Goal: Task Accomplishment & Management: Use online tool/utility

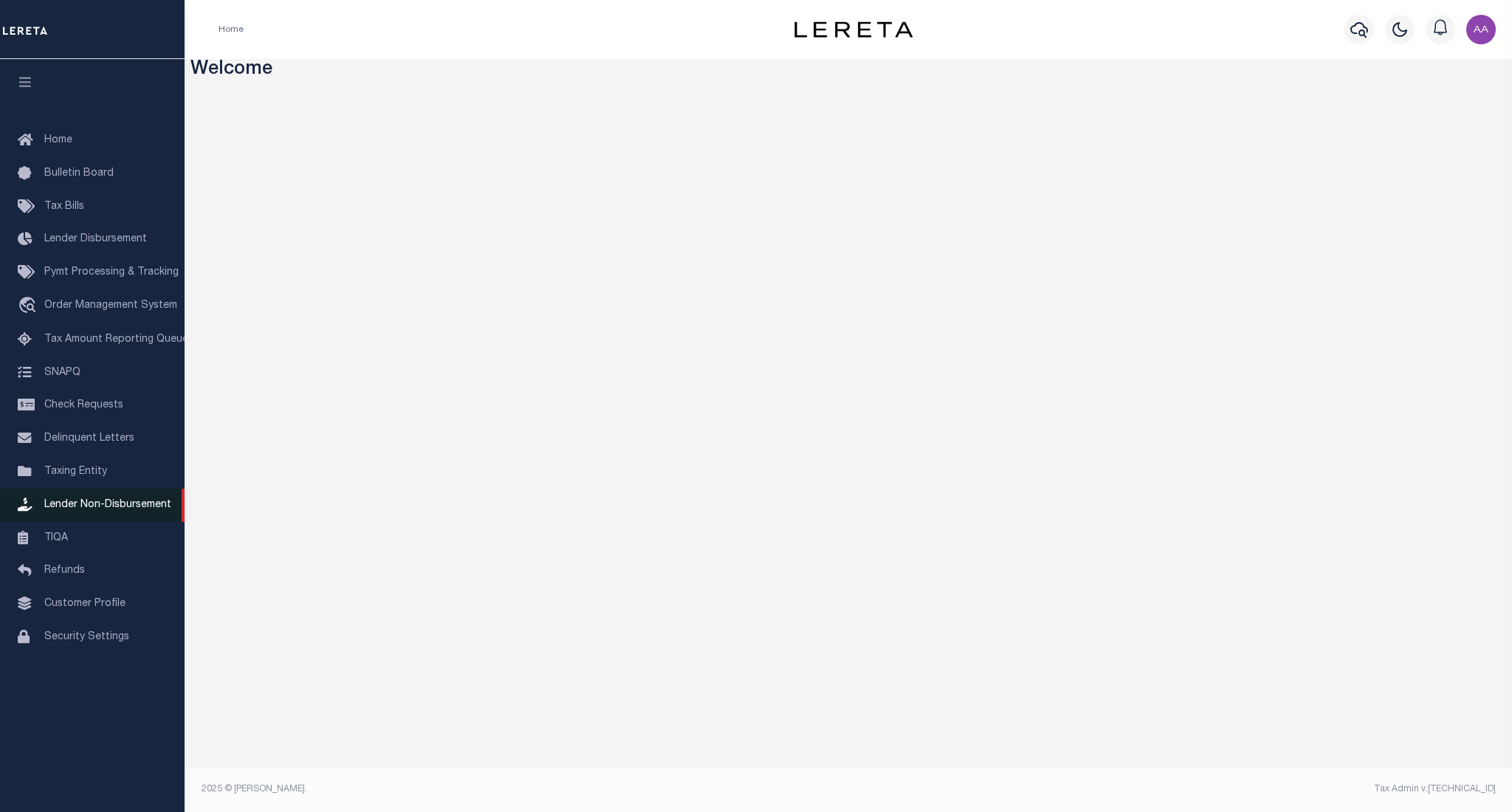
click at [96, 508] on span "Lender Non-Disbursement" at bounding box center [108, 504] width 127 height 11
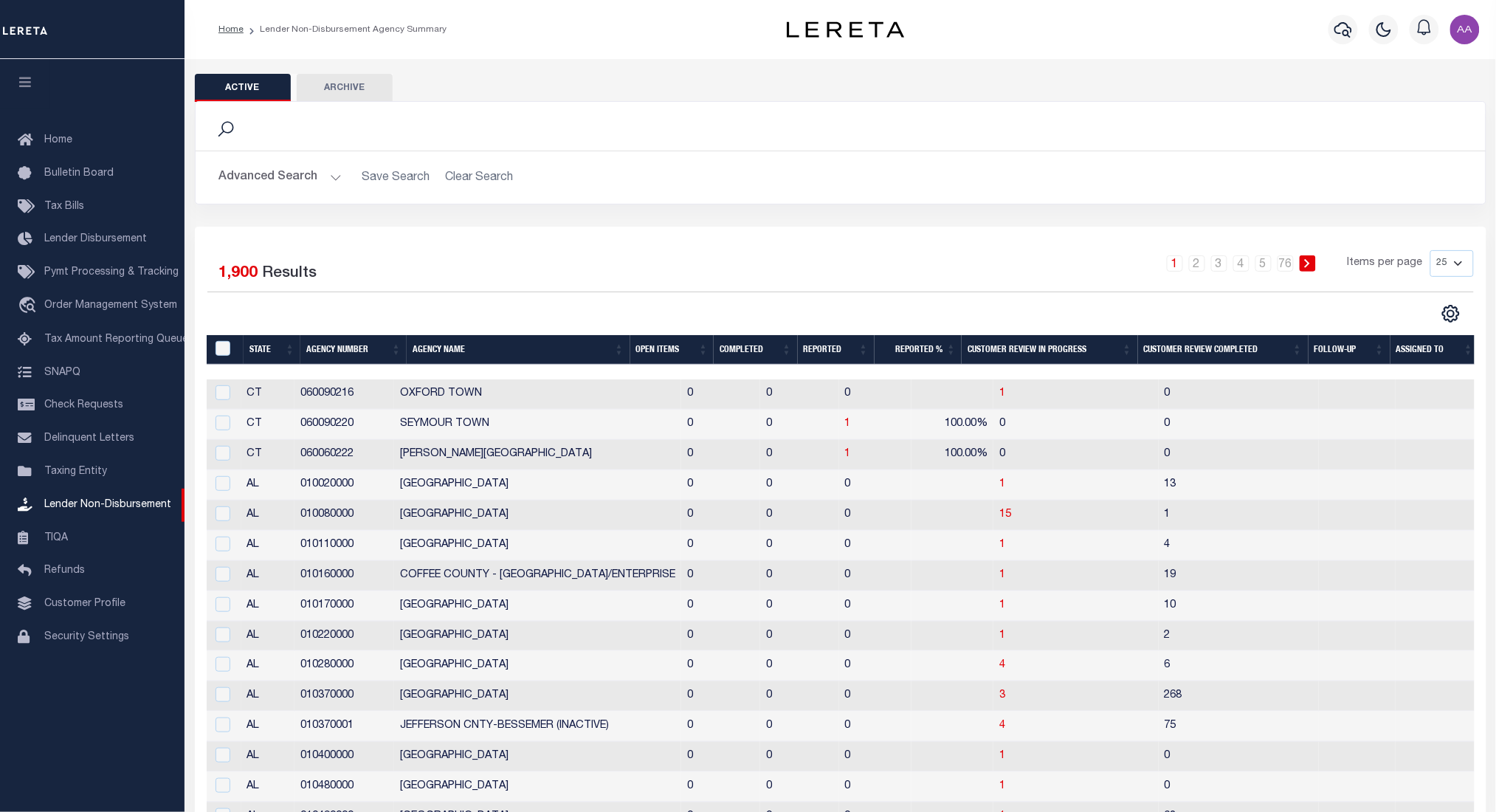
click at [746, 347] on th "Completed" at bounding box center [754, 350] width 83 height 30
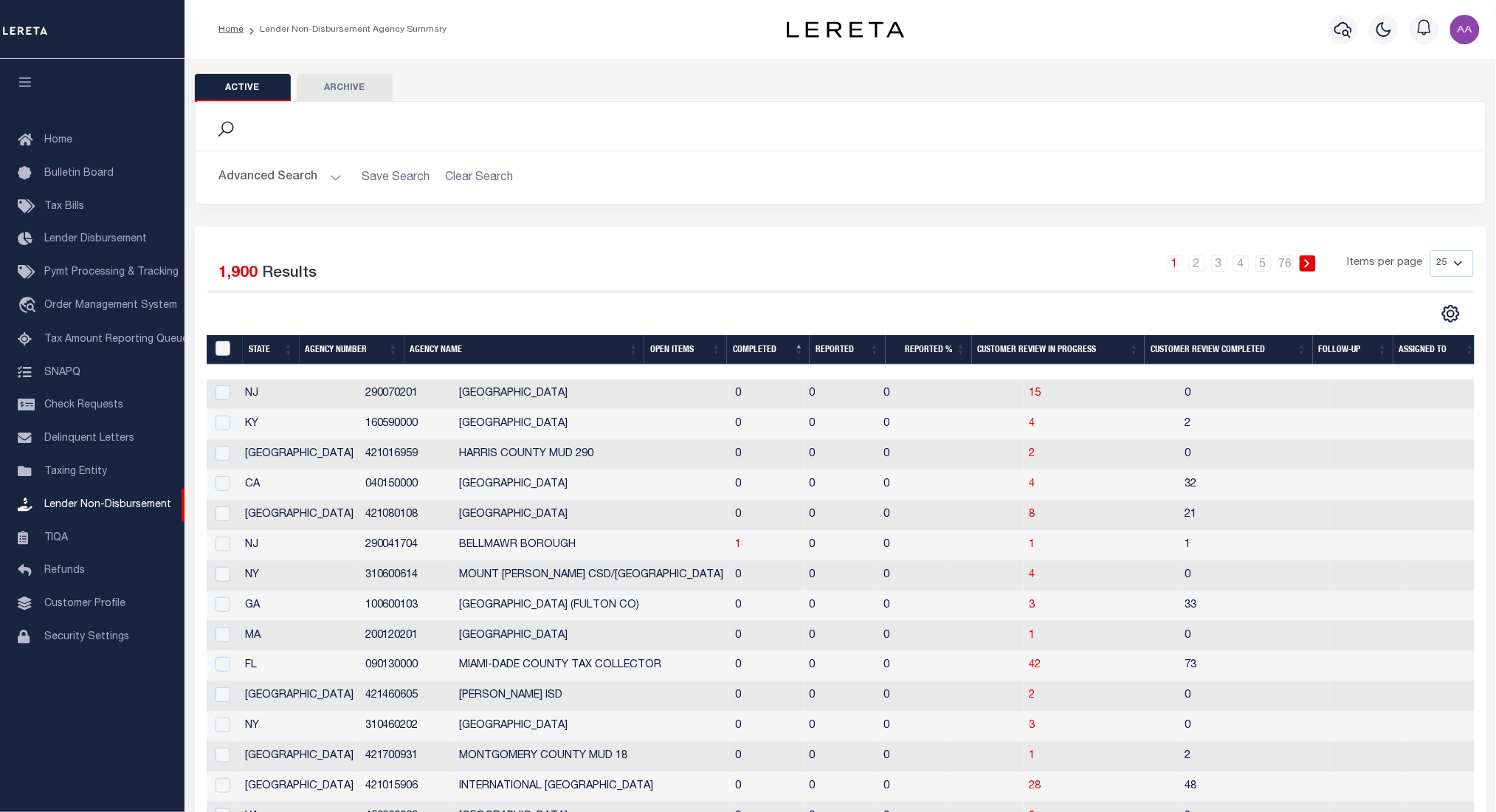
click at [757, 347] on th "Completed" at bounding box center [768, 350] width 83 height 30
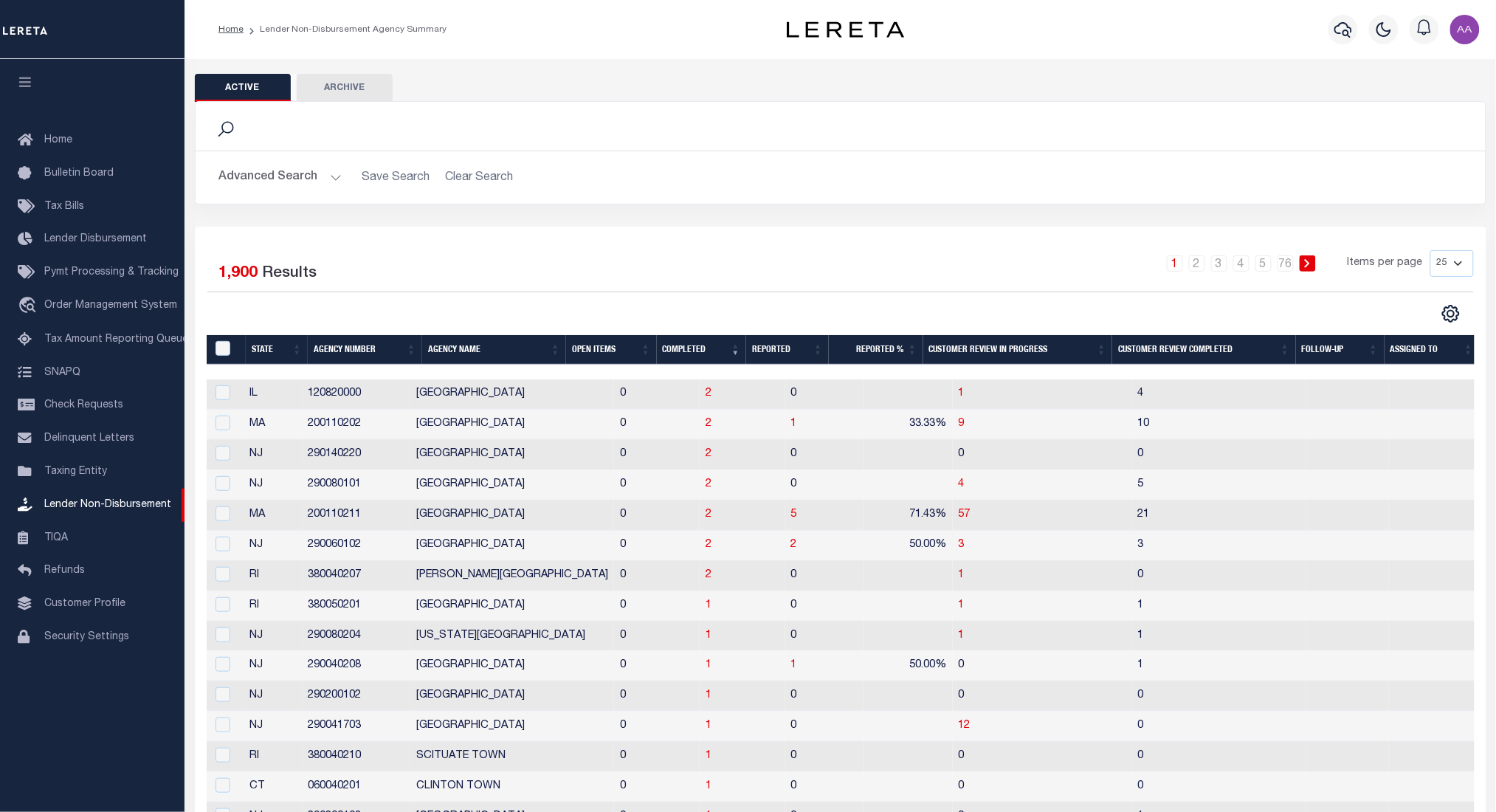
scroll to position [269, 0]
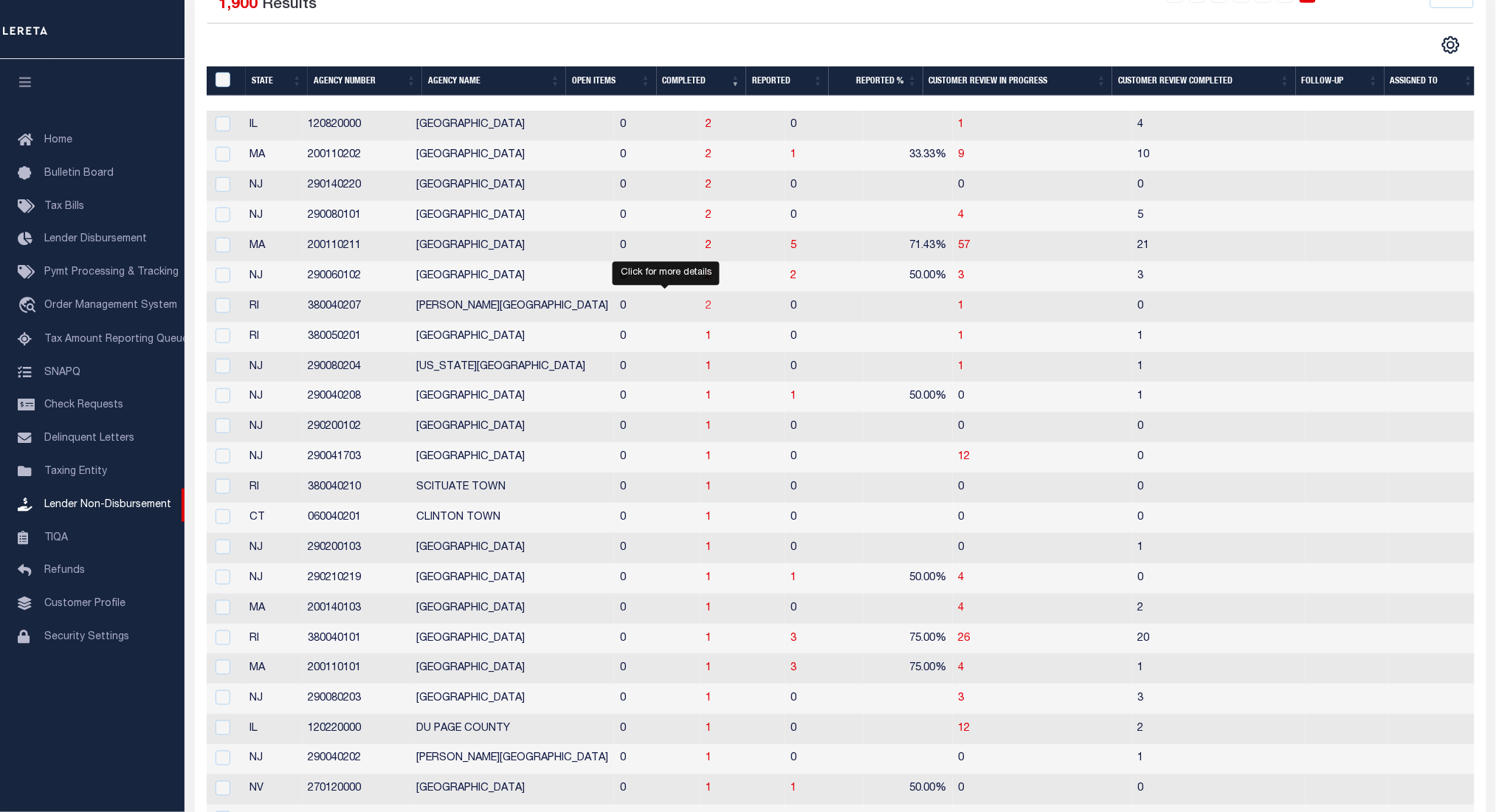
click at [705, 312] on span "2" at bounding box center [708, 306] width 6 height 11
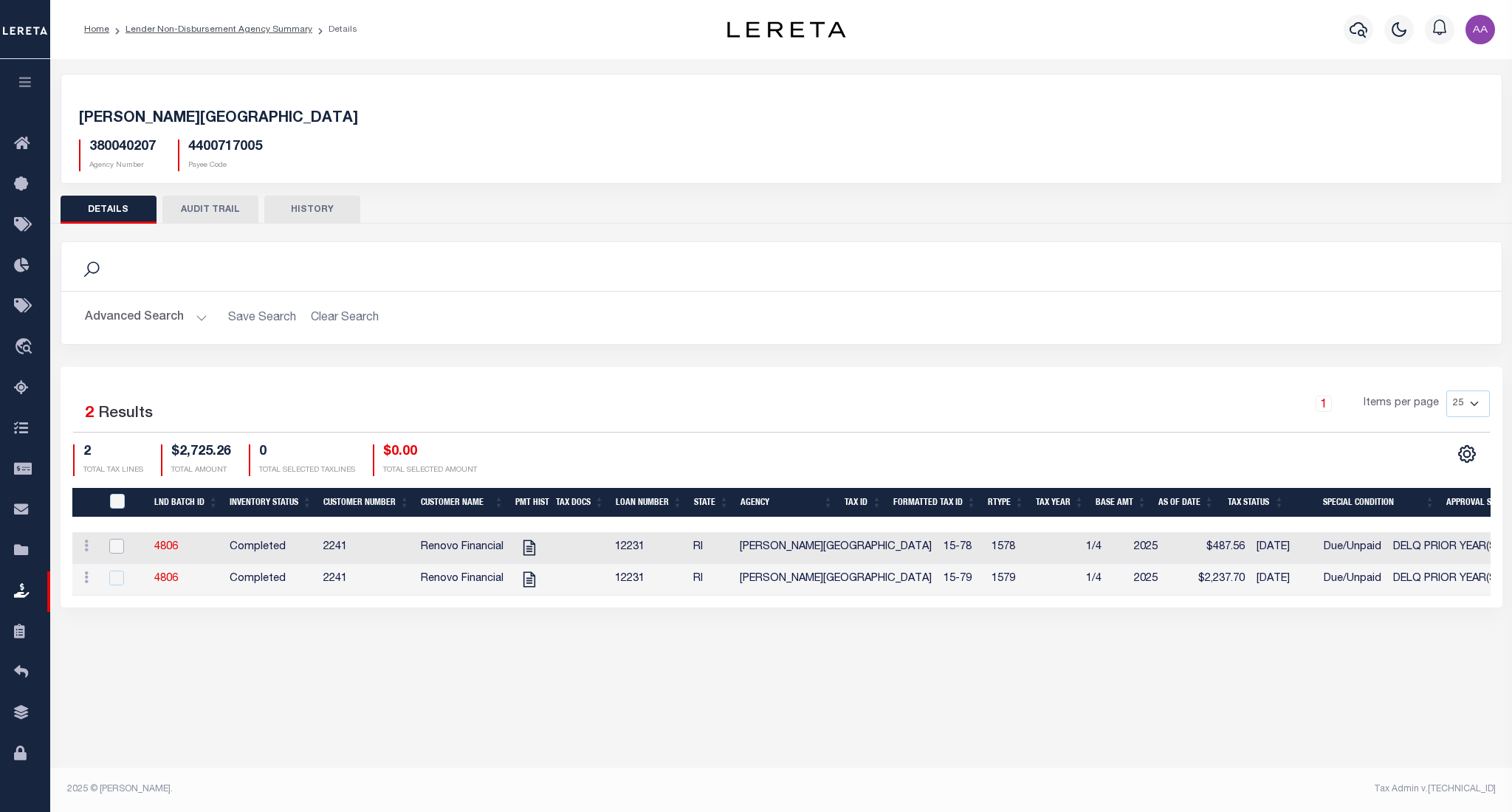
click at [110, 547] on input "checkbox" at bounding box center [116, 545] width 15 height 15
checkbox input "true"
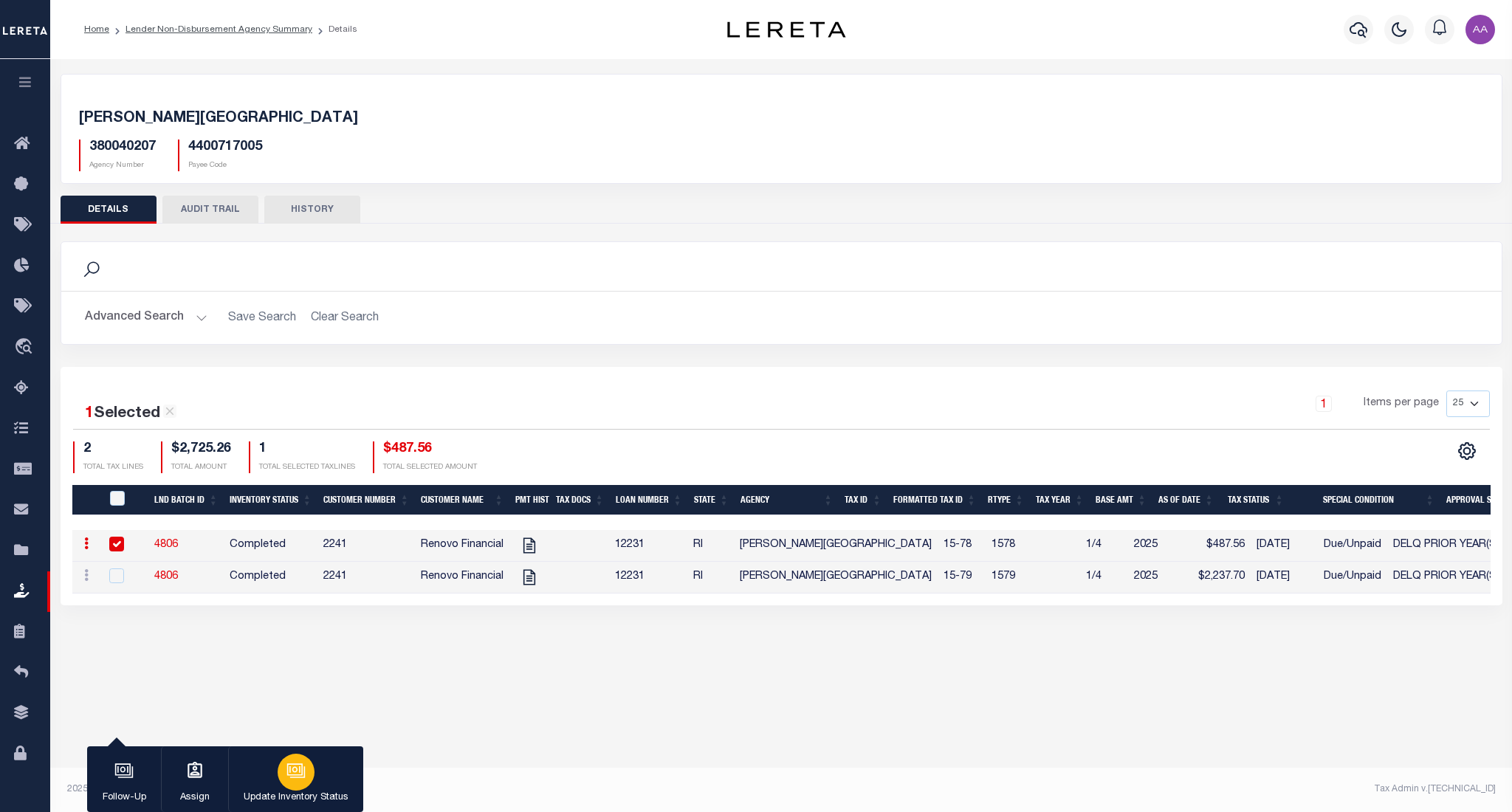
click at [300, 791] on p "Update Inventory Status" at bounding box center [295, 797] width 105 height 15
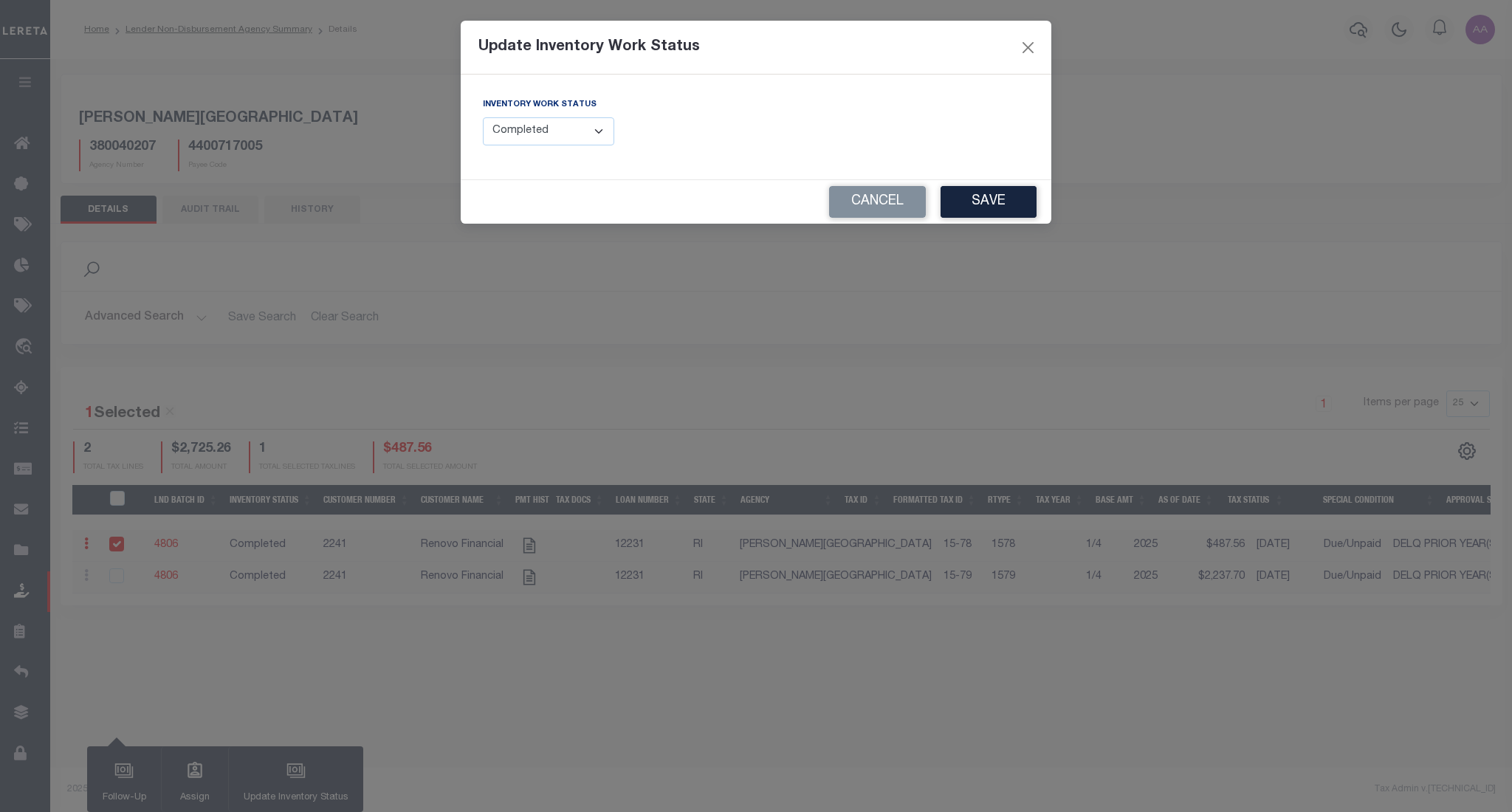
click at [572, 134] on select "--Select-- Open Completed Reported" at bounding box center [548, 131] width 131 height 28
select select "Reported"
click at [483, 117] on select "--Select-- Open Completed Reported" at bounding box center [548, 131] width 131 height 28
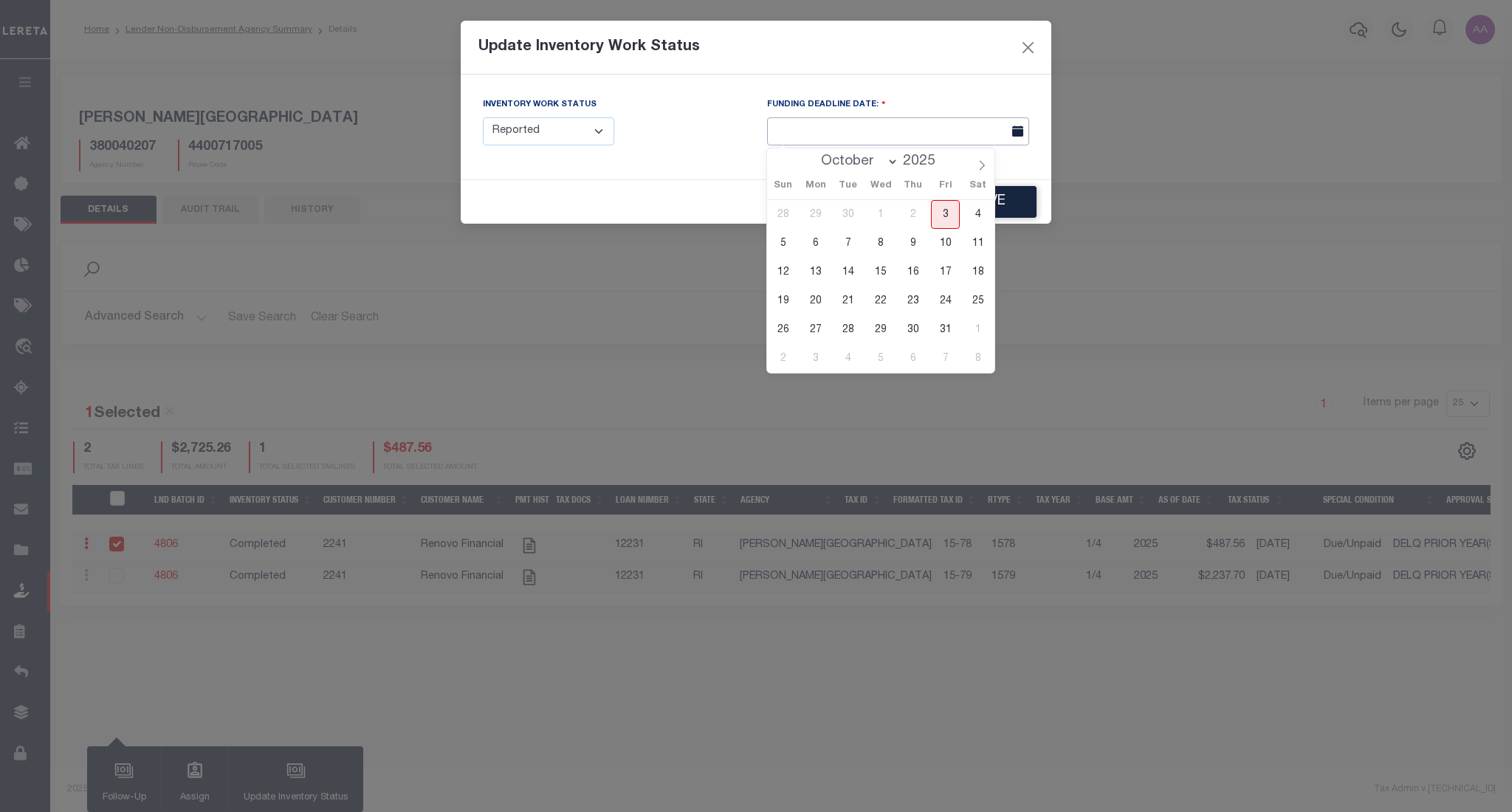
click at [841, 137] on input "text" at bounding box center [898, 131] width 262 height 28
click at [877, 270] on span "15" at bounding box center [880, 272] width 28 height 28
type input "10/15/2025"
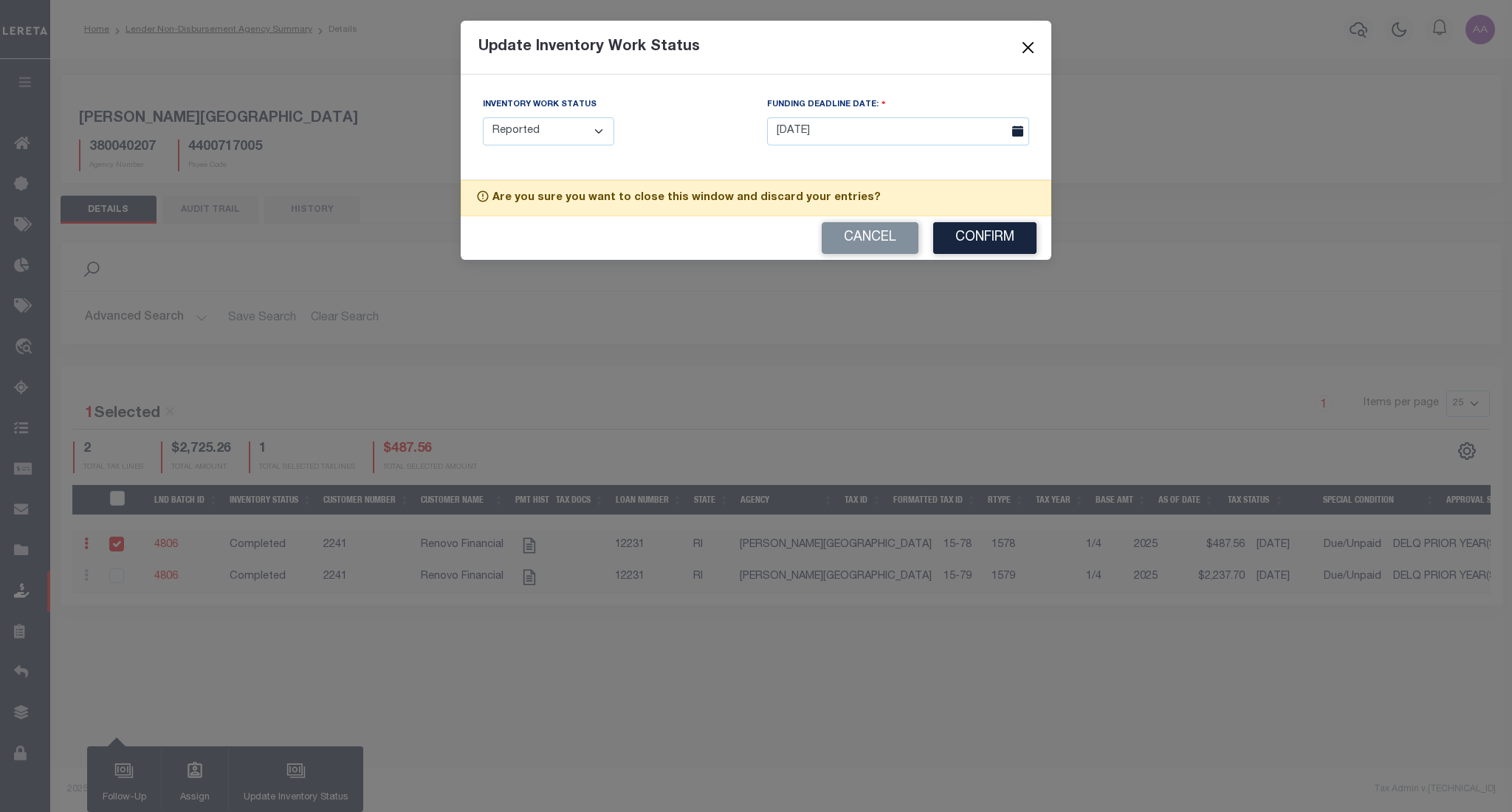
click at [1028, 47] on button "Close" at bounding box center [1028, 48] width 20 height 20
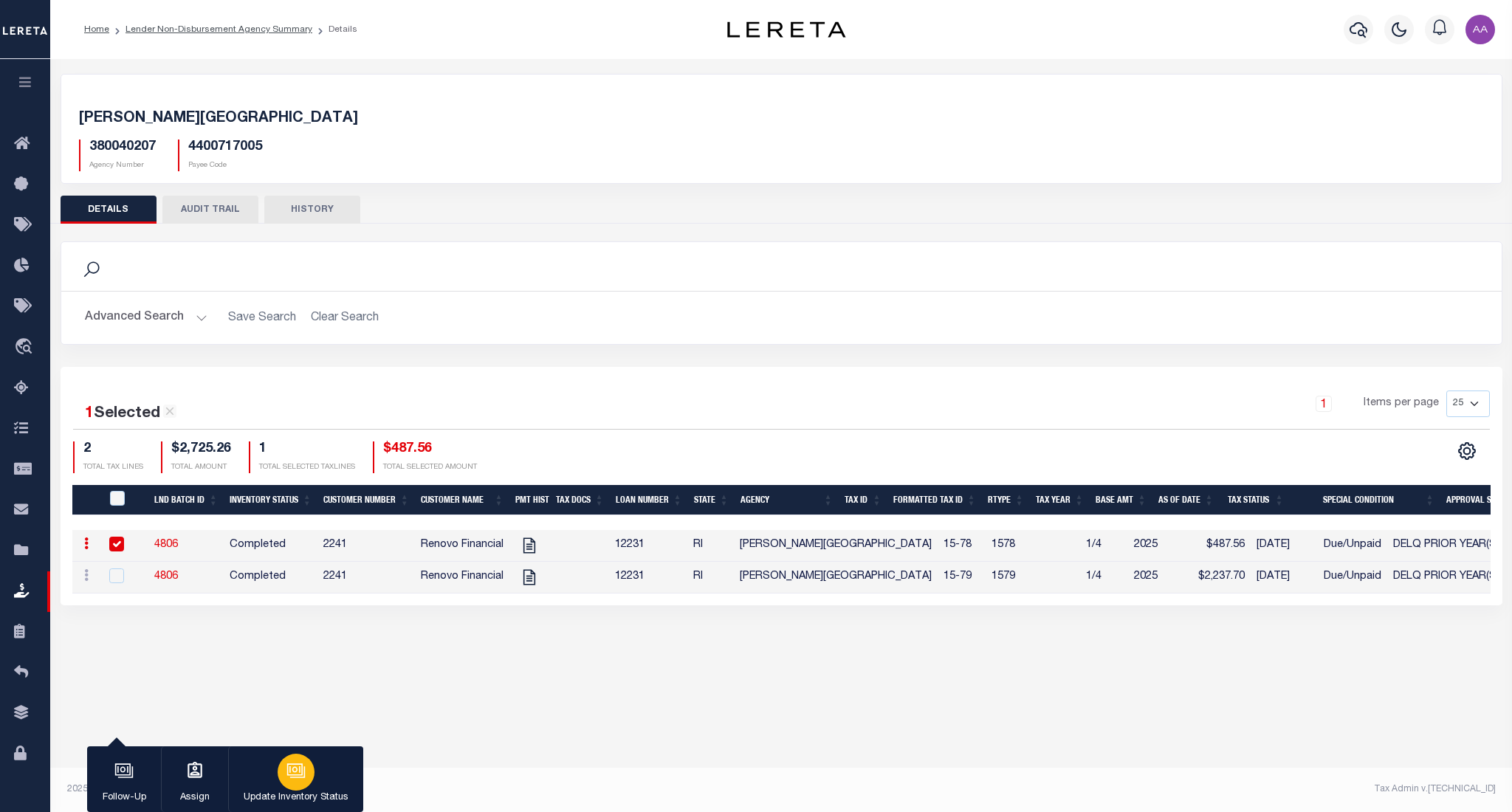
click at [292, 798] on p "Update Inventory Status" at bounding box center [295, 797] width 105 height 15
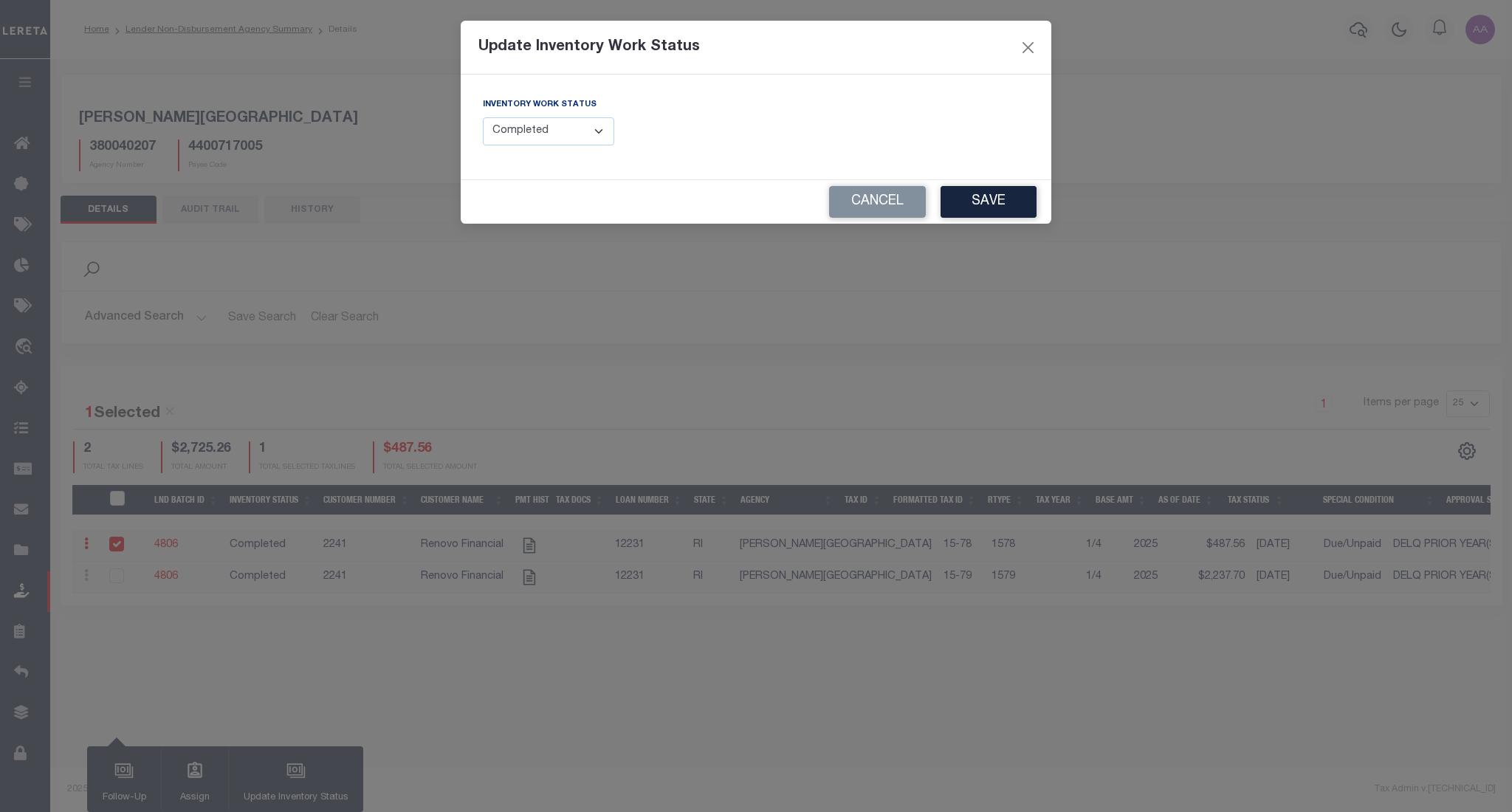
click at [575, 120] on select "--Select-- Open Completed Reported" at bounding box center [548, 131] width 131 height 28
select select "Reported"
click at [483, 117] on select "--Select-- Open Completed Reported" at bounding box center [548, 131] width 131 height 28
click at [871, 116] on div "FUNDING DEADLINE DATE:" at bounding box center [898, 121] width 262 height 49
click at [840, 125] on input "text" at bounding box center [898, 131] width 262 height 28
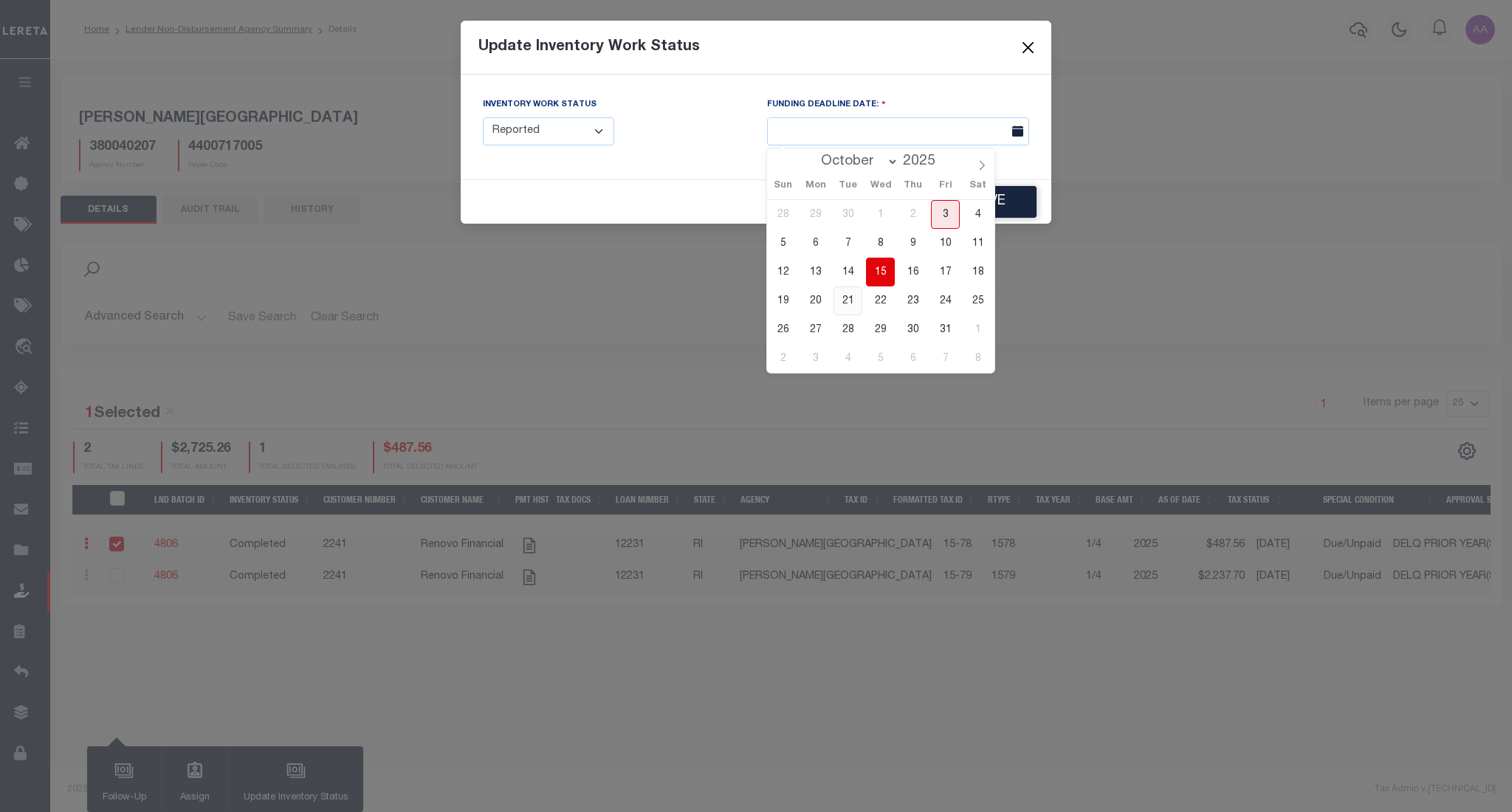
click at [846, 301] on span "21" at bounding box center [847, 300] width 28 height 28
type input "10/21/2025"
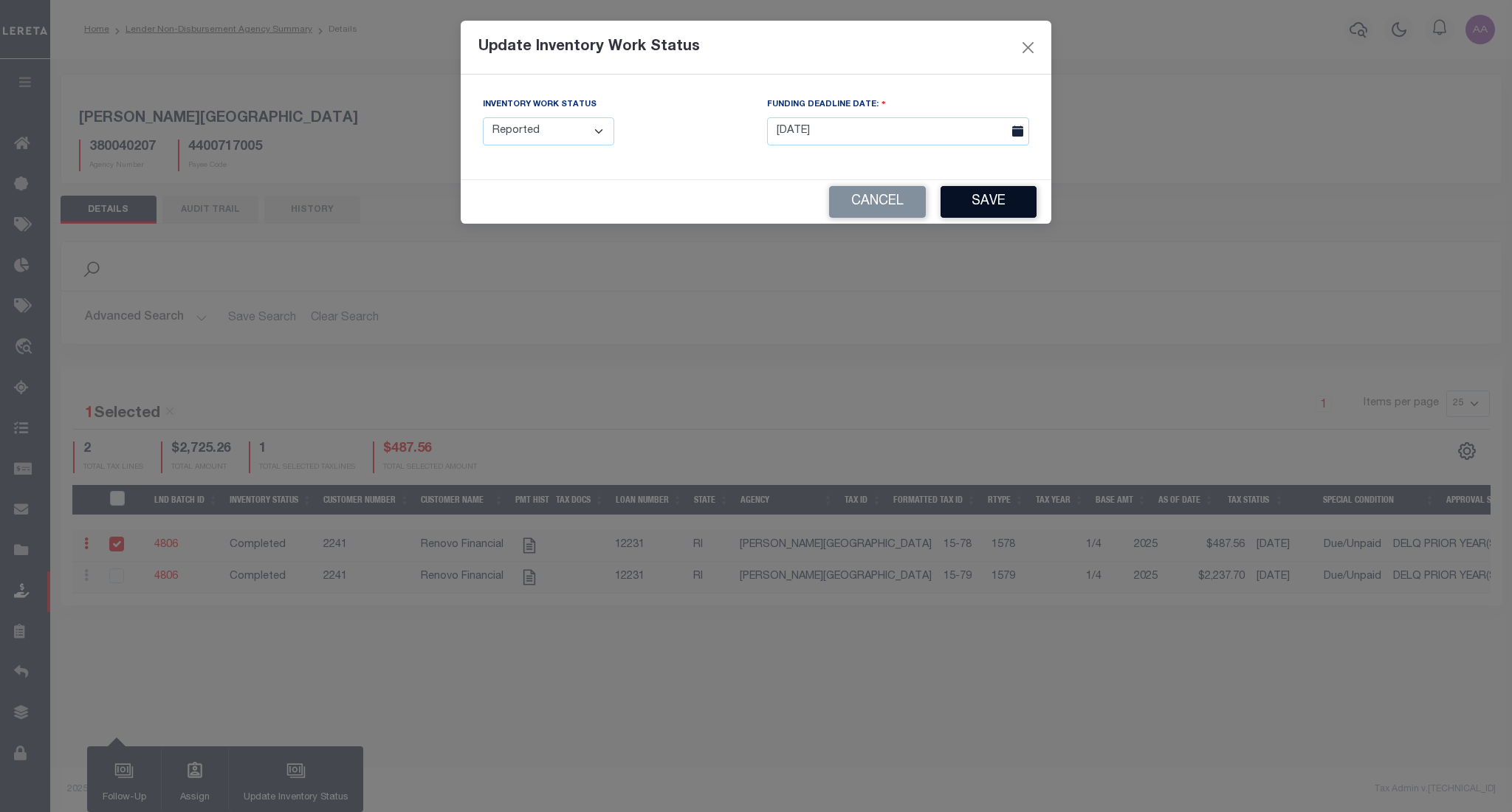
click at [1031, 209] on button "Save" at bounding box center [988, 201] width 96 height 31
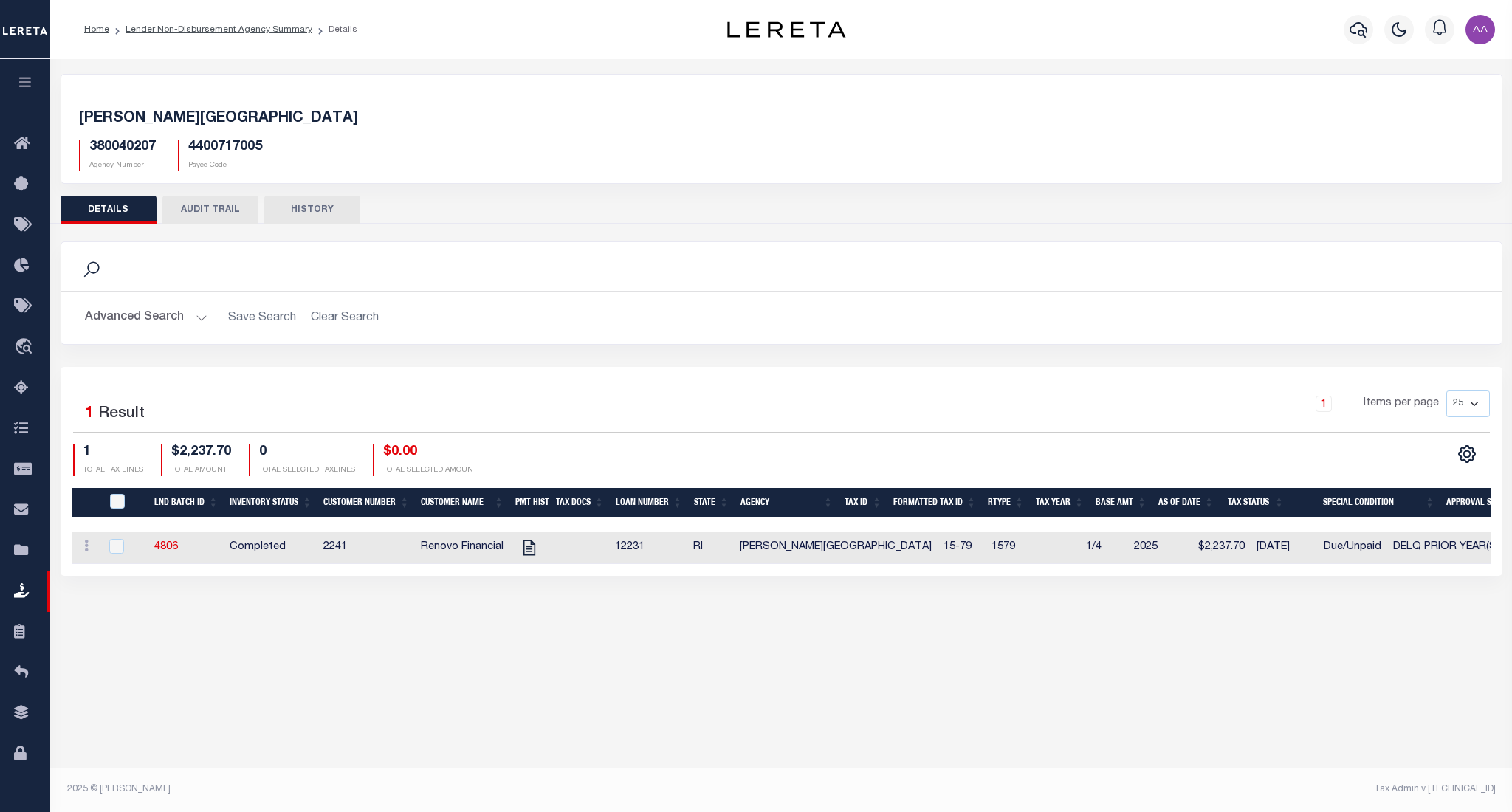
click at [181, 205] on button "AUDIT TRAIL" at bounding box center [210, 209] width 96 height 28
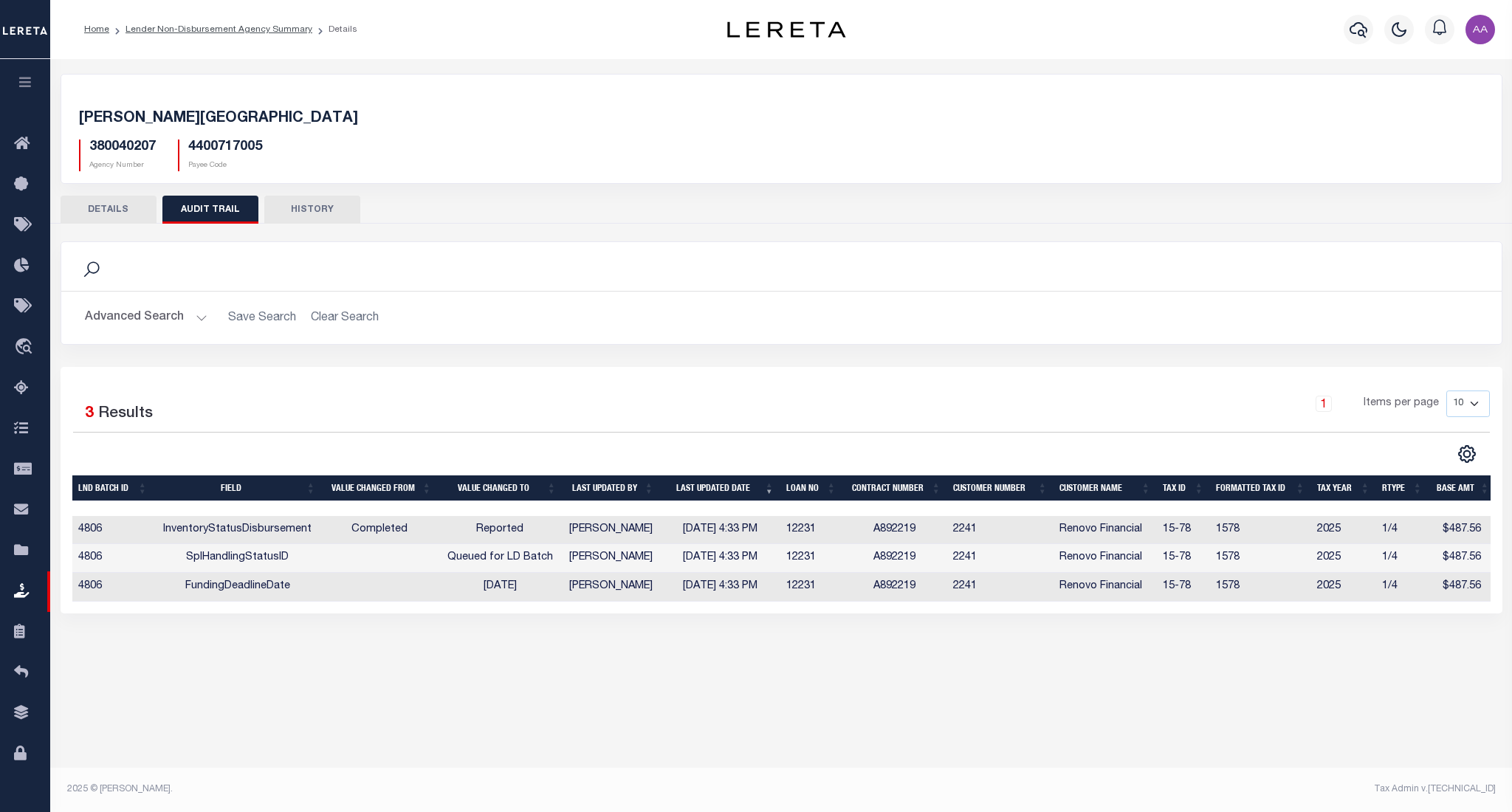
click at [325, 204] on button "HISTORY" at bounding box center [312, 209] width 96 height 28
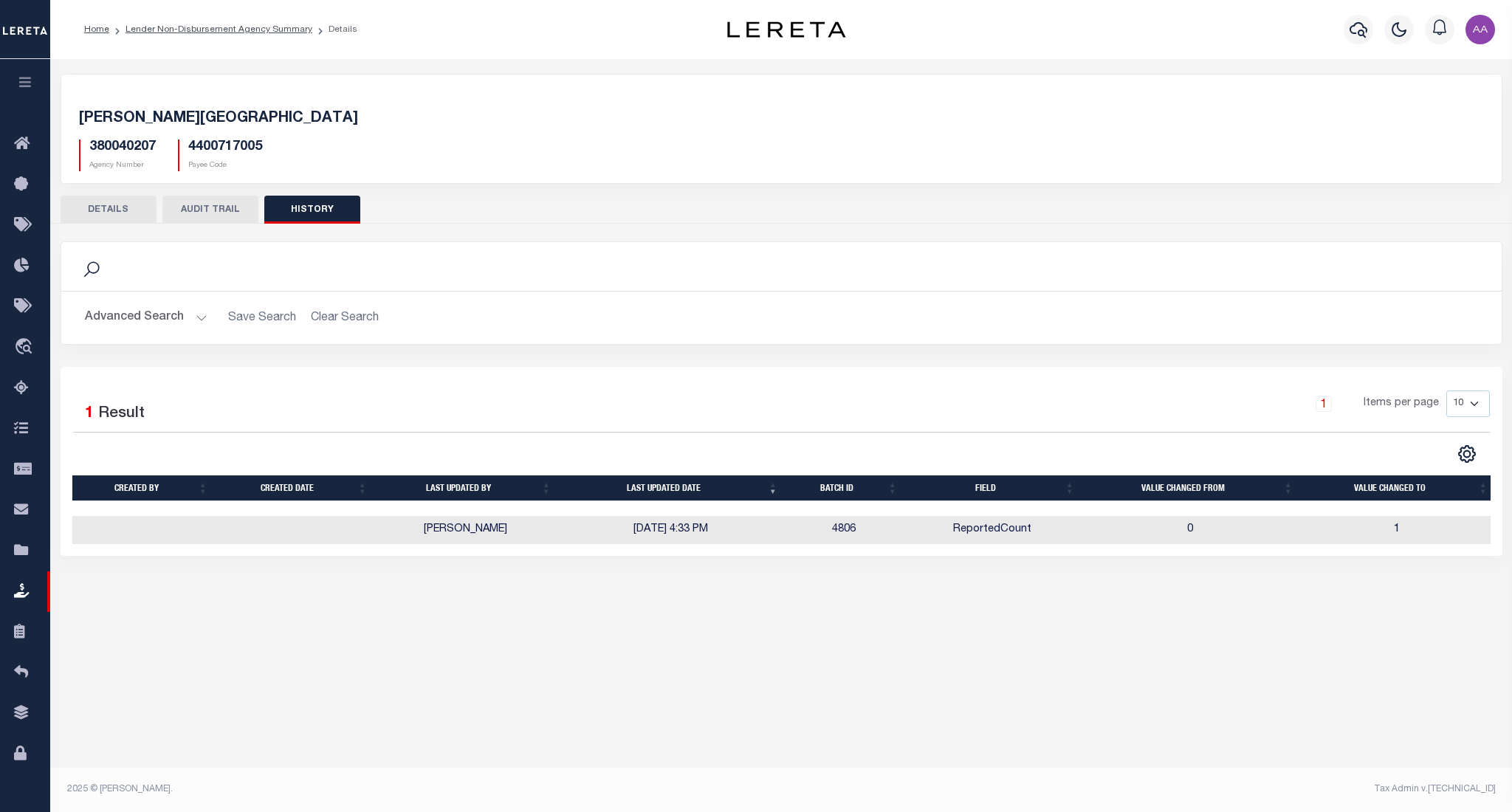
click at [225, 209] on button "AUDIT TRAIL" at bounding box center [210, 209] width 96 height 28
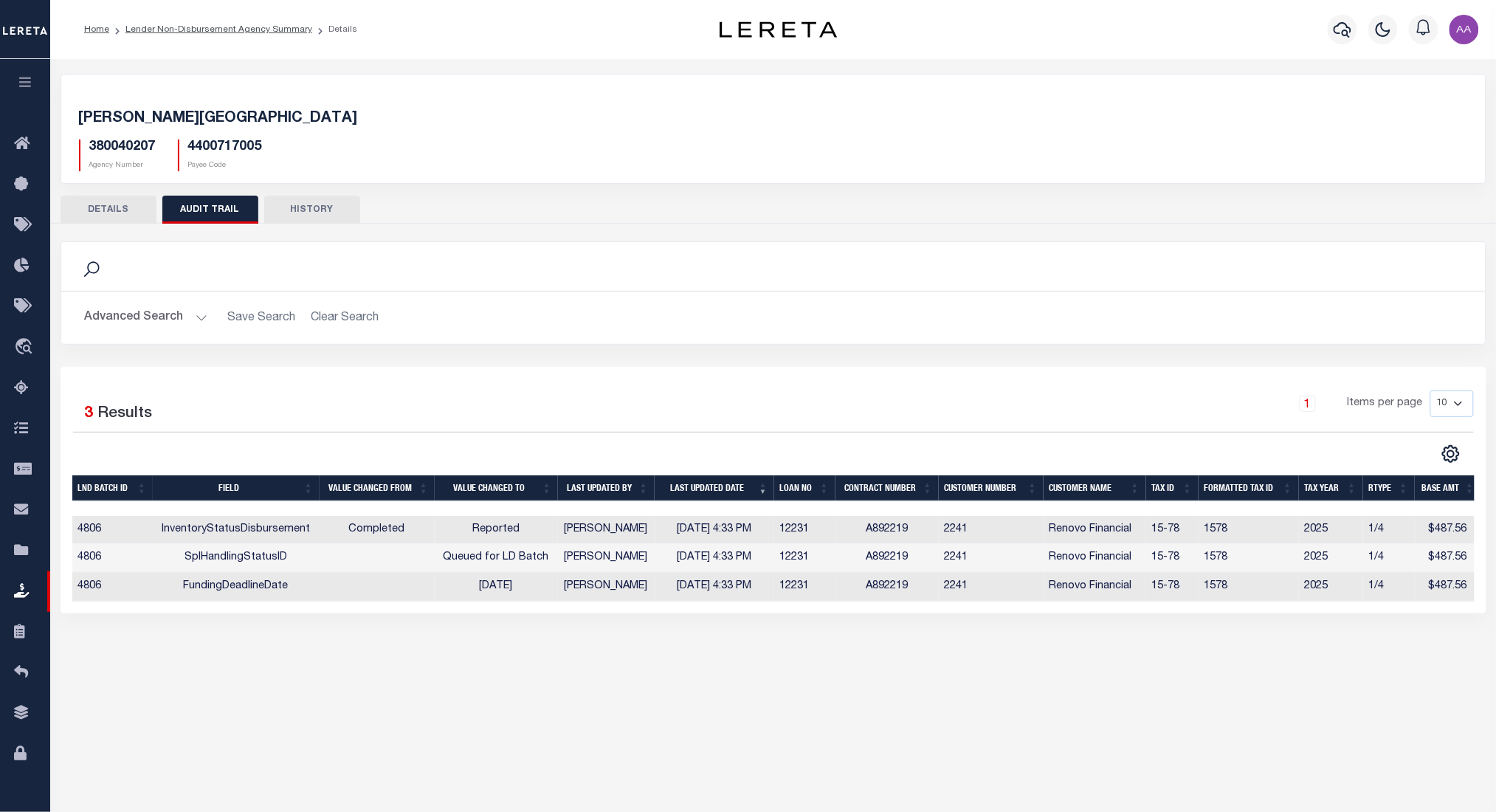
click at [325, 205] on button "HISTORY" at bounding box center [312, 209] width 96 height 28
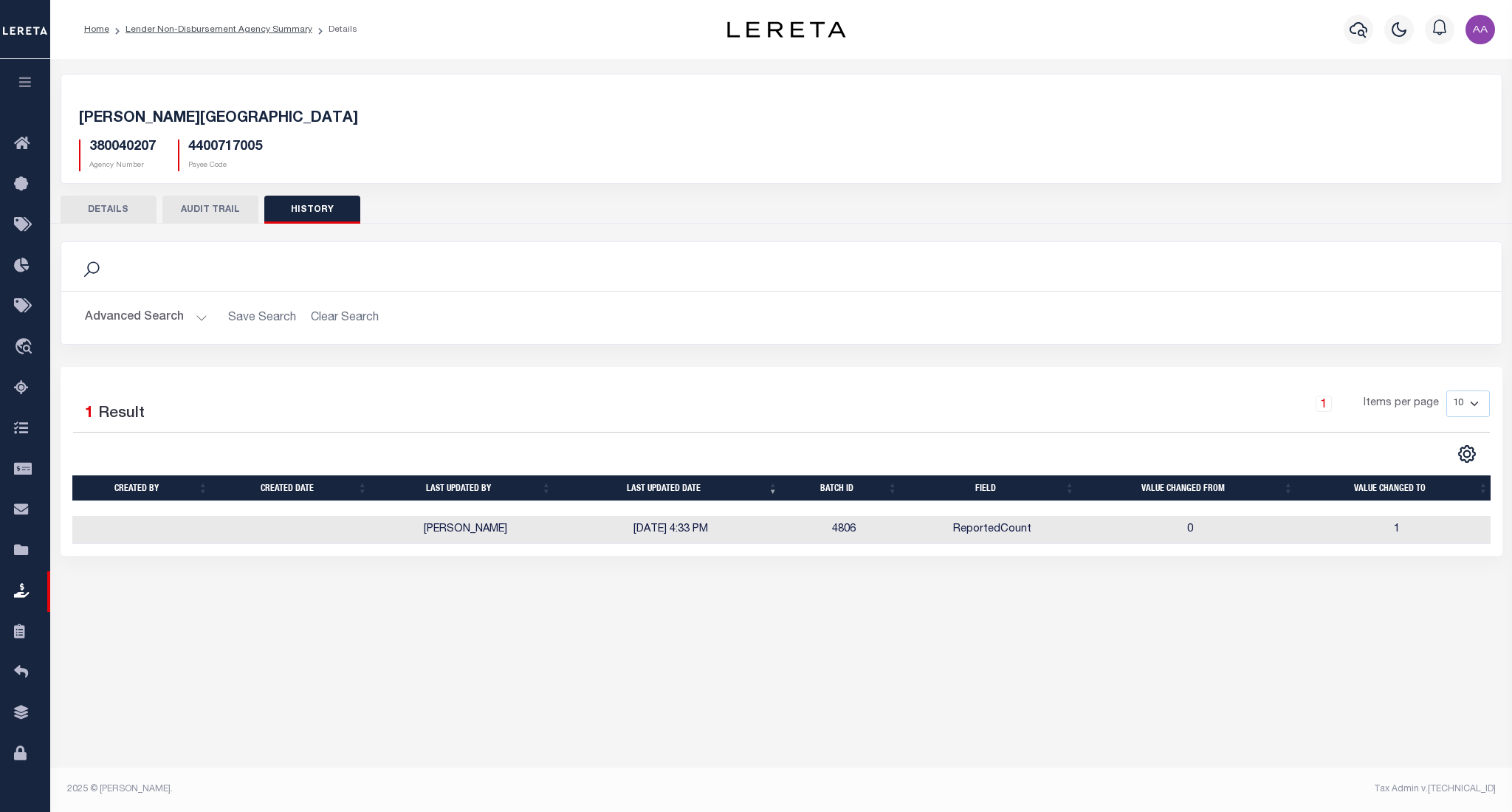
click at [186, 202] on button "AUDIT TRAIL" at bounding box center [210, 209] width 96 height 28
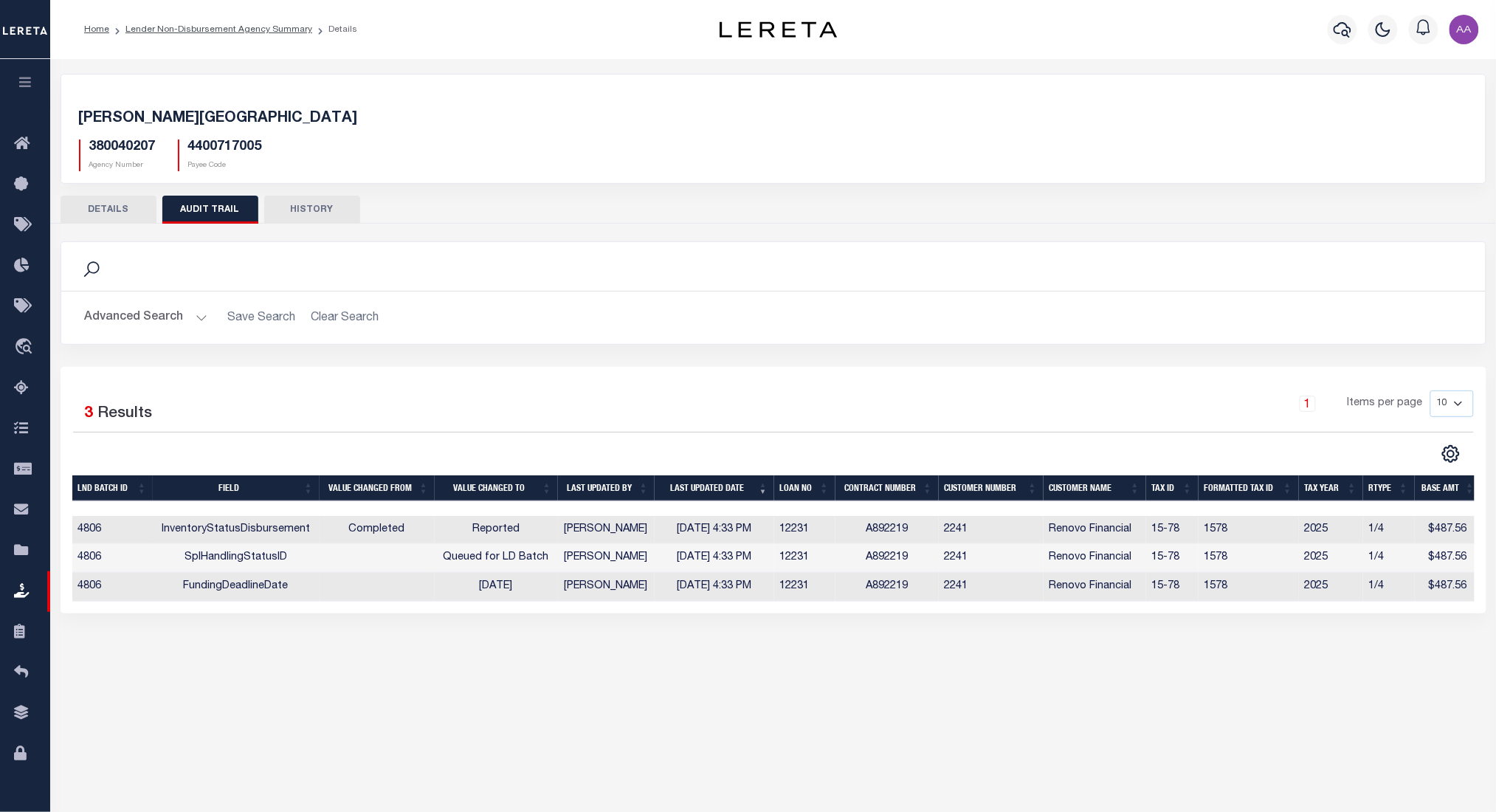
click at [103, 209] on button "DETAILS" at bounding box center [108, 209] width 96 height 28
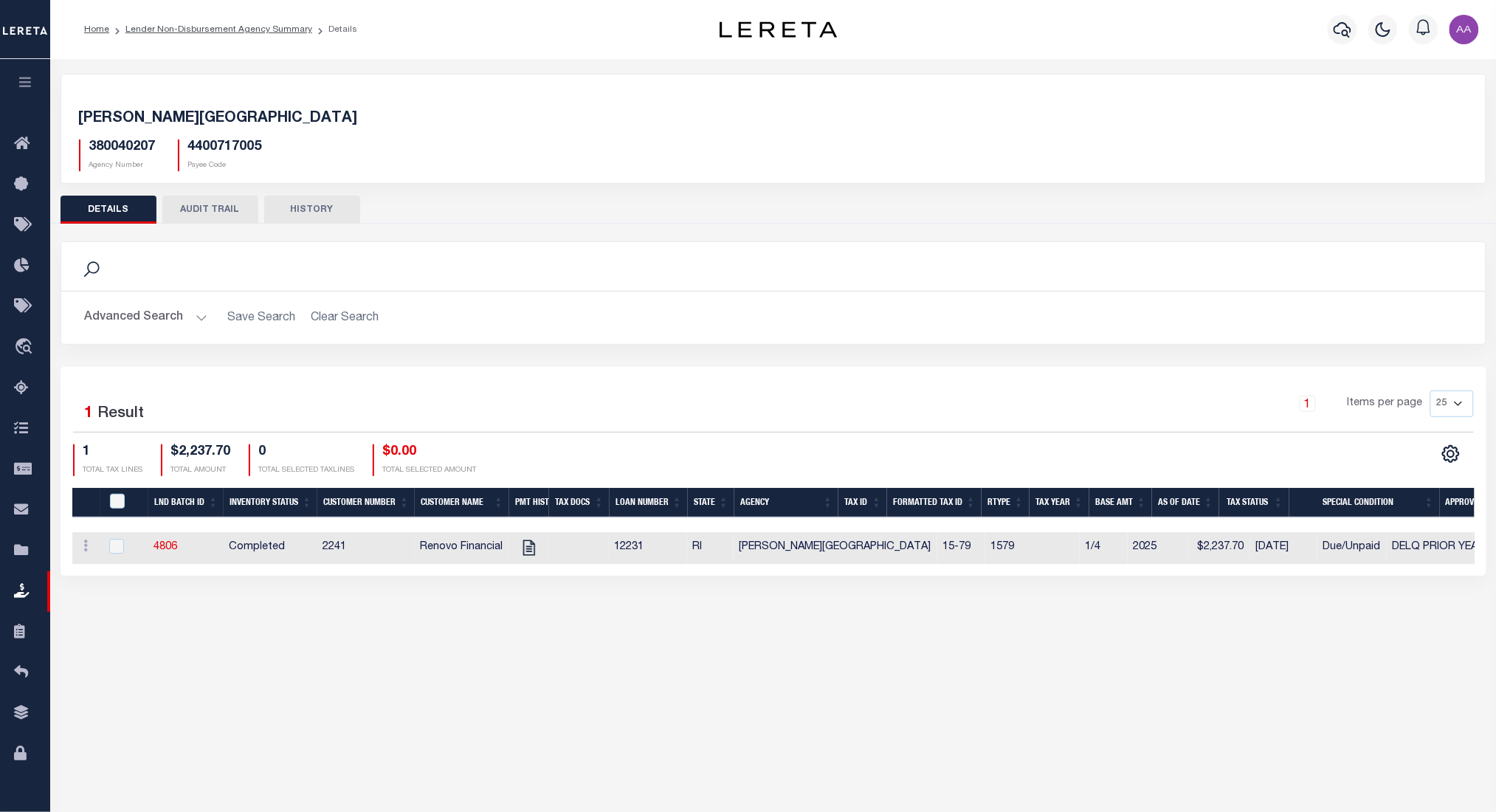
click at [217, 200] on button "AUDIT TRAIL" at bounding box center [210, 209] width 96 height 28
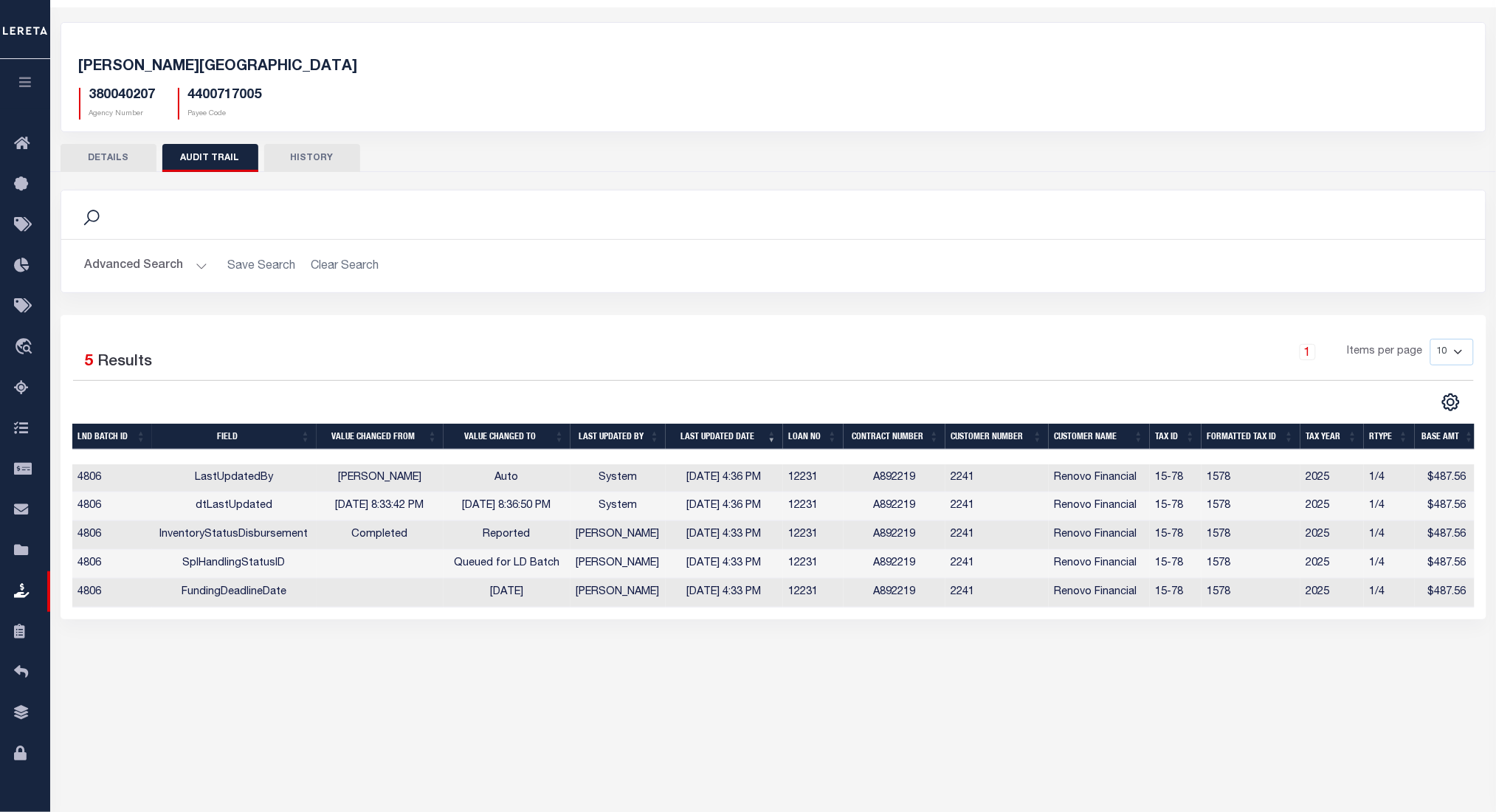
scroll to position [53, 0]
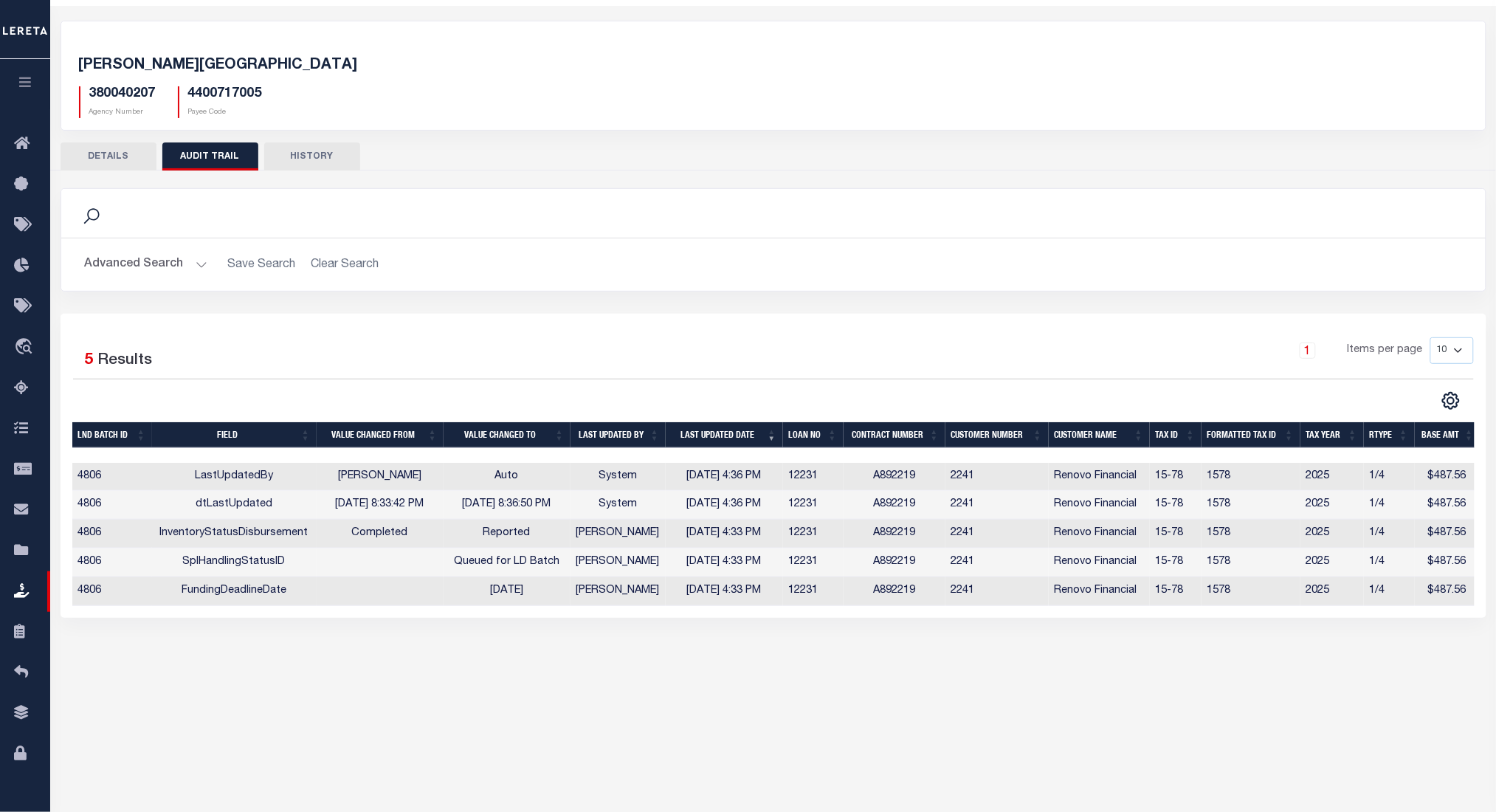
click at [1460, 348] on select "10 25 50 100" at bounding box center [1452, 350] width 44 height 26
select select "100"
click at [1431, 337] on select "10 25 50 100" at bounding box center [1452, 350] width 44 height 26
click at [221, 87] on h5 "4400717005" at bounding box center [226, 94] width 74 height 17
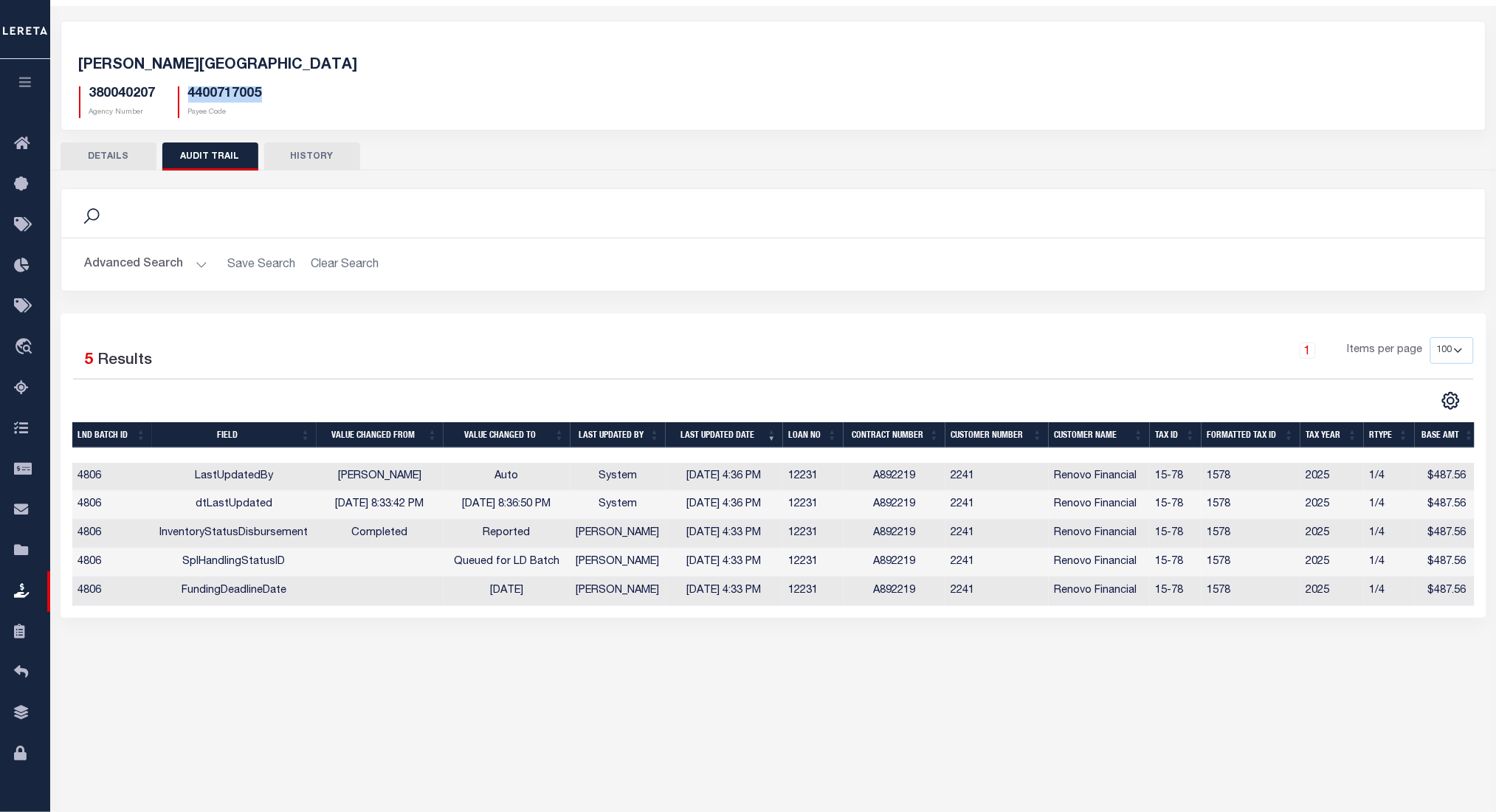
copy h5 "4400717005"
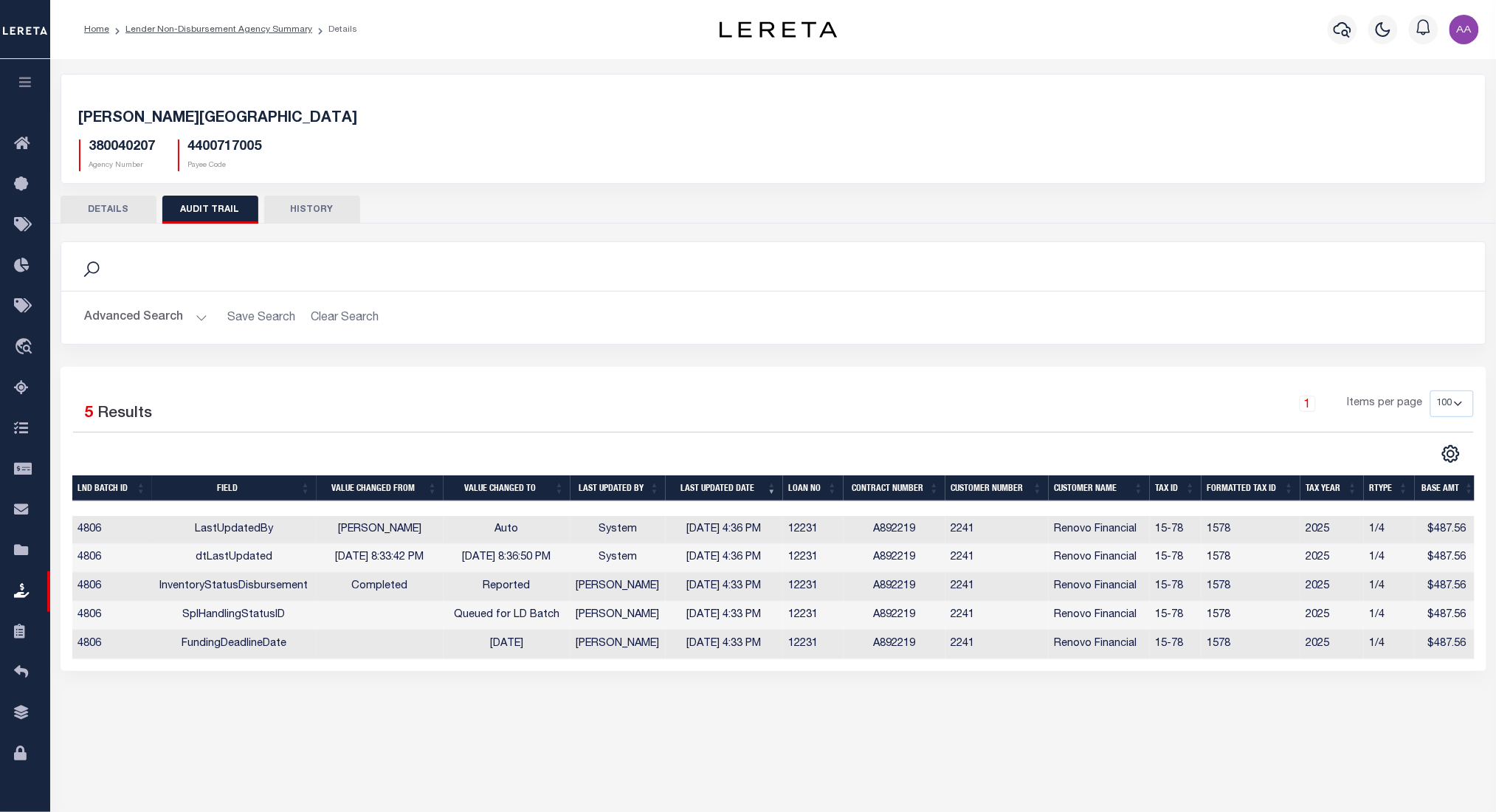
click at [139, 149] on h5 "380040207" at bounding box center [122, 148] width 66 height 17
copy h5 "380040207"
click at [209, 29] on link "Lender Non-Disbursement Agency Summary" at bounding box center [218, 29] width 187 height 9
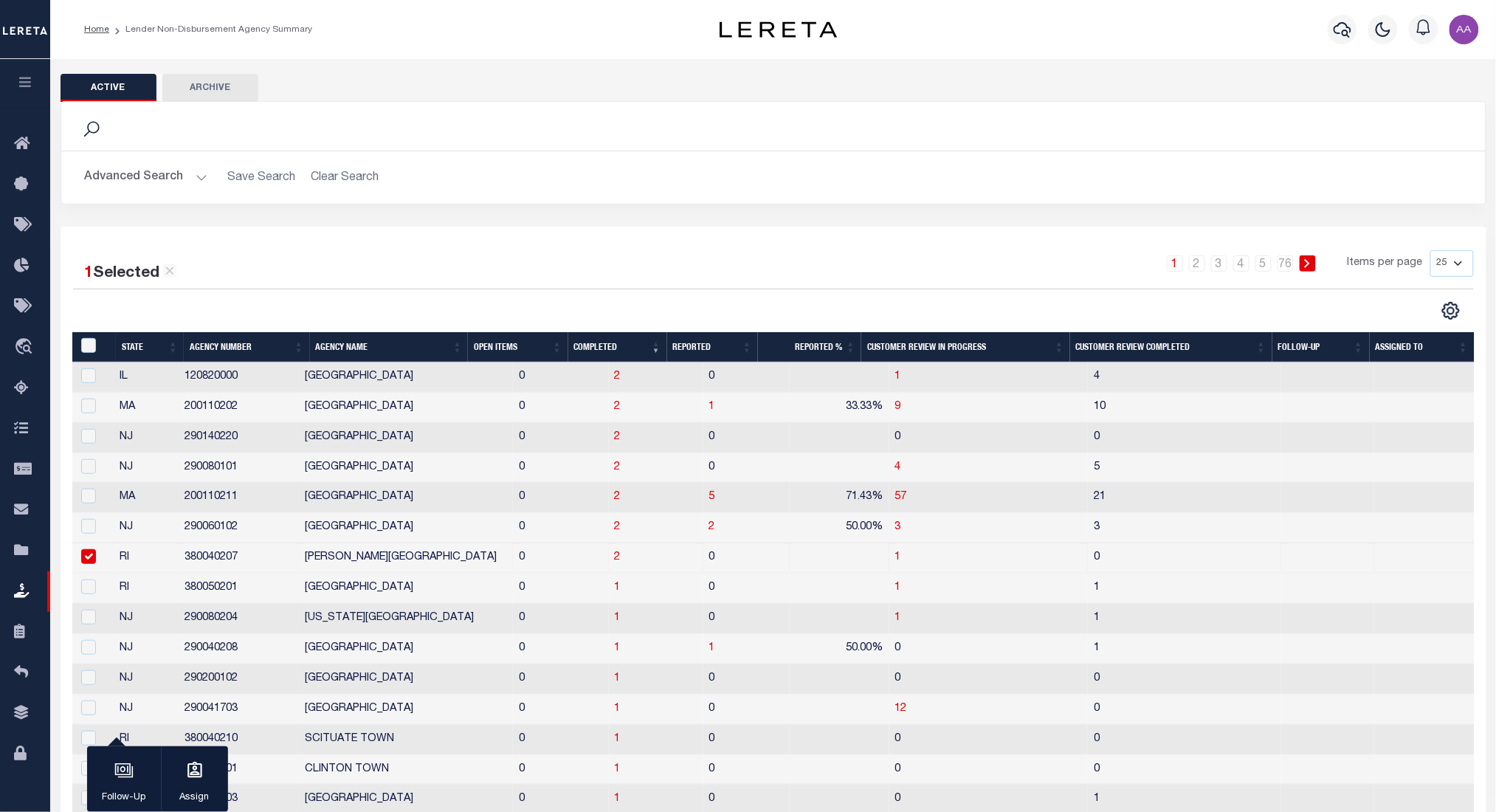
click at [95, 554] on input "checkbox" at bounding box center [88, 556] width 15 height 15
checkbox input "false"
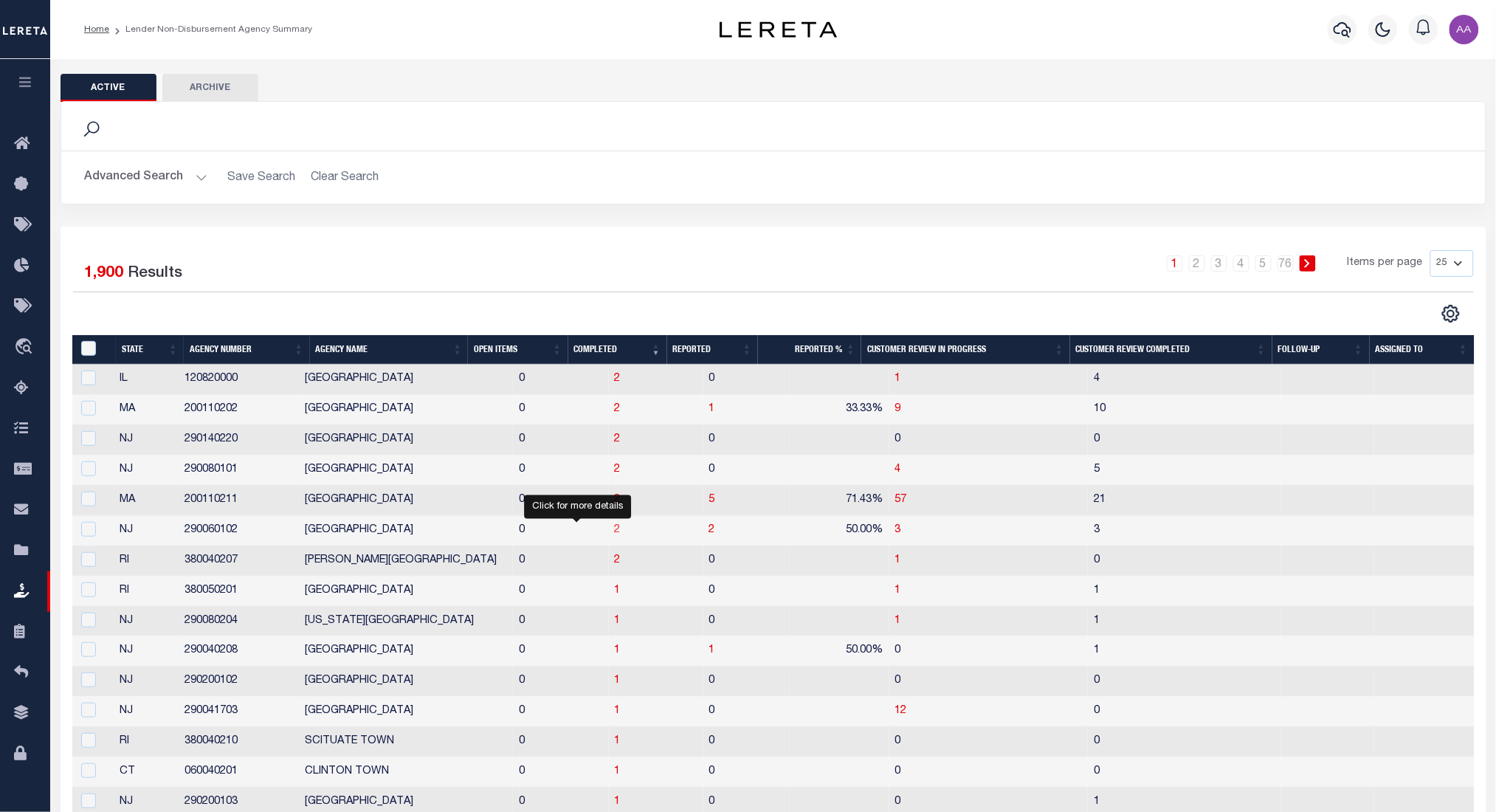
click at [615, 529] on span "2" at bounding box center [618, 530] width 6 height 11
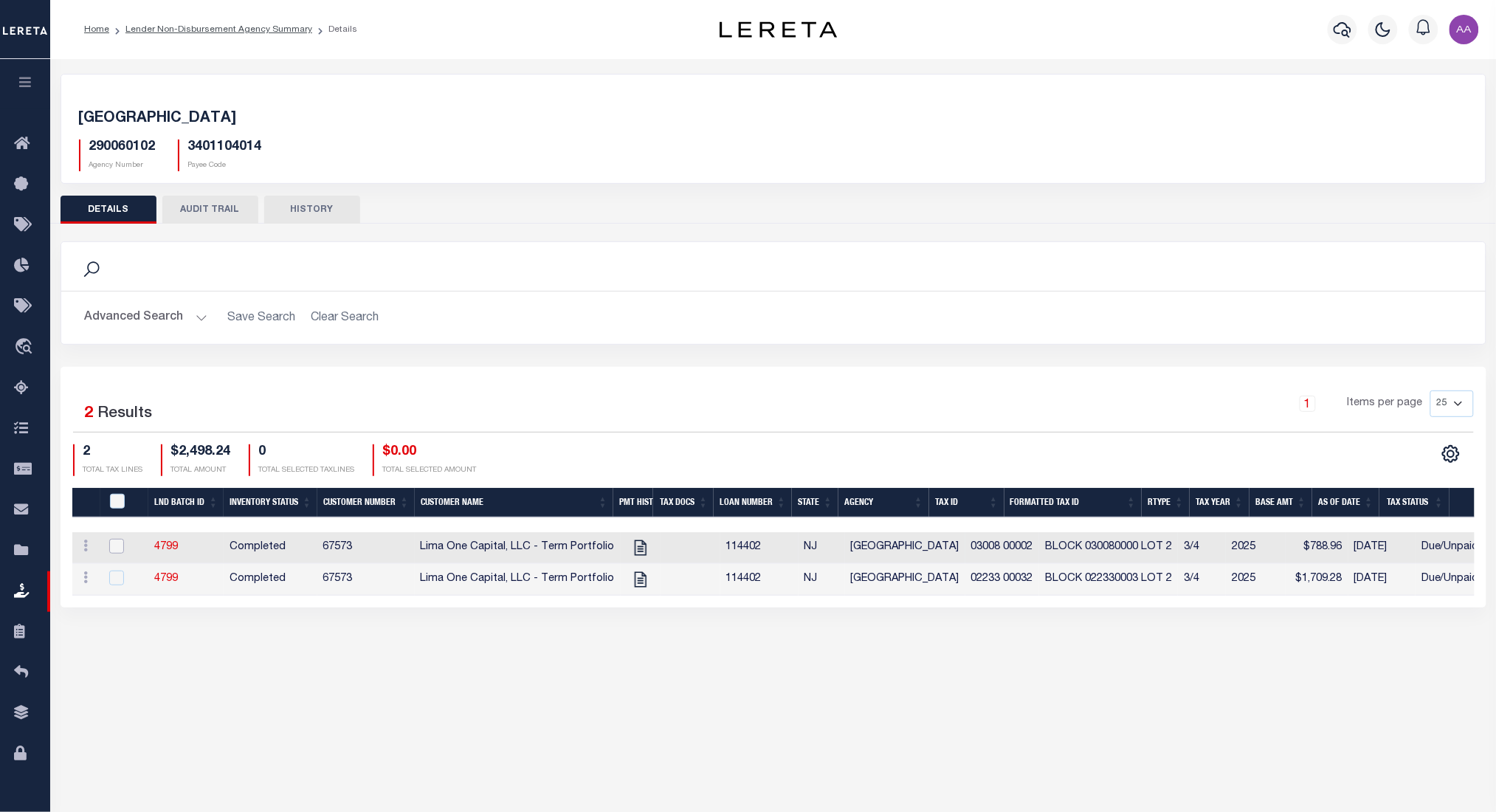
click at [113, 547] on input "checkbox" at bounding box center [116, 545] width 15 height 15
checkbox input "true"
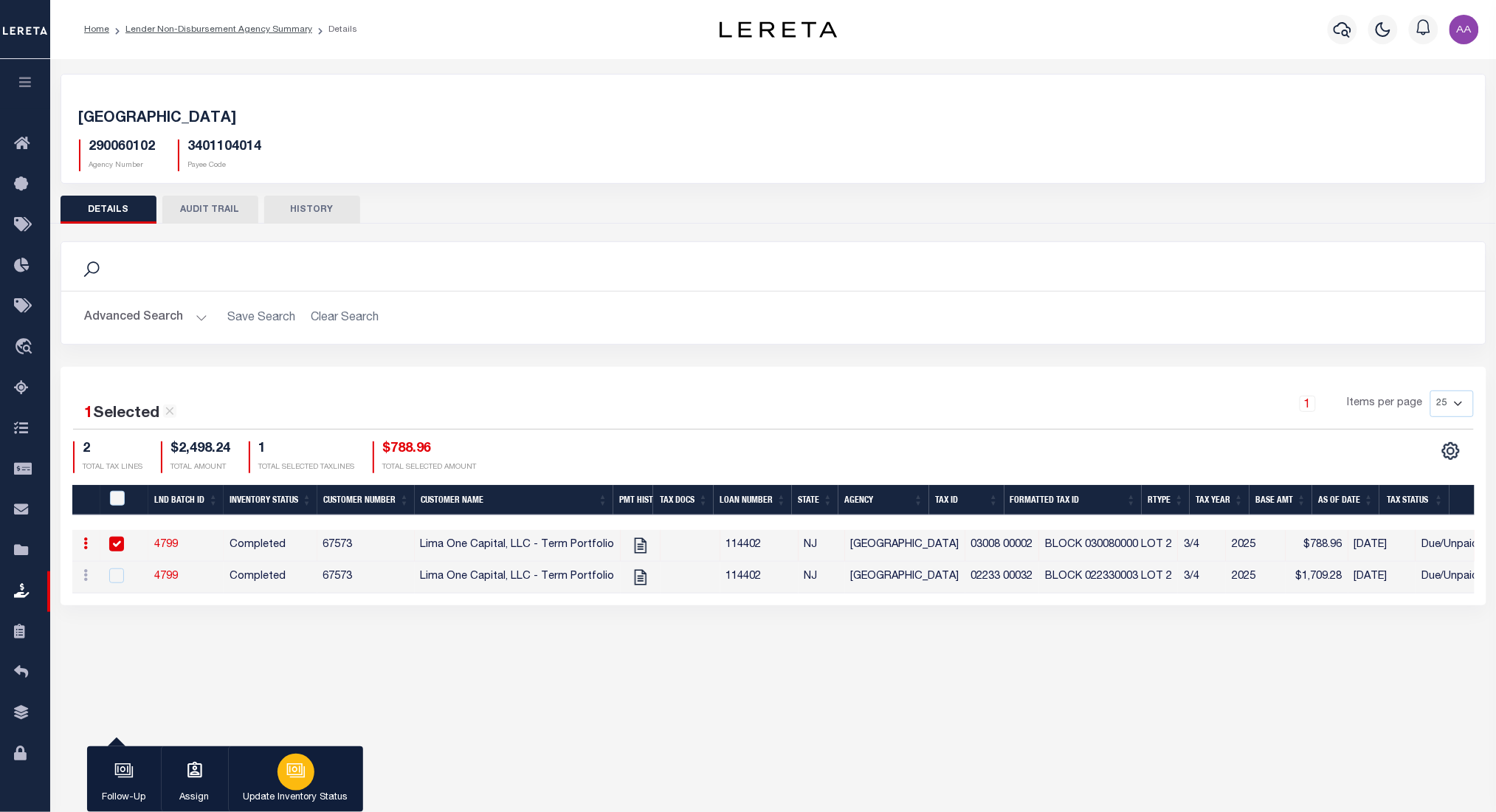
click at [321, 786] on button "Update Inventory Status" at bounding box center [295, 780] width 135 height 66
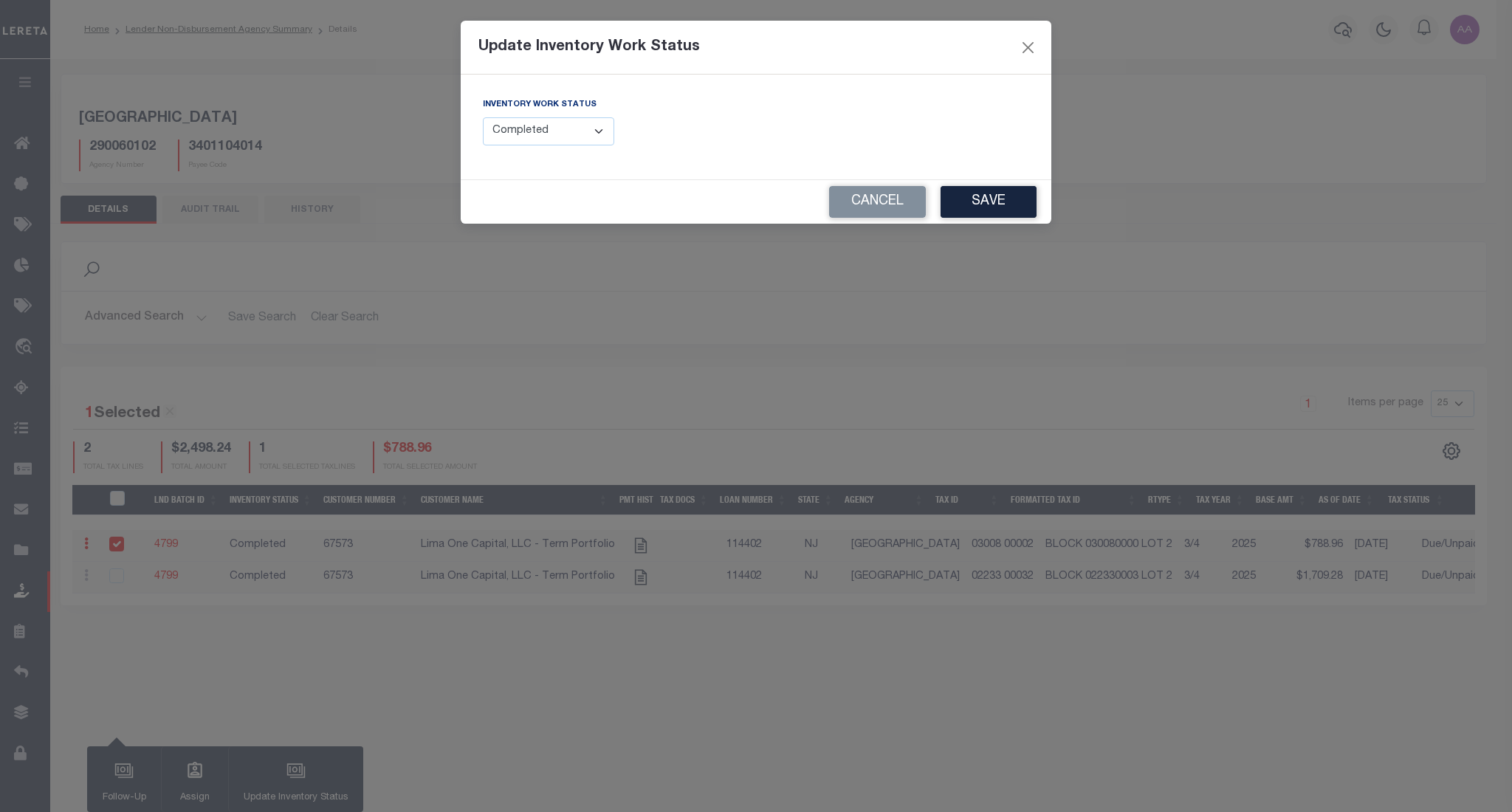
click at [591, 116] on div "Inventory Work Status --Select-- Open Completed Reported" at bounding box center [548, 121] width 131 height 49
click at [587, 119] on select "--Select-- Open Completed Reported" at bounding box center [548, 131] width 131 height 28
select select "Reported"
click at [483, 117] on select "--Select-- Open Completed Reported" at bounding box center [548, 131] width 131 height 28
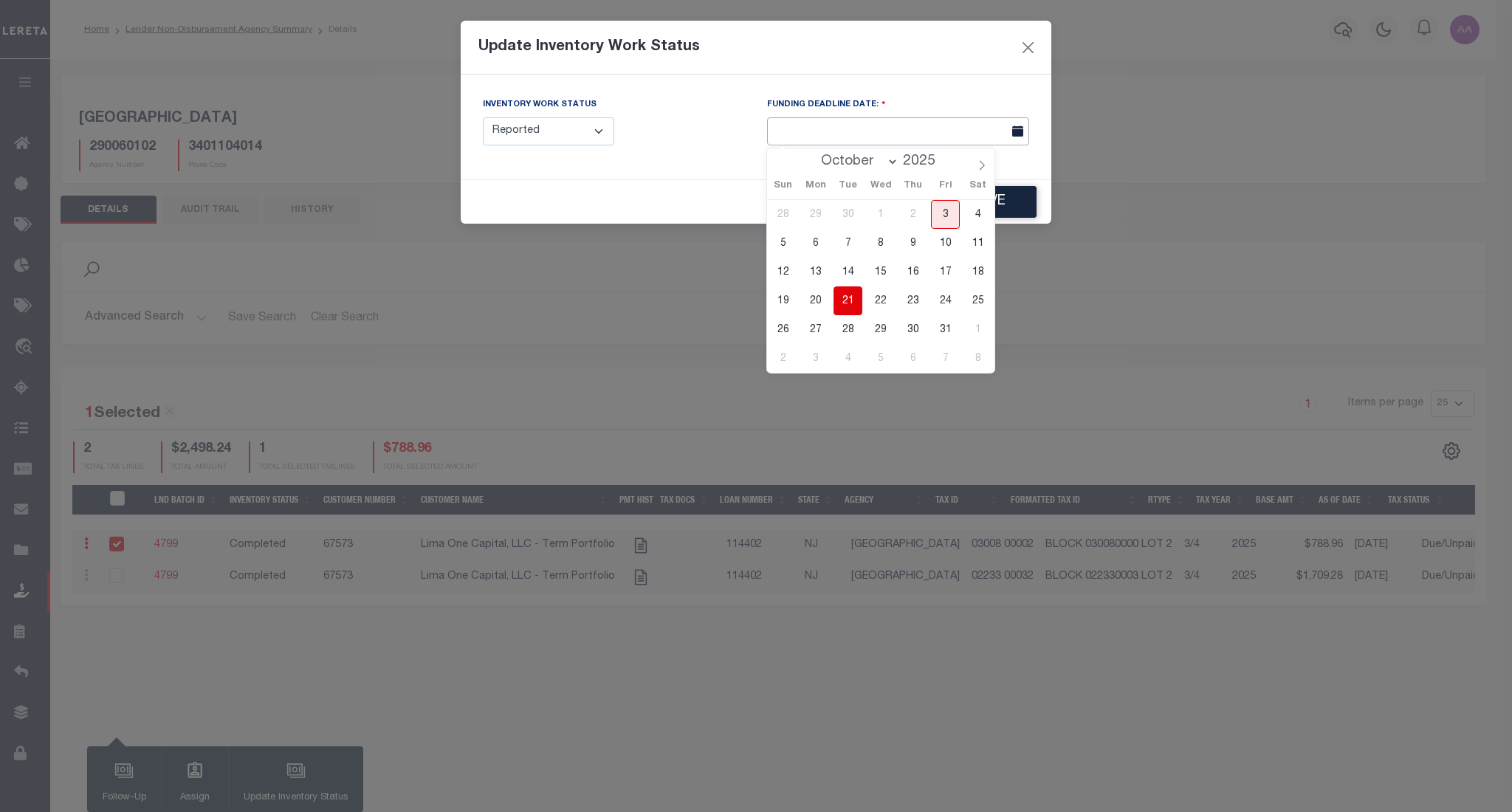
click at [855, 133] on input "text" at bounding box center [898, 131] width 262 height 28
click at [906, 300] on span "23" at bounding box center [912, 300] width 28 height 28
type input "10/23/2025"
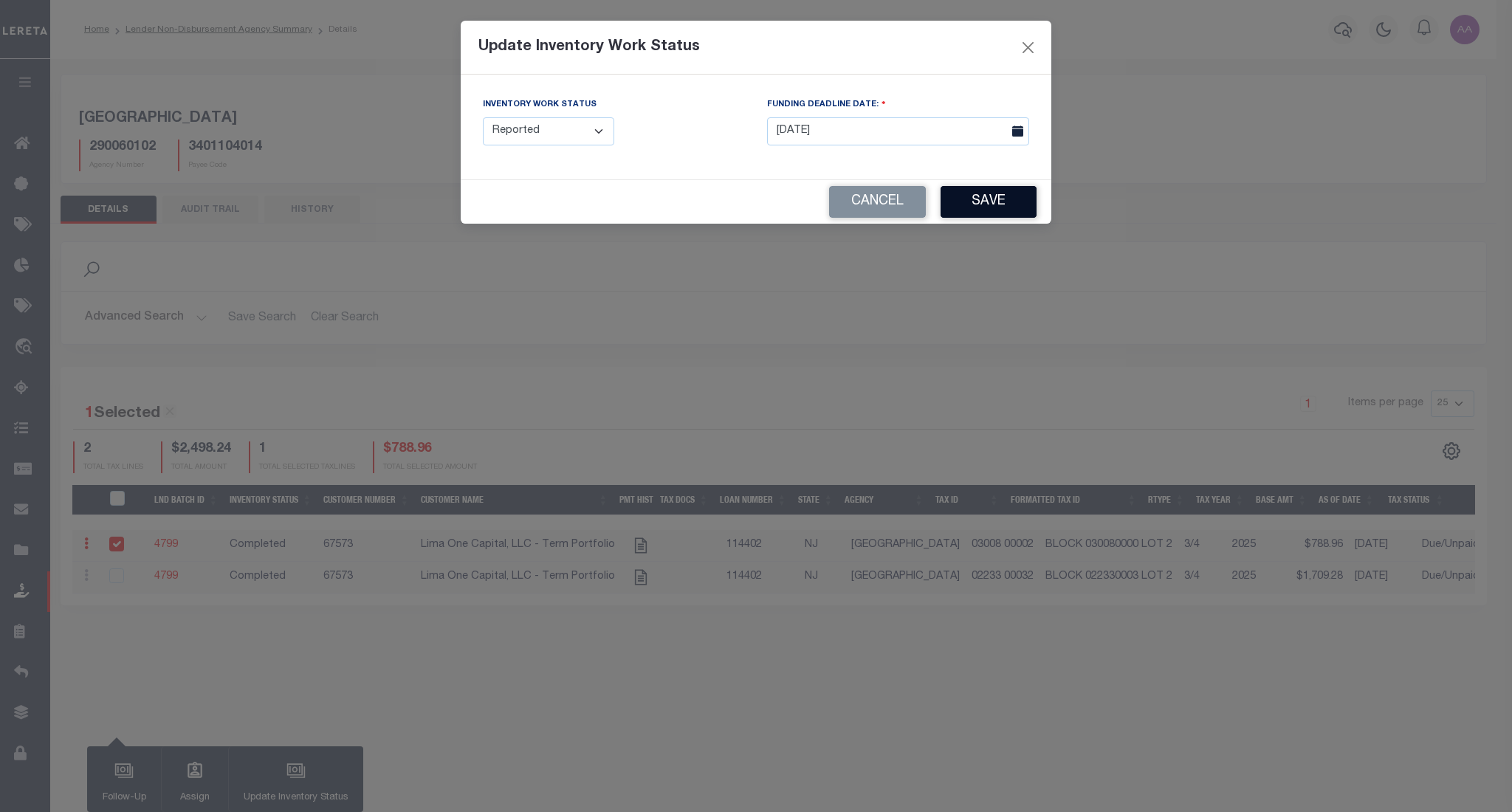
click at [998, 192] on button "Save" at bounding box center [988, 201] width 96 height 31
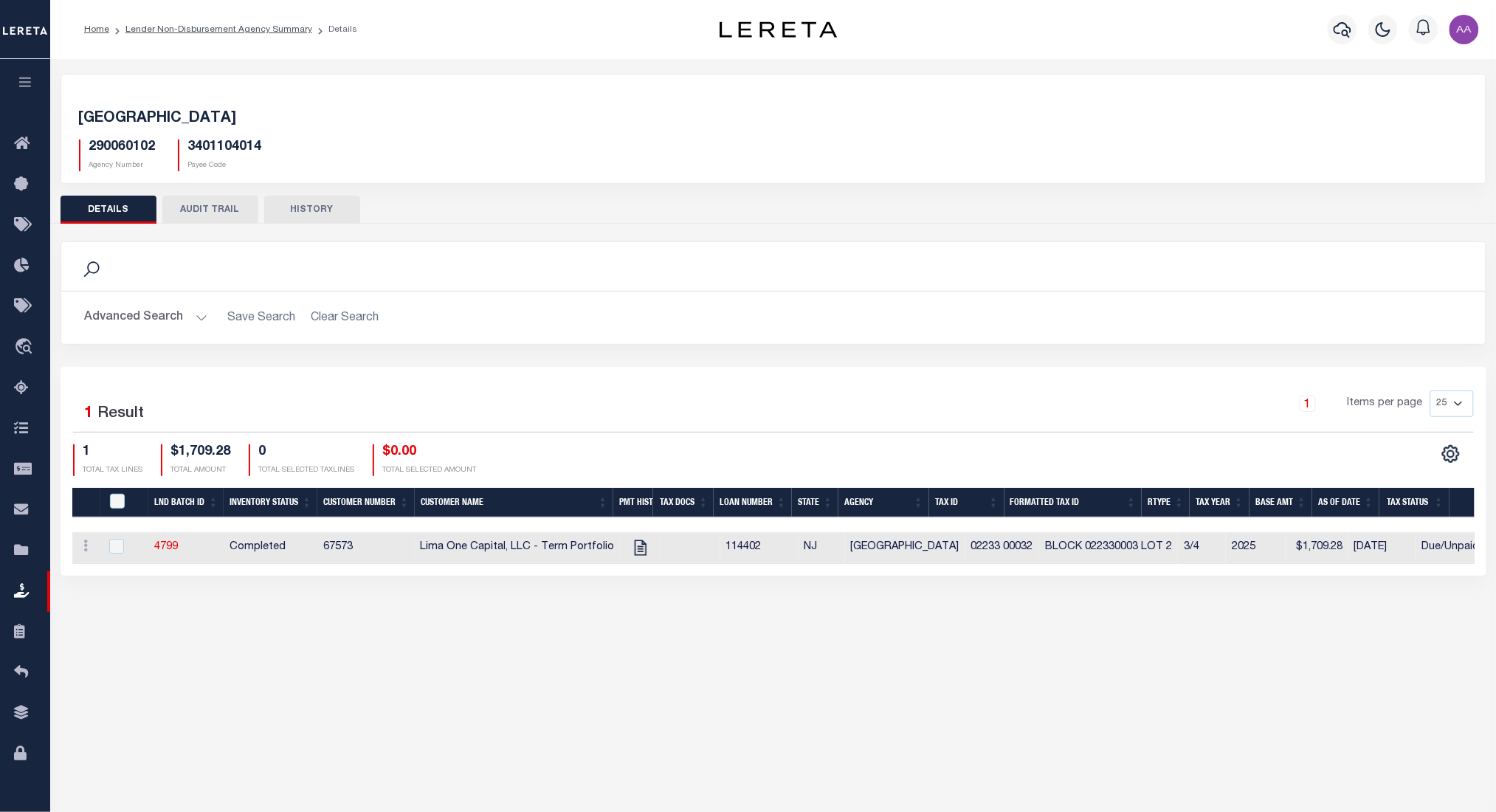
click at [219, 203] on button "AUDIT TRAIL" at bounding box center [210, 209] width 96 height 28
select select "100"
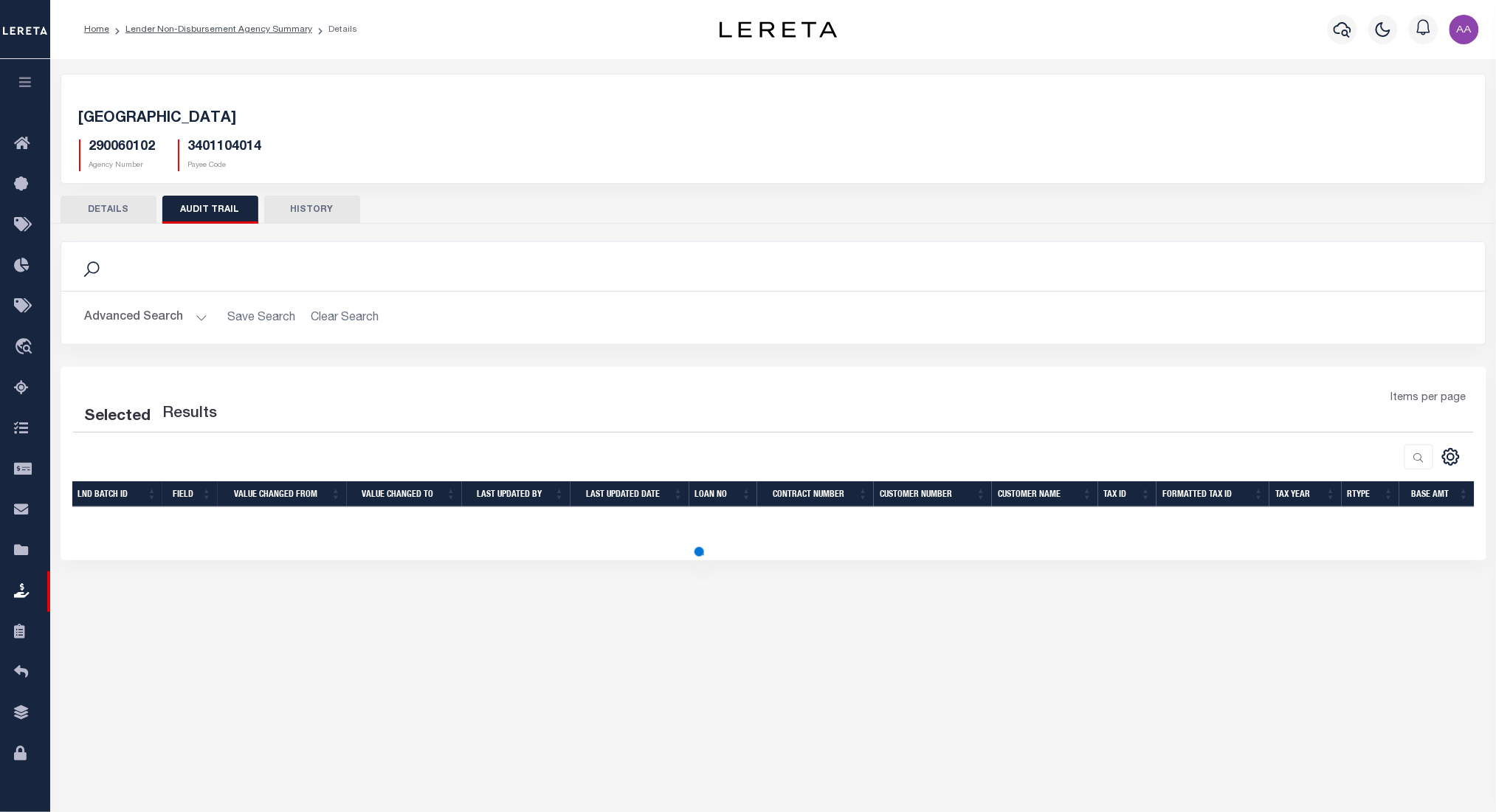
select select "100"
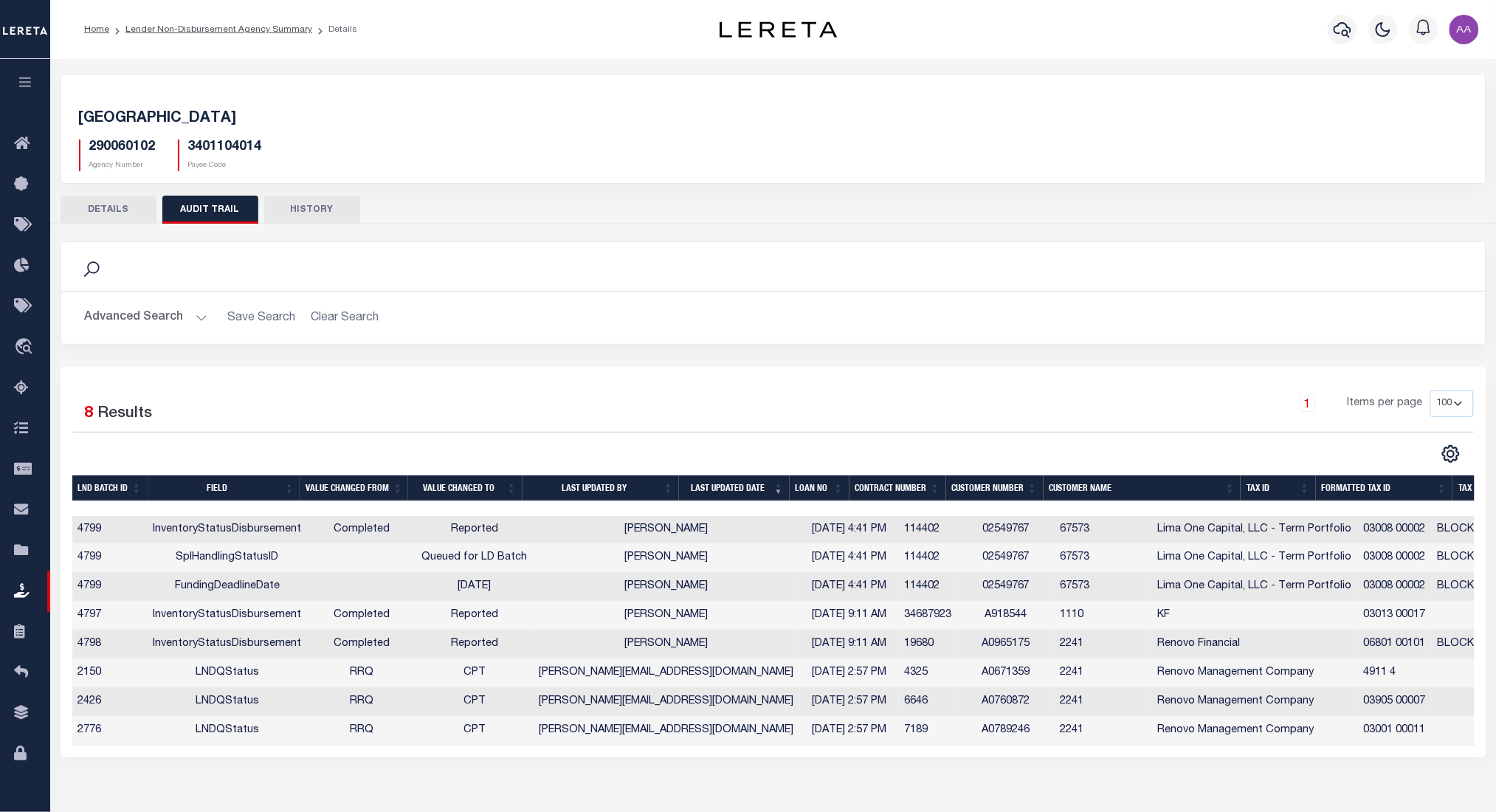
click at [89, 529] on td "4799" at bounding box center [109, 530] width 75 height 28
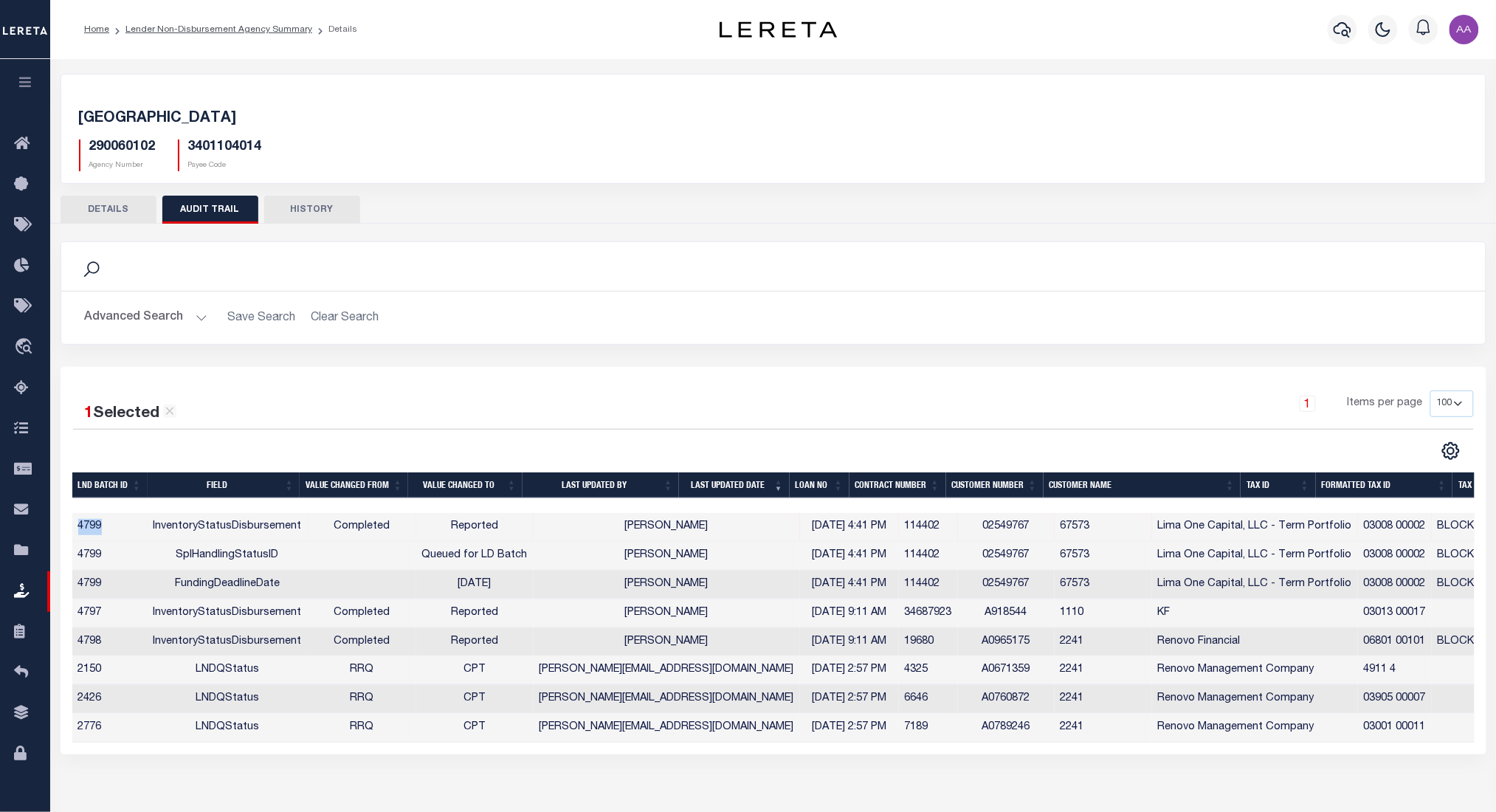
click at [89, 529] on td "4799" at bounding box center [109, 527] width 75 height 28
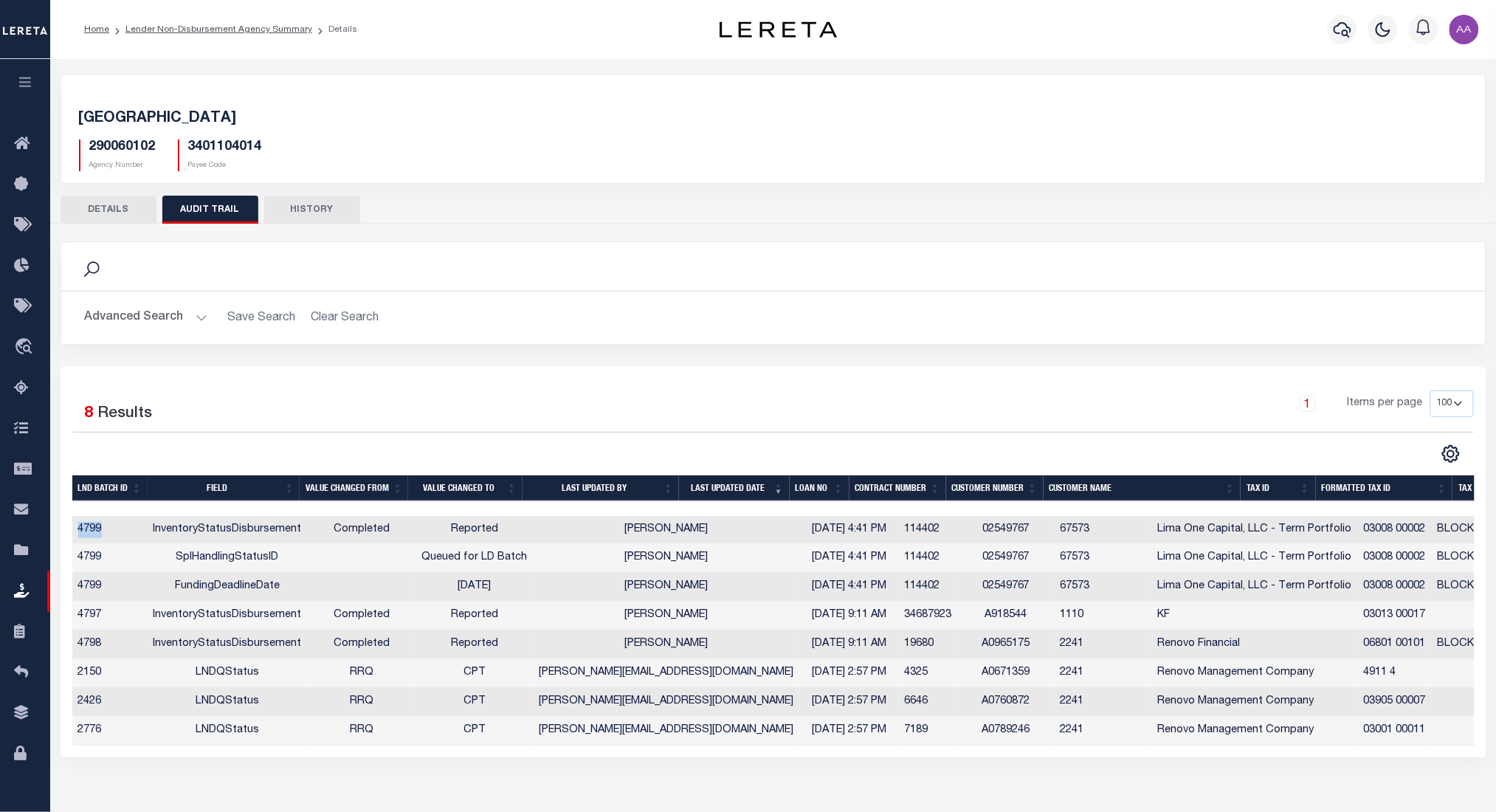
copy td "4799"
click at [90, 208] on button "DETAILS" at bounding box center [108, 209] width 96 height 28
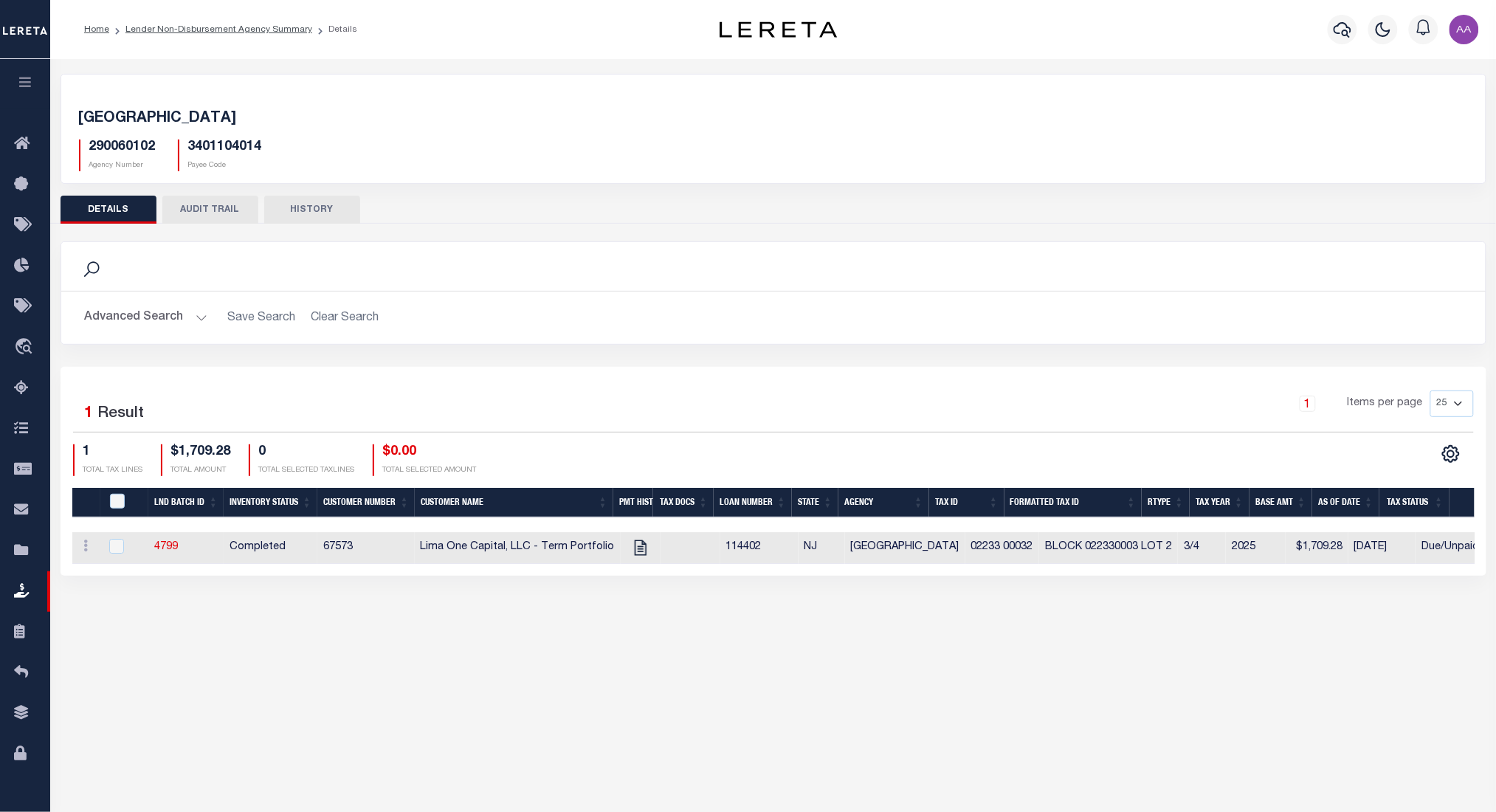
click at [197, 213] on button "AUDIT TRAIL" at bounding box center [210, 209] width 96 height 28
select select "100"
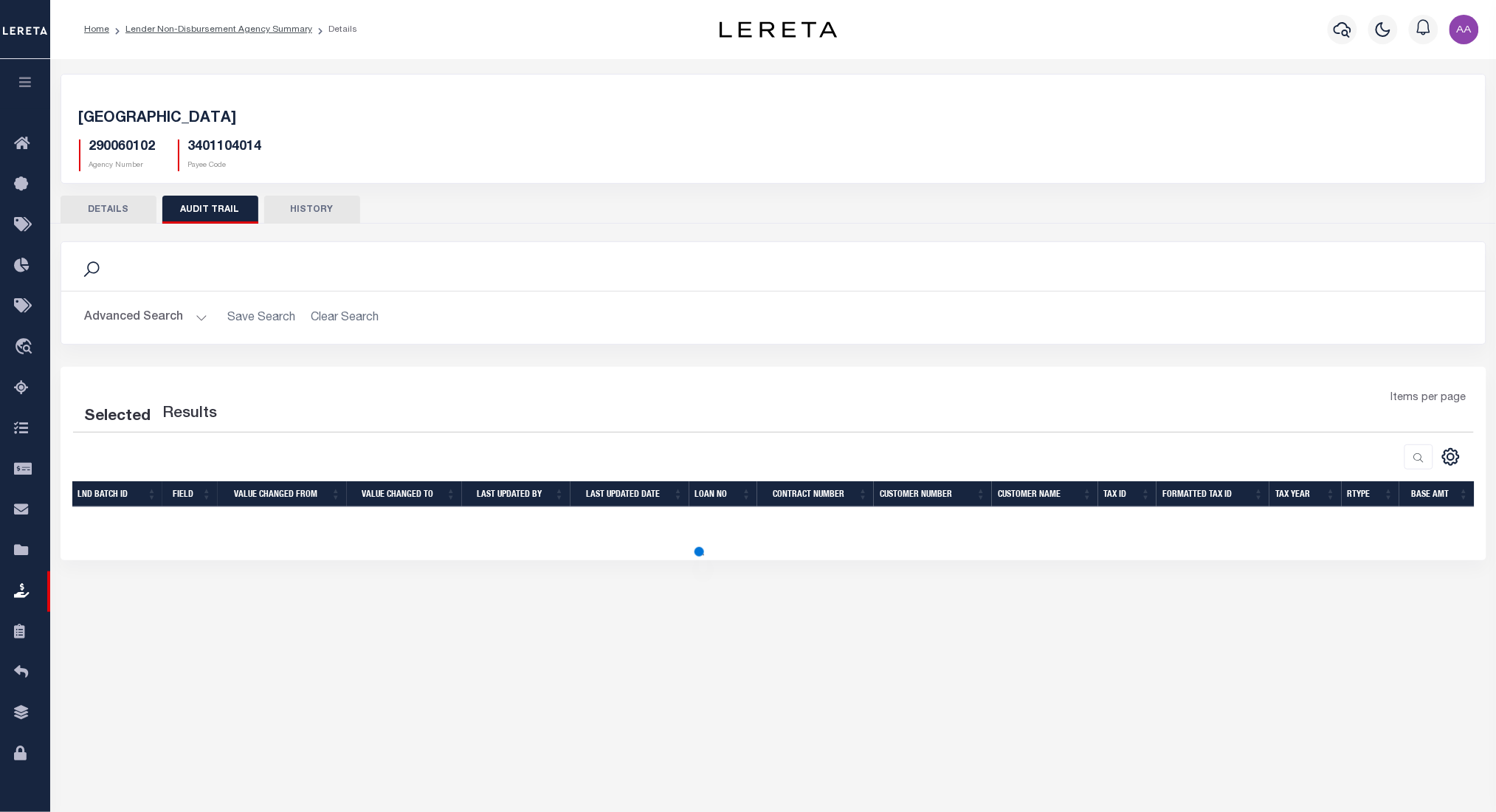
select select "100"
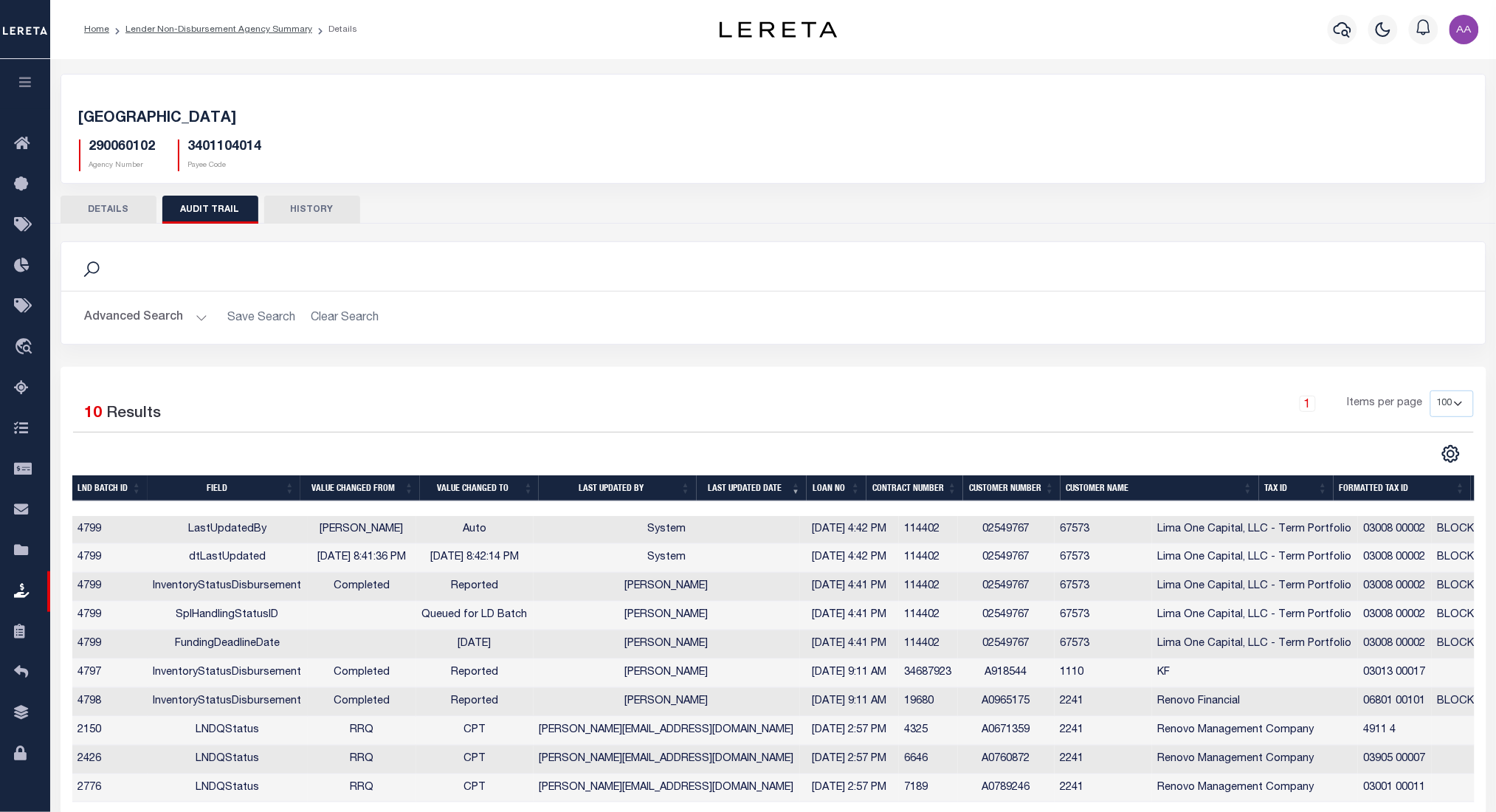
click at [196, 144] on h5 "3401104014" at bounding box center [226, 148] width 74 height 17
copy h5 "3401104014"
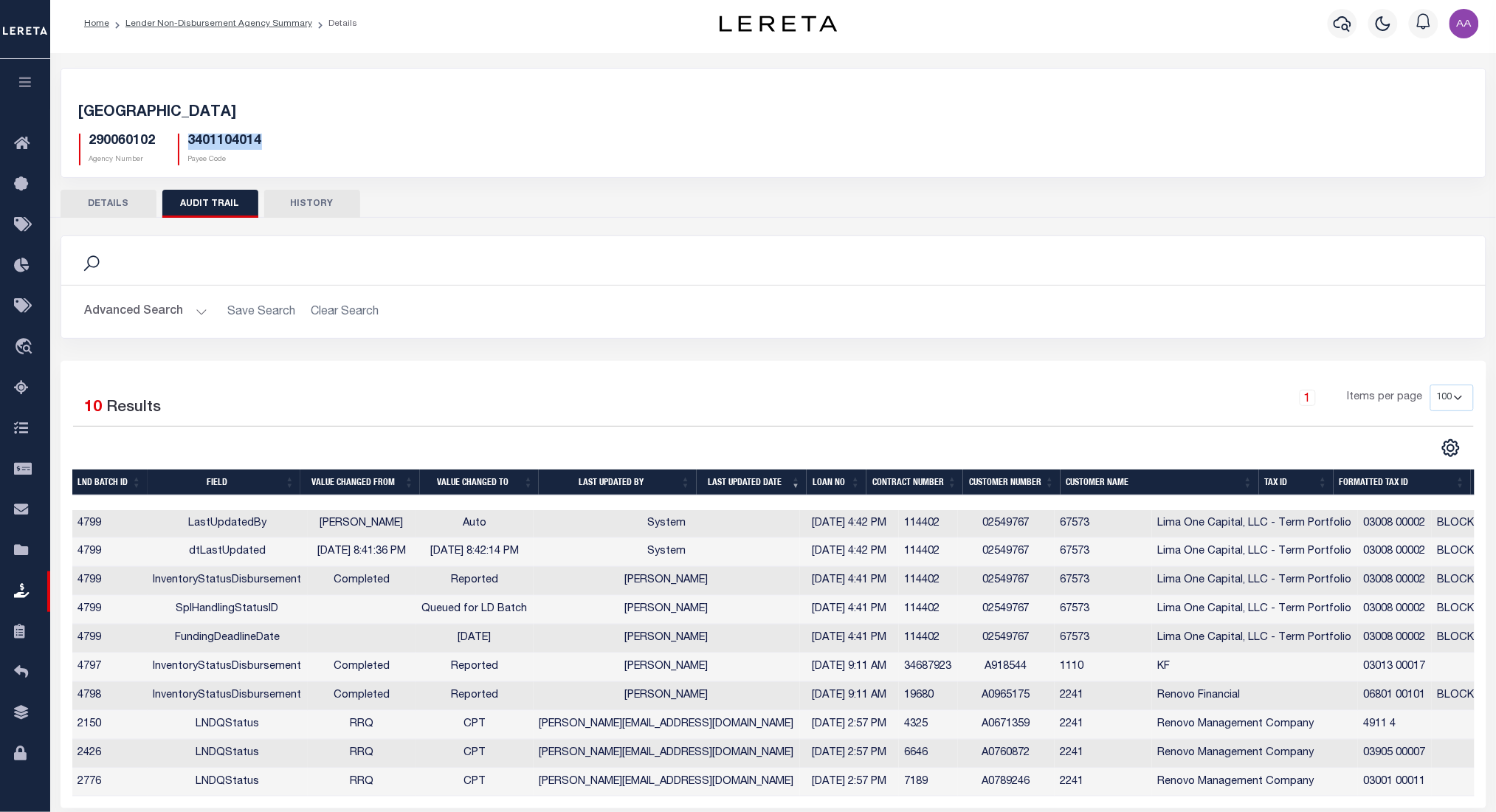
scroll to position [5, 0]
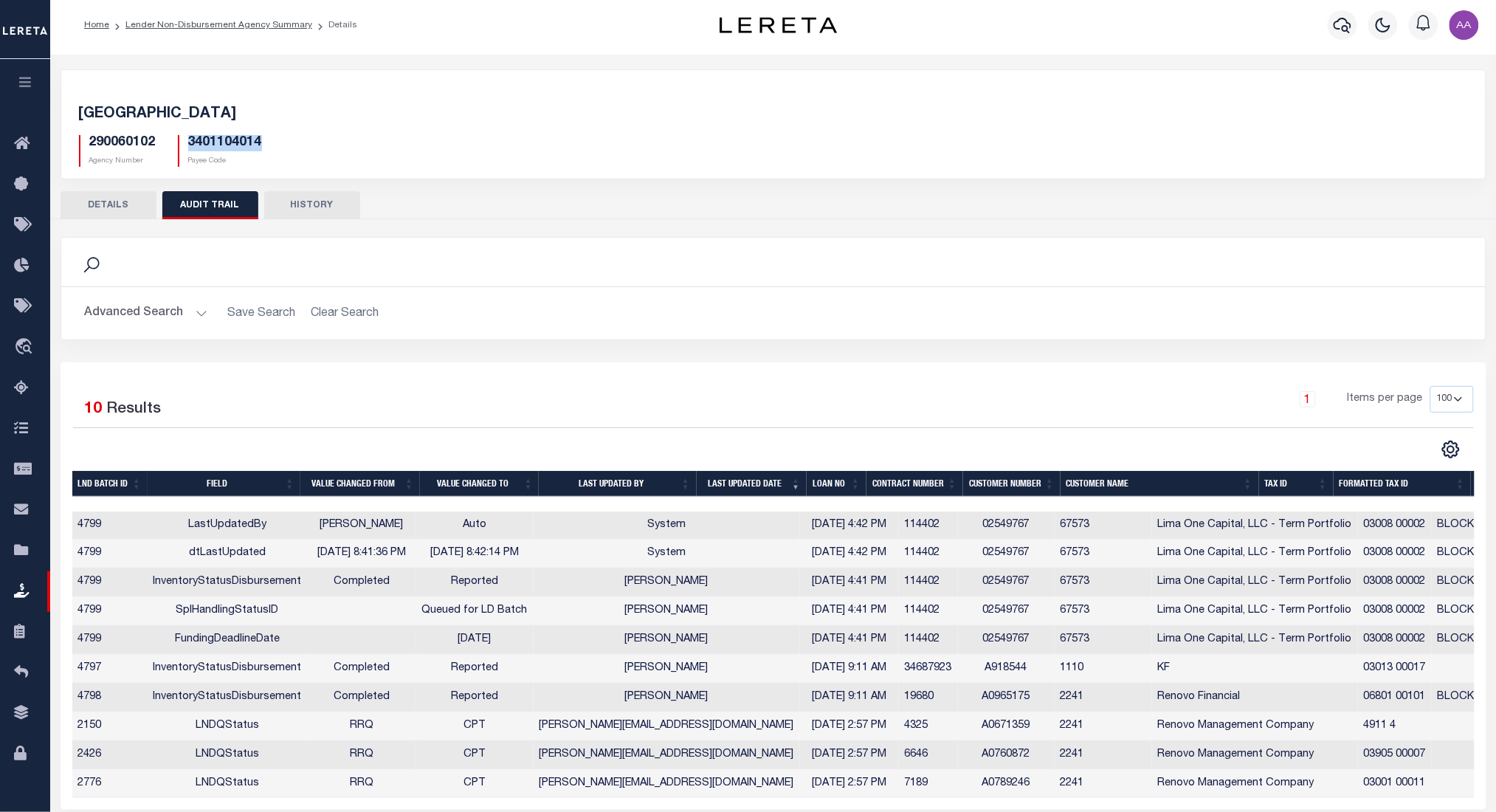
click at [122, 204] on button "DETAILS" at bounding box center [108, 205] width 96 height 28
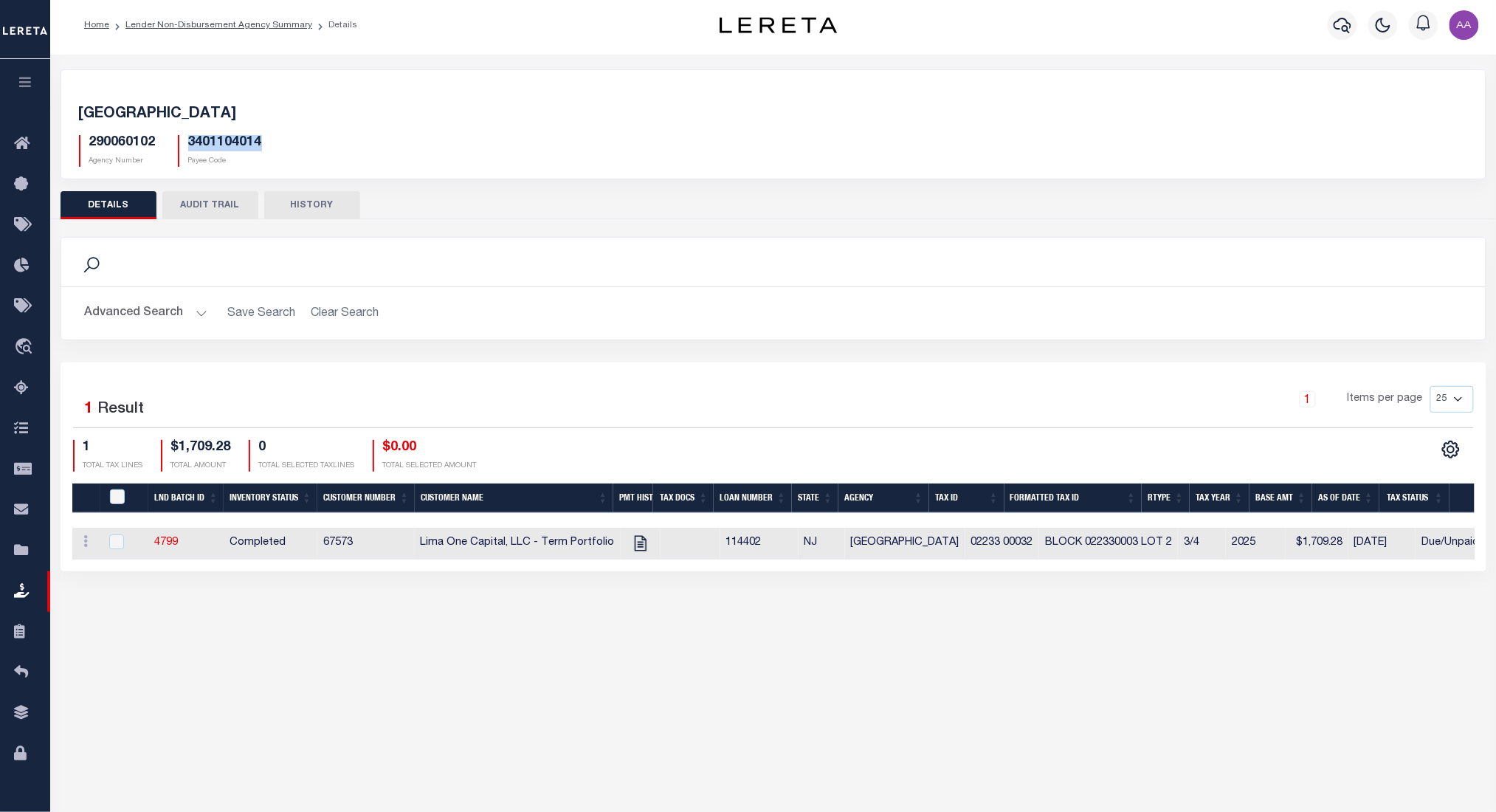
scroll to position [144, 0]
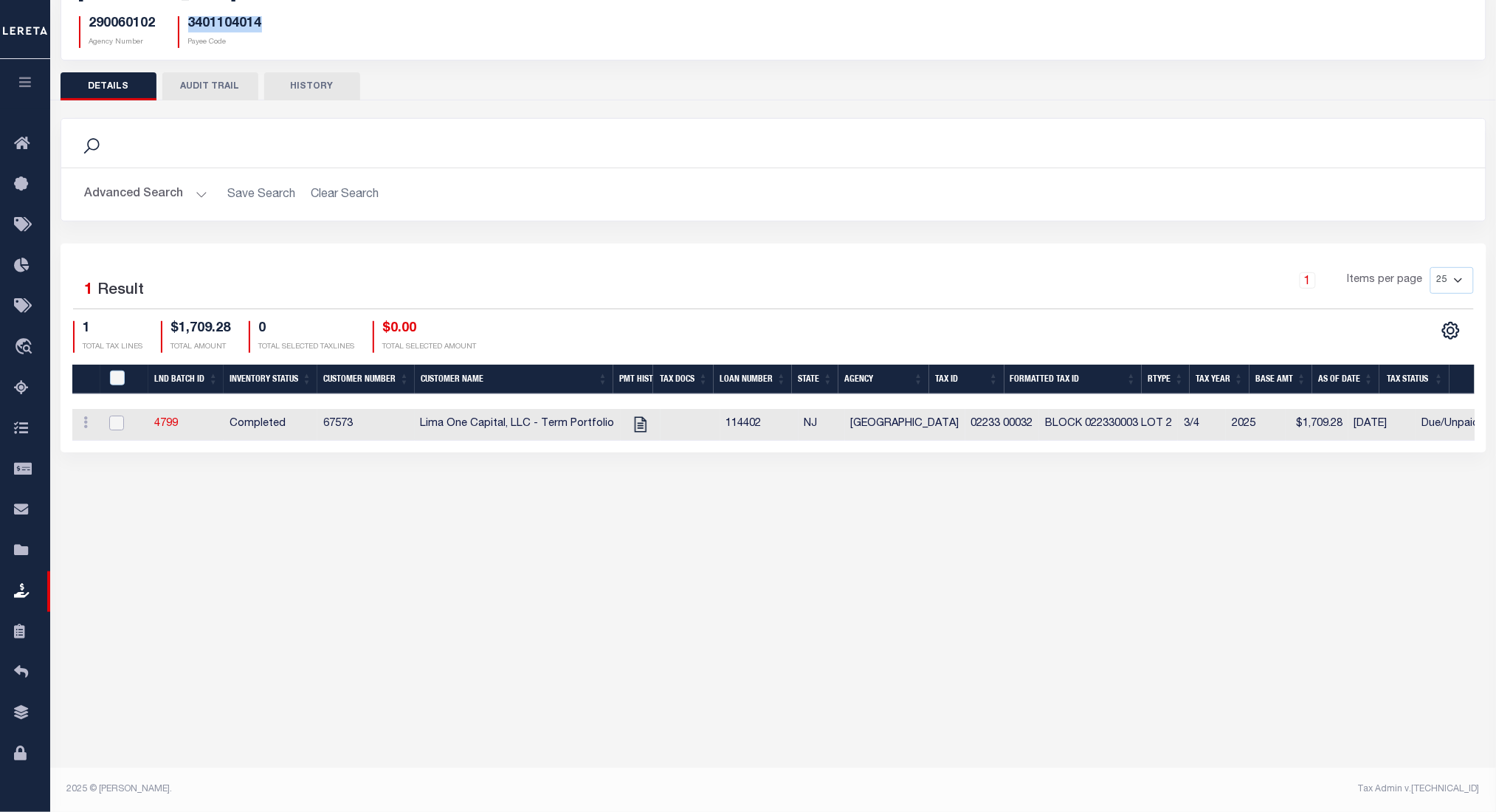
click at [122, 415] on input "checkbox" at bounding box center [116, 422] width 15 height 15
checkbox input "true"
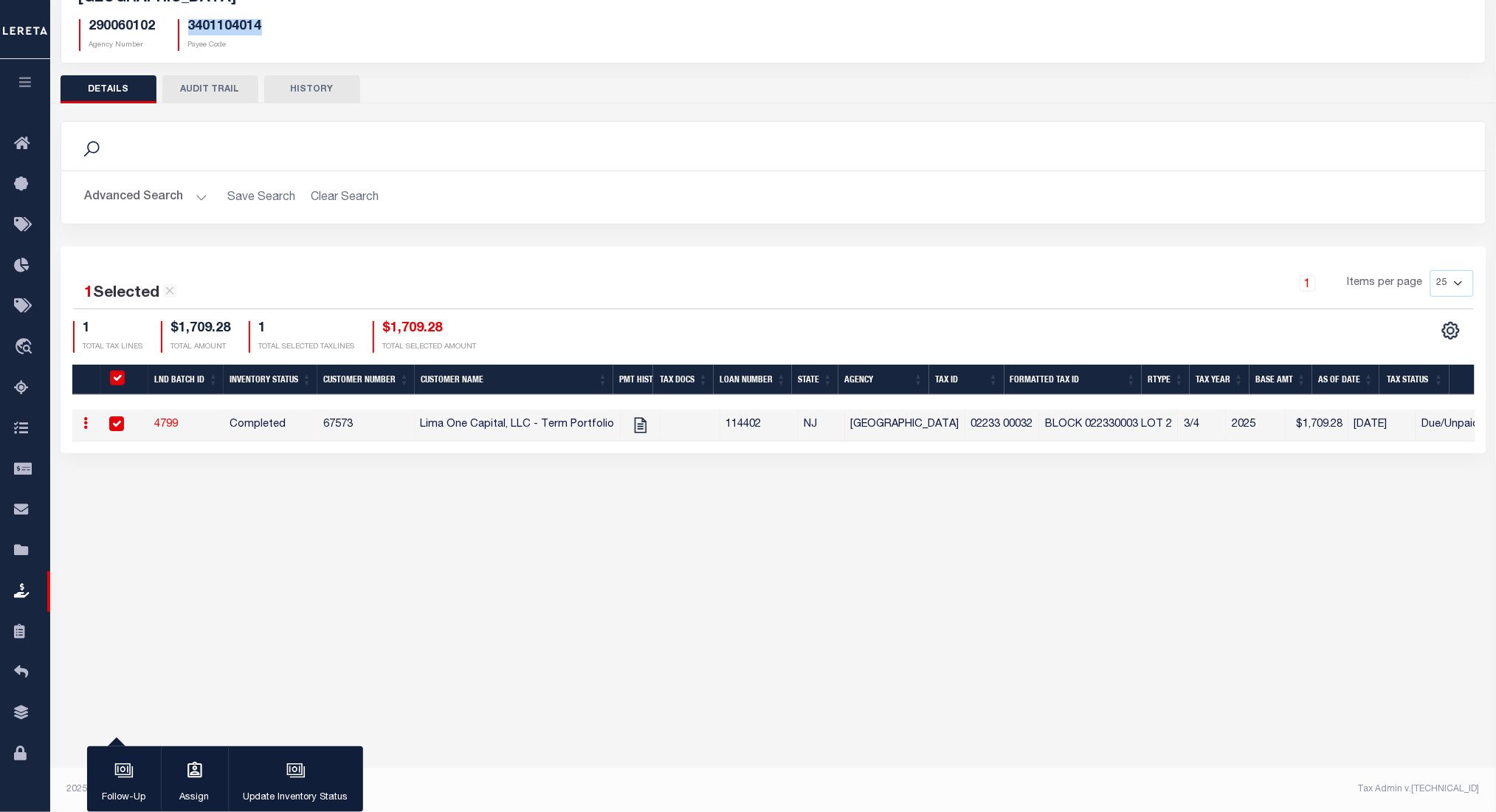
scroll to position [142, 0]
click at [288, 761] on icon "button" at bounding box center [296, 771] width 20 height 20
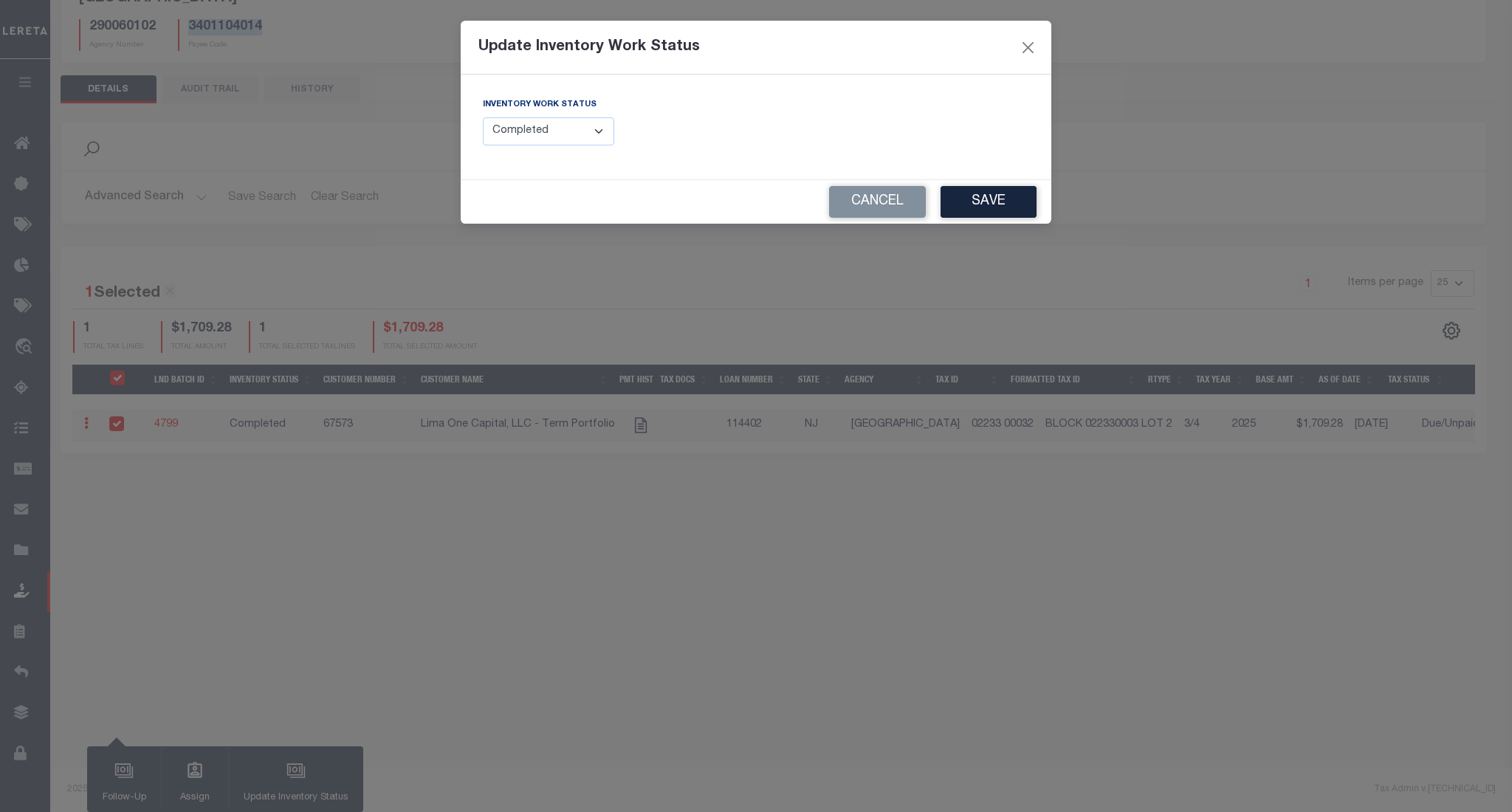
click at [557, 132] on select "--Select-- Open Completed Reported" at bounding box center [548, 131] width 131 height 28
select select "Reported"
click at [483, 117] on select "--Select-- Open Completed Reported" at bounding box center [548, 131] width 131 height 28
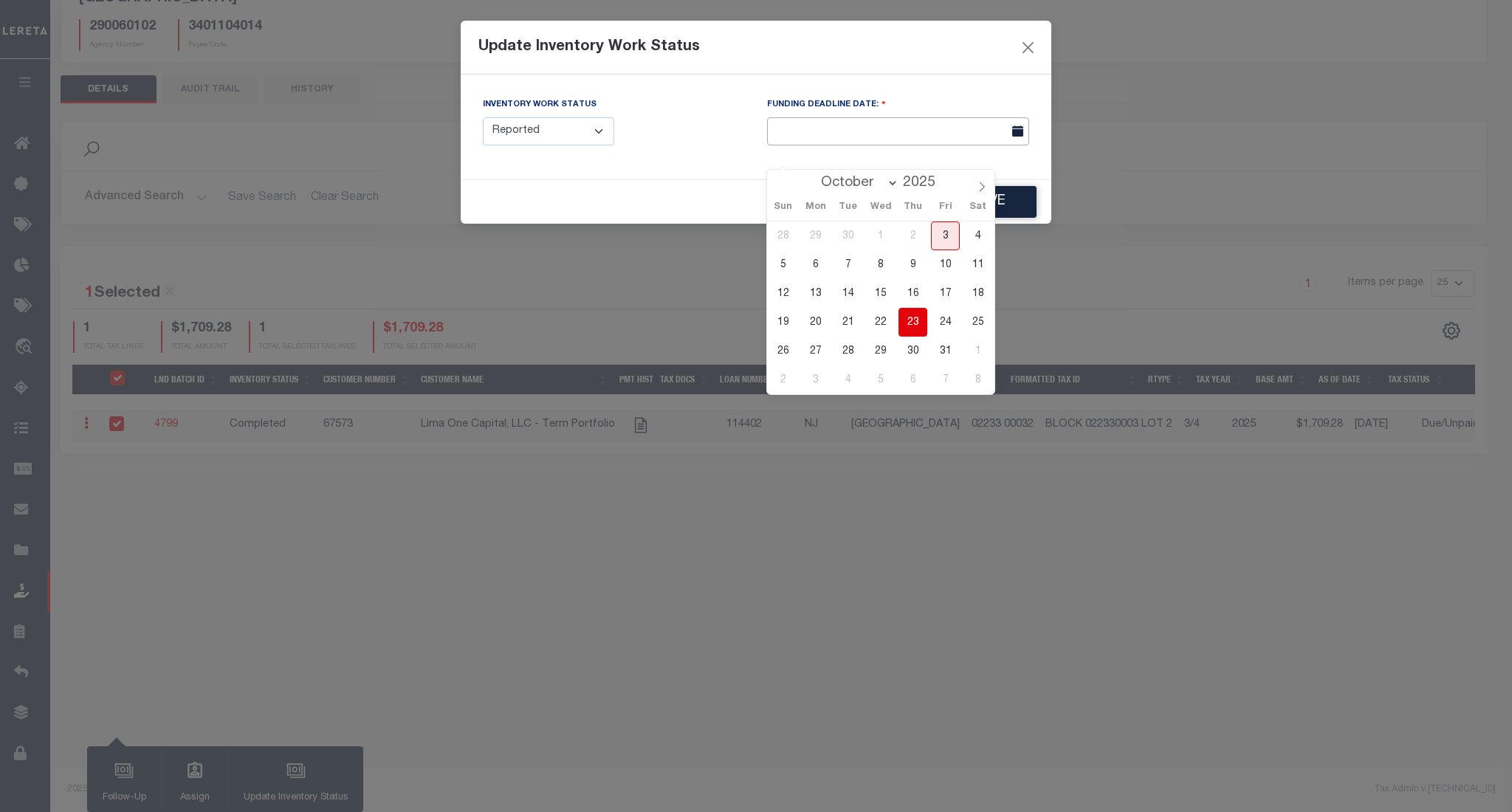
click at [840, 131] on input "text" at bounding box center [898, 131] width 262 height 28
click at [790, 336] on span "26" at bounding box center [782, 350] width 28 height 28
type input "10/26/2025"
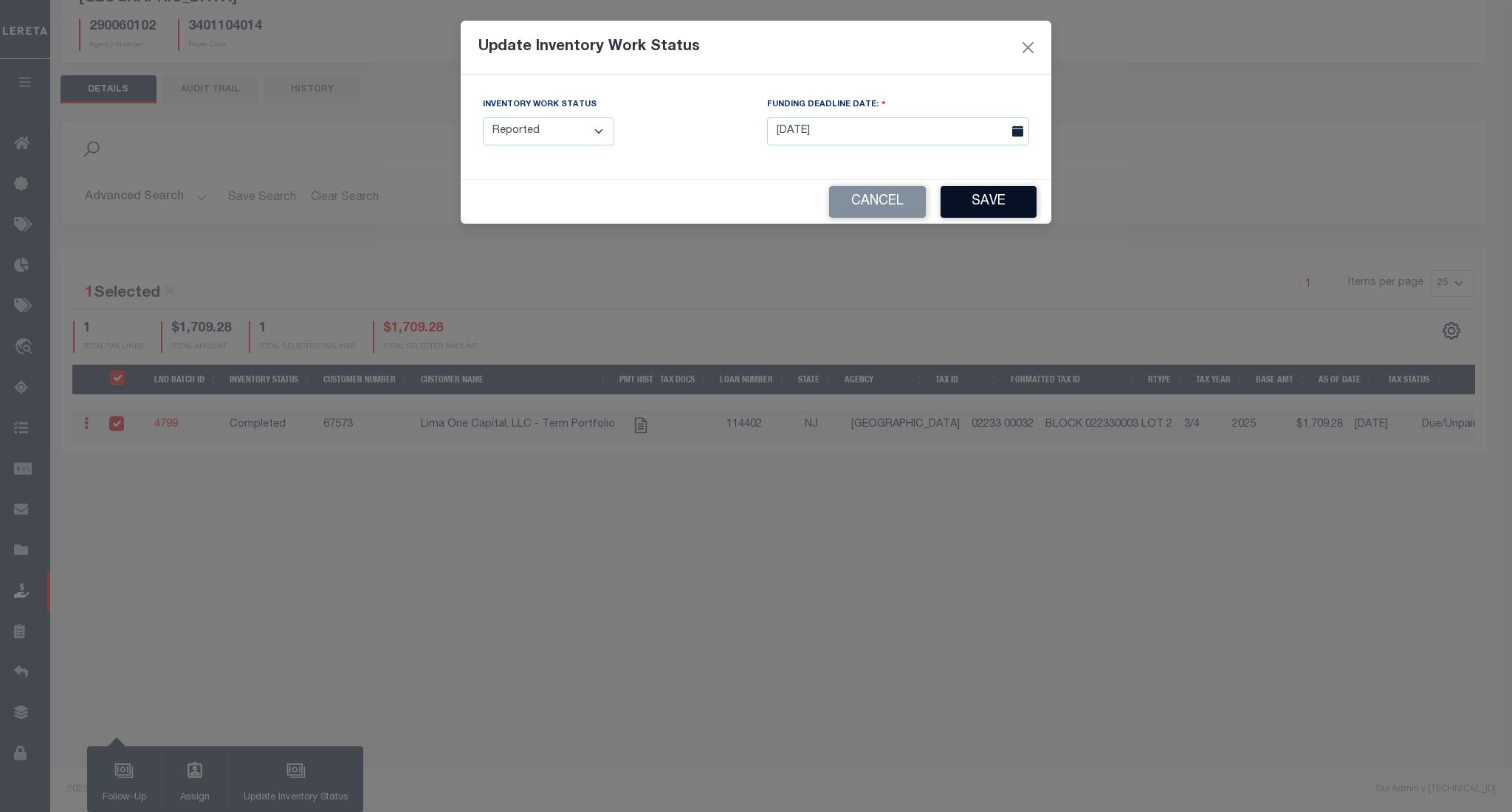
click at [973, 197] on button "Save" at bounding box center [988, 201] width 96 height 31
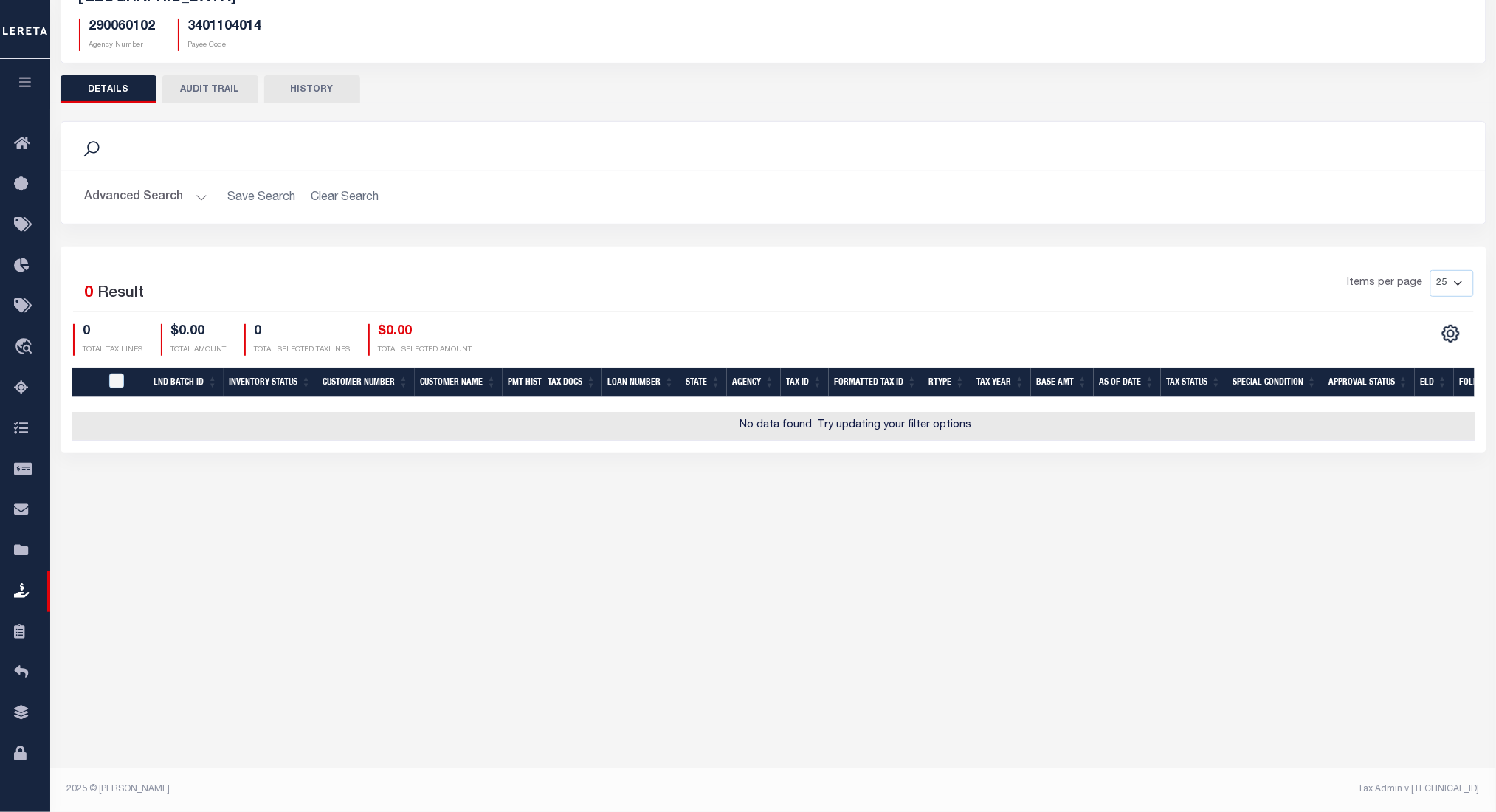
scroll to position [0, 0]
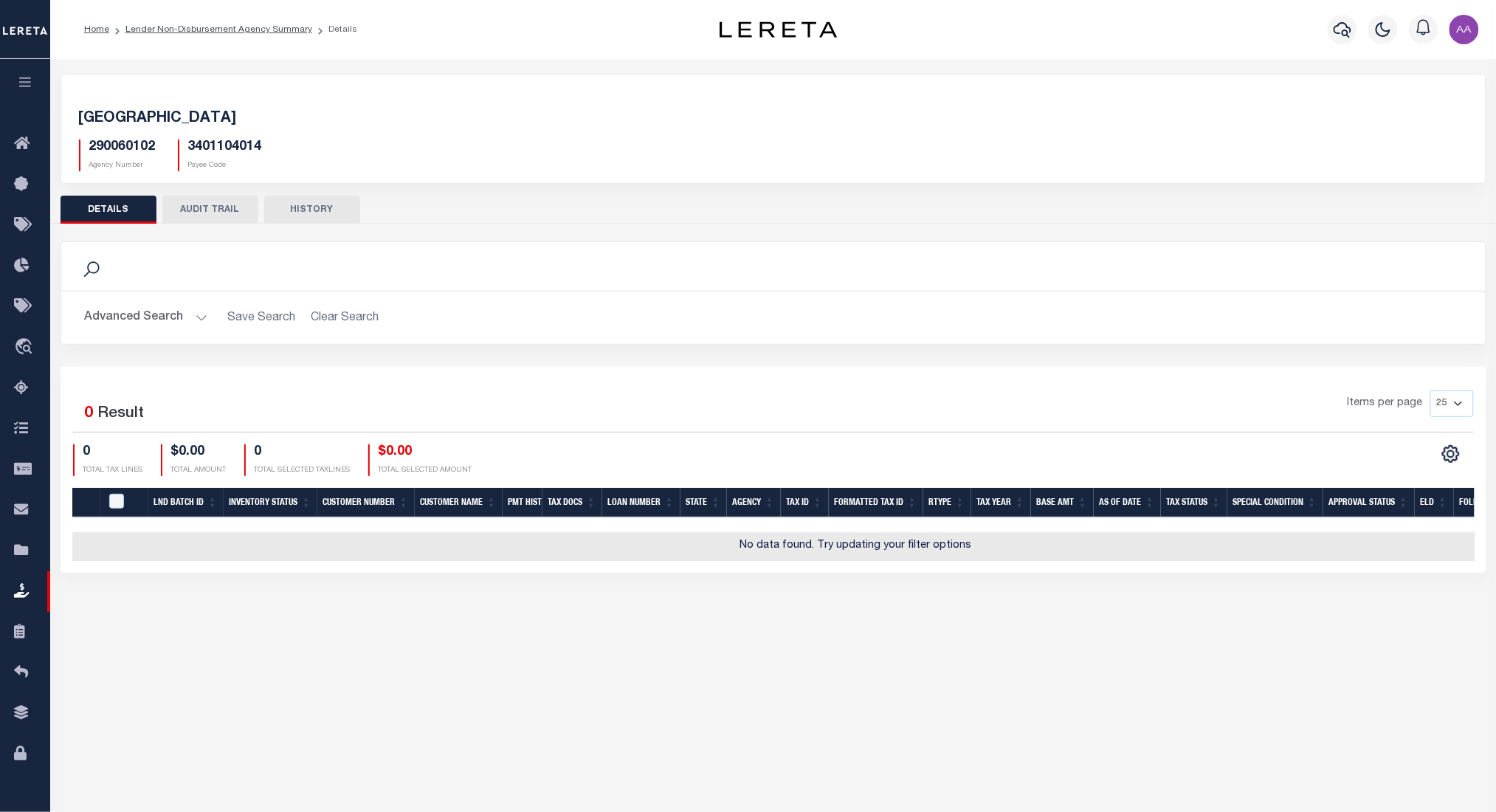
click at [213, 211] on button "AUDIT TRAIL" at bounding box center [210, 209] width 96 height 28
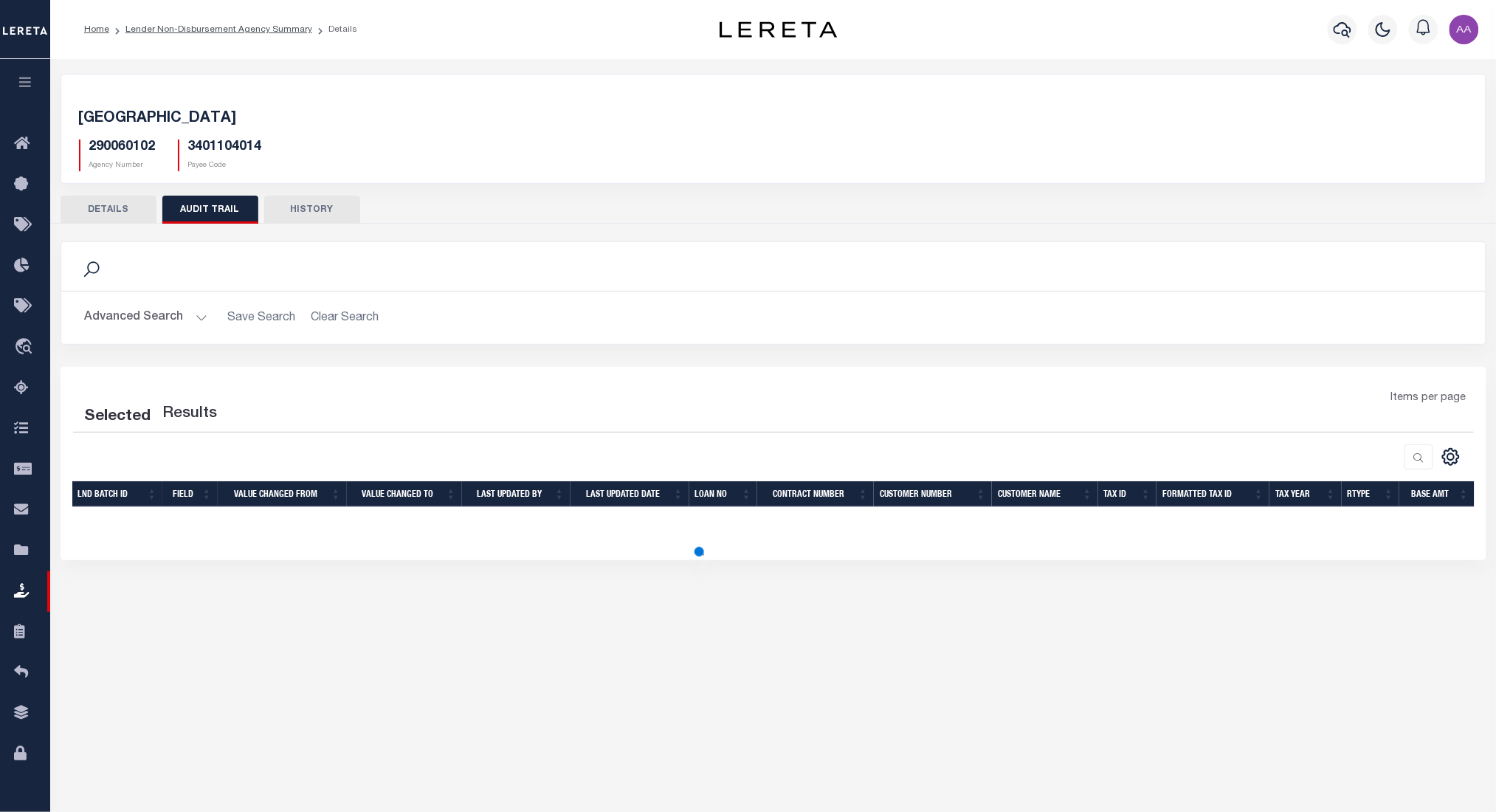
select select "100"
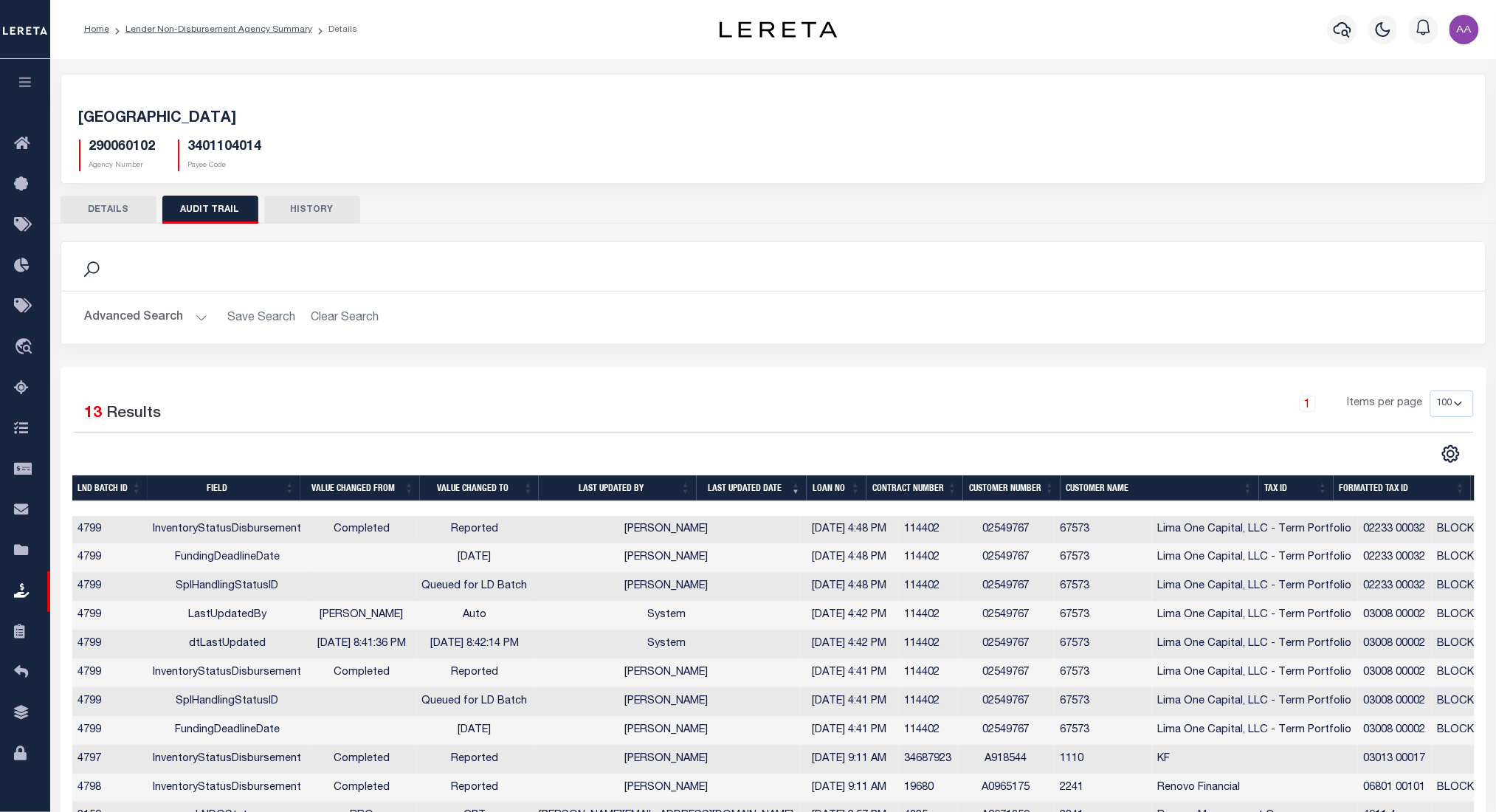
click at [227, 38] on ol "Home Lender Non-Disbursement Agency Summary Details" at bounding box center [221, 29] width 297 height 31
click at [238, 31] on link "Lender Non-Disbursement Agency Summary" at bounding box center [218, 29] width 187 height 9
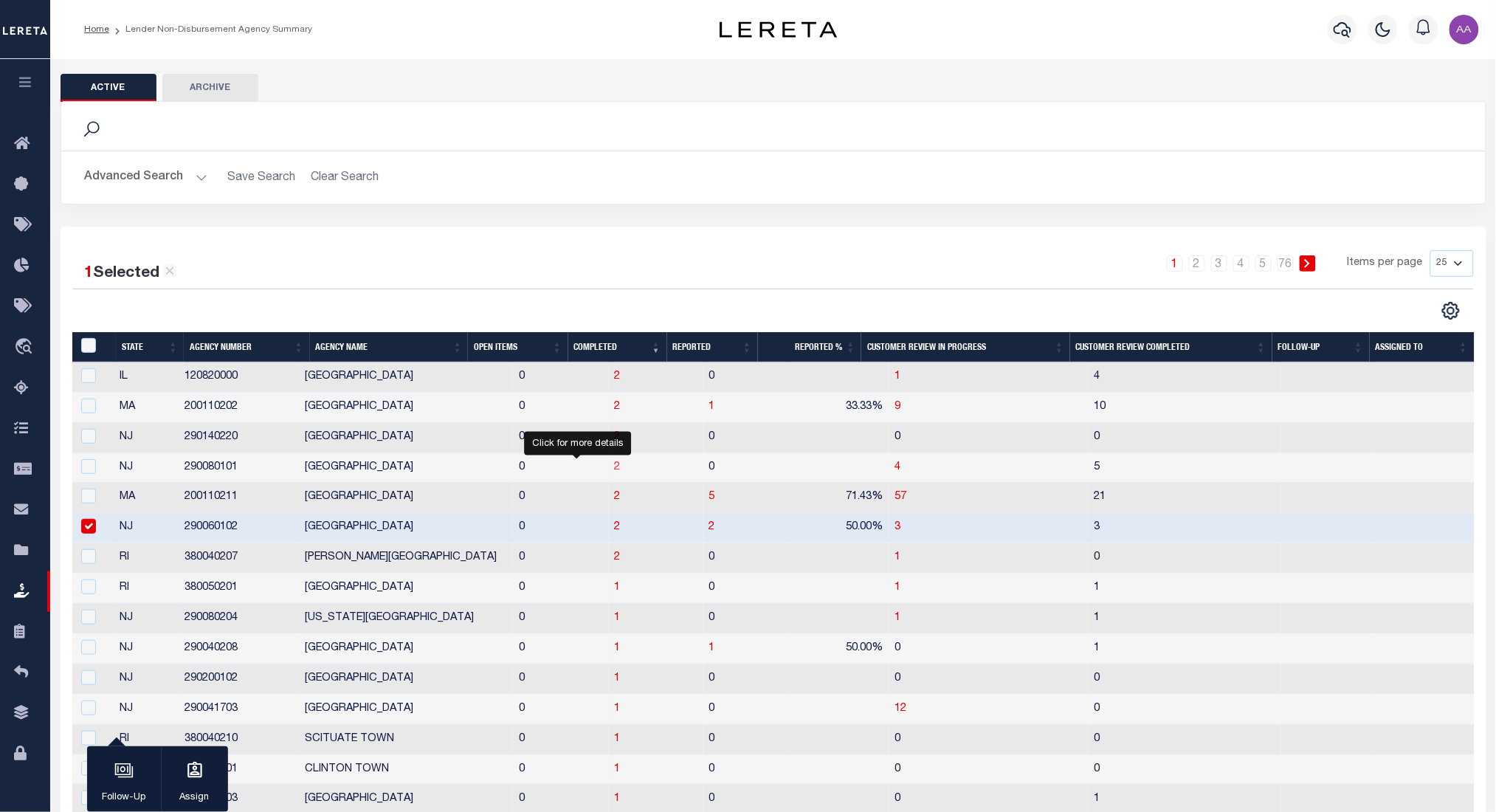
click at [615, 466] on span "2" at bounding box center [618, 467] width 6 height 11
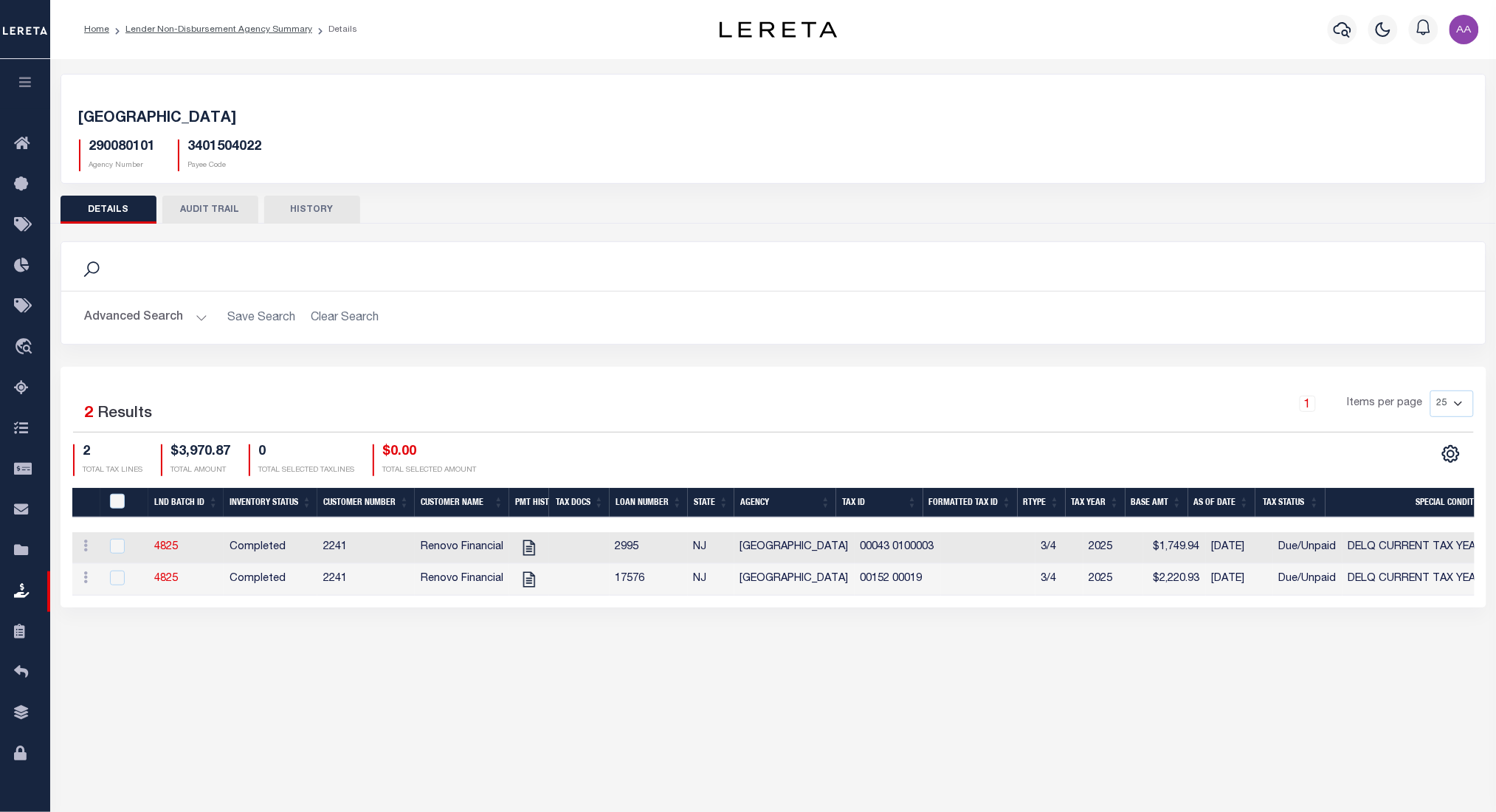
click at [104, 546] on td at bounding box center [124, 548] width 48 height 31
checkbox input "true"
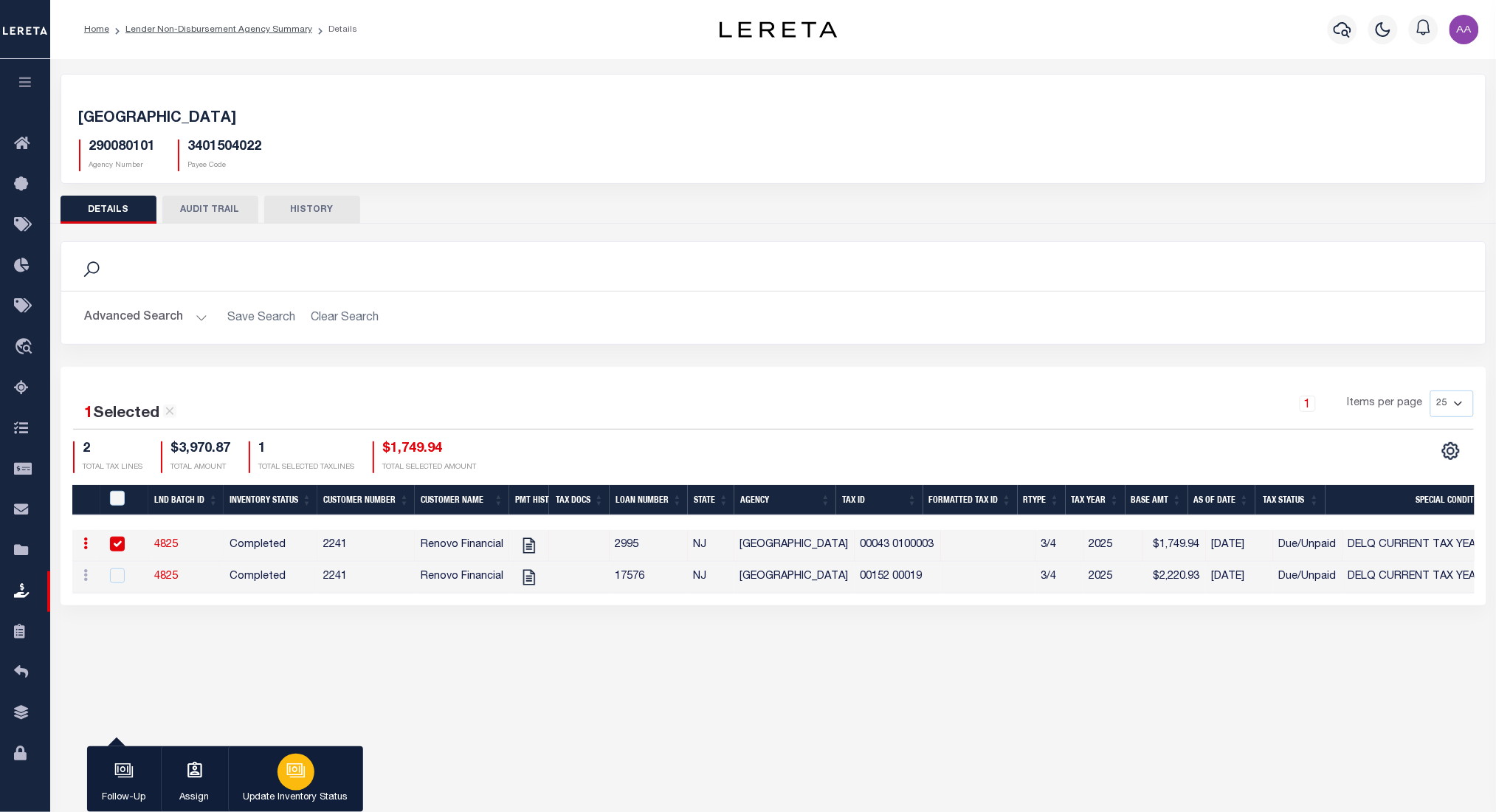
click at [299, 783] on div "button" at bounding box center [296, 772] width 37 height 37
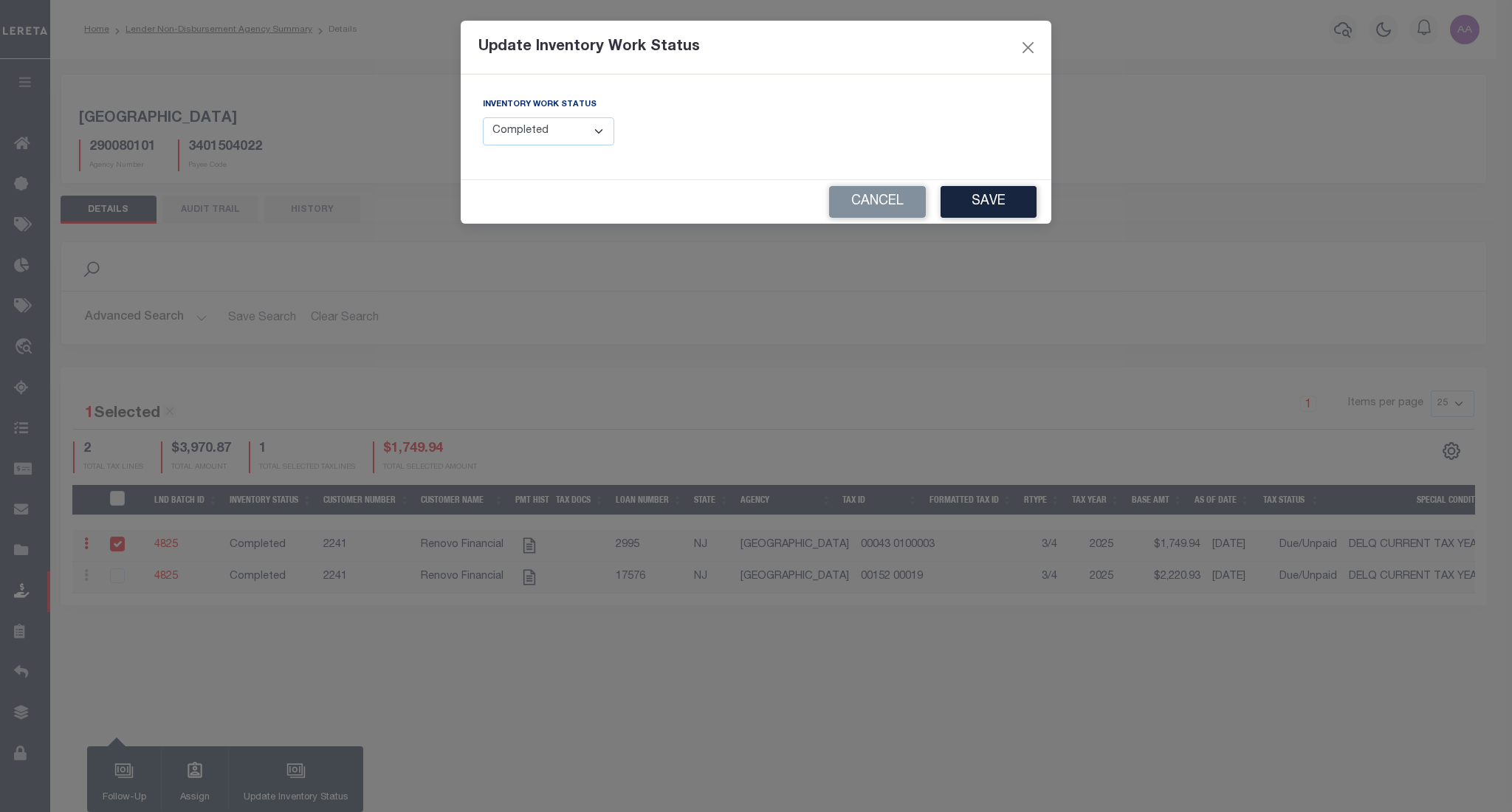
click at [534, 139] on select "--Select-- Open Completed Reported" at bounding box center [548, 131] width 131 height 28
select select "Reported"
click at [483, 117] on select "--Select-- Open Completed Reported" at bounding box center [548, 131] width 131 height 28
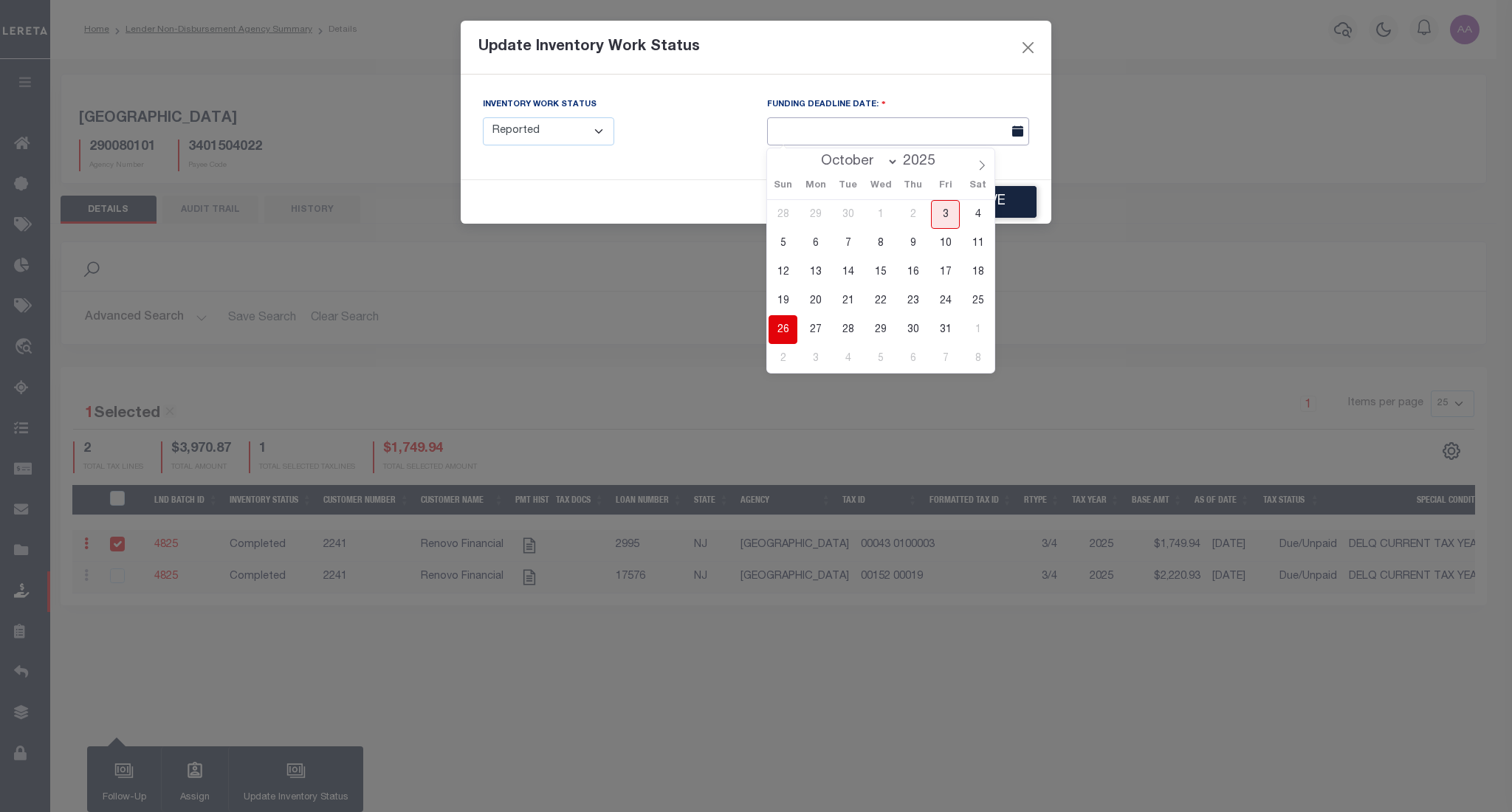
click at [910, 125] on input "text" at bounding box center [898, 131] width 262 height 28
click at [844, 290] on span "21" at bounding box center [847, 300] width 28 height 28
type input "10/21/2025"
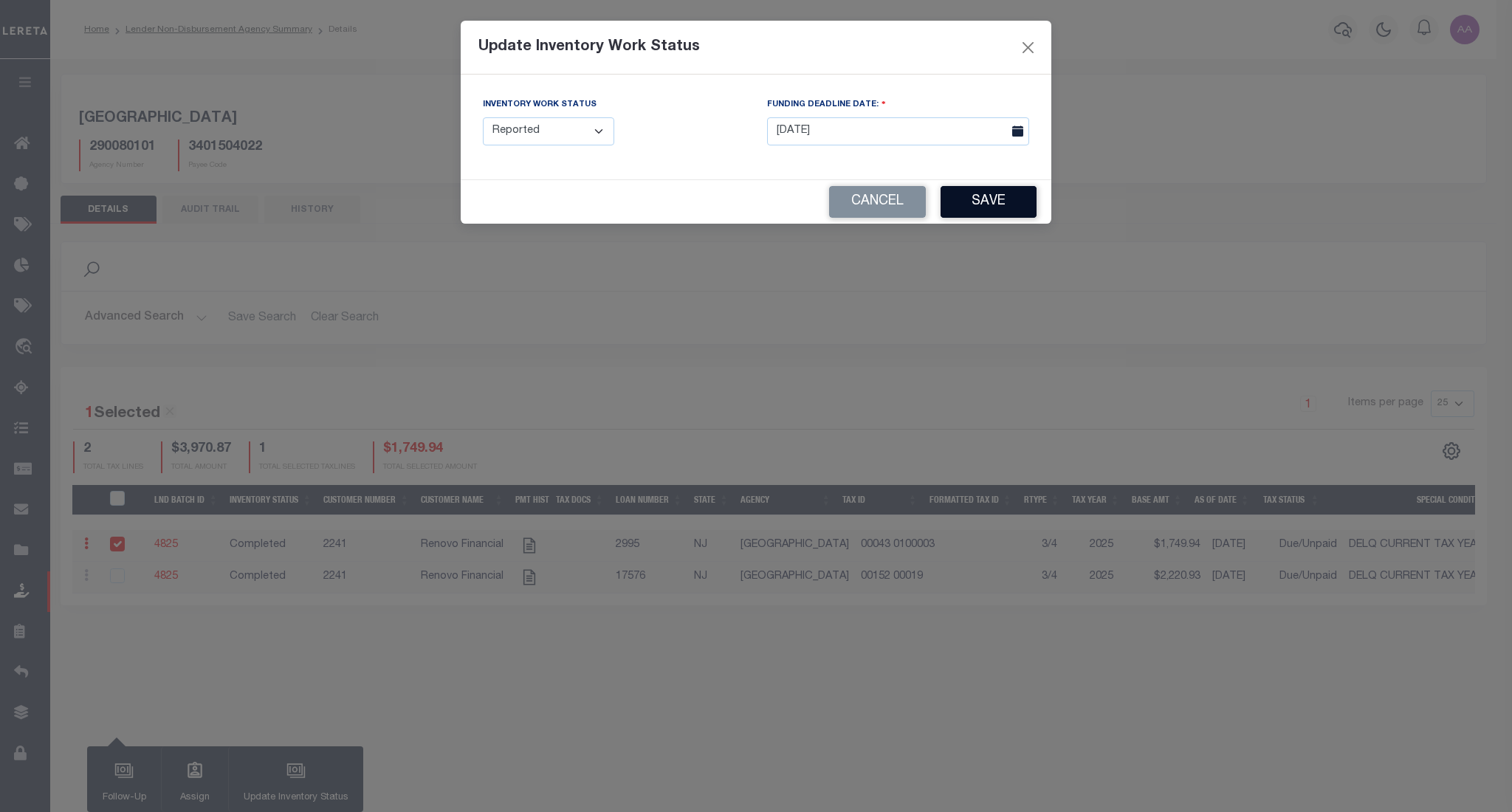
click at [1029, 201] on button "Save" at bounding box center [988, 201] width 96 height 31
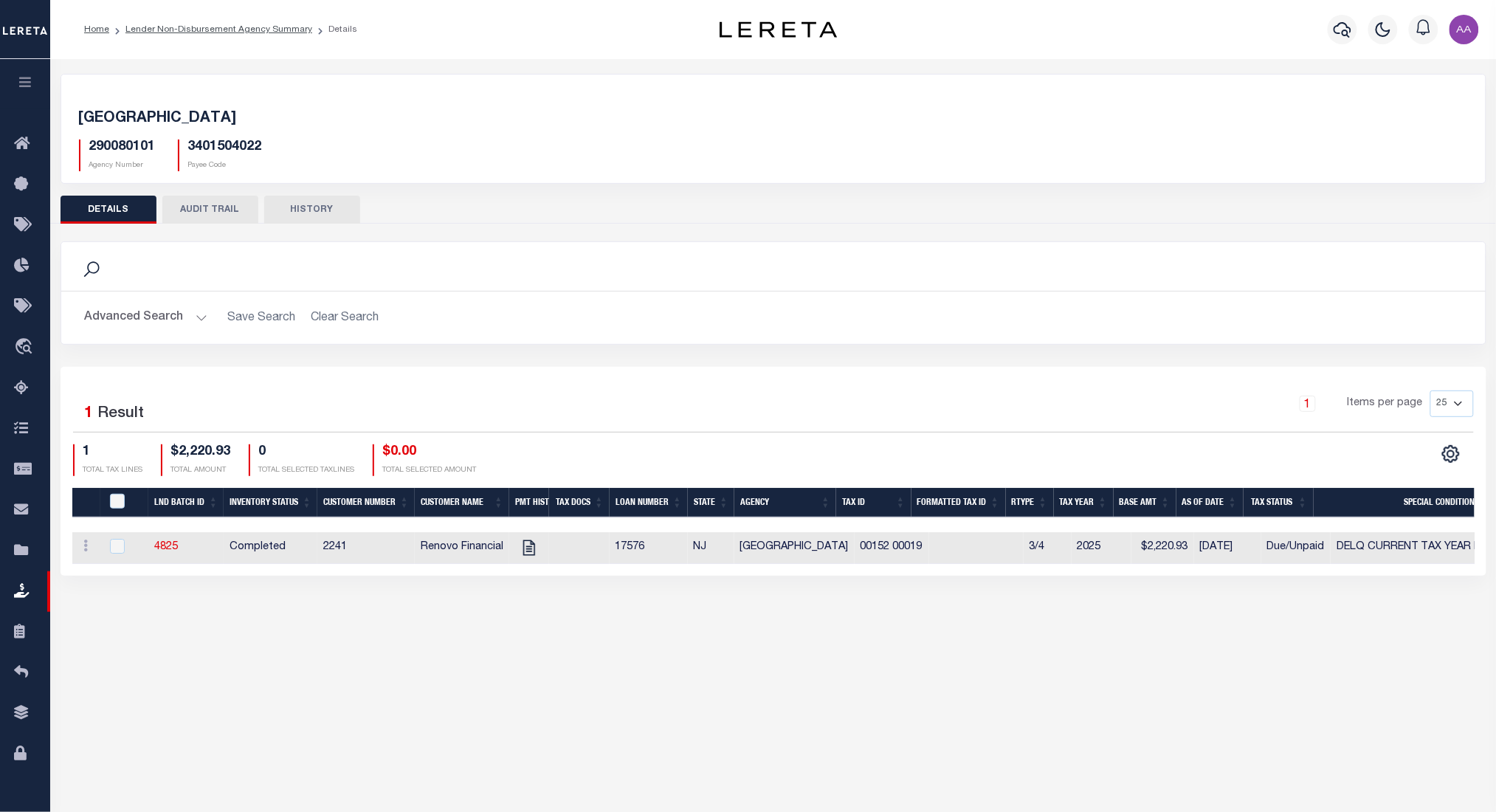
click at [194, 213] on button "AUDIT TRAIL" at bounding box center [210, 209] width 96 height 28
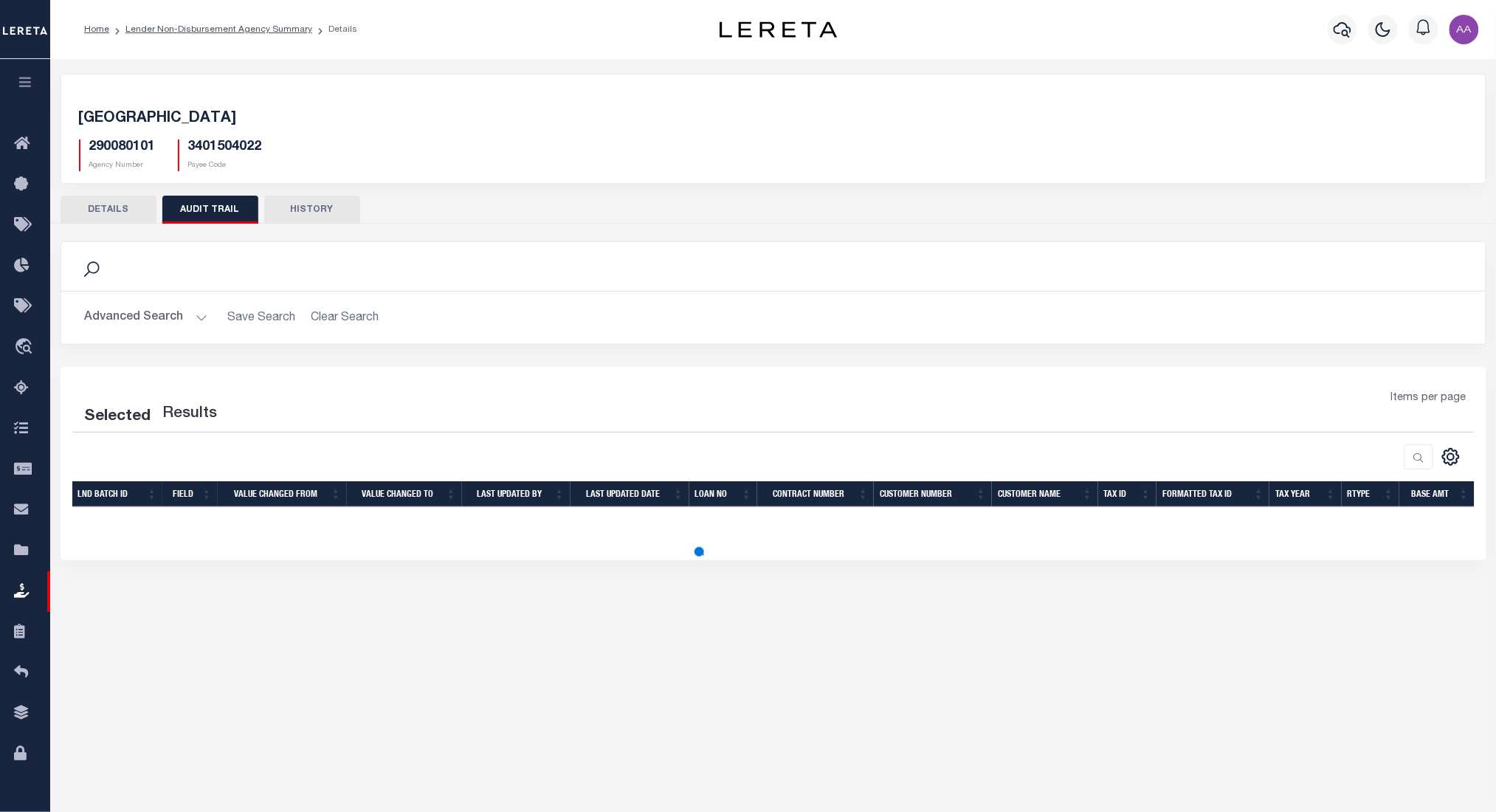
select select "100"
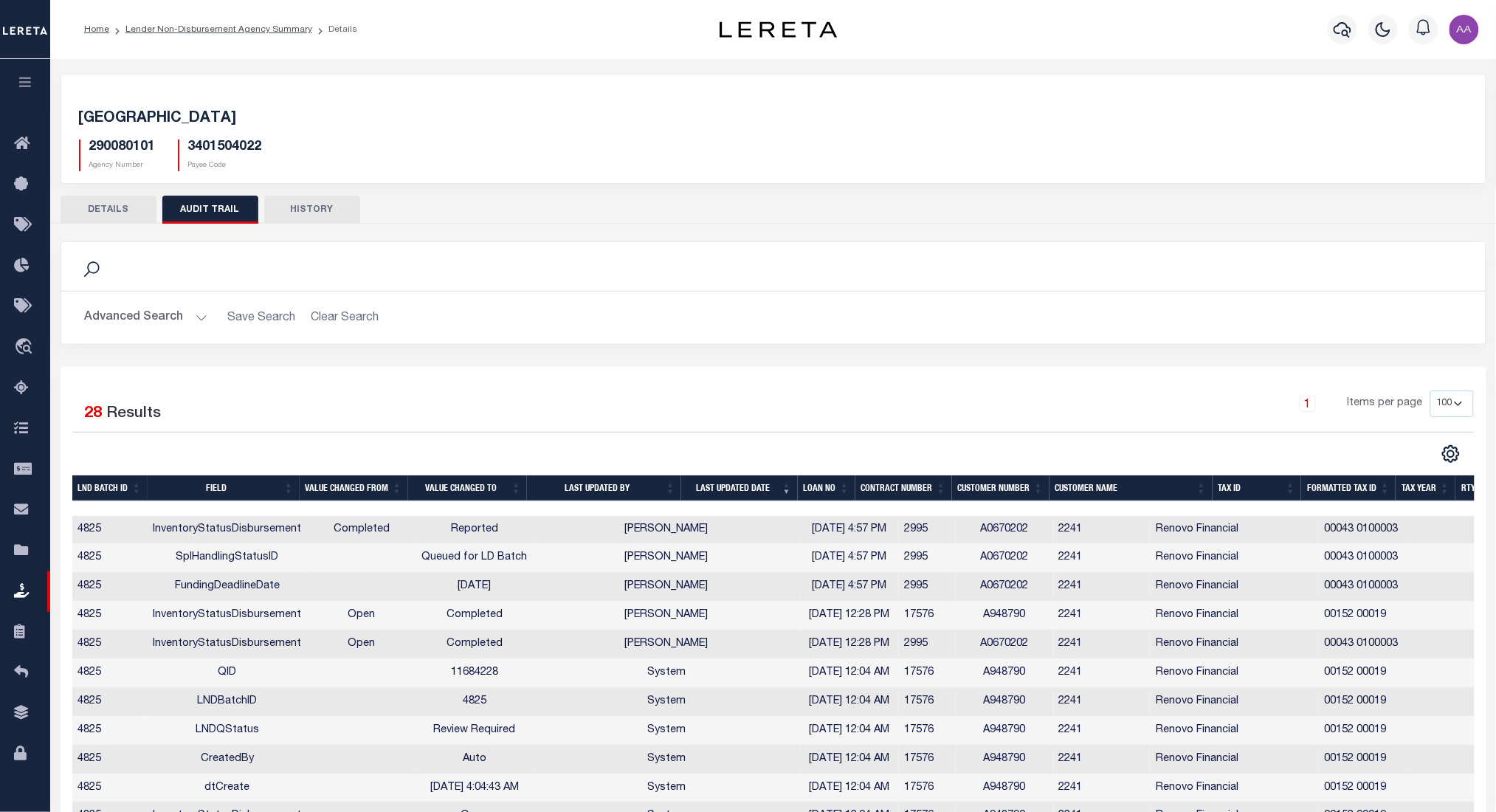
scroll to position [183, 0]
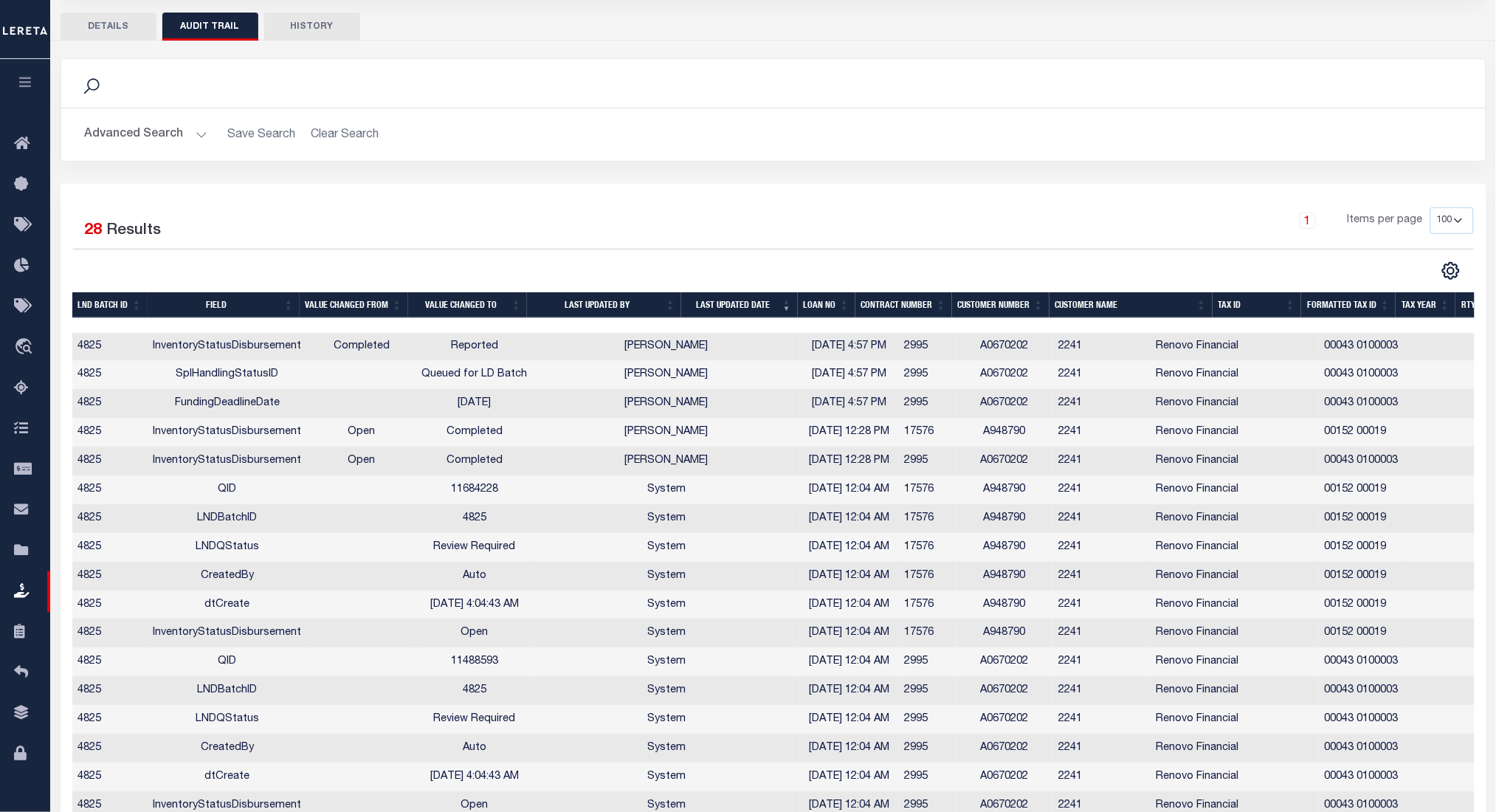
click at [107, 14] on button "DETAILS" at bounding box center [108, 26] width 96 height 28
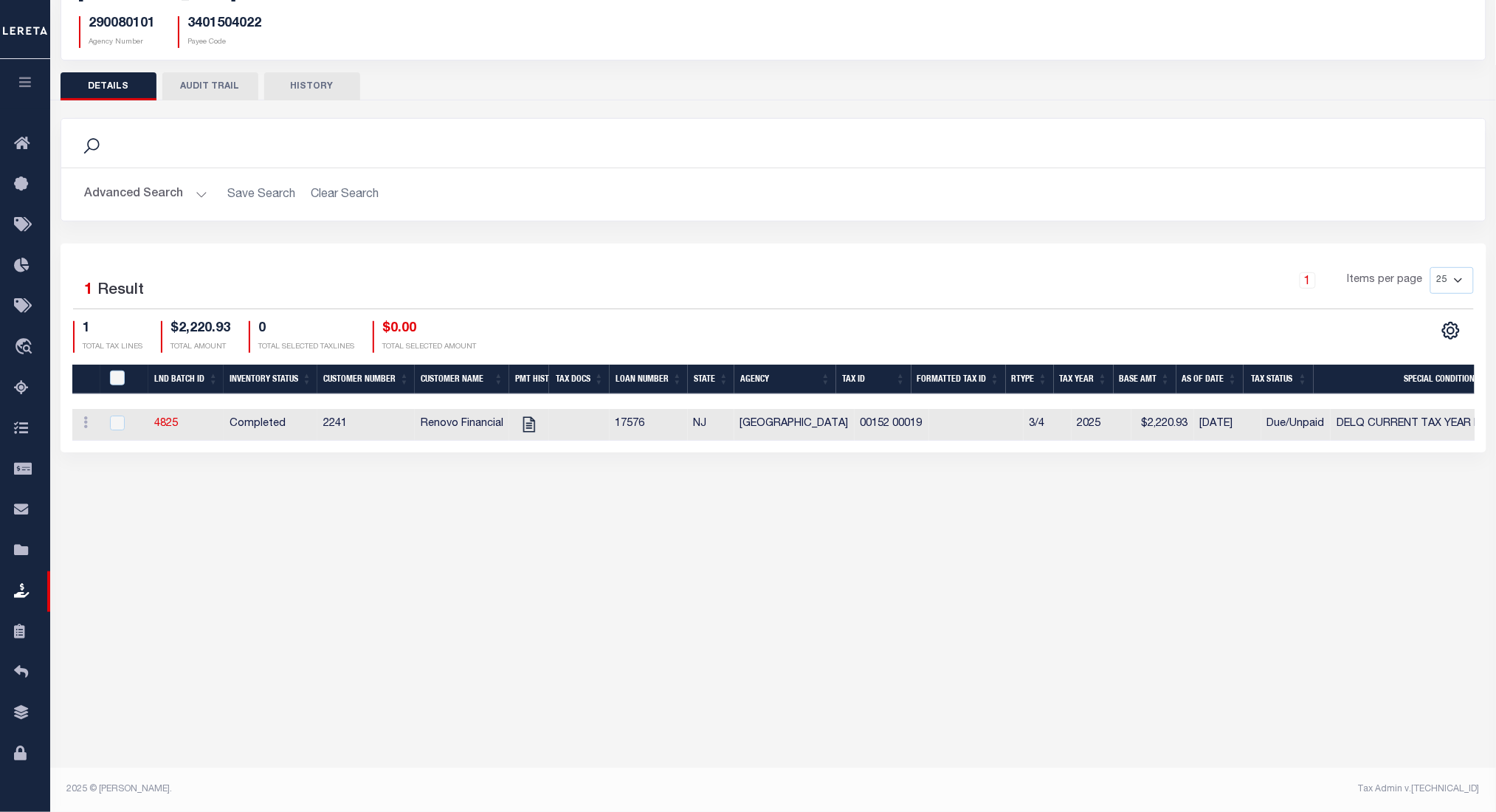
scroll to position [144, 0]
click at [197, 72] on button "AUDIT TRAIL" at bounding box center [210, 86] width 96 height 28
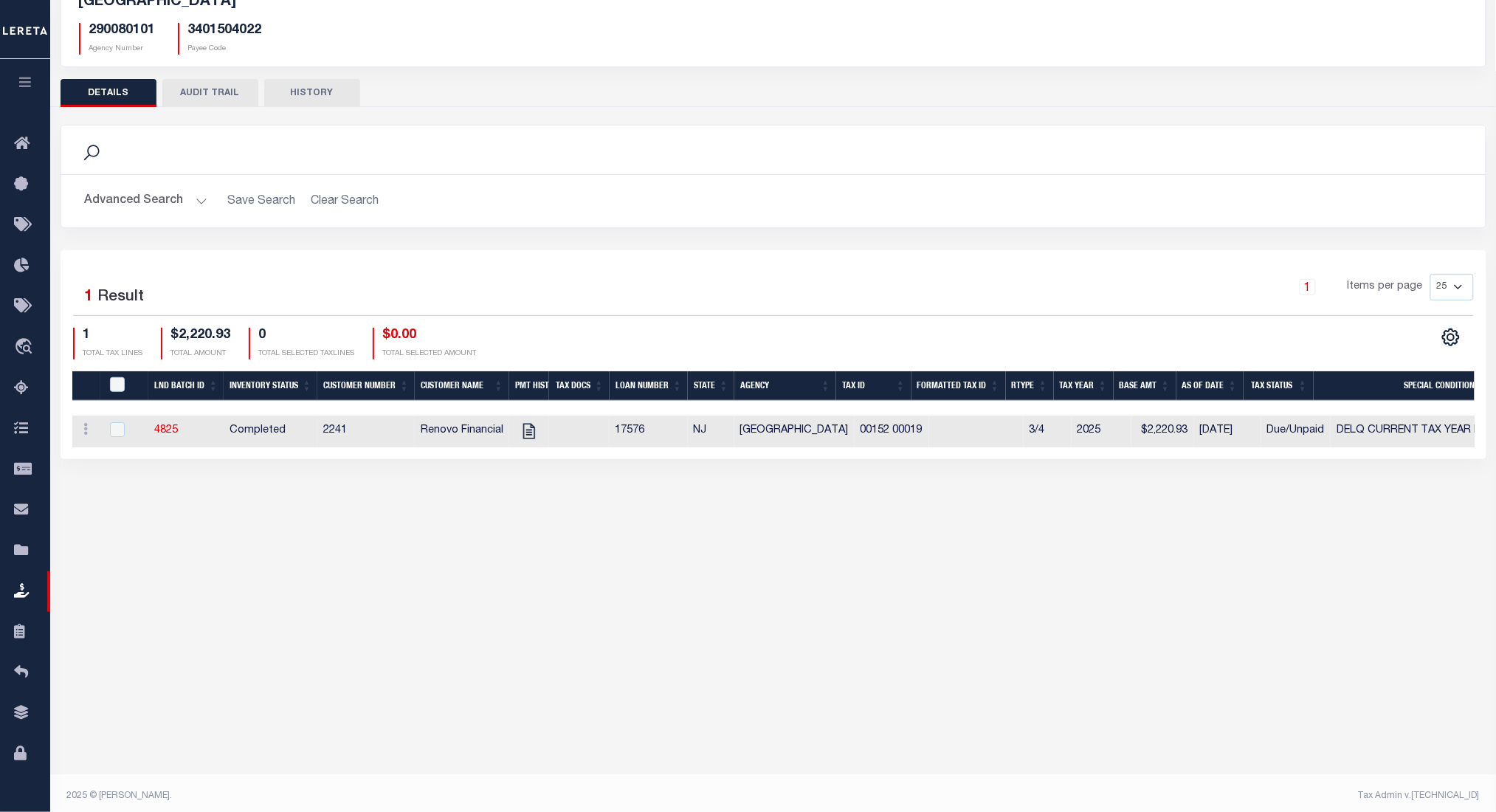
select select "100"
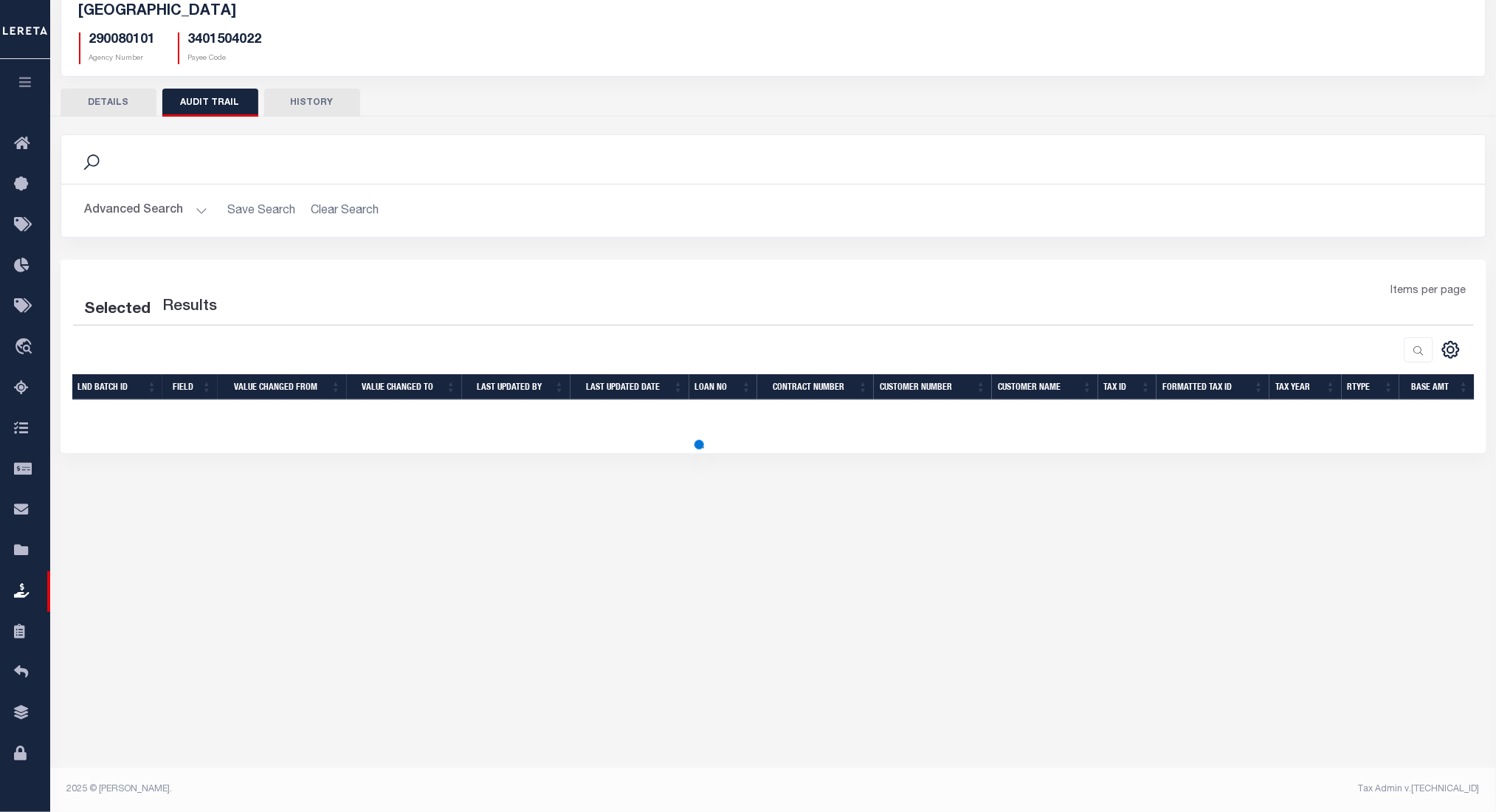
select select "100"
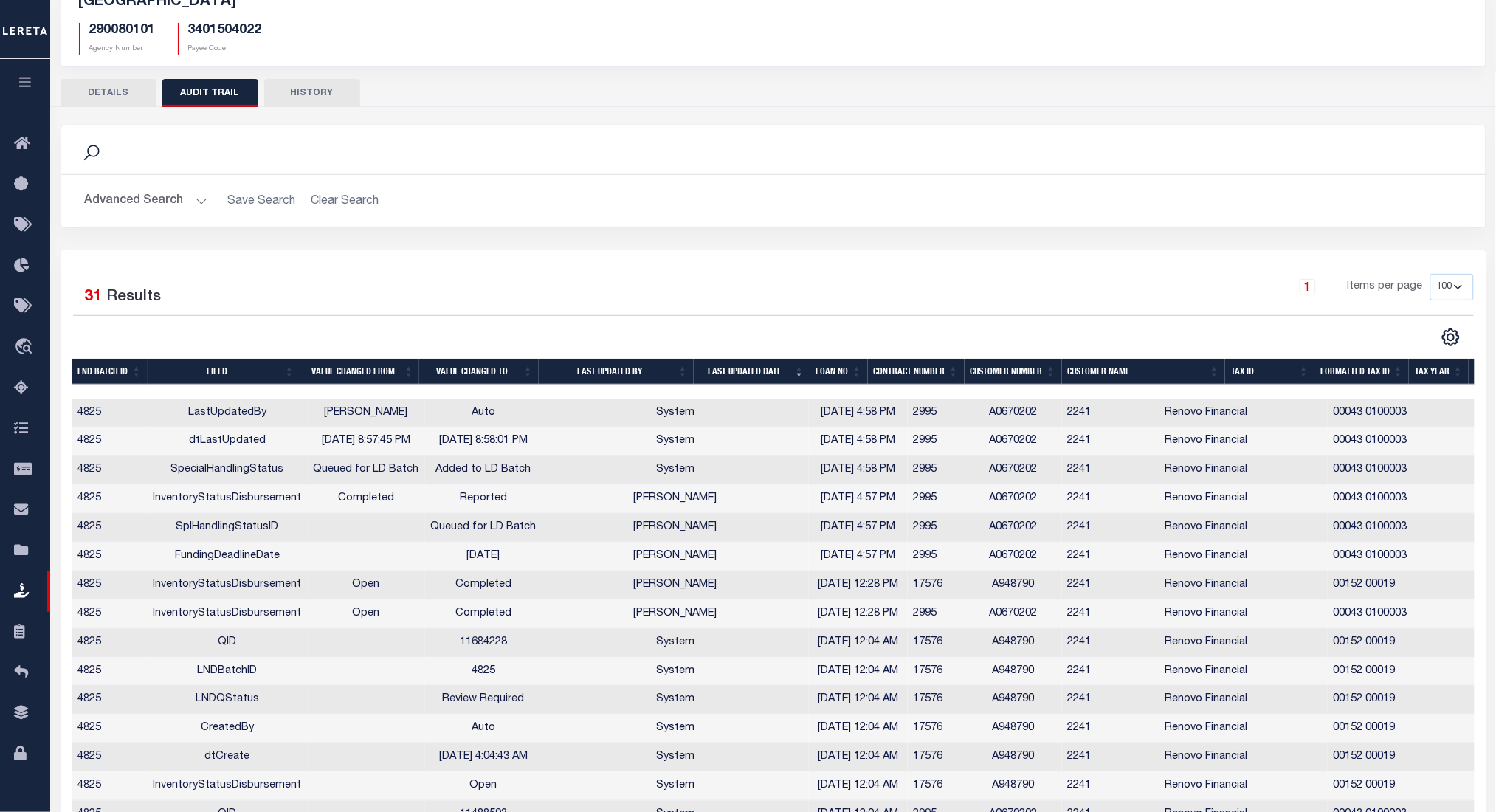
scroll to position [144, 0]
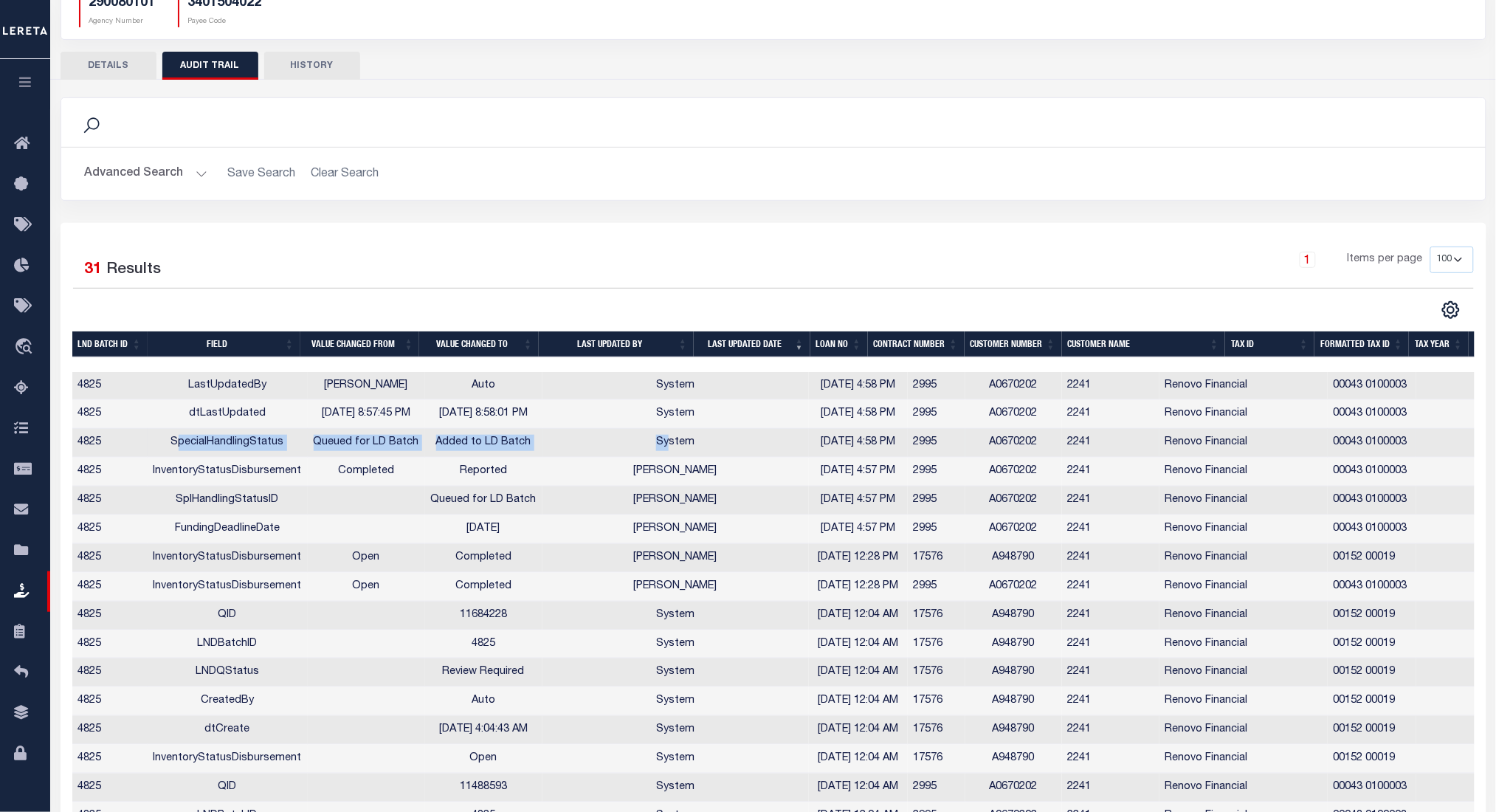
drag, startPoint x: 173, startPoint y: 446, endPoint x: 612, endPoint y: 448, distance: 439.0
click at [612, 448] on tr "4825 SpecialHandlingStatus Queued for LD Batch Added to LD Batch System 10/03/2…" at bounding box center [876, 443] width 1609 height 28
click at [612, 448] on td "System" at bounding box center [675, 443] width 267 height 28
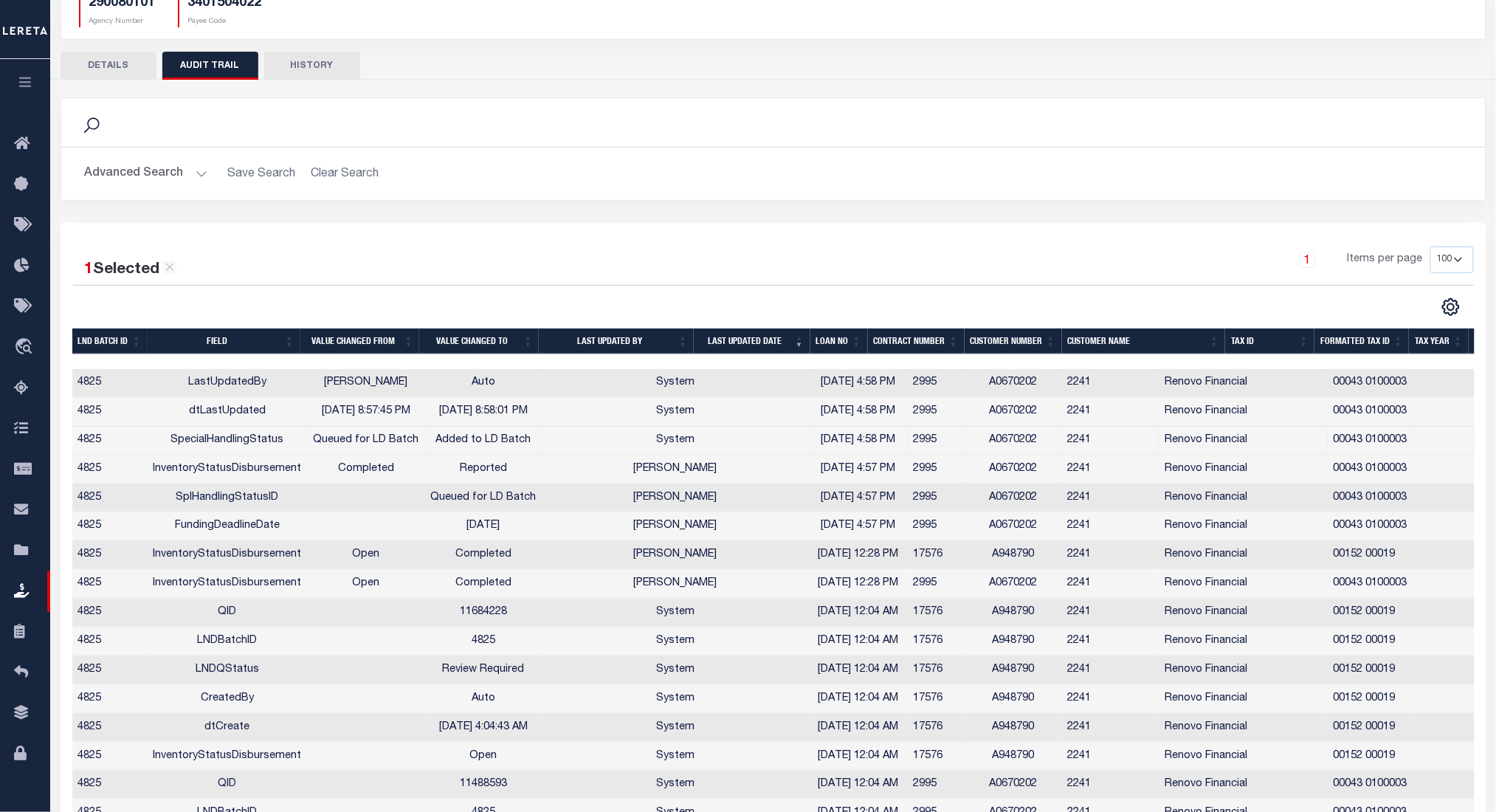
scroll to position [0, 0]
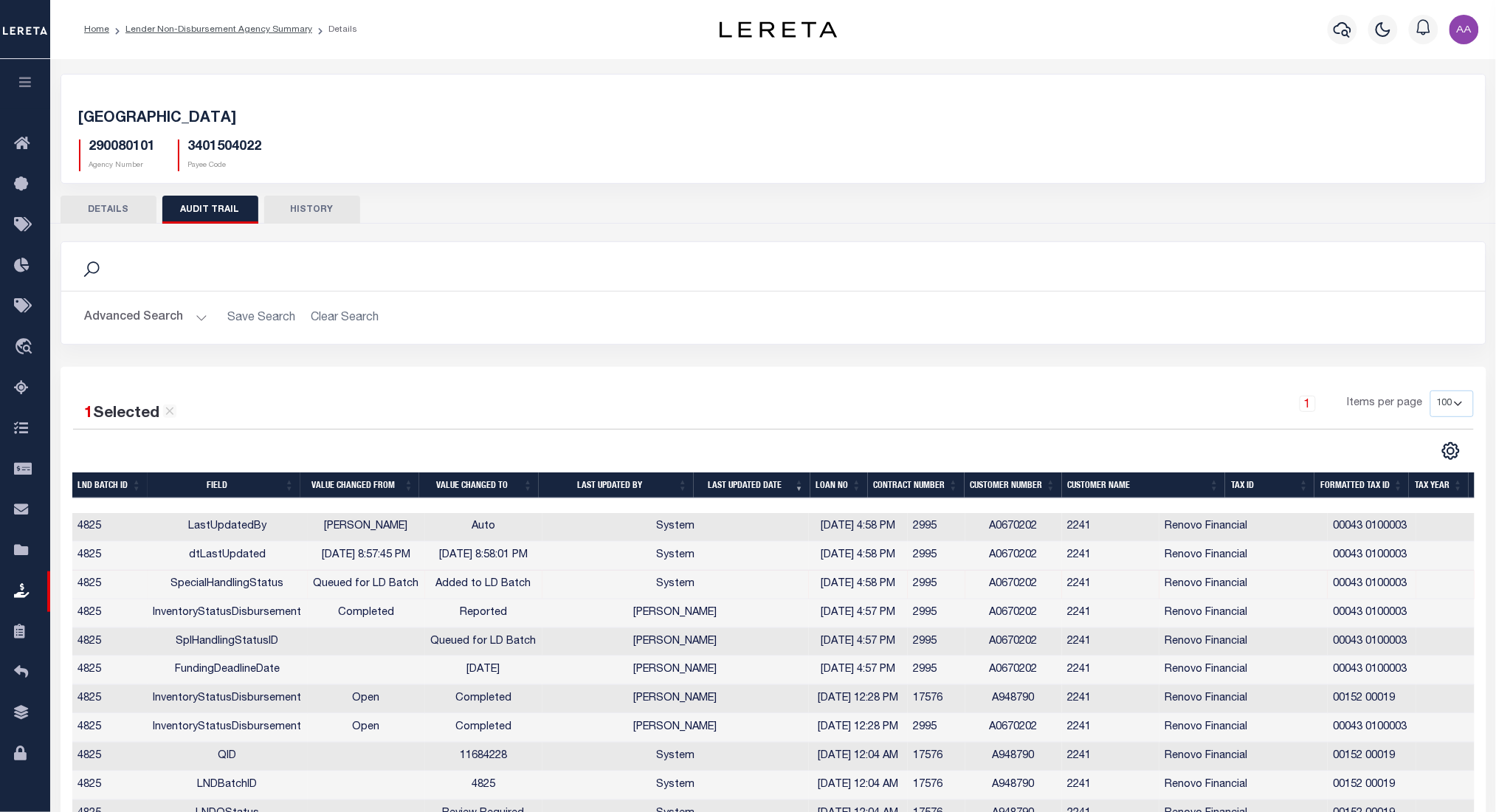
click at [575, 306] on h2 "Advanced Search Save Search Clear Search" at bounding box center [774, 317] width 1401 height 28
click at [222, 25] on link "Lender Non-Disbursement Agency Summary" at bounding box center [218, 29] width 187 height 9
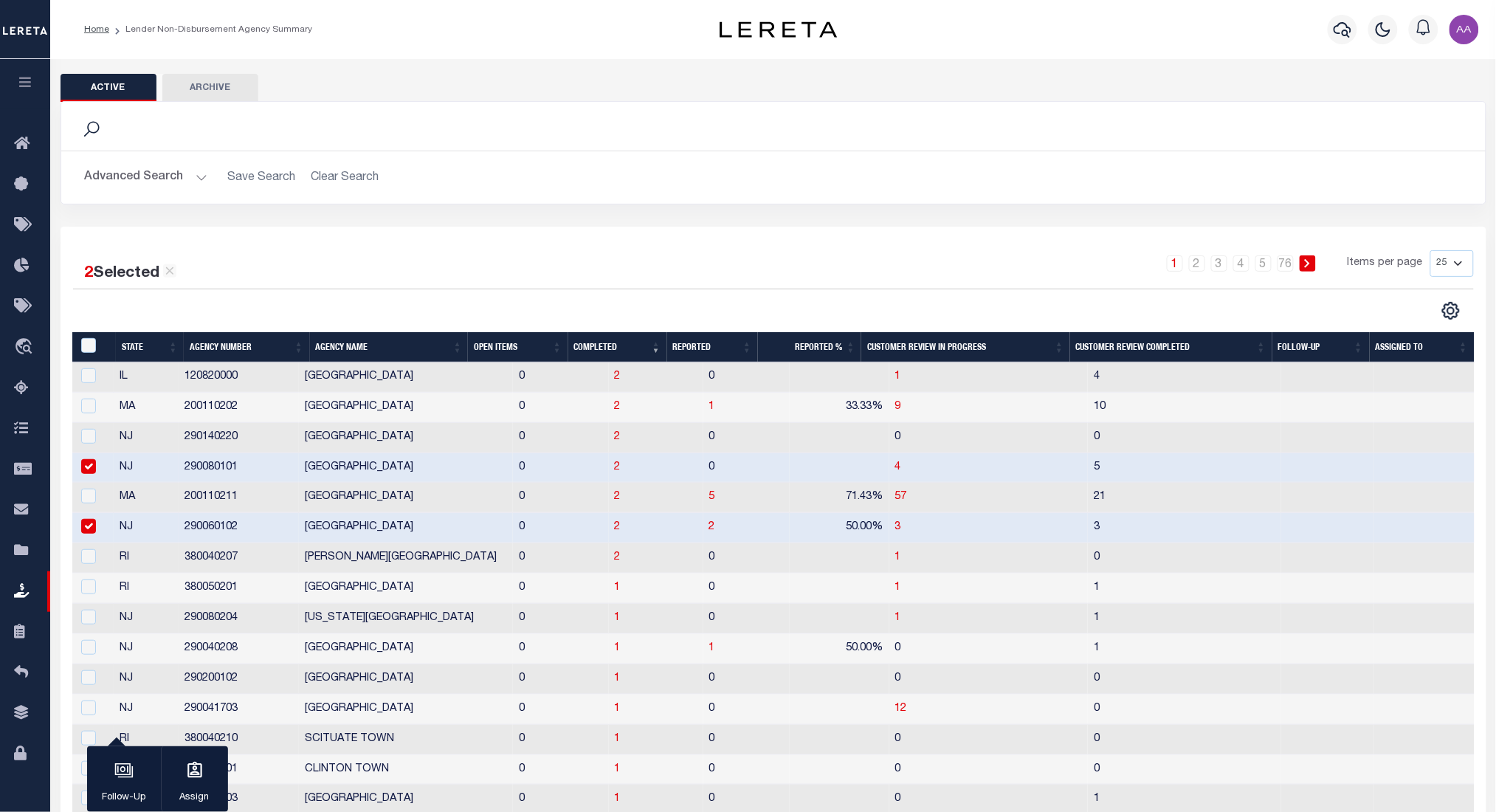
click at [172, 178] on button "Advanced Search" at bounding box center [146, 177] width 122 height 28
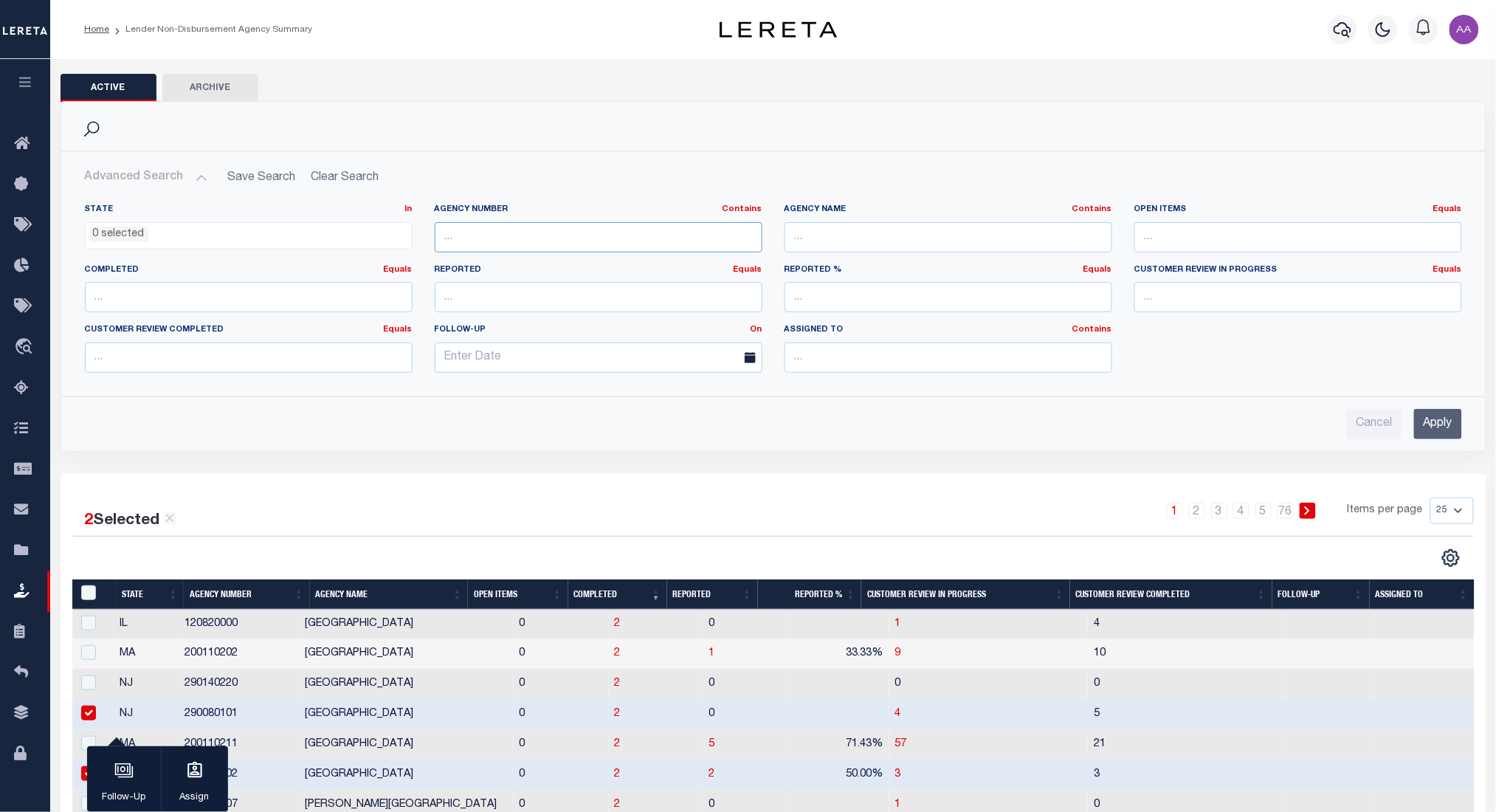
click at [514, 246] on input "text" at bounding box center [598, 236] width 327 height 30
paste input "380040207"
type input "380040207"
click at [1437, 439] on input "Apply" at bounding box center [1437, 423] width 48 height 30
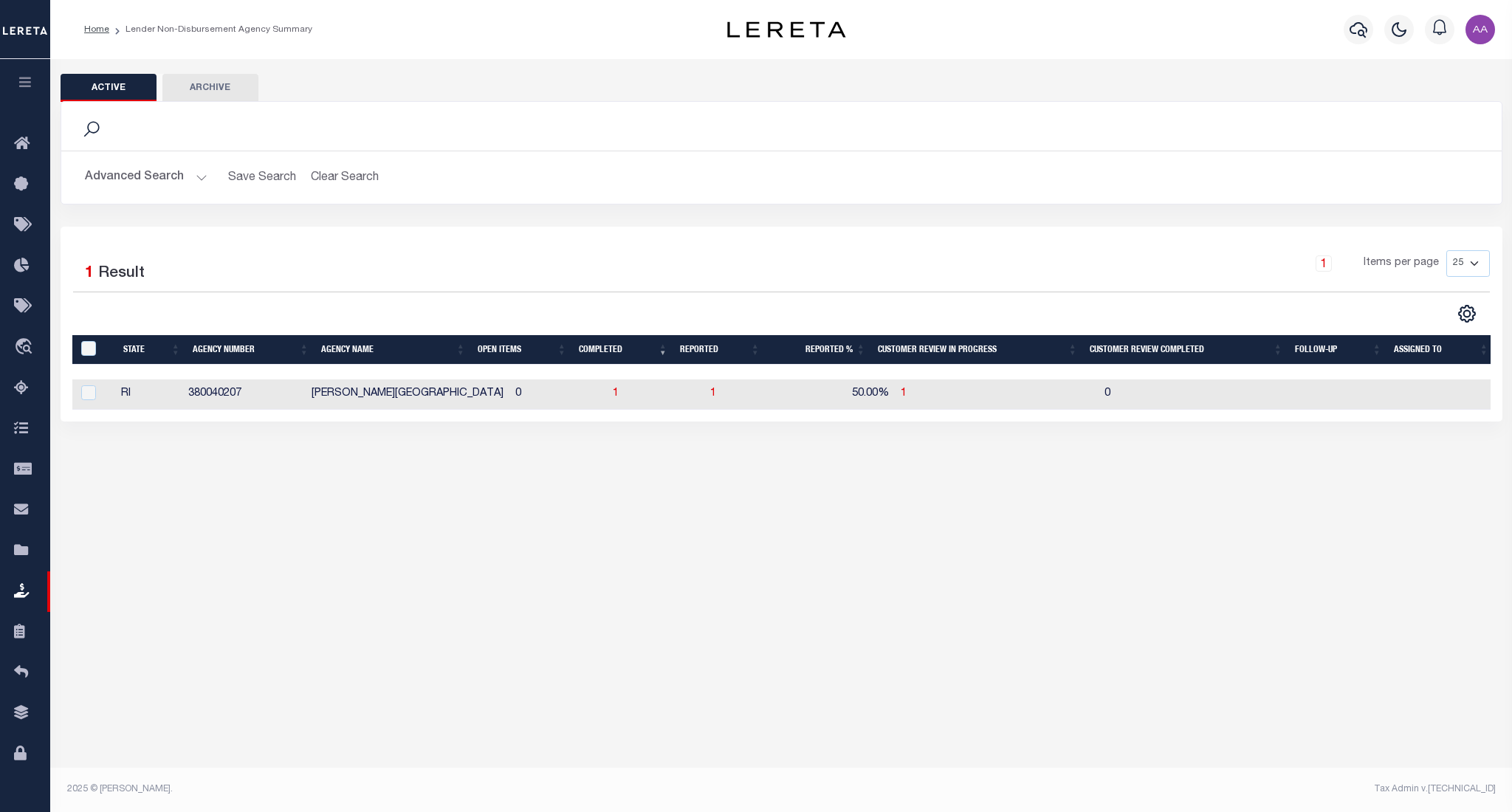
click at [583, 230] on div "2 Selected 1 Result 1 Items per page 25 50 100 200" at bounding box center [781, 323] width 1442 height 194
click at [613, 393] on span "1" at bounding box center [616, 393] width 6 height 11
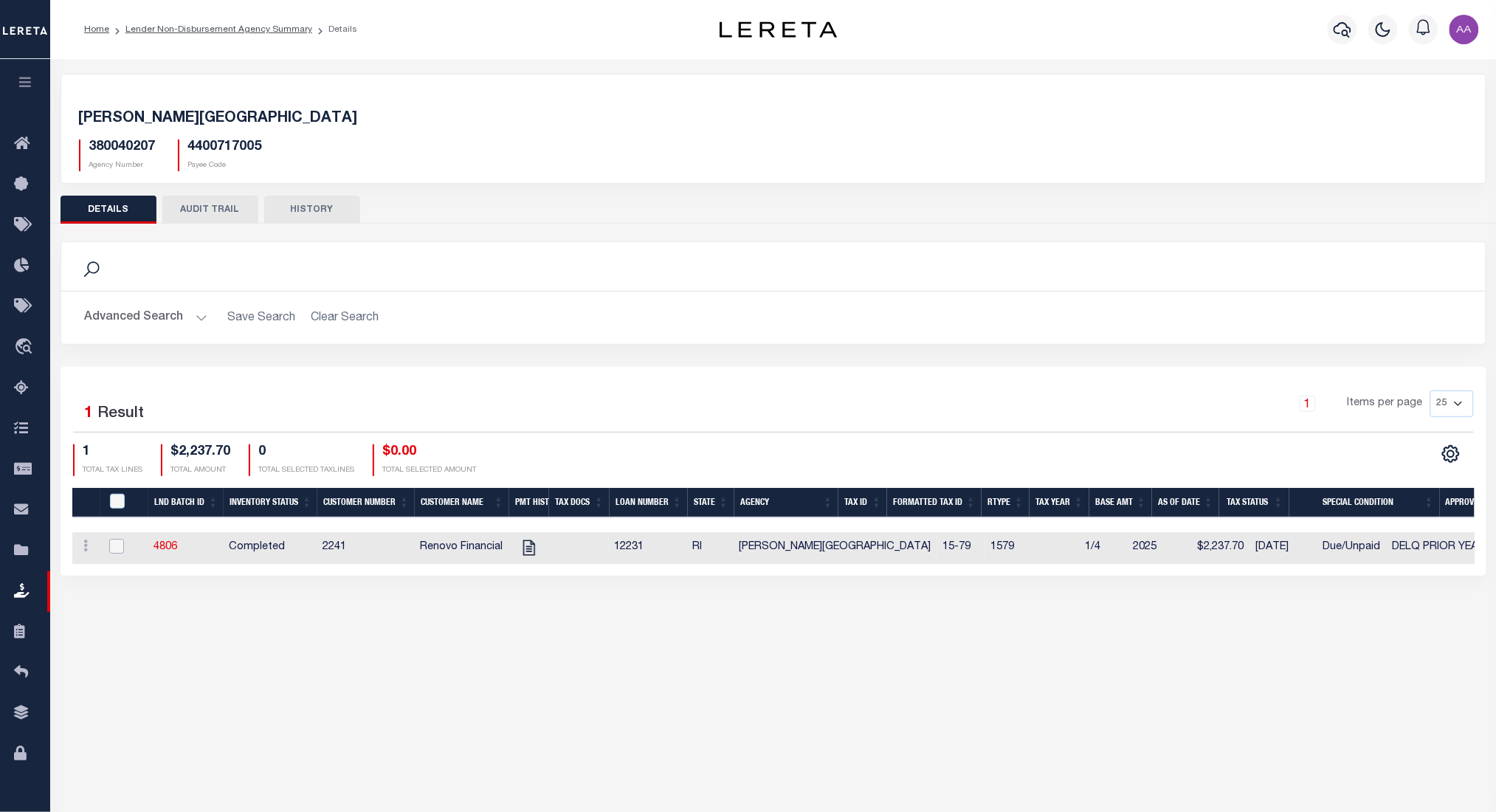
click at [119, 553] on input "checkbox" at bounding box center [116, 545] width 15 height 15
checkbox input "true"
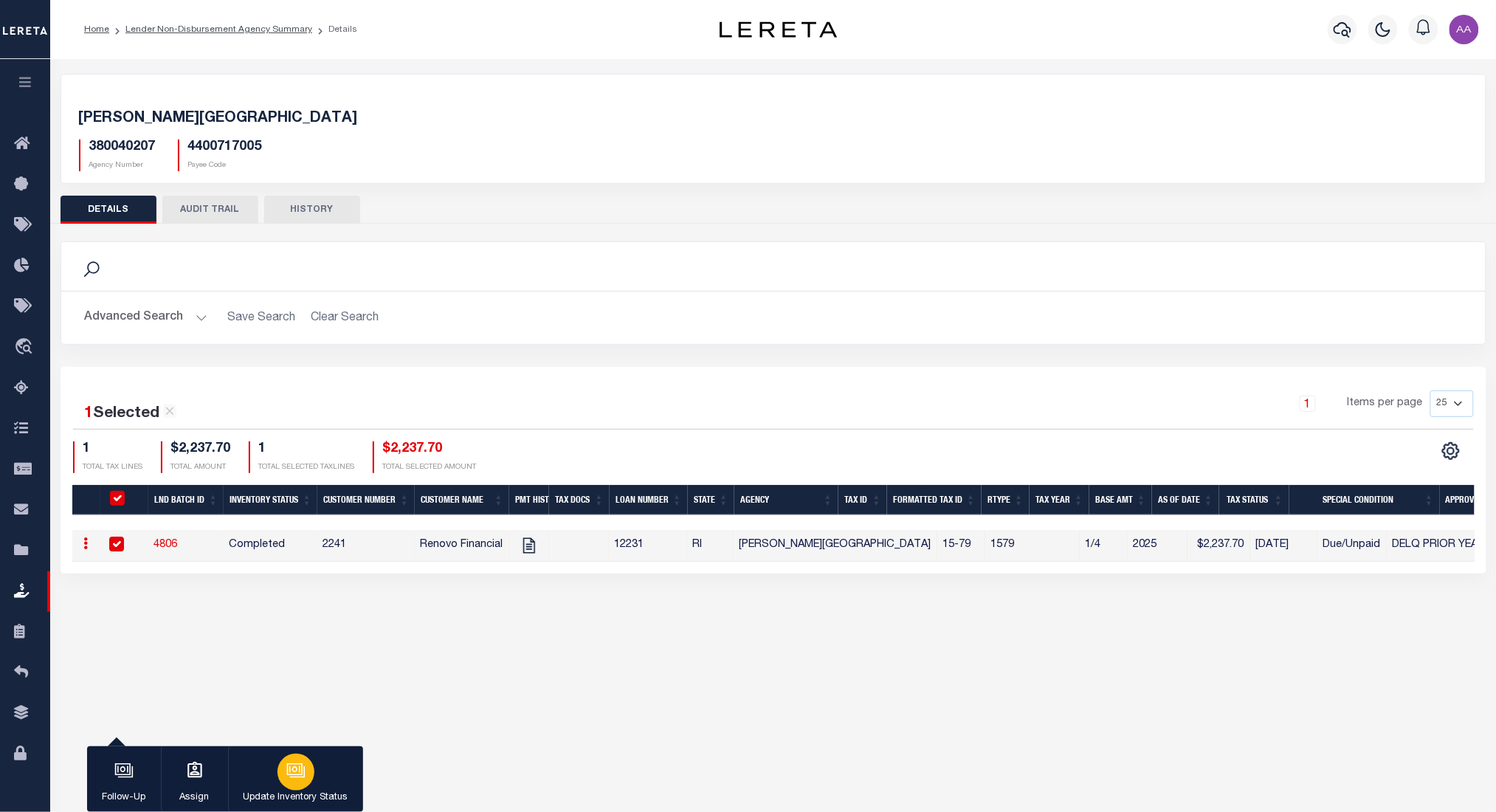
click at [286, 780] on icon "button" at bounding box center [296, 771] width 20 height 20
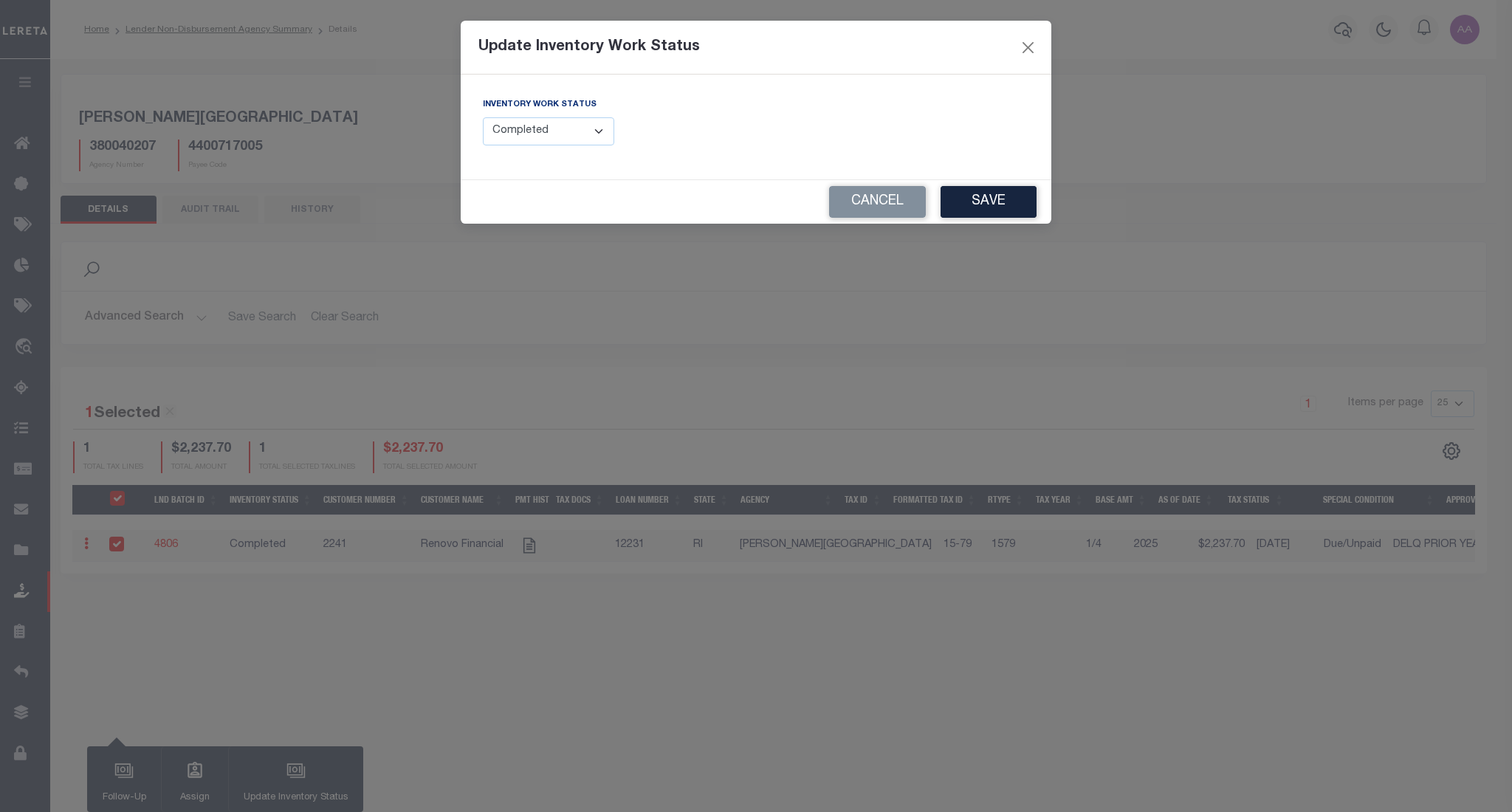
click at [563, 136] on select "--Select-- Open Completed Reported" at bounding box center [548, 131] width 131 height 28
select select "Reported"
click at [483, 117] on select "--Select-- Open Completed Reported" at bounding box center [548, 131] width 131 height 28
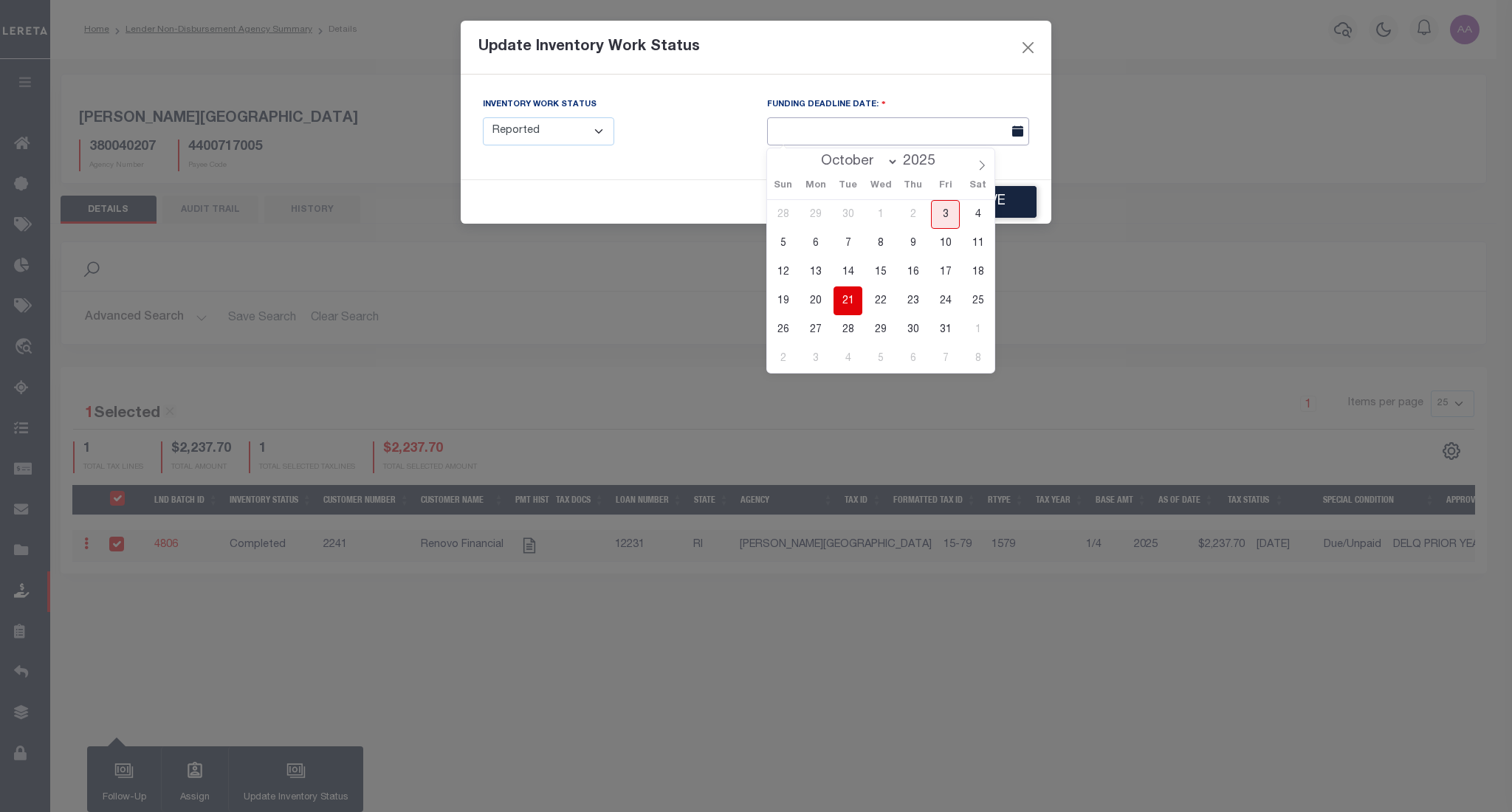
click at [824, 119] on input "text" at bounding box center [898, 131] width 262 height 28
click at [925, 300] on span "23" at bounding box center [912, 300] width 28 height 28
type input "10/23/2025"
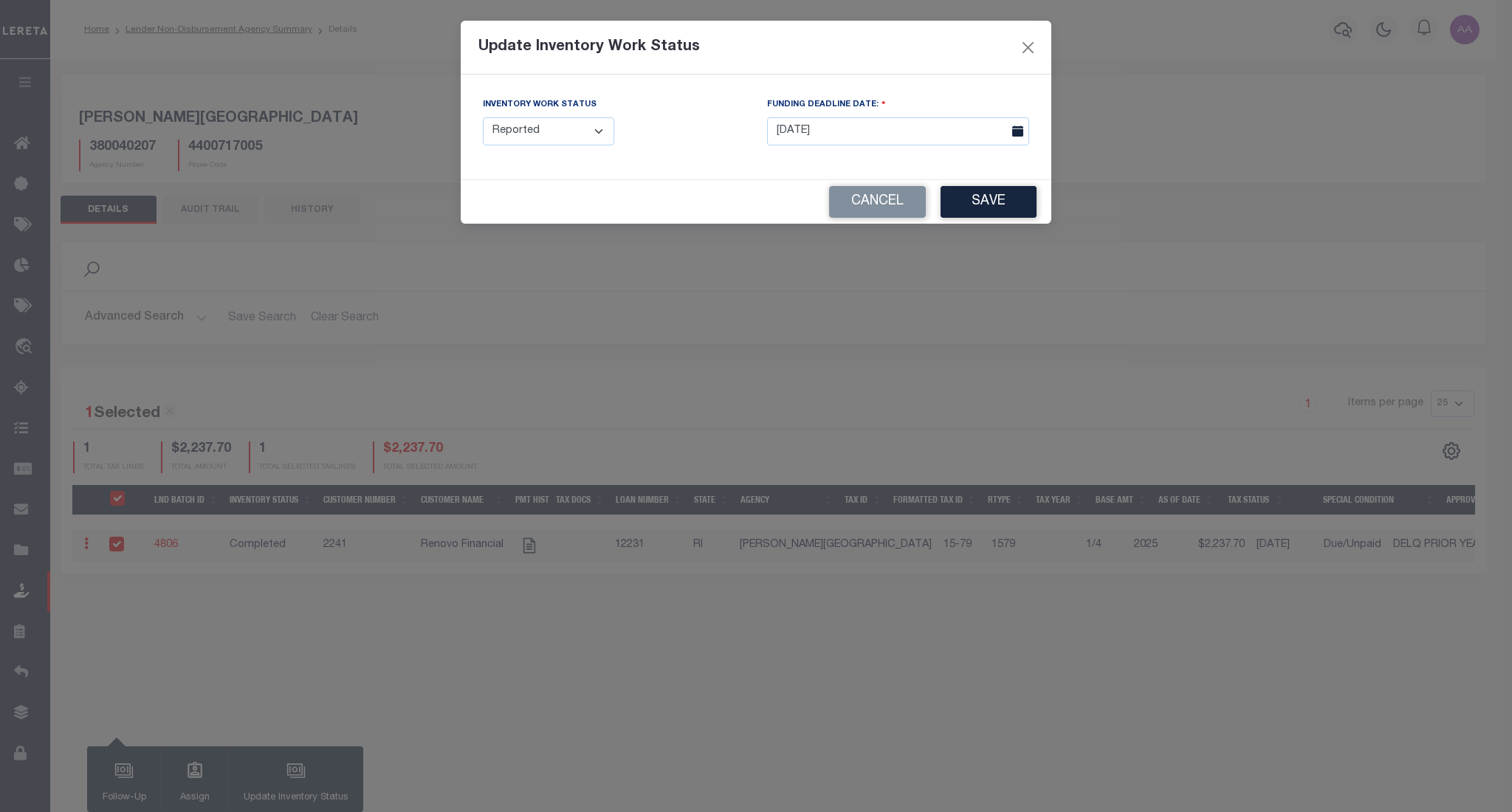
click at [1069, 278] on div "Update Inventory Work Status Inventory Work Status --Select-- Open Completed Re…" at bounding box center [756, 406] width 1512 height 812
click at [1009, 204] on button "Save" at bounding box center [988, 201] width 96 height 31
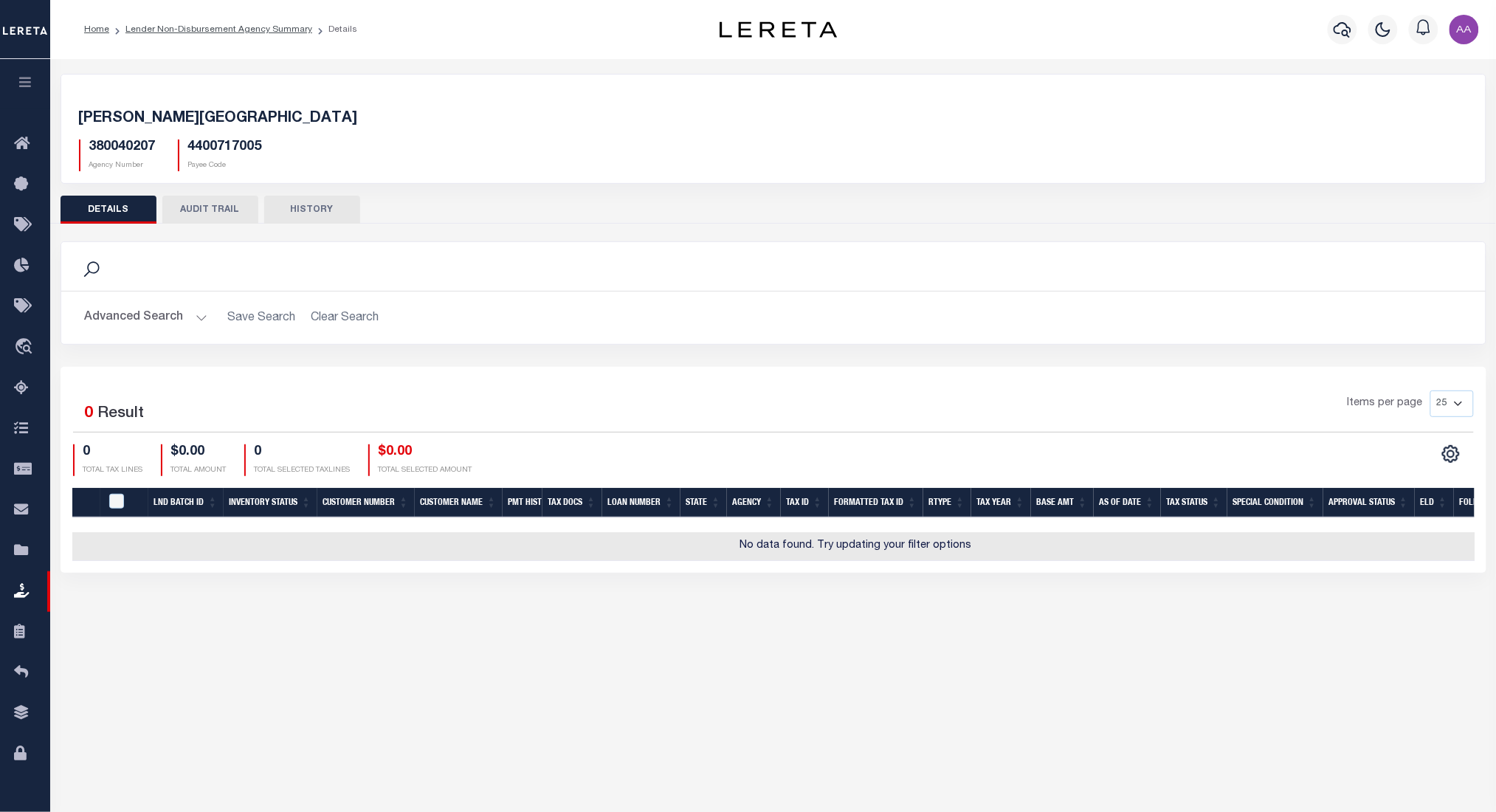
click at [191, 195] on button "AUDIT TRAIL" at bounding box center [210, 209] width 96 height 28
select select "100"
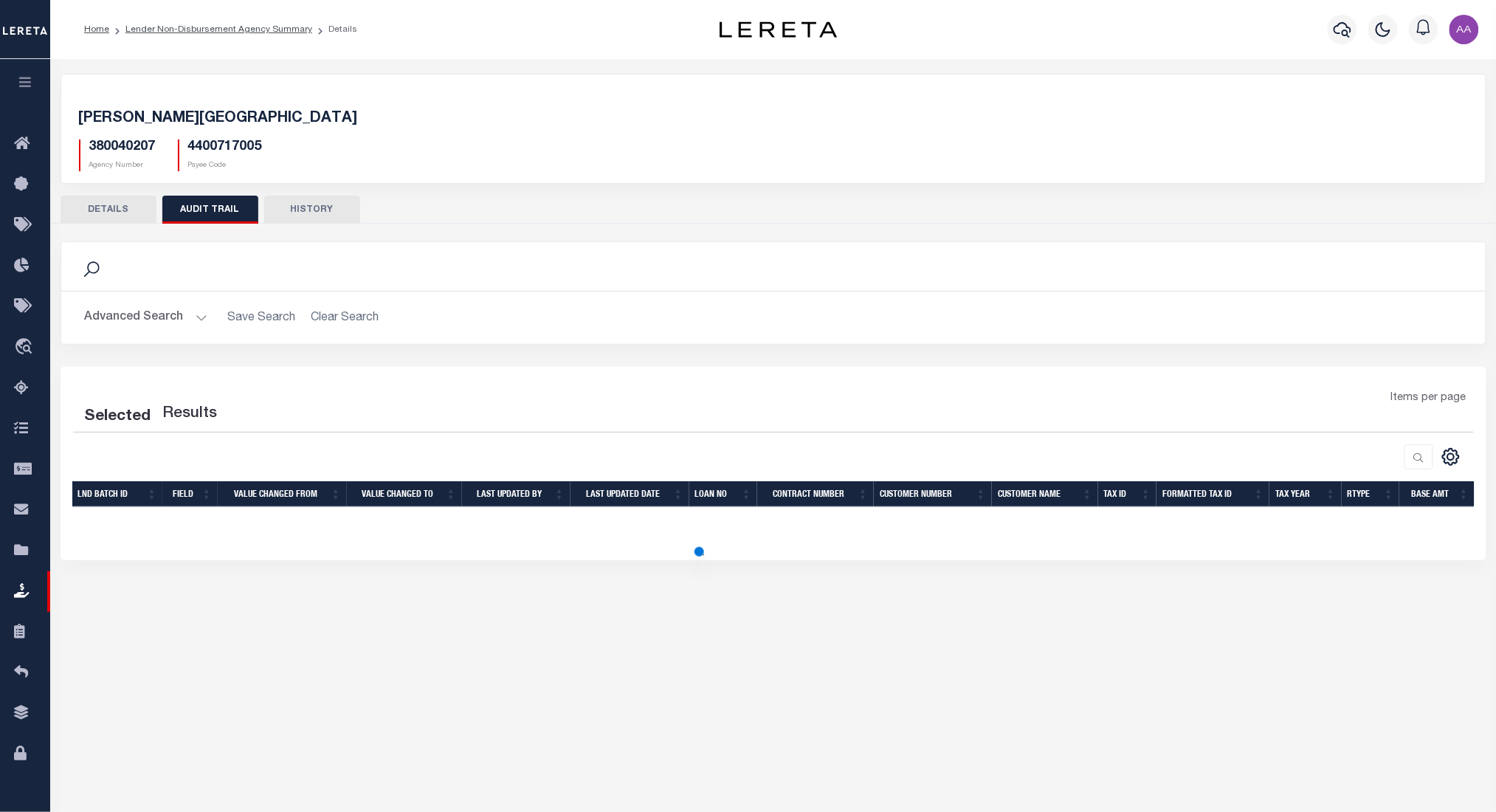
select select "100"
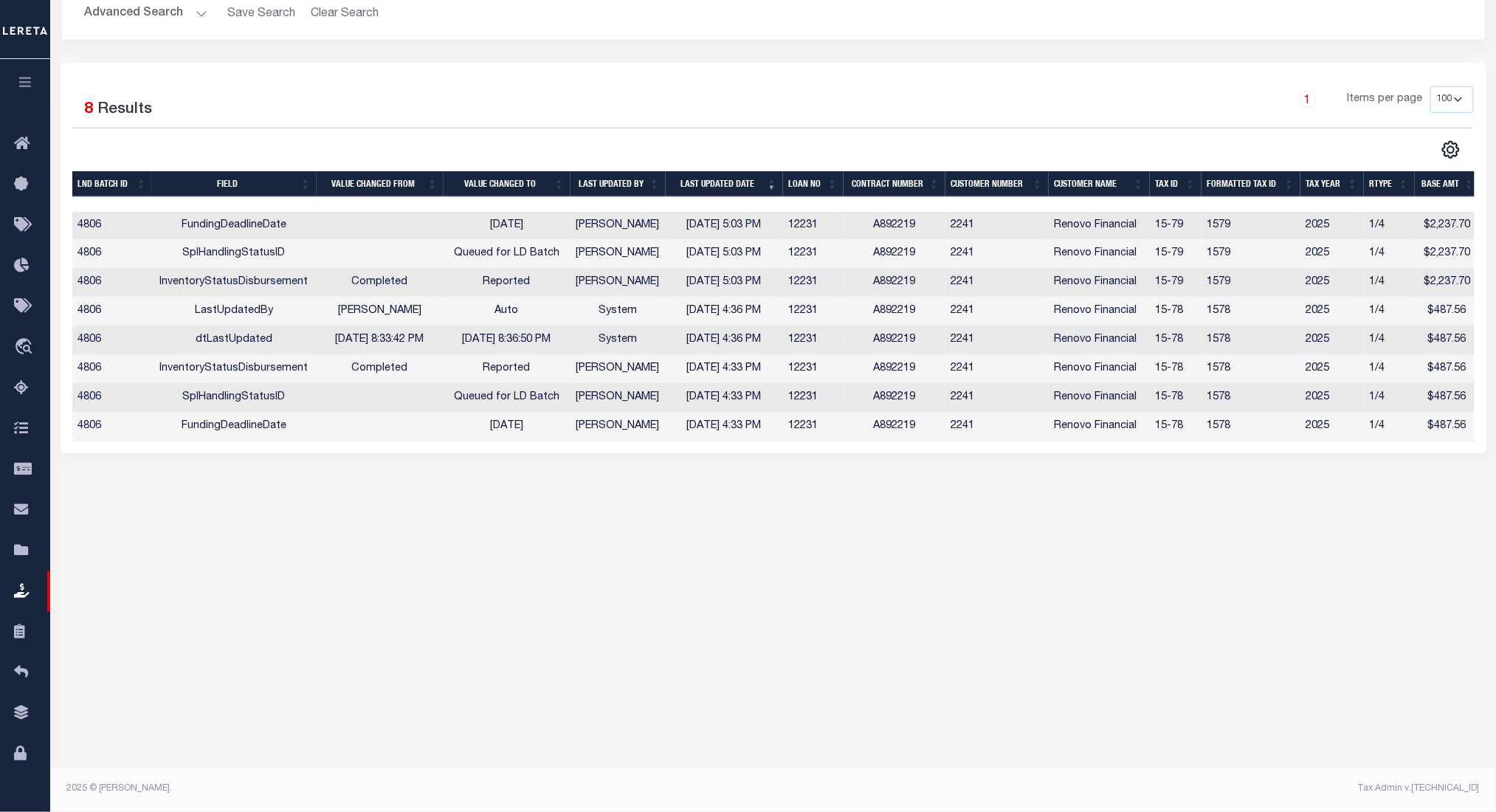
scroll to position [95, 0]
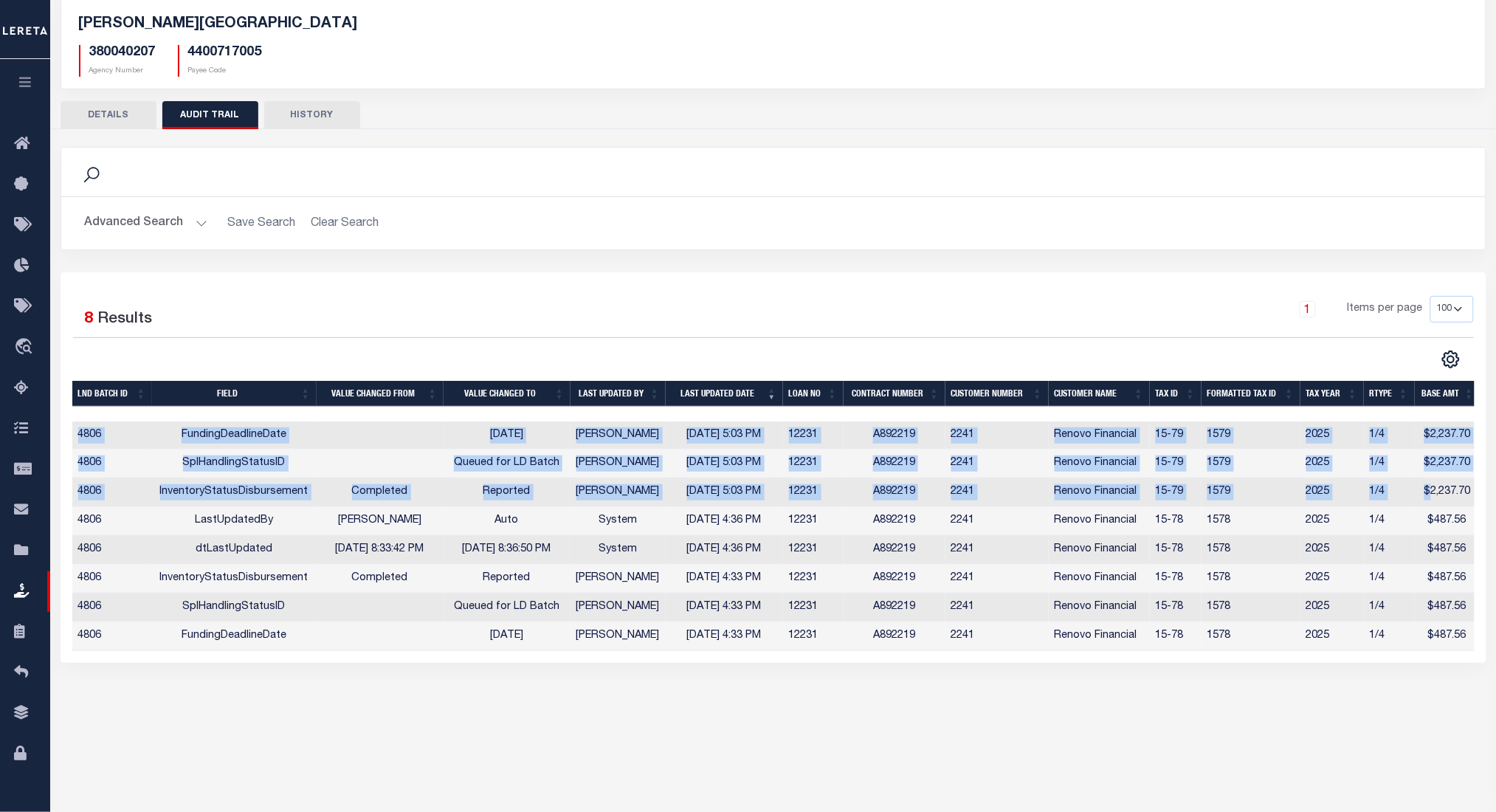
drag, startPoint x: 76, startPoint y: 436, endPoint x: 1437, endPoint y: 487, distance: 1362.0
click at [1437, 487] on tbody "4806 FundingDeadlineDate 10/23/2025 Aakash Patel 10/03/2025 5:03 PM 12231 A8922…" at bounding box center [776, 535] width 1408 height 230
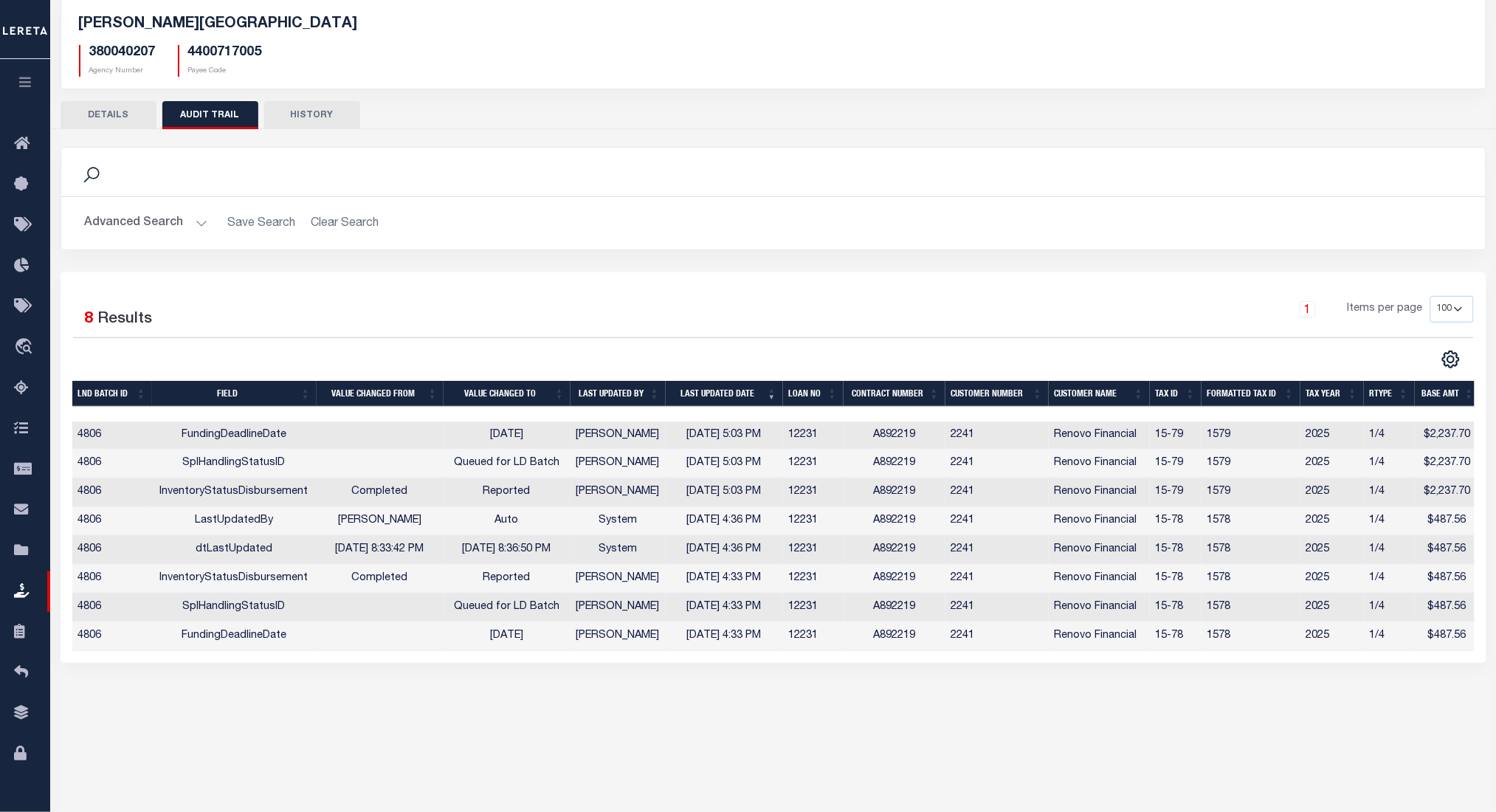
click at [1107, 286] on div "Selected 8 Results 1 Items per page 10 25 50 100" at bounding box center [773, 468] width 1426 height 391
click at [107, 124] on button "DETAILS" at bounding box center [108, 114] width 96 height 28
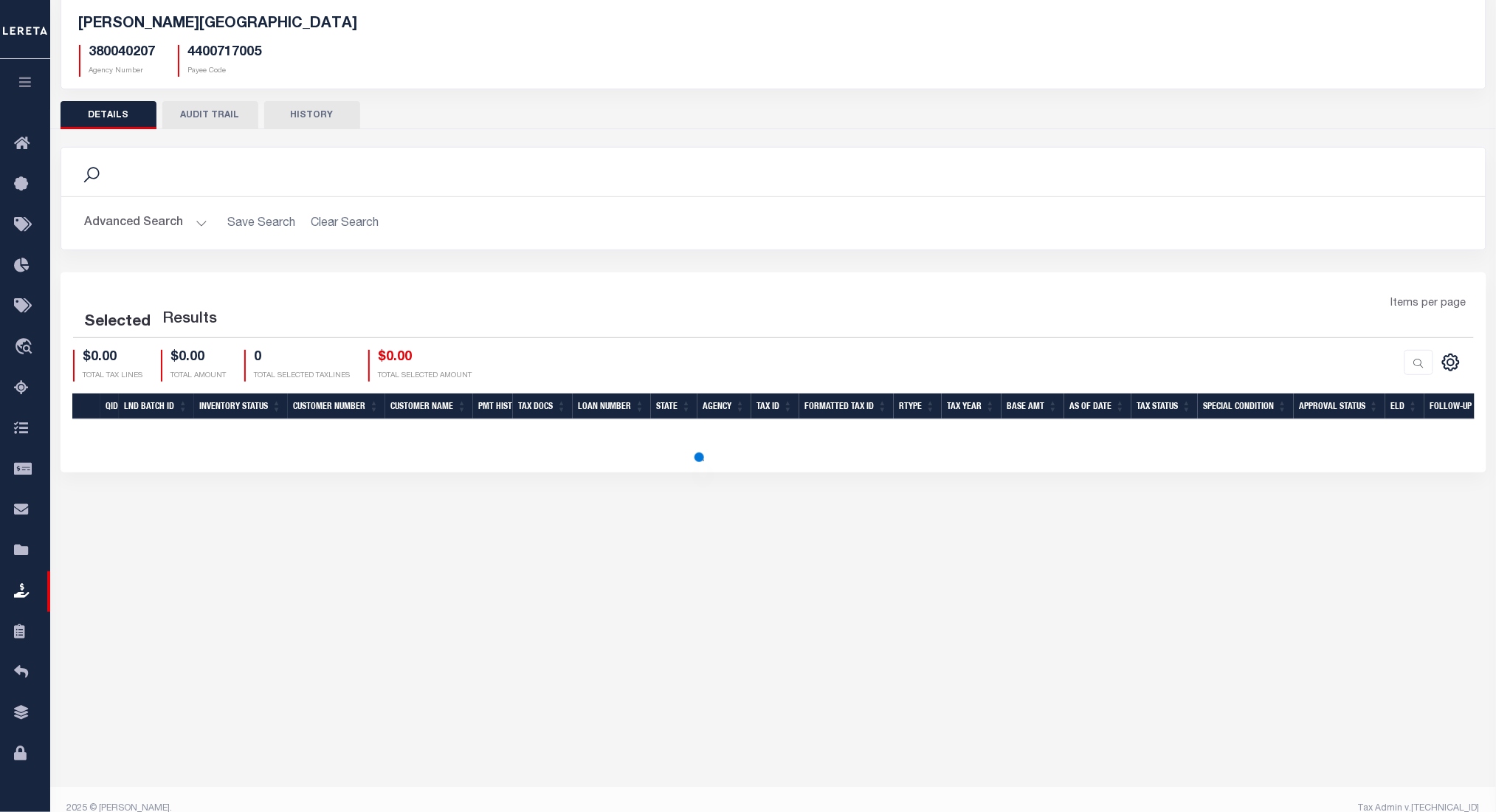
click at [189, 116] on button "AUDIT TRAIL" at bounding box center [210, 114] width 96 height 28
select select "100"
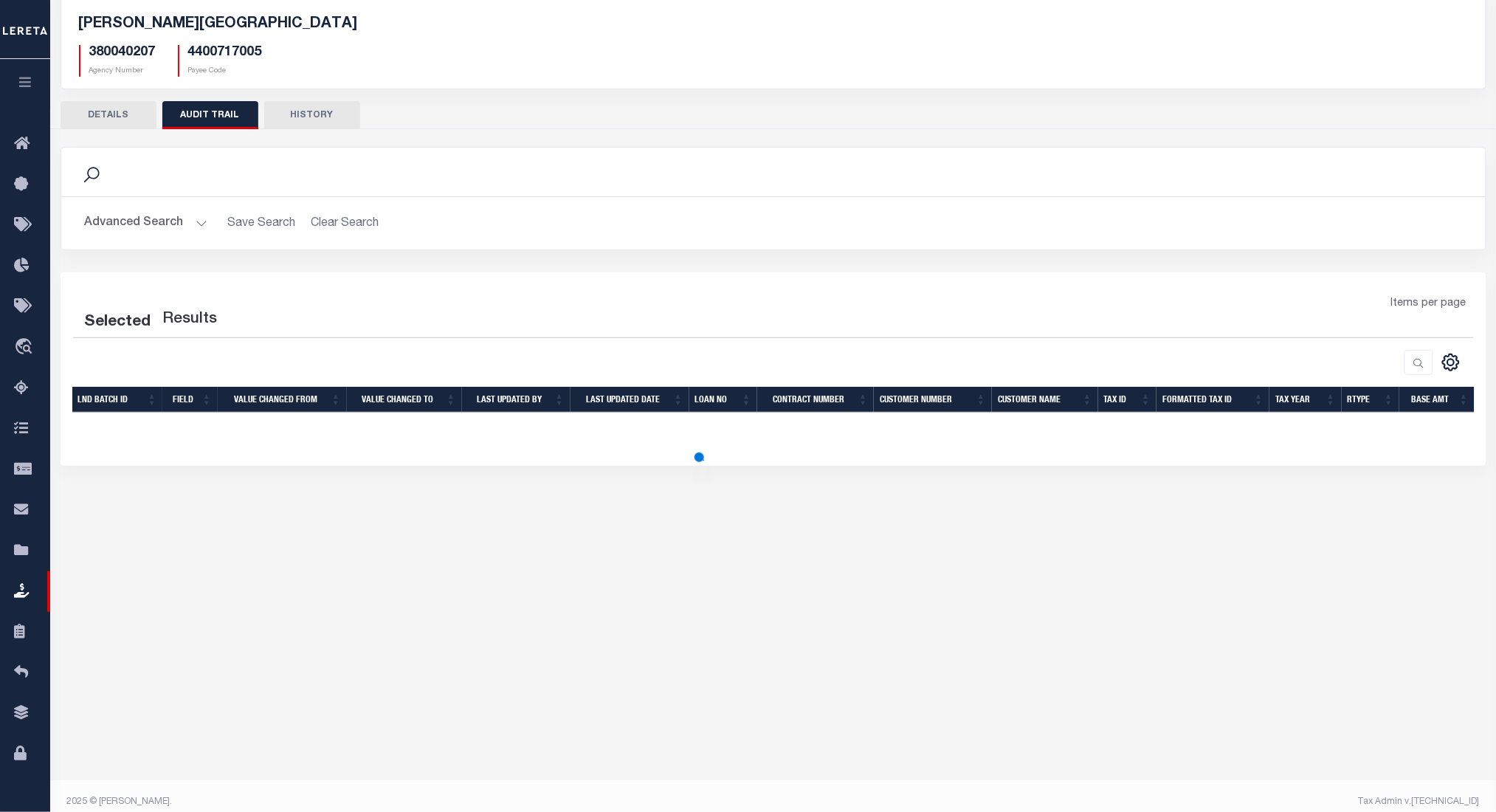
select select "100"
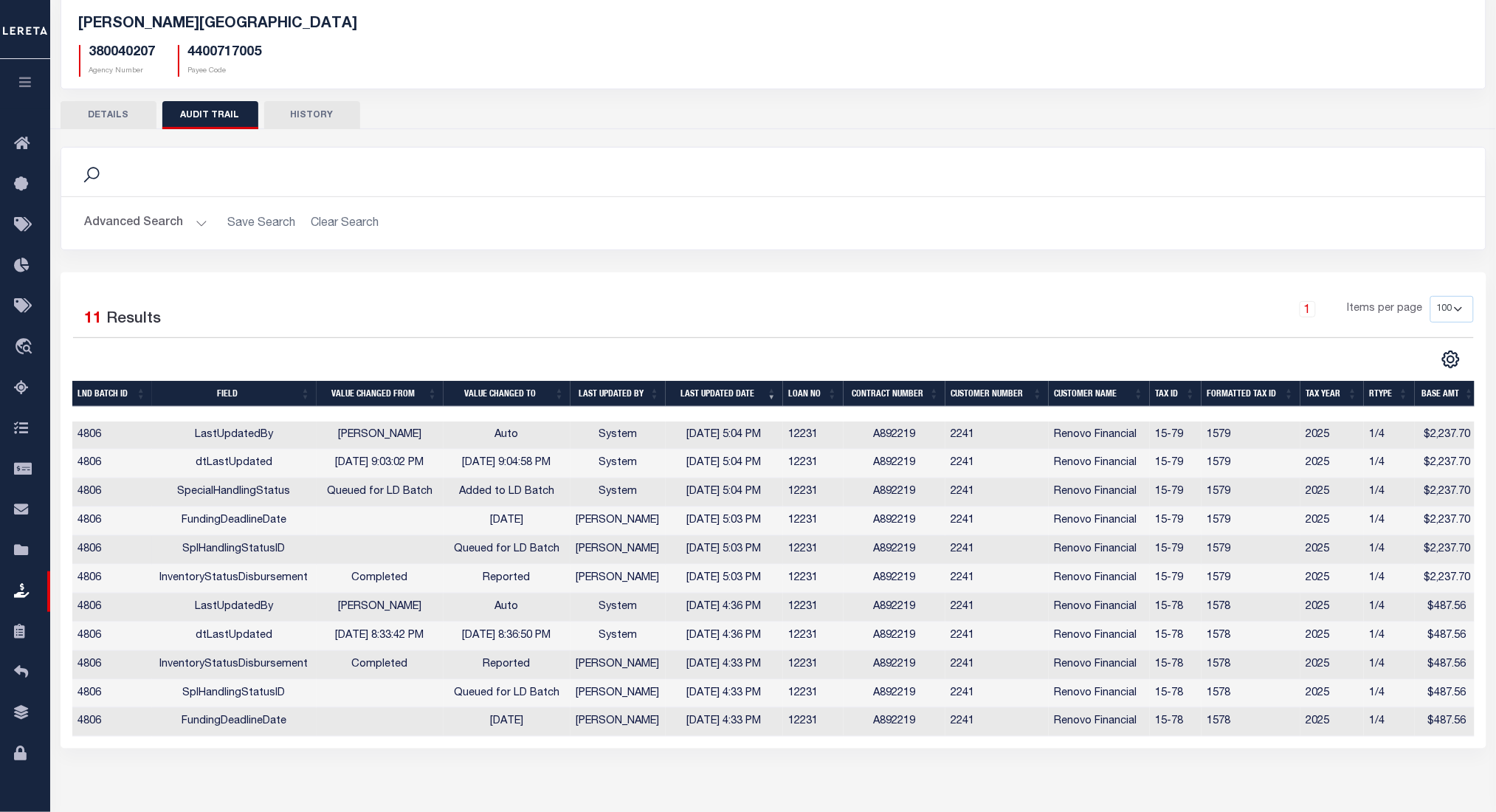
click at [1292, 540] on td "1579" at bounding box center [1251, 549] width 99 height 28
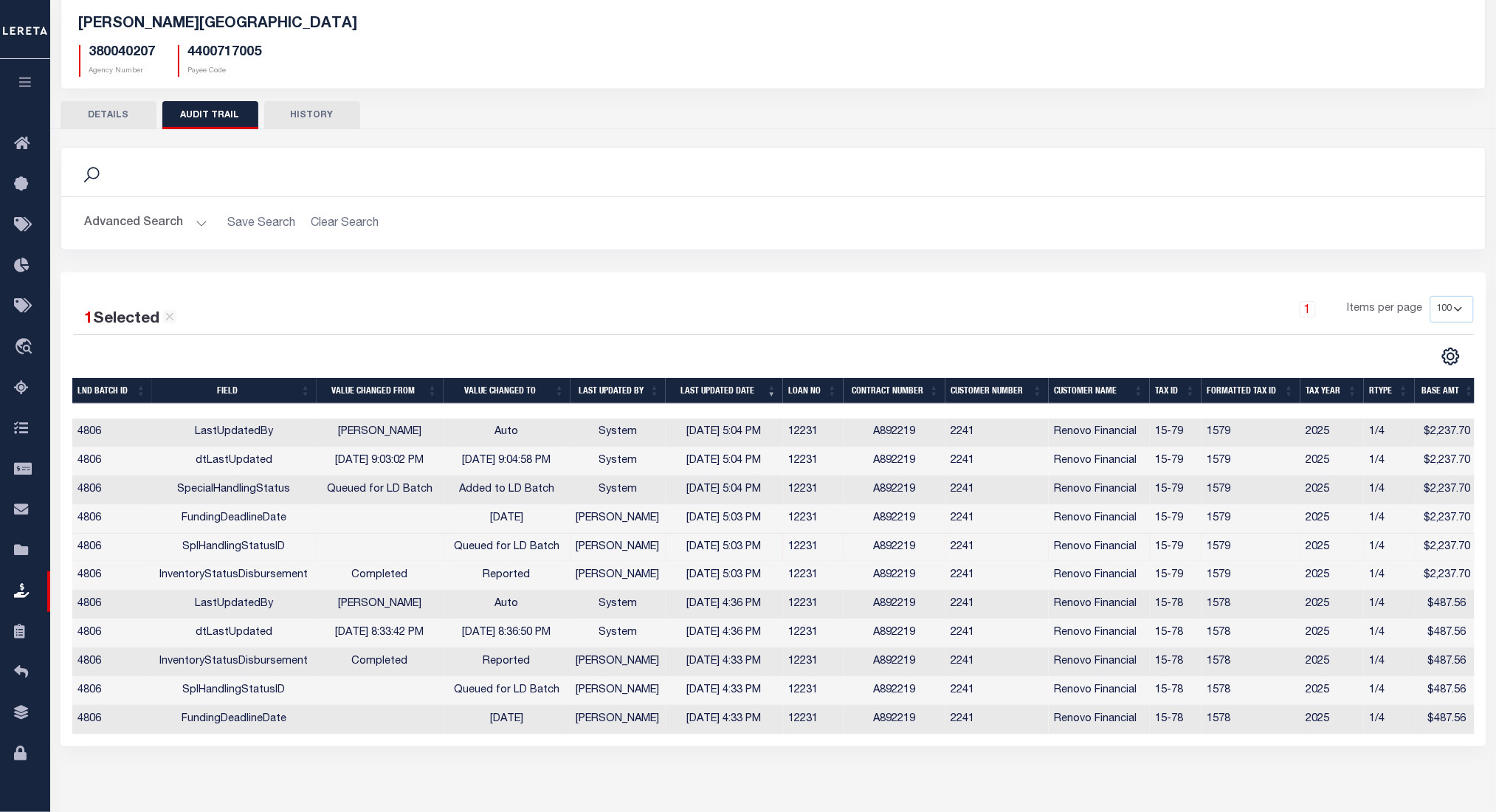
scroll to position [0, 0]
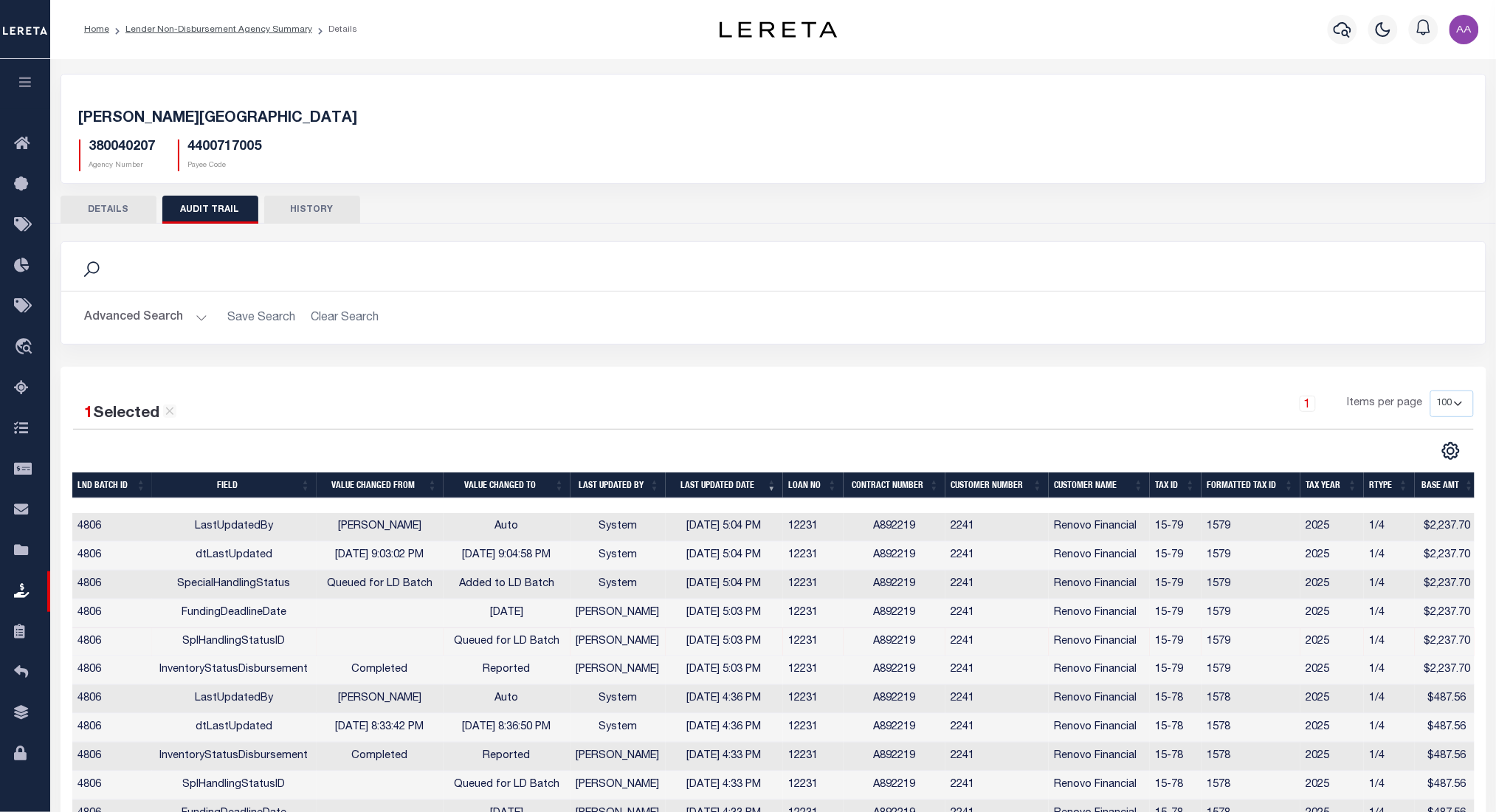
click at [15, 71] on button "button" at bounding box center [24, 83] width 50 height 50
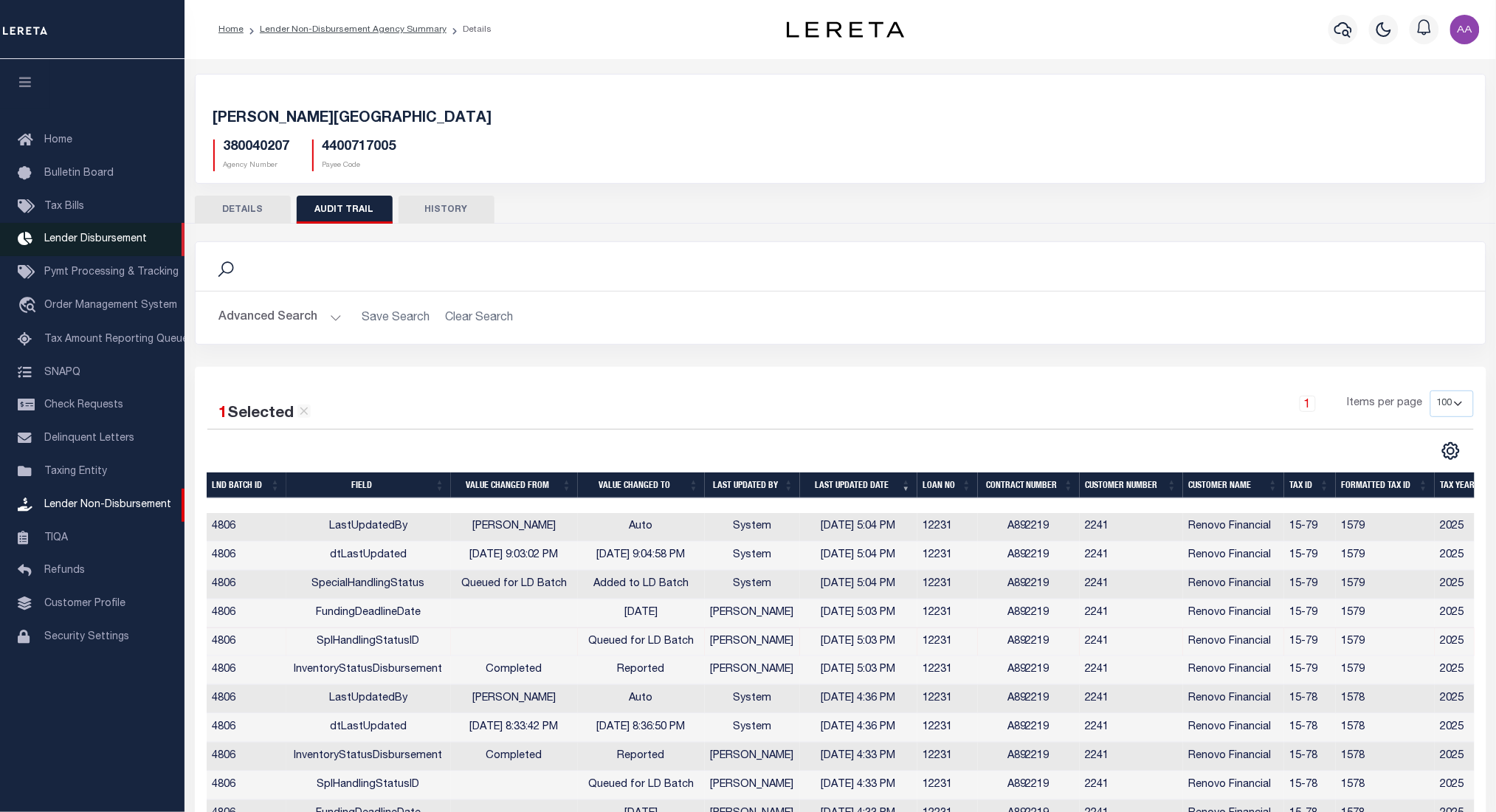
click at [104, 236] on span "Lender Disbursement" at bounding box center [95, 238] width 103 height 11
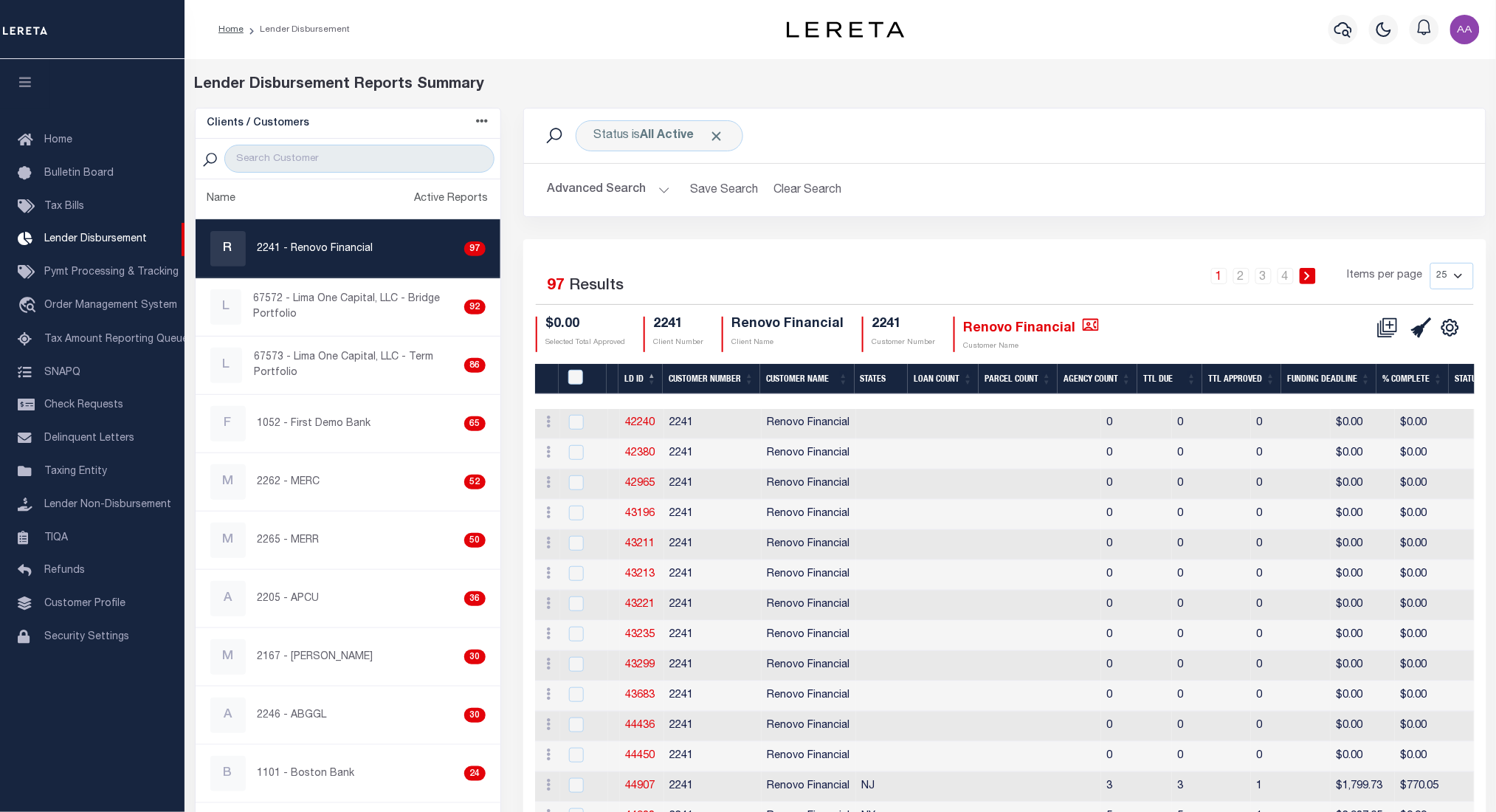
click at [632, 369] on th "LD ID" at bounding box center [640, 378] width 44 height 30
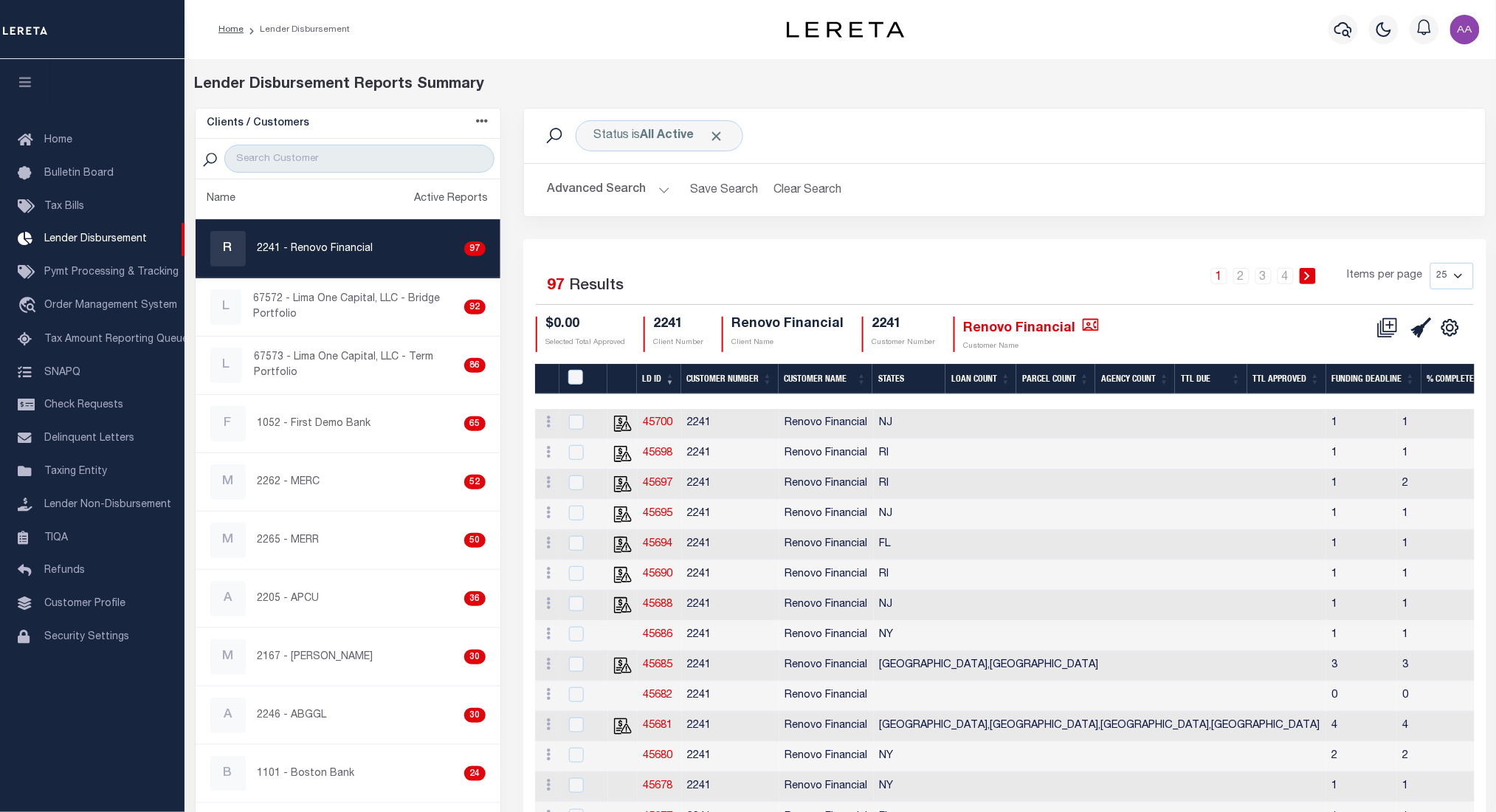
click at [14, 75] on button "button" at bounding box center [24, 83] width 50 height 50
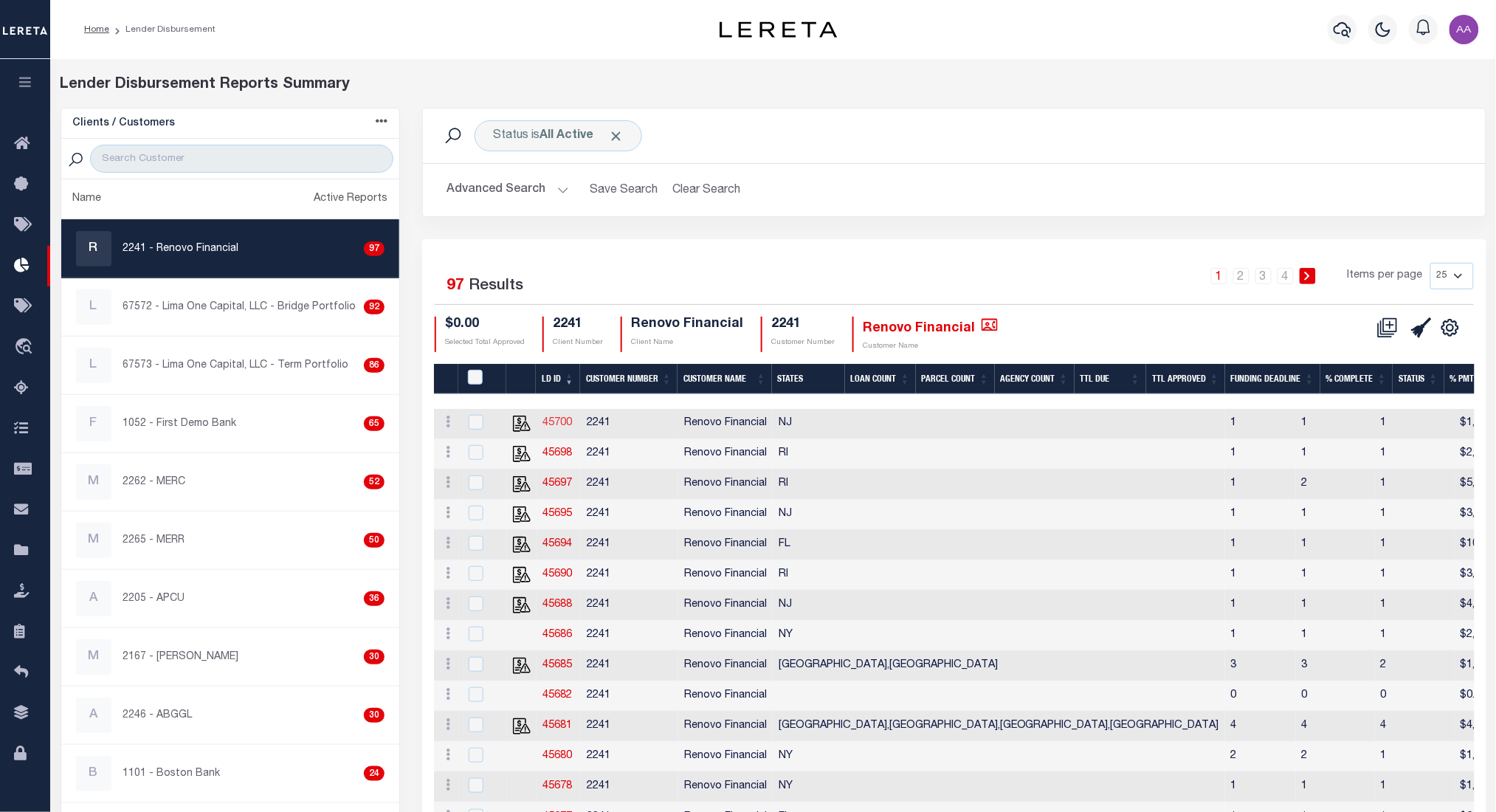
click at [561, 428] on link "45700" at bounding box center [557, 422] width 29 height 11
checkbox input "true"
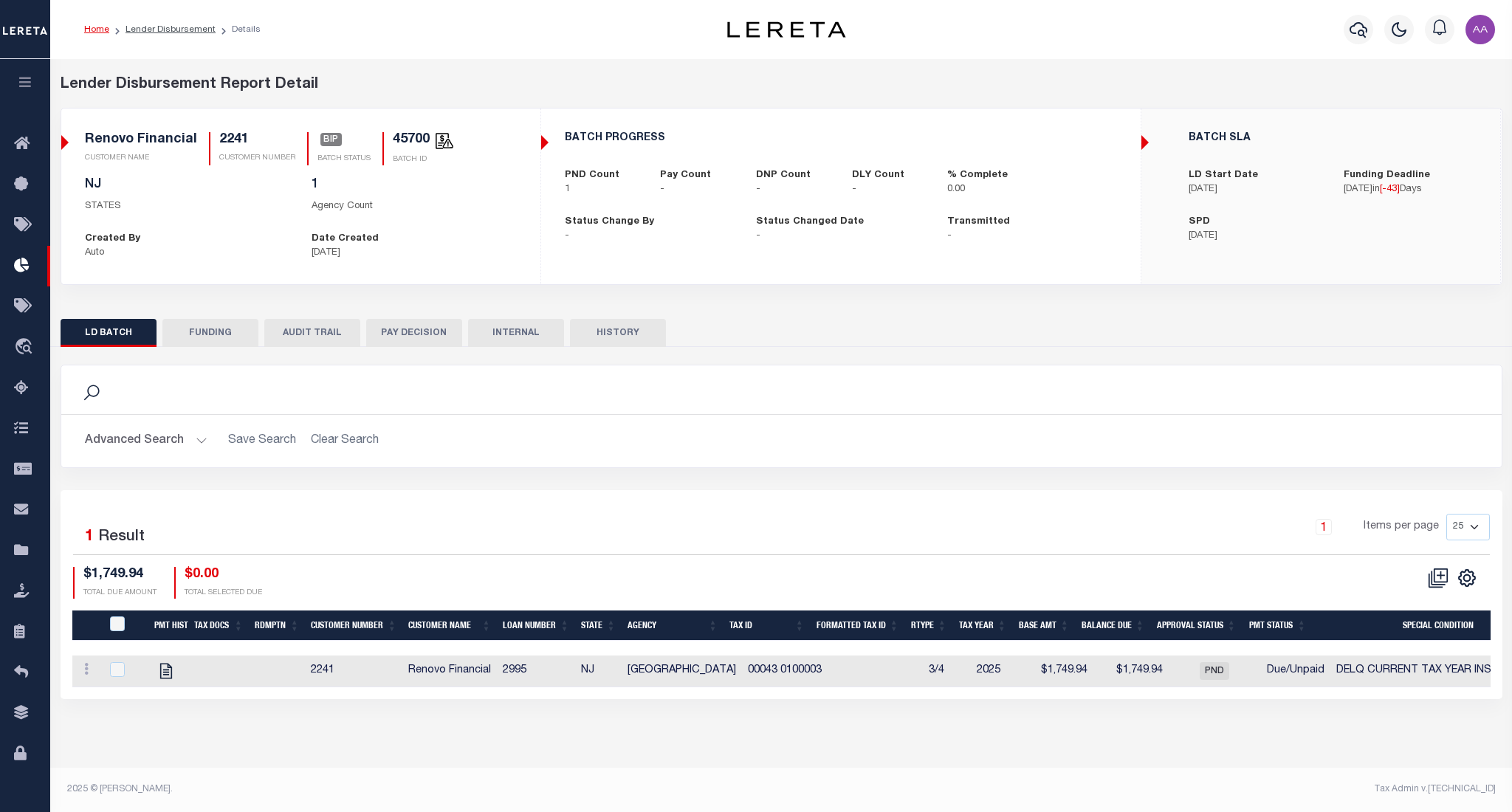
click at [300, 330] on button "AUDIT TRAIL" at bounding box center [312, 332] width 96 height 28
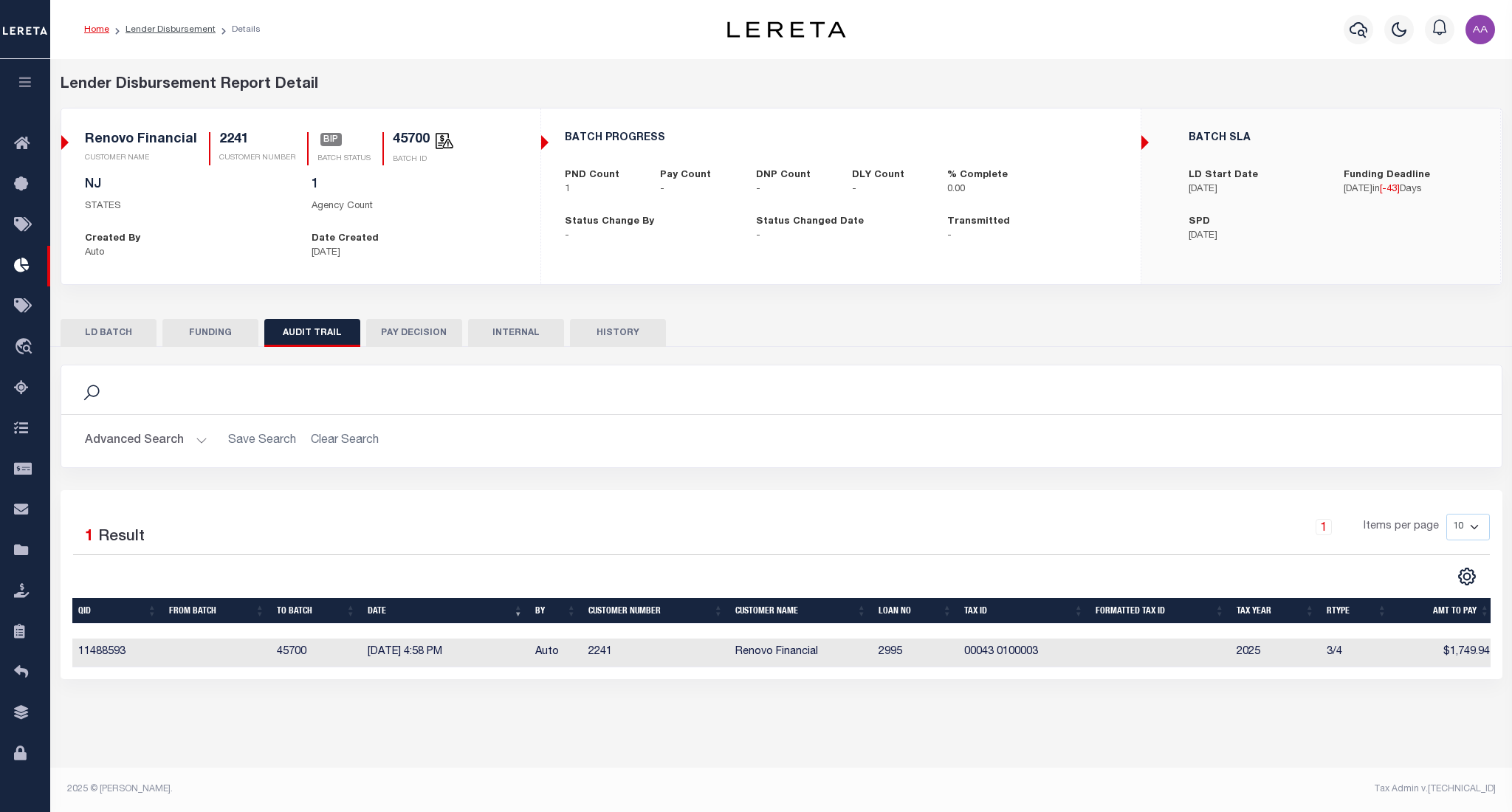
click at [164, 20] on ol "Home Lender Disbursement Details" at bounding box center [172, 29] width 200 height 31
click at [164, 26] on link "Lender Disbursement" at bounding box center [170, 29] width 90 height 9
checkbox input "true"
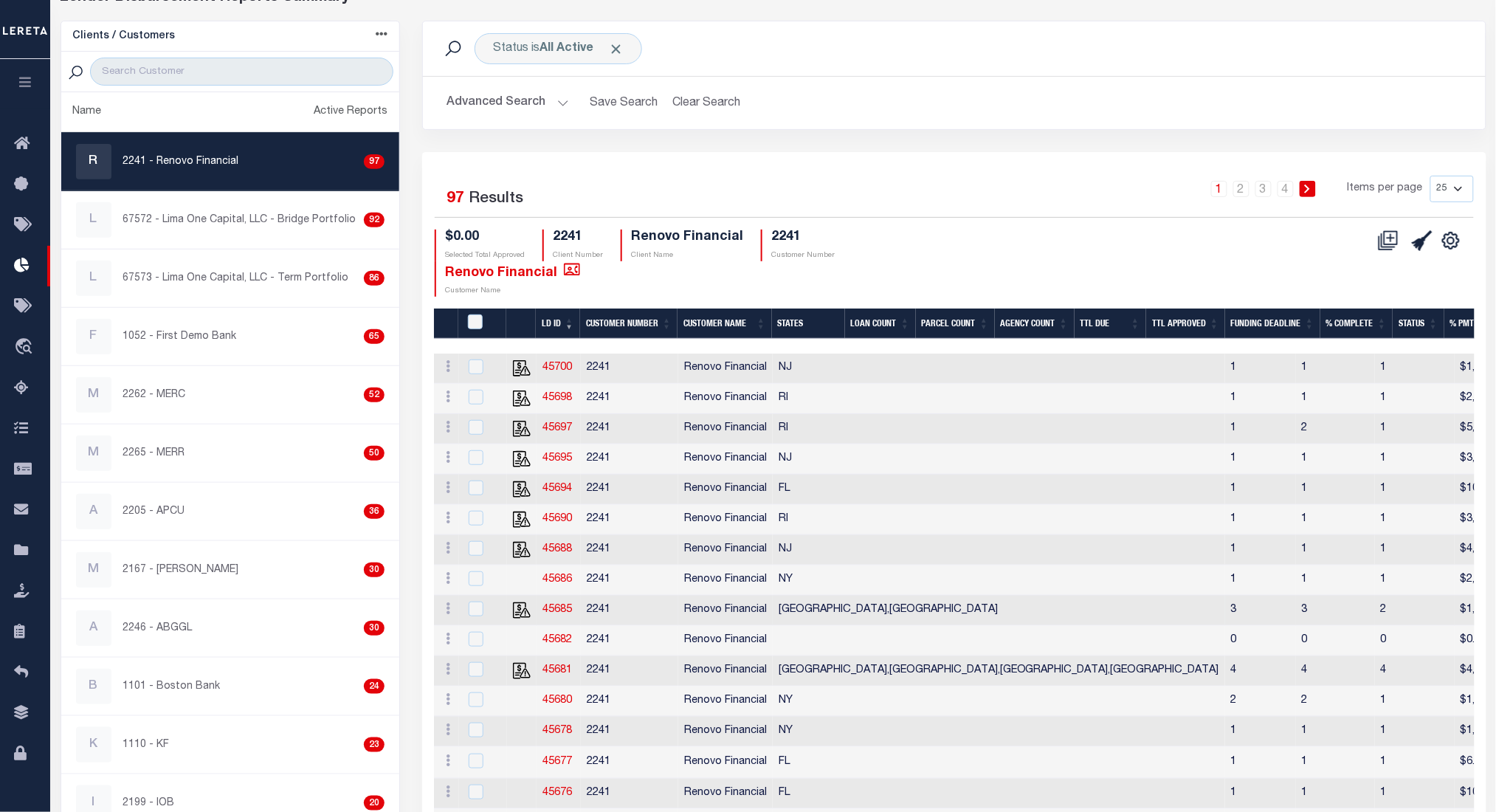
scroll to position [89, 0]
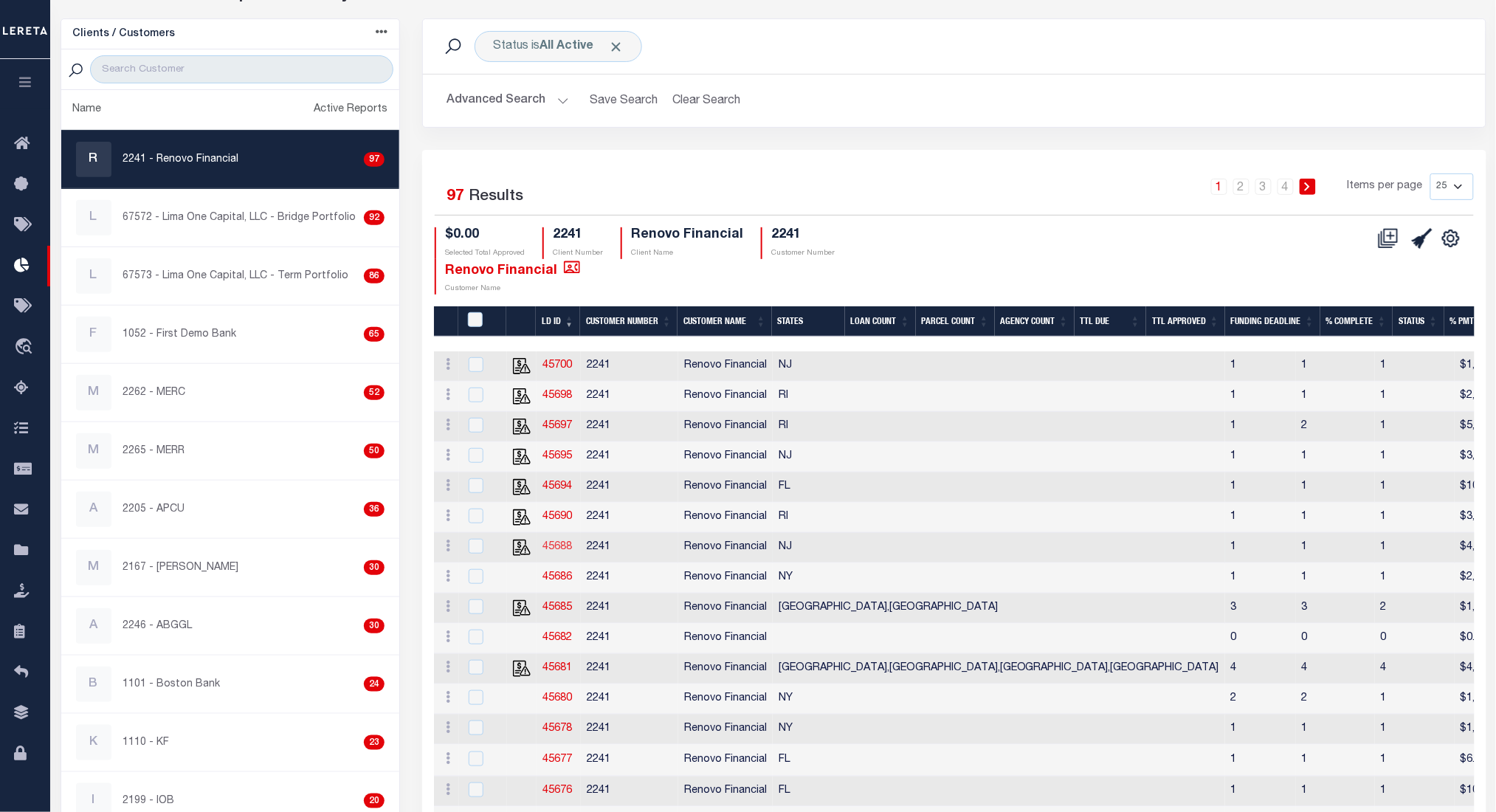
click at [561, 549] on link "45688" at bounding box center [557, 546] width 29 height 11
checkbox input "true"
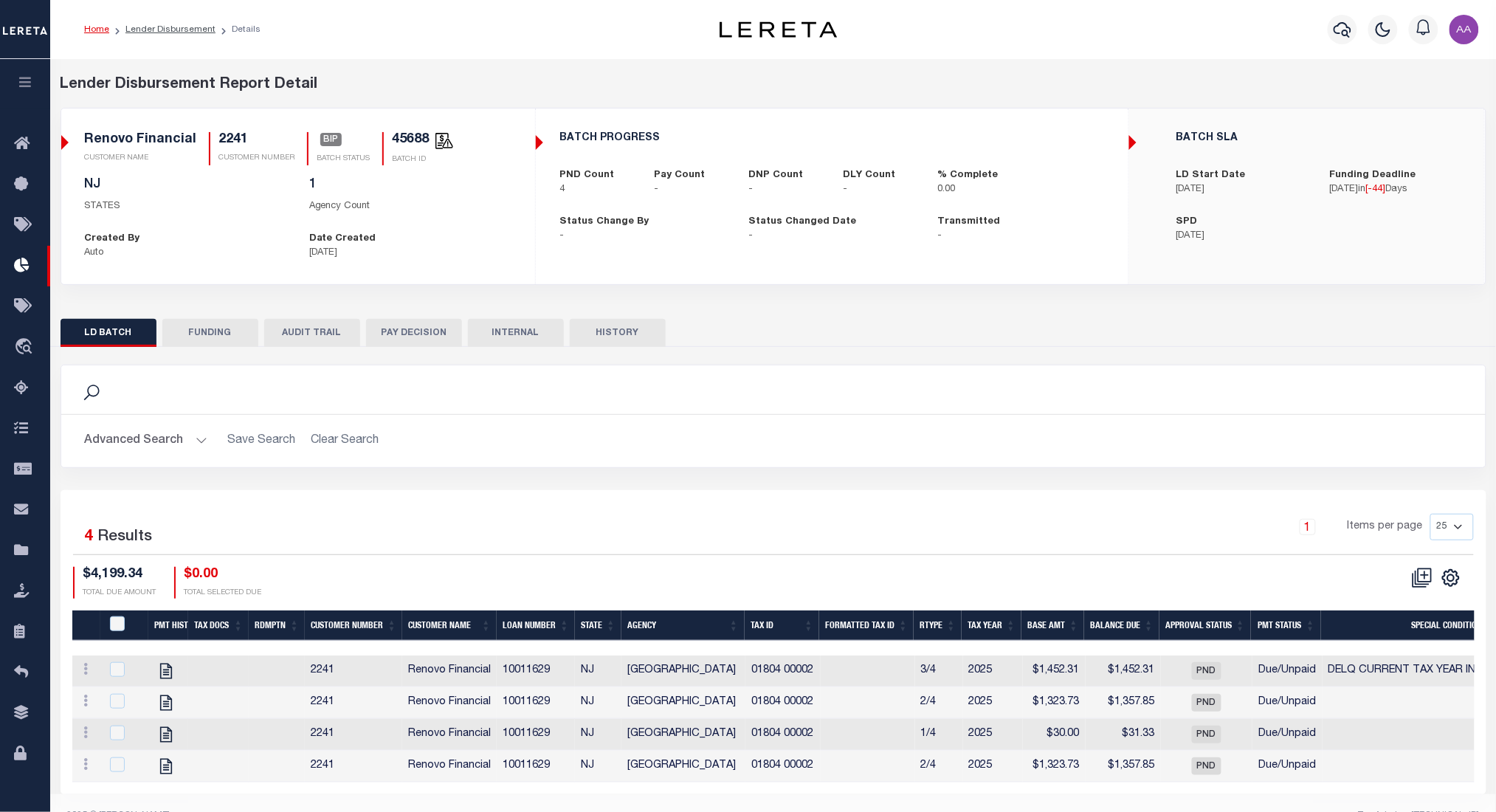
scroll to position [41, 0]
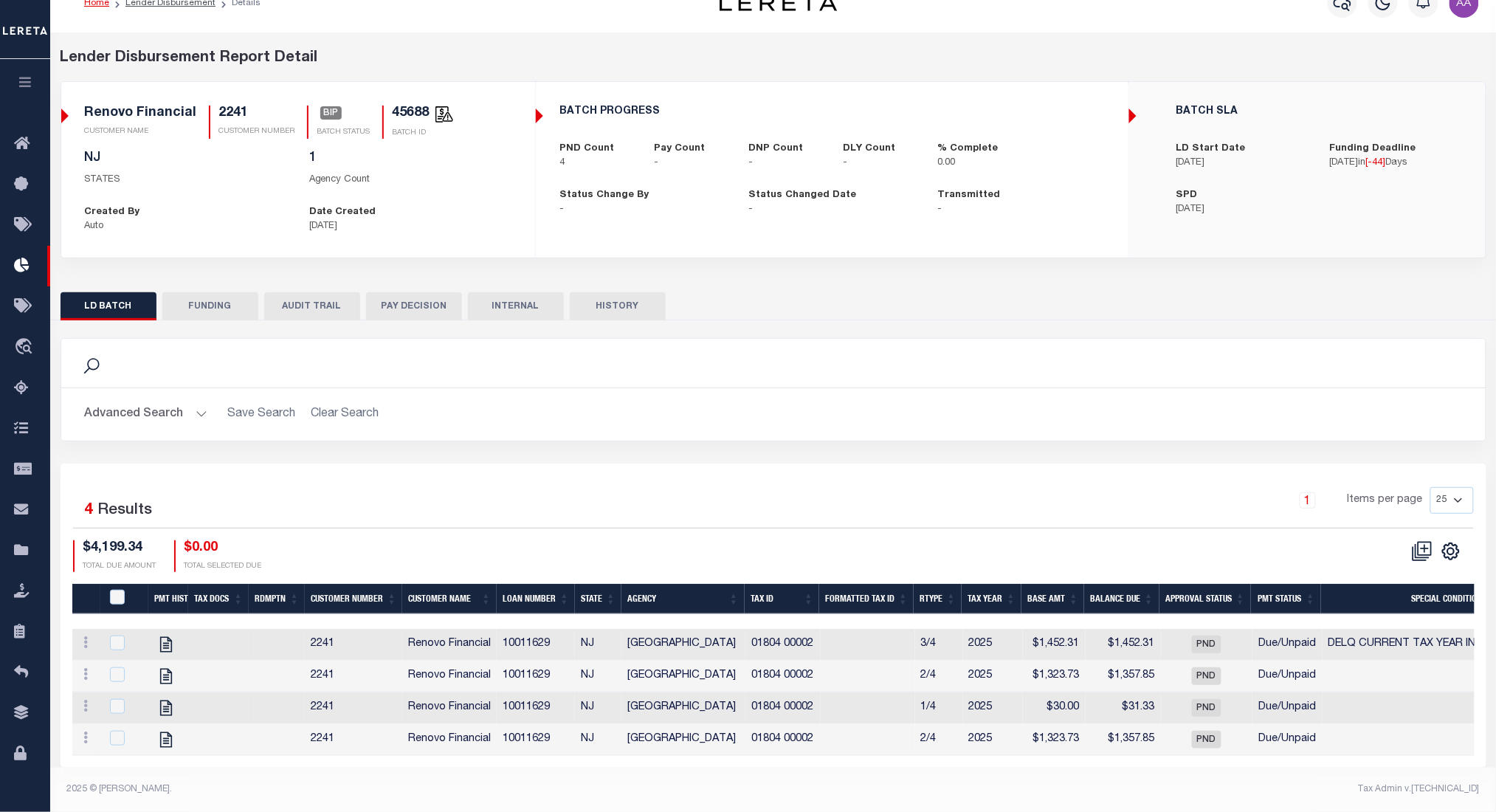
click at [316, 302] on button "AUDIT TRAIL" at bounding box center [312, 306] width 96 height 28
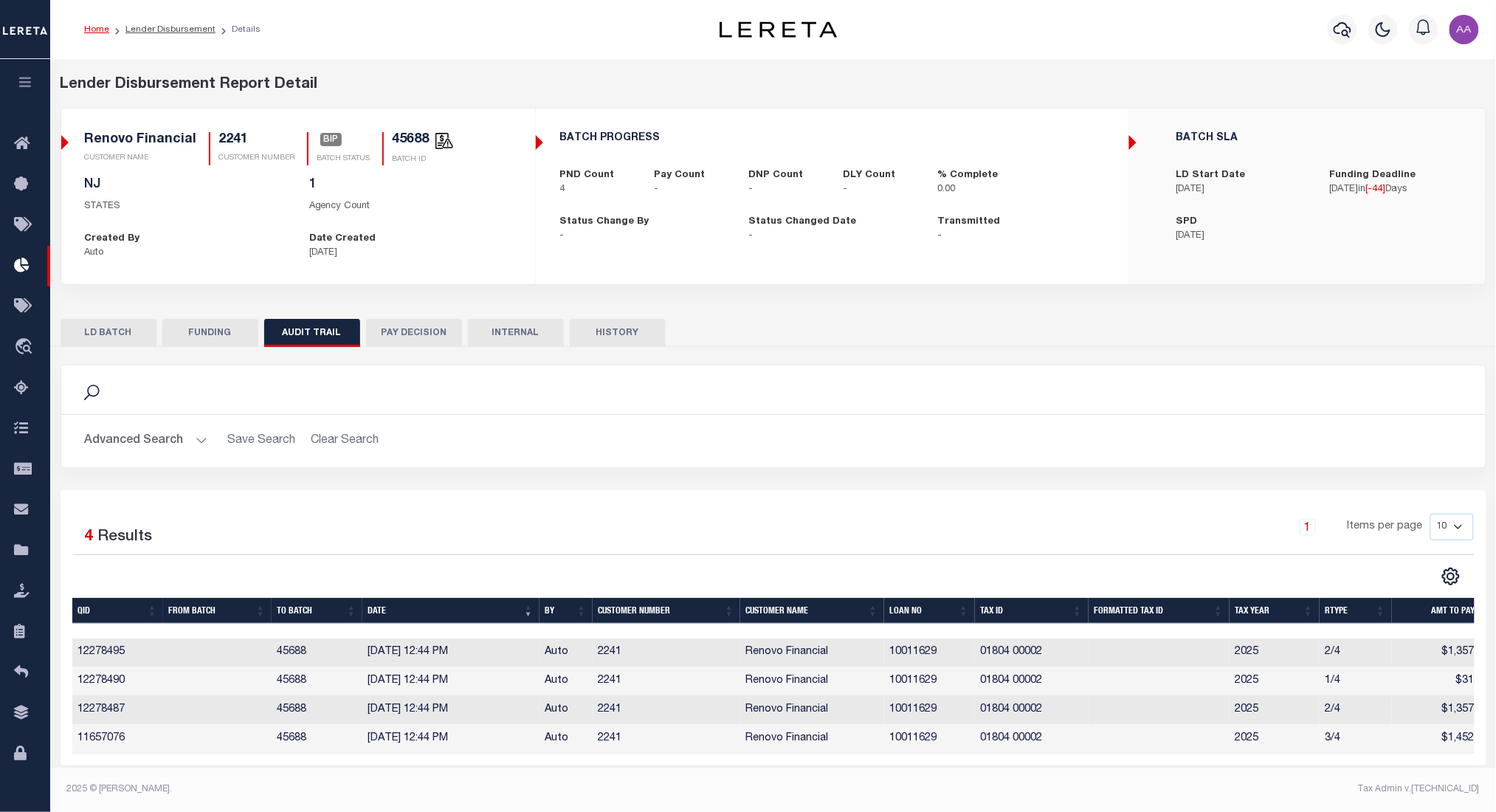
scroll to position [9, 0]
click at [125, 332] on button "LD BATCH" at bounding box center [108, 332] width 96 height 28
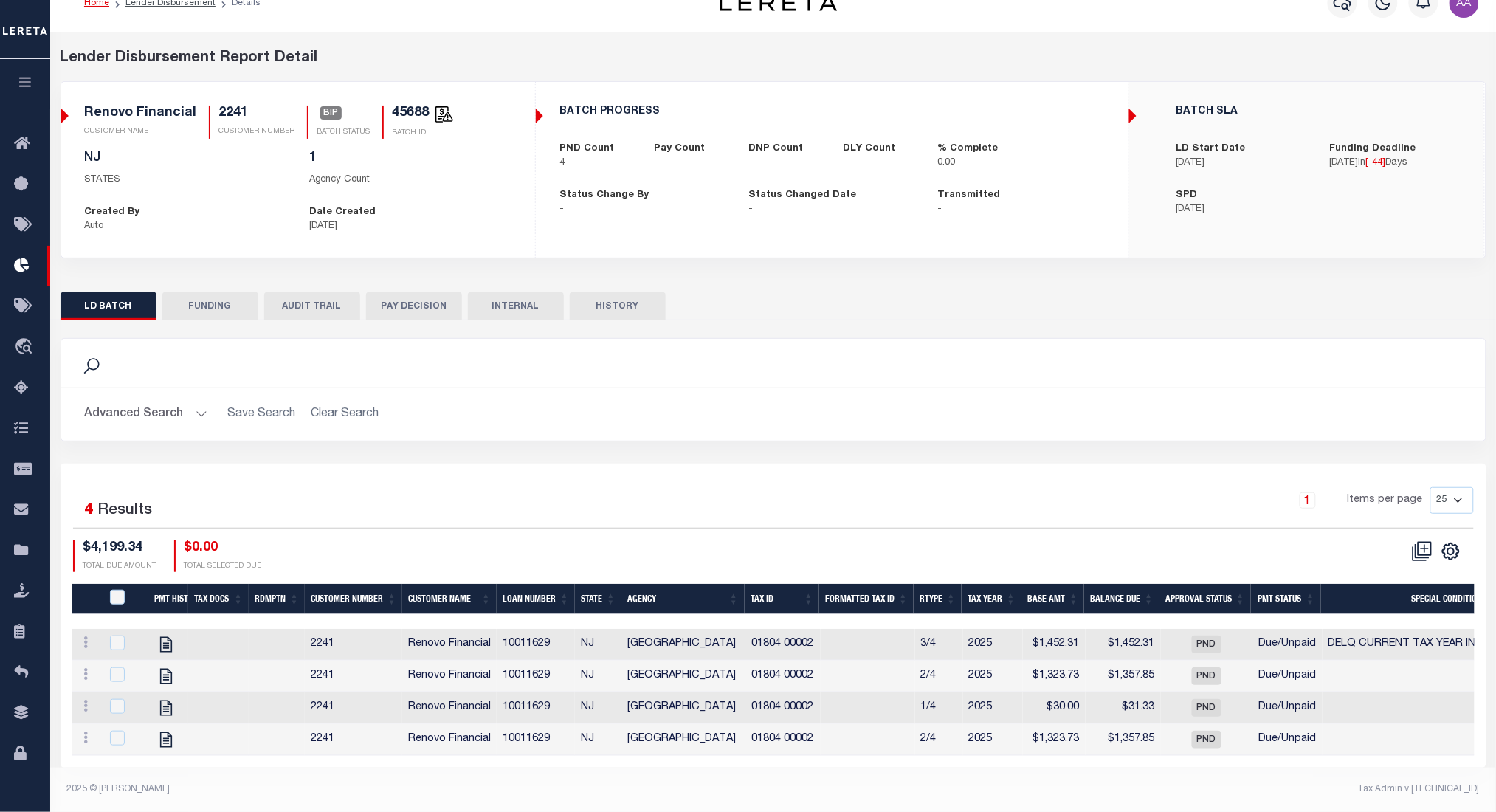
scroll to position [0, 0]
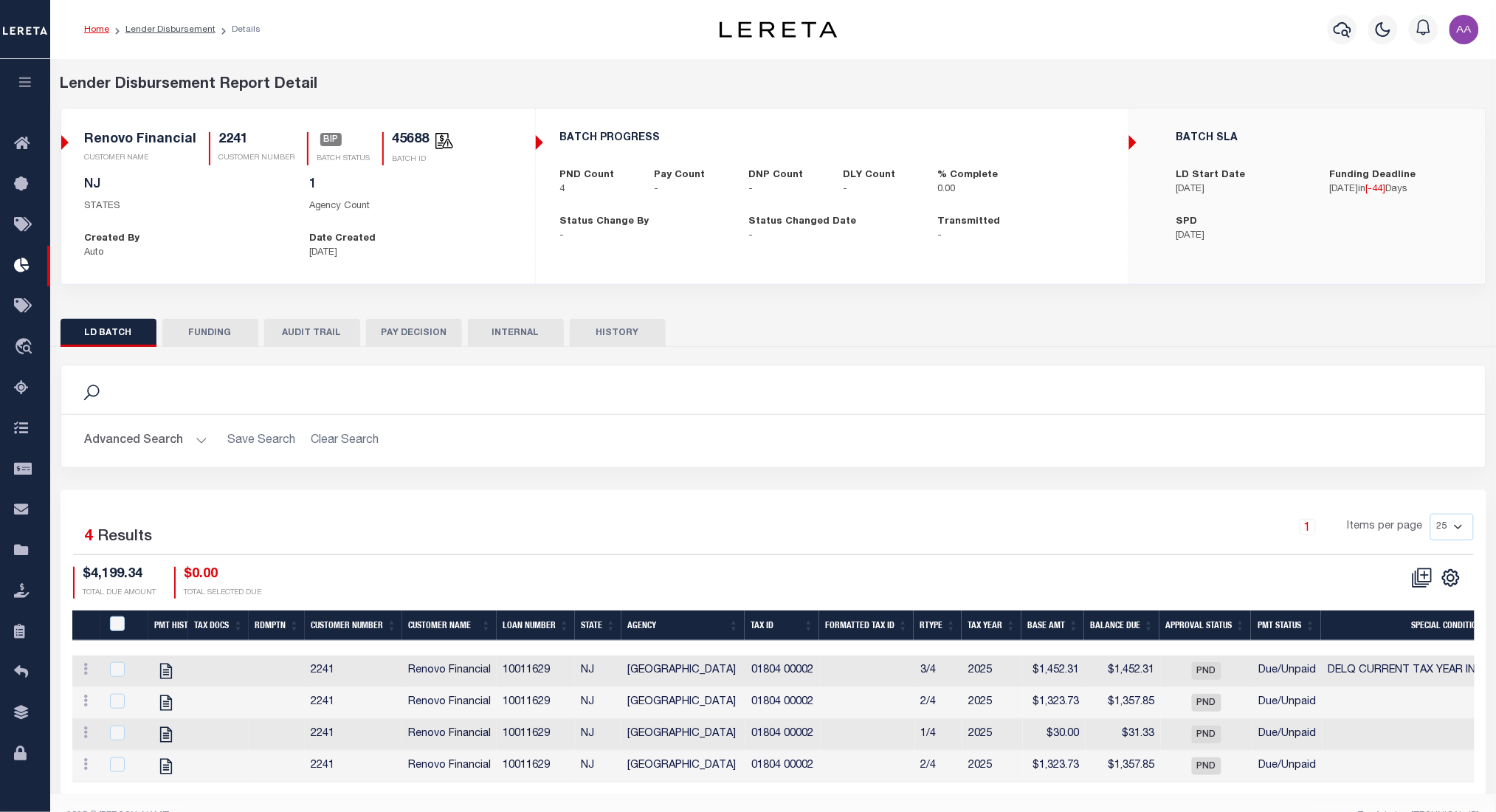
click at [103, 665] on td at bounding box center [124, 671] width 48 height 31
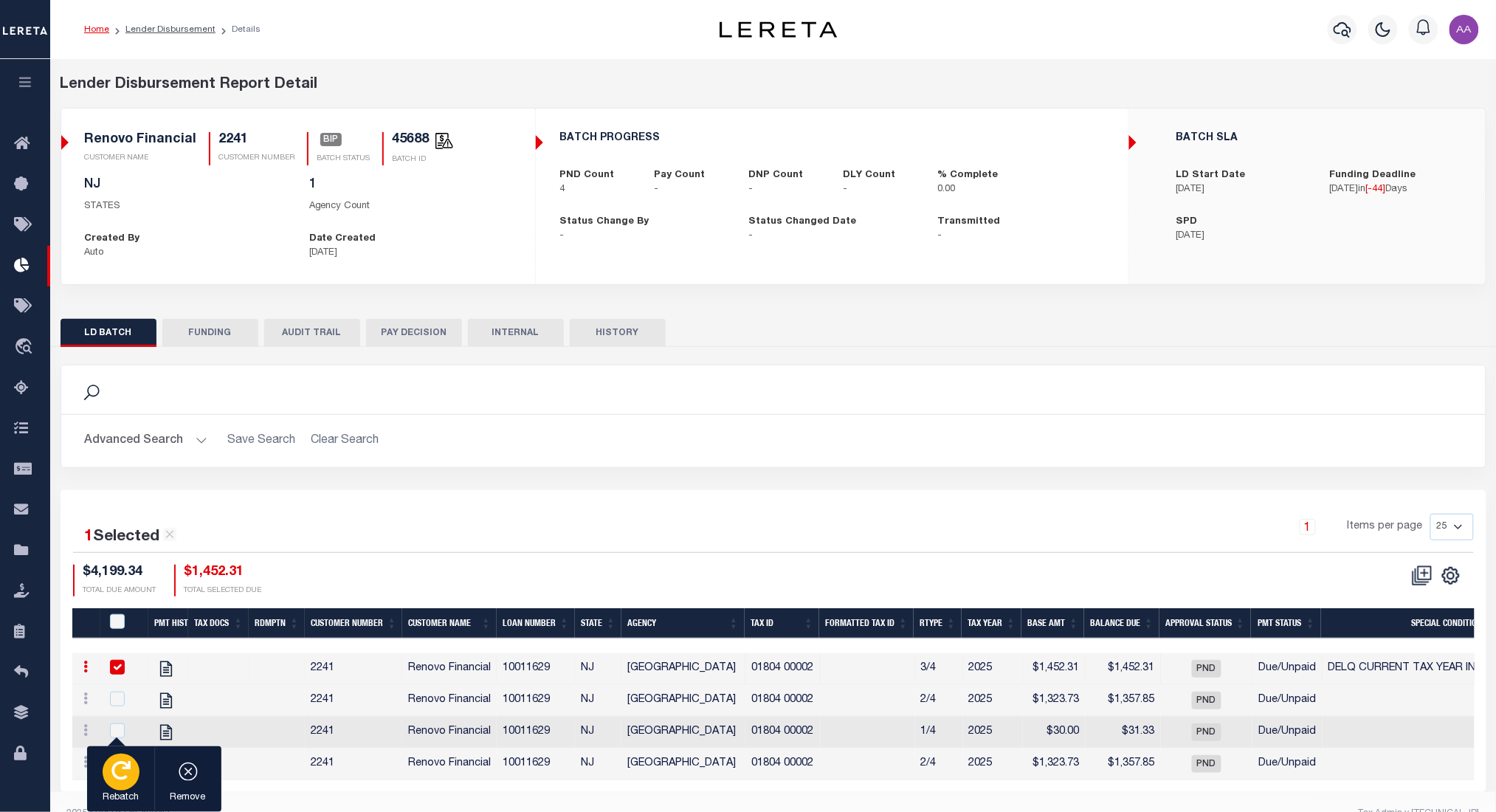
click at [123, 773] on icon "button" at bounding box center [121, 771] width 20 height 20
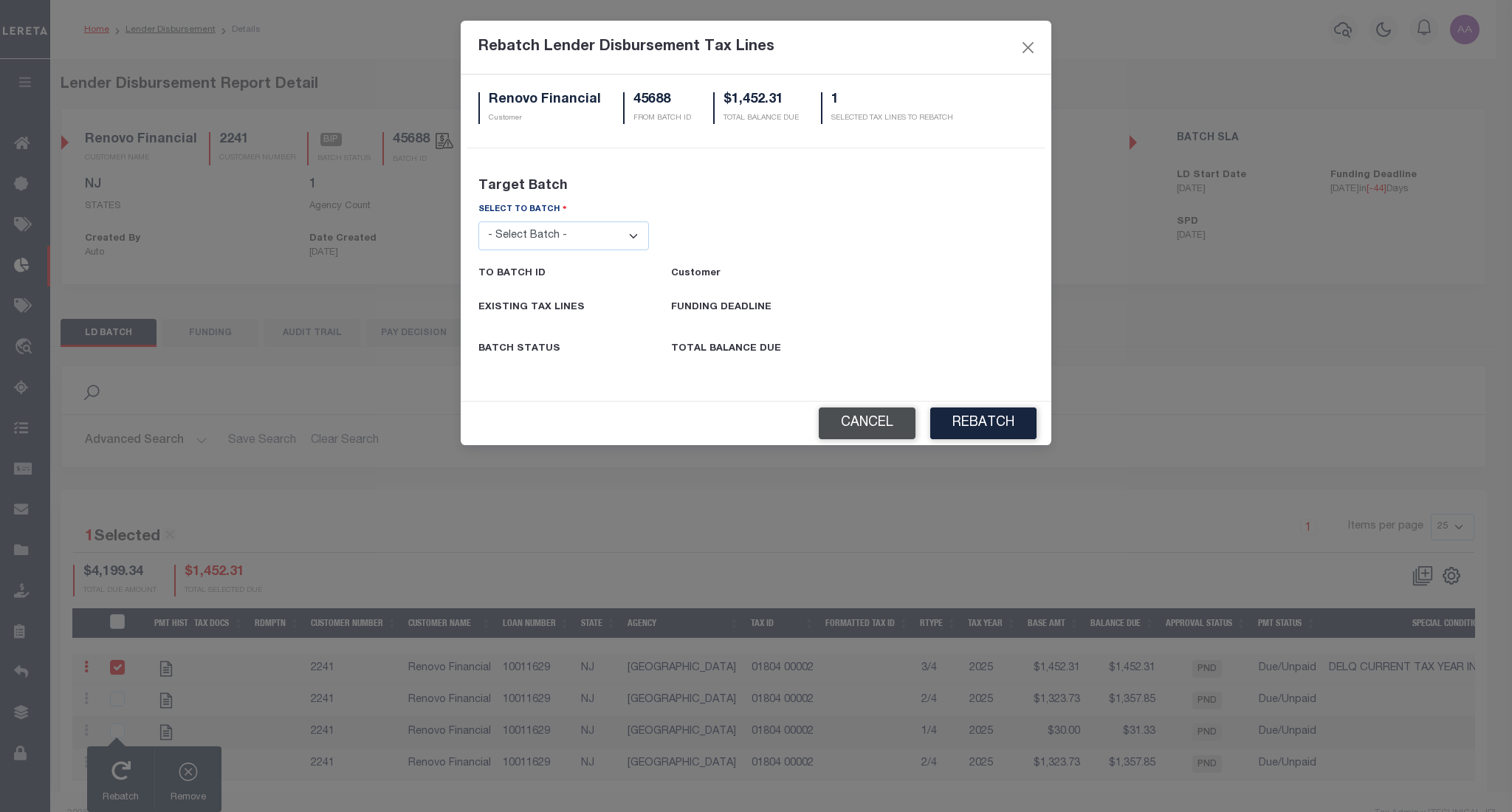
click at [878, 415] on button "Cancel" at bounding box center [867, 423] width 97 height 31
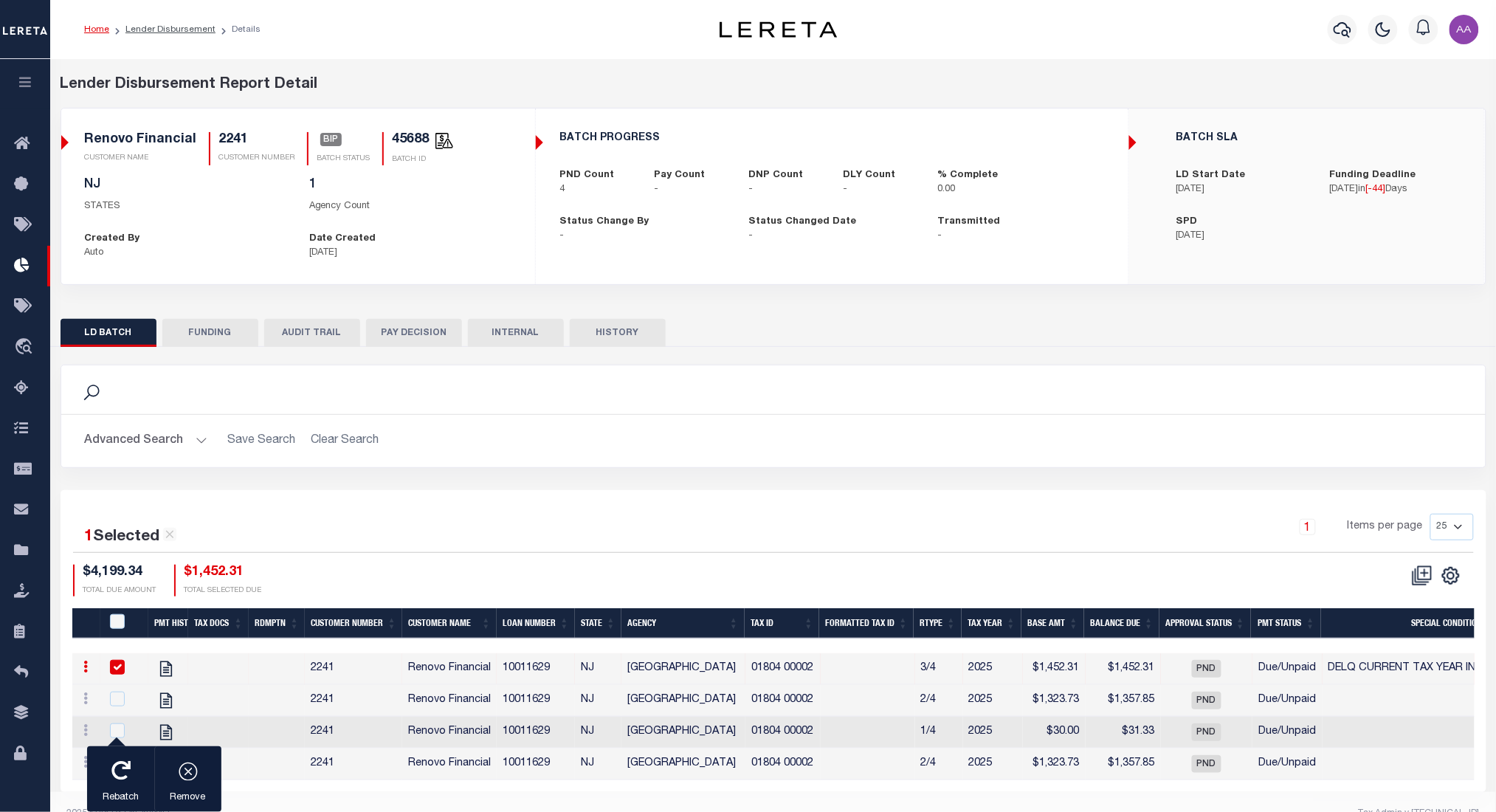
click at [569, 523] on div "1 Items per page 25 50 100 200" at bounding box center [951, 533] width 1045 height 38
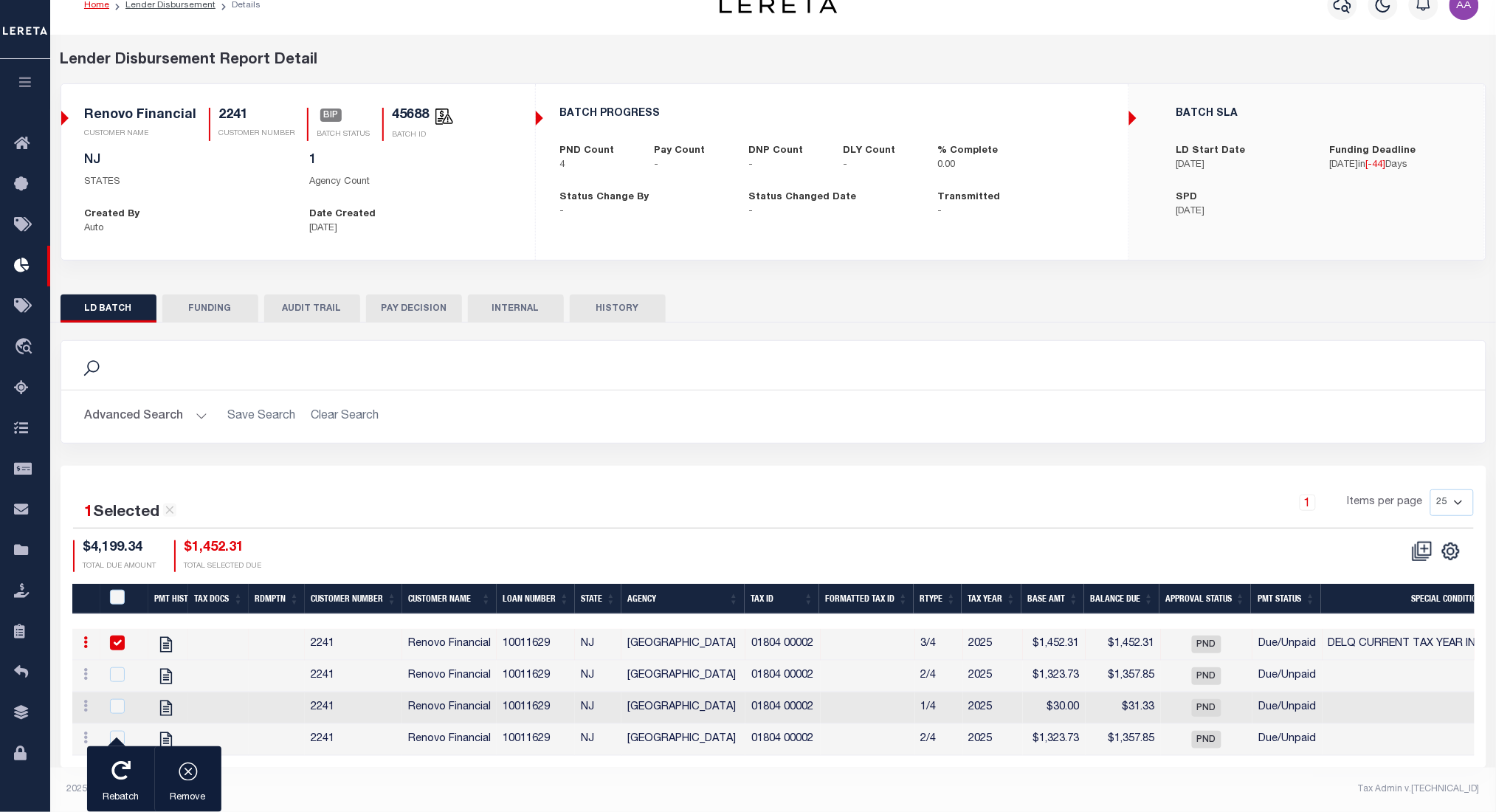
click at [113, 637] on input "checkbox" at bounding box center [117, 642] width 15 height 15
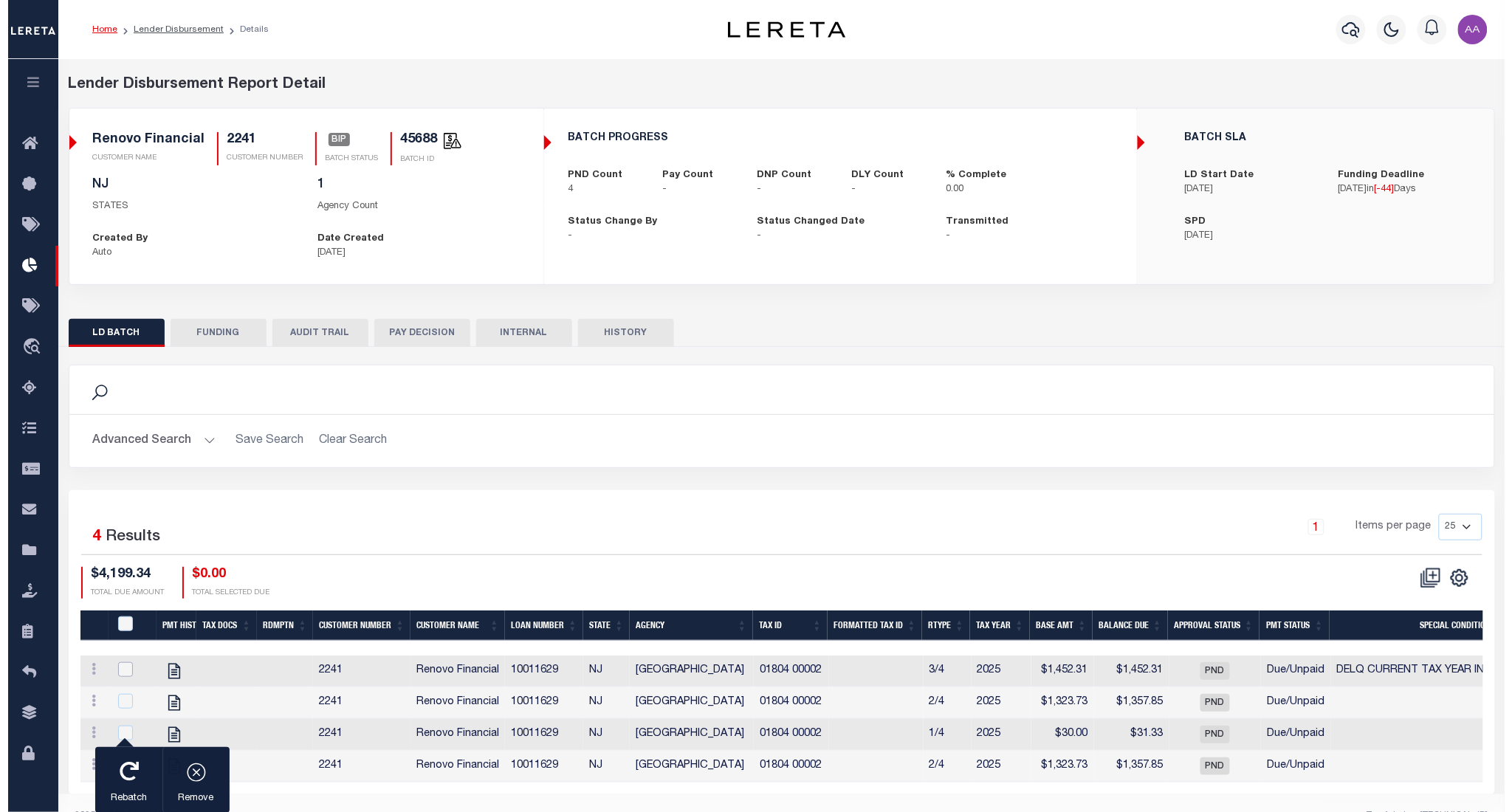
scroll to position [11, 0]
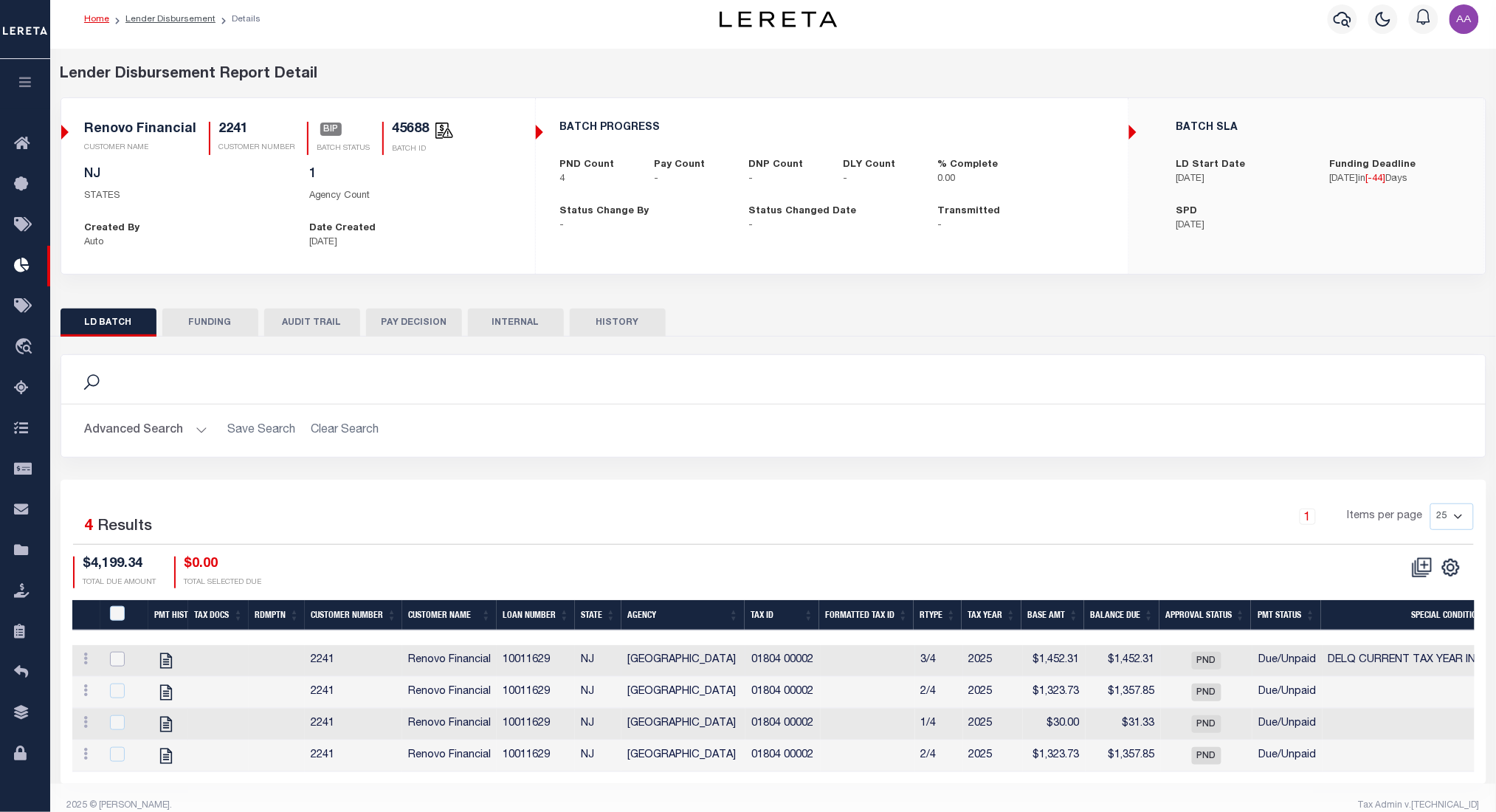
click at [110, 665] on input "checkbox" at bounding box center [117, 659] width 15 height 15
checkbox input "true"
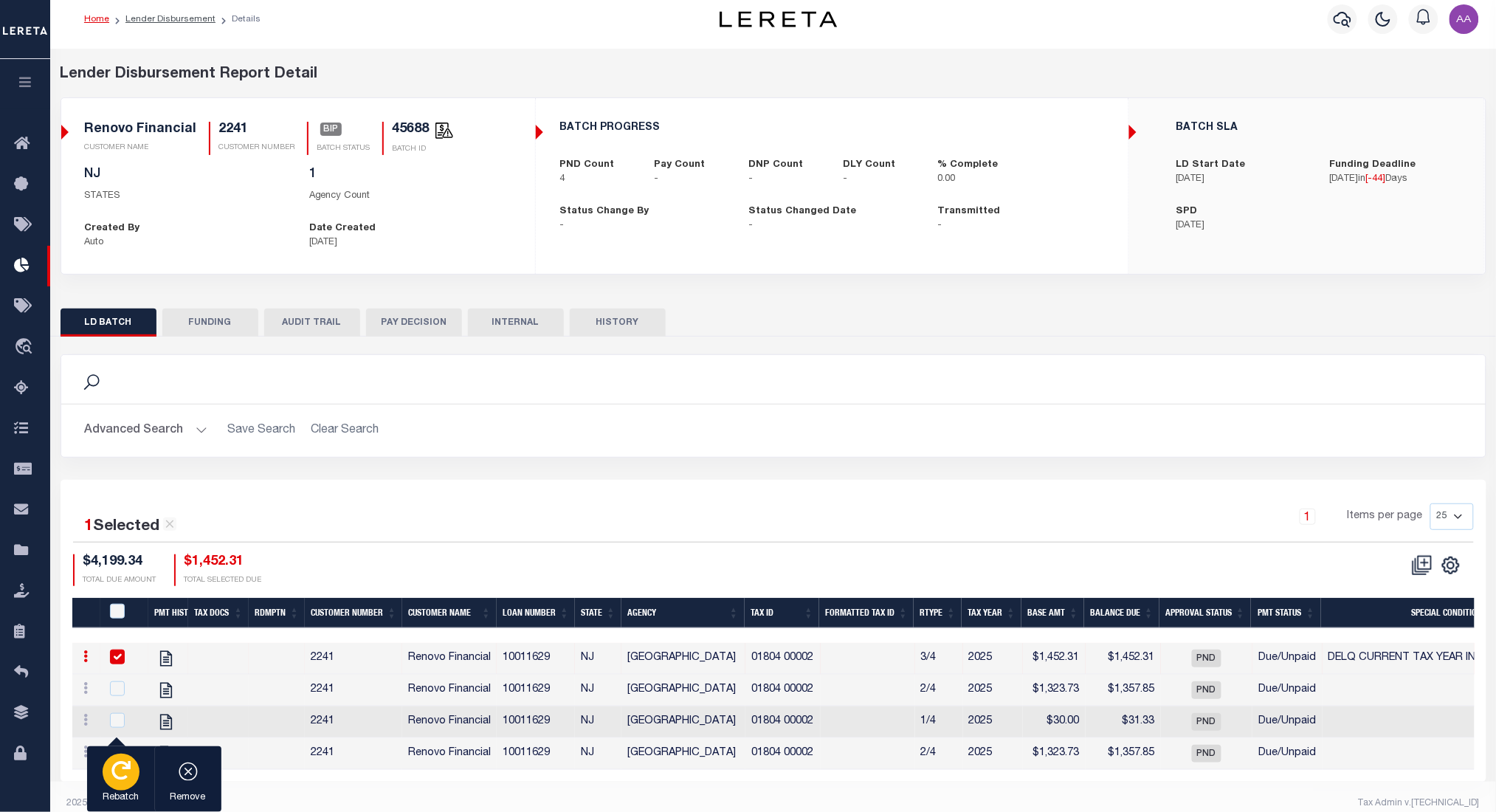
click at [122, 769] on icon "button" at bounding box center [121, 771] width 20 height 20
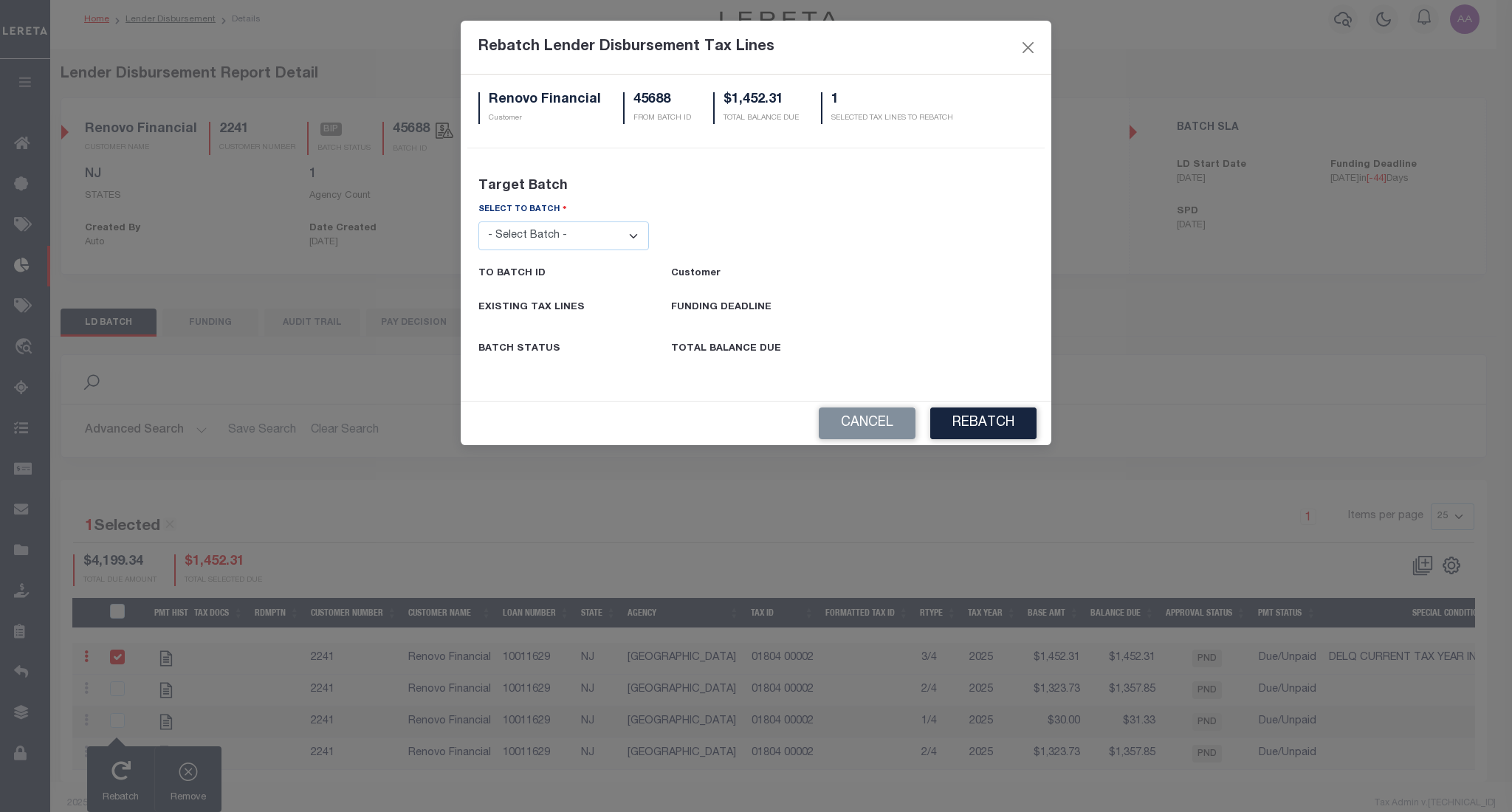
click at [604, 232] on select "- Select Batch - 26663 26855 26956 27025 27280 27289 27451 27735 27752 27755 27…" at bounding box center [563, 235] width 170 height 28
select select "45700"
click at [478, 222] on select "- Select Batch - 26663 26855 26956 27025 27280 27289 27451 27735 27752 27755 27…" at bounding box center [563, 235] width 170 height 28
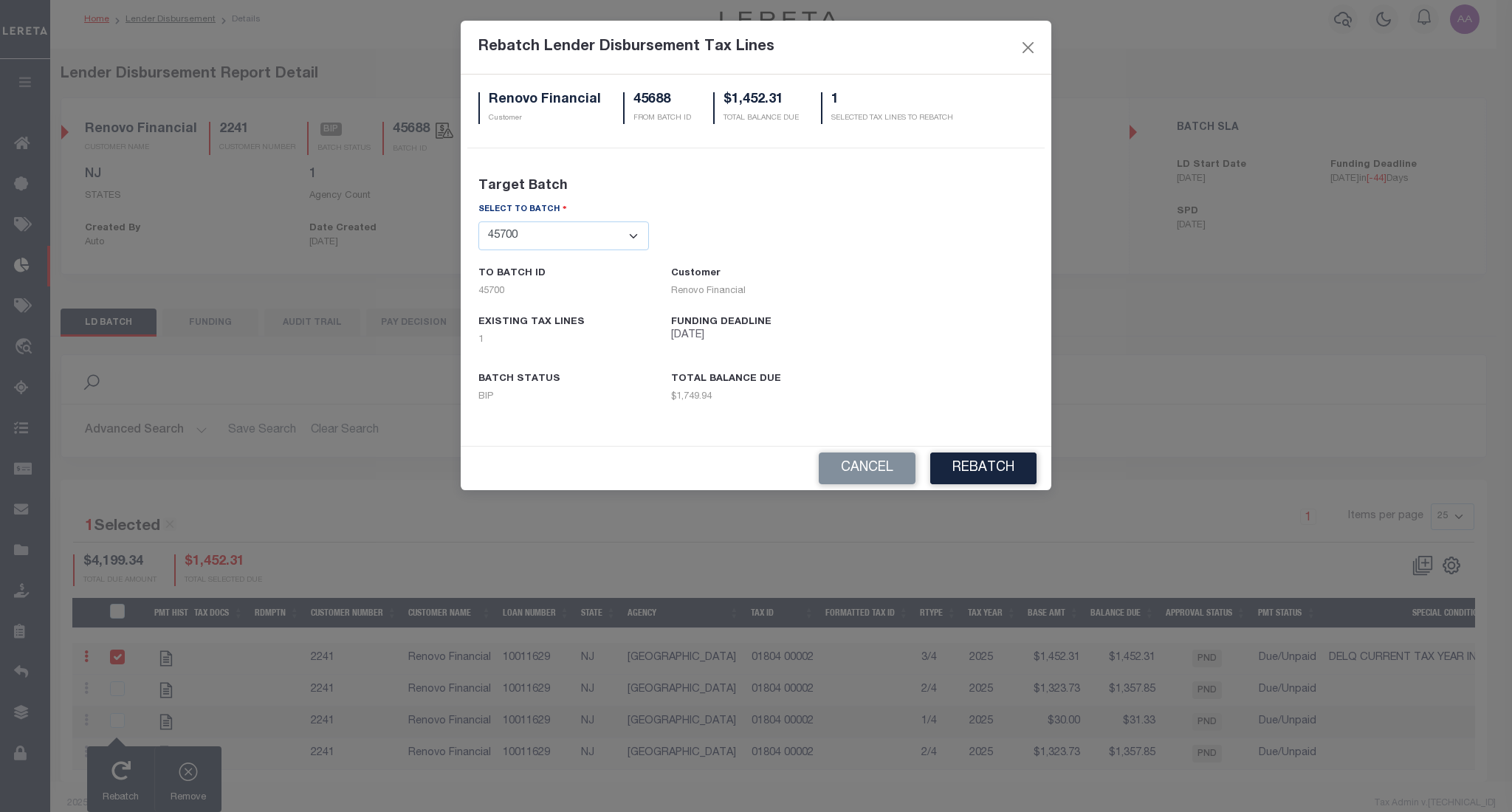
click at [1024, 448] on div "Cancel REBATCH" at bounding box center [756, 468] width 590 height 44
click at [997, 466] on button "REBATCH" at bounding box center [983, 468] width 107 height 31
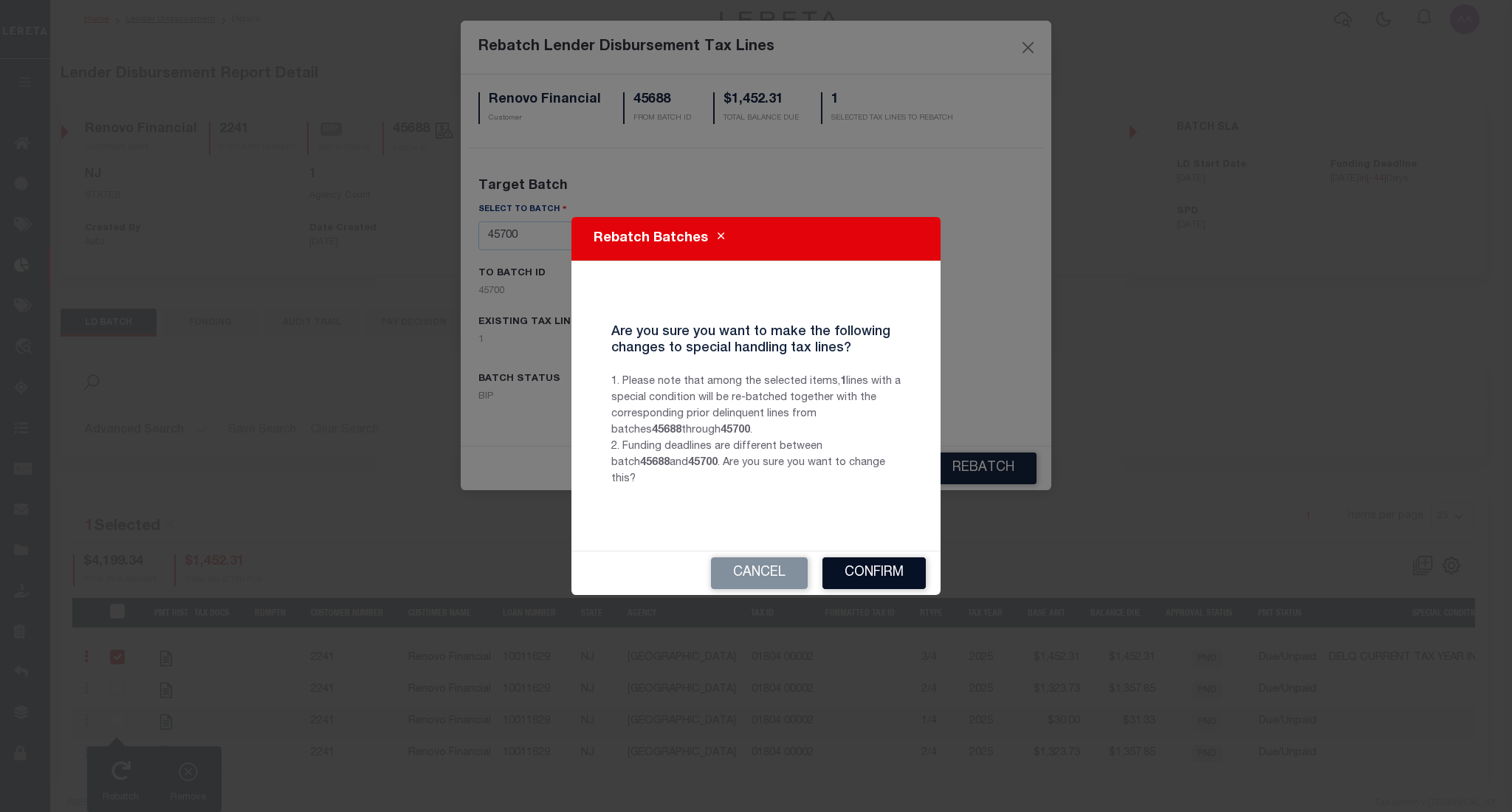
click at [884, 558] on button "Confirm" at bounding box center [874, 573] width 104 height 31
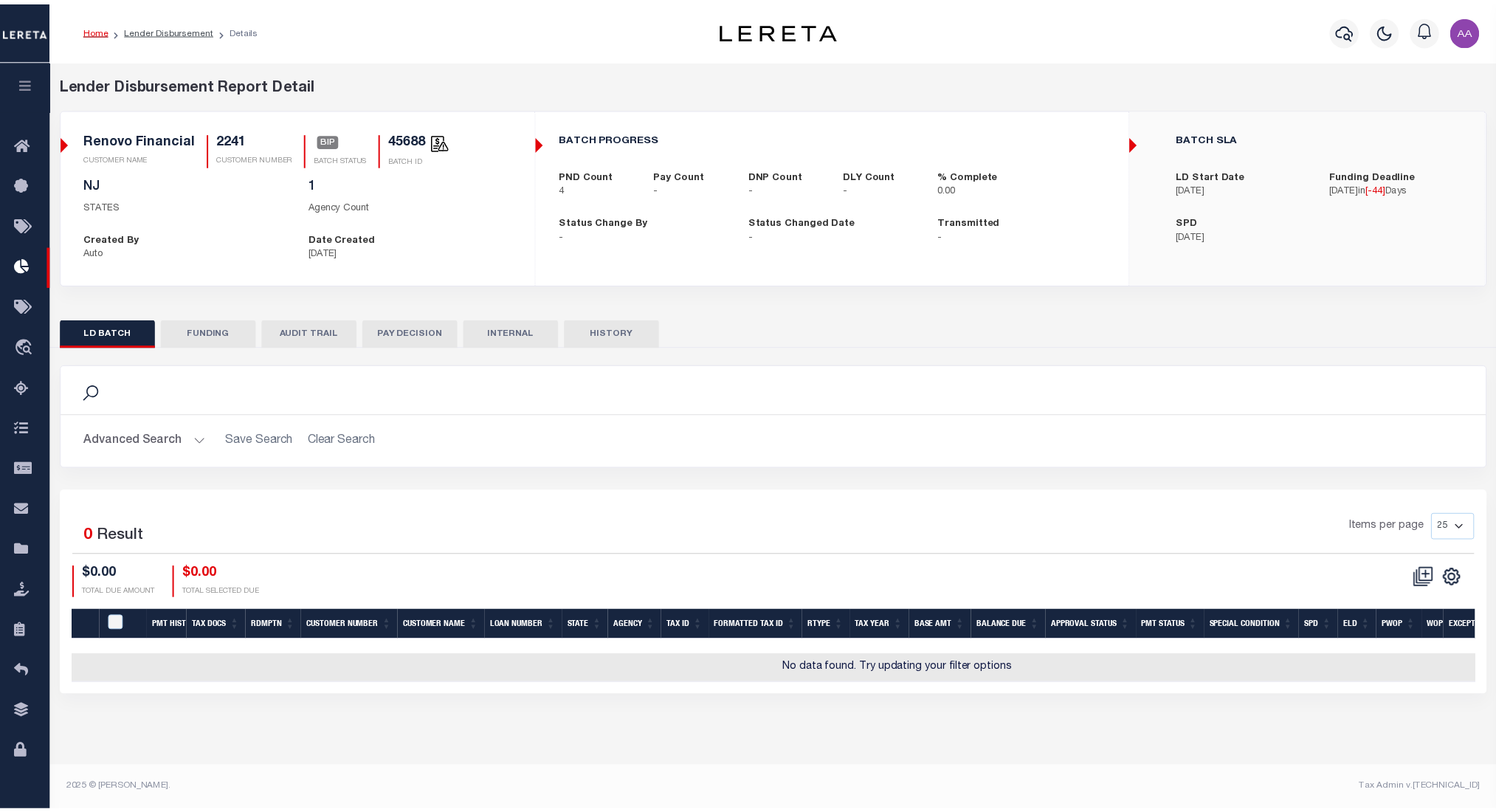
scroll to position [0, 0]
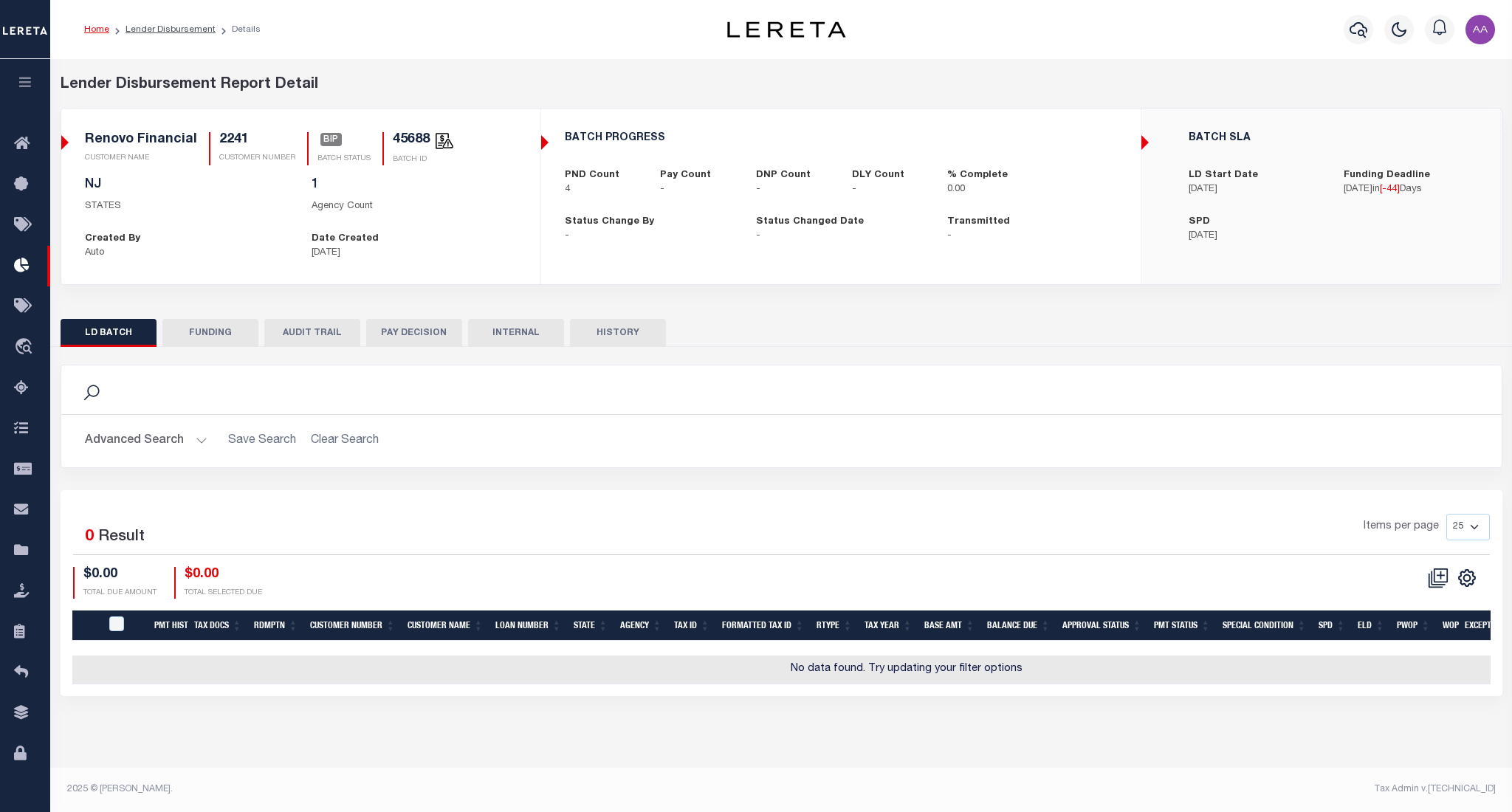
click at [309, 335] on button "AUDIT TRAIL" at bounding box center [312, 332] width 96 height 28
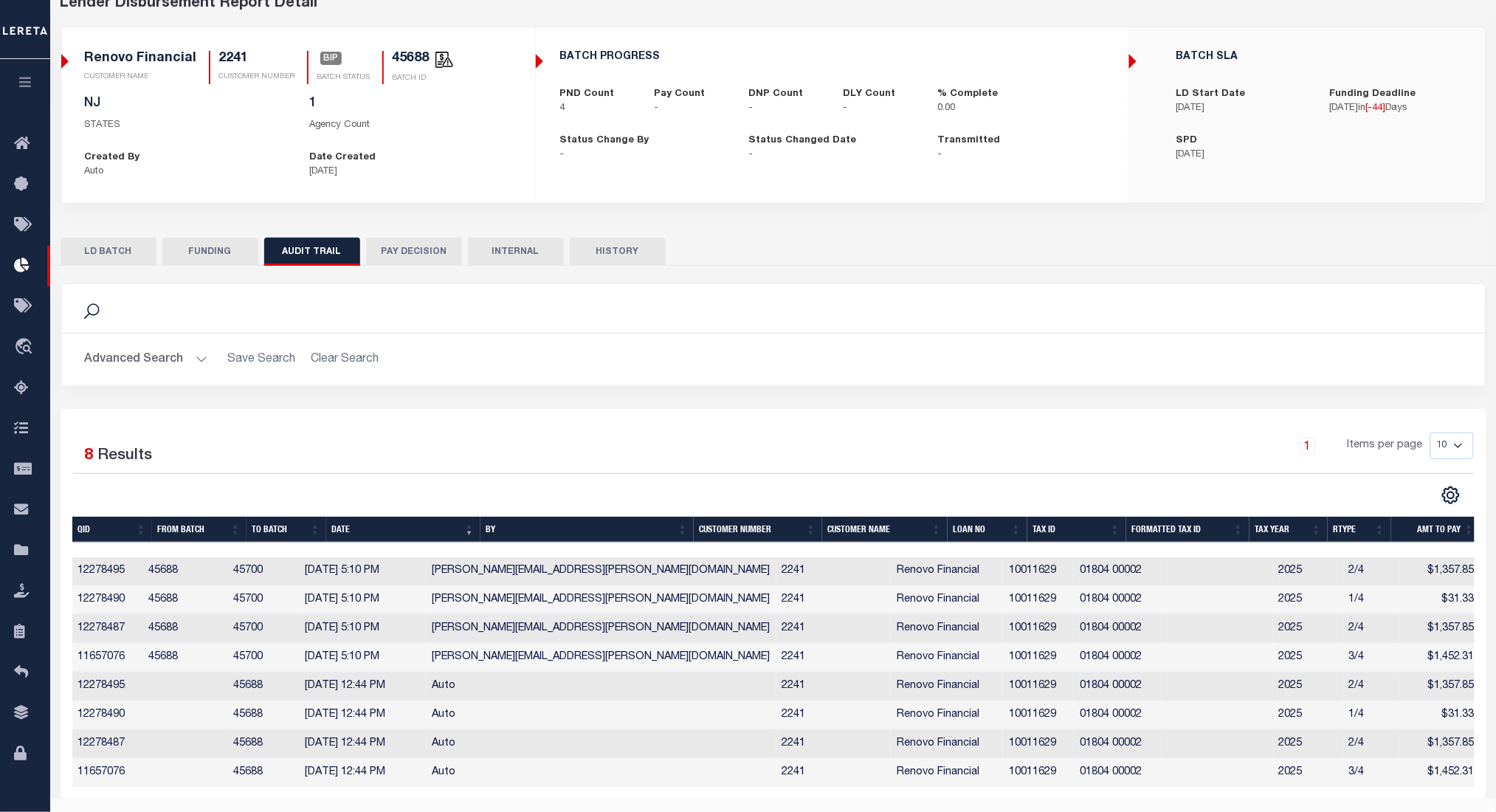
scroll to position [74, 0]
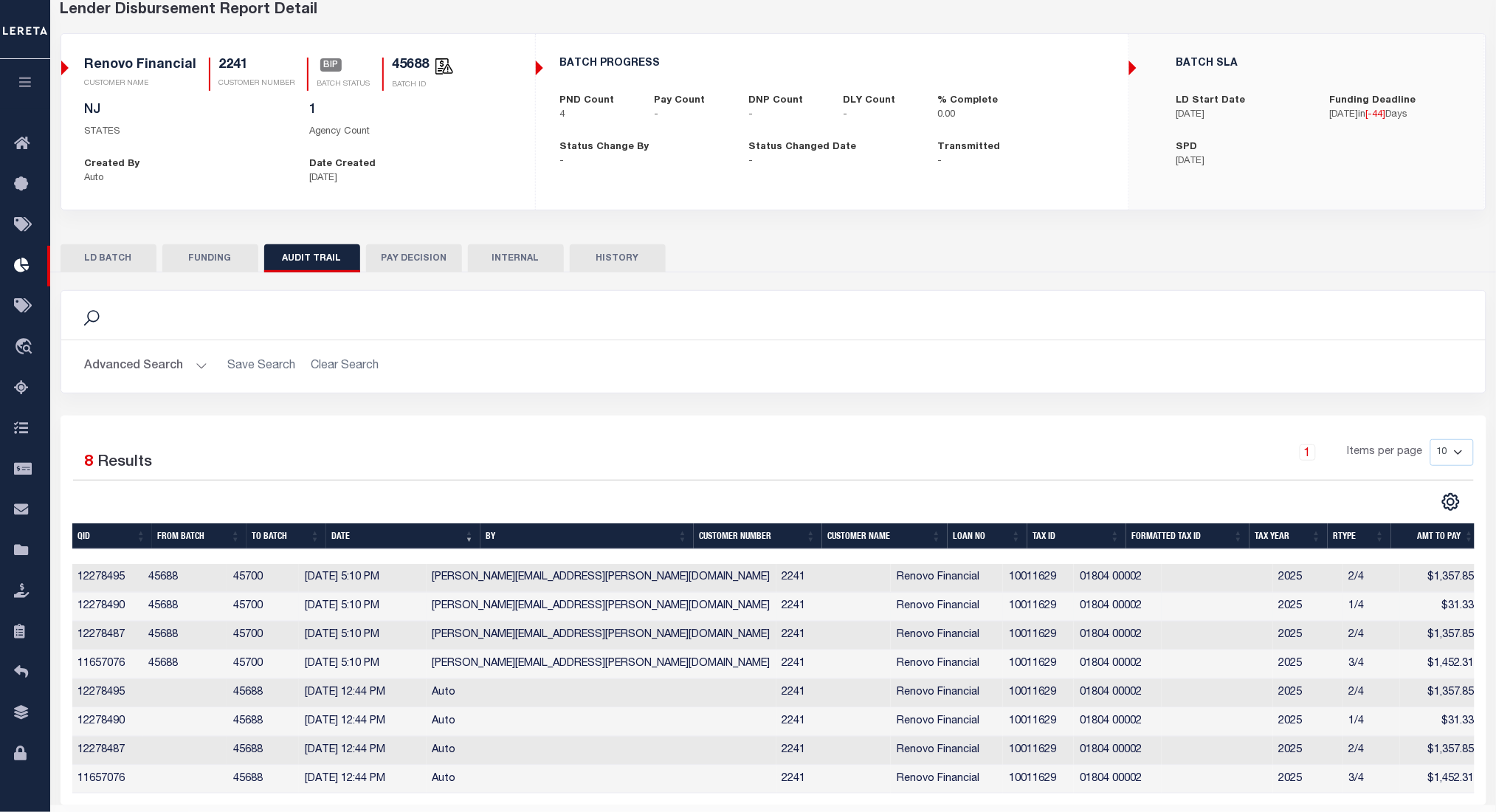
click at [1303, 606] on td "2025" at bounding box center [1308, 606] width 70 height 28
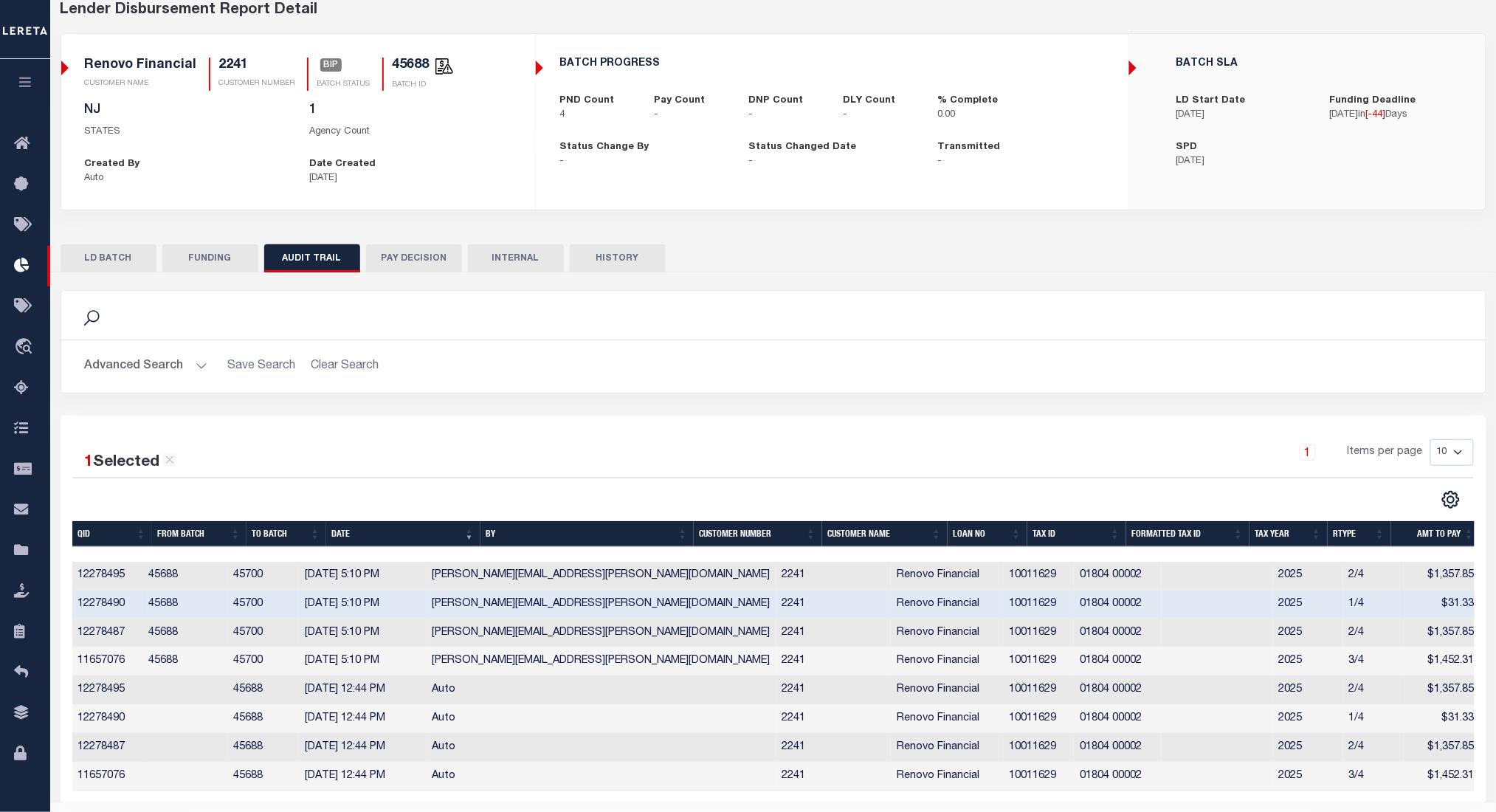
scroll to position [122, 0]
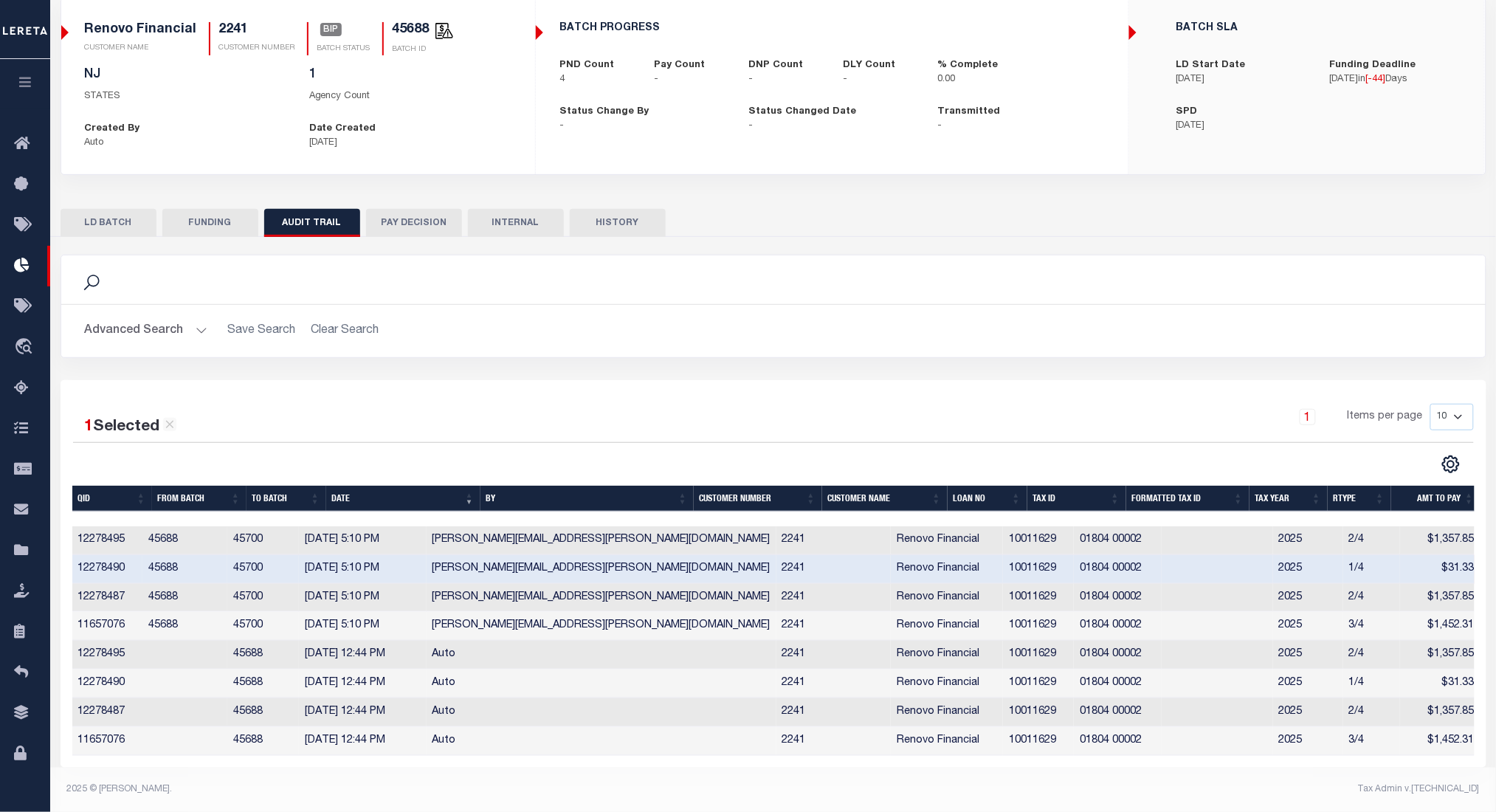
click at [608, 213] on button "HISTORY" at bounding box center [618, 223] width 96 height 28
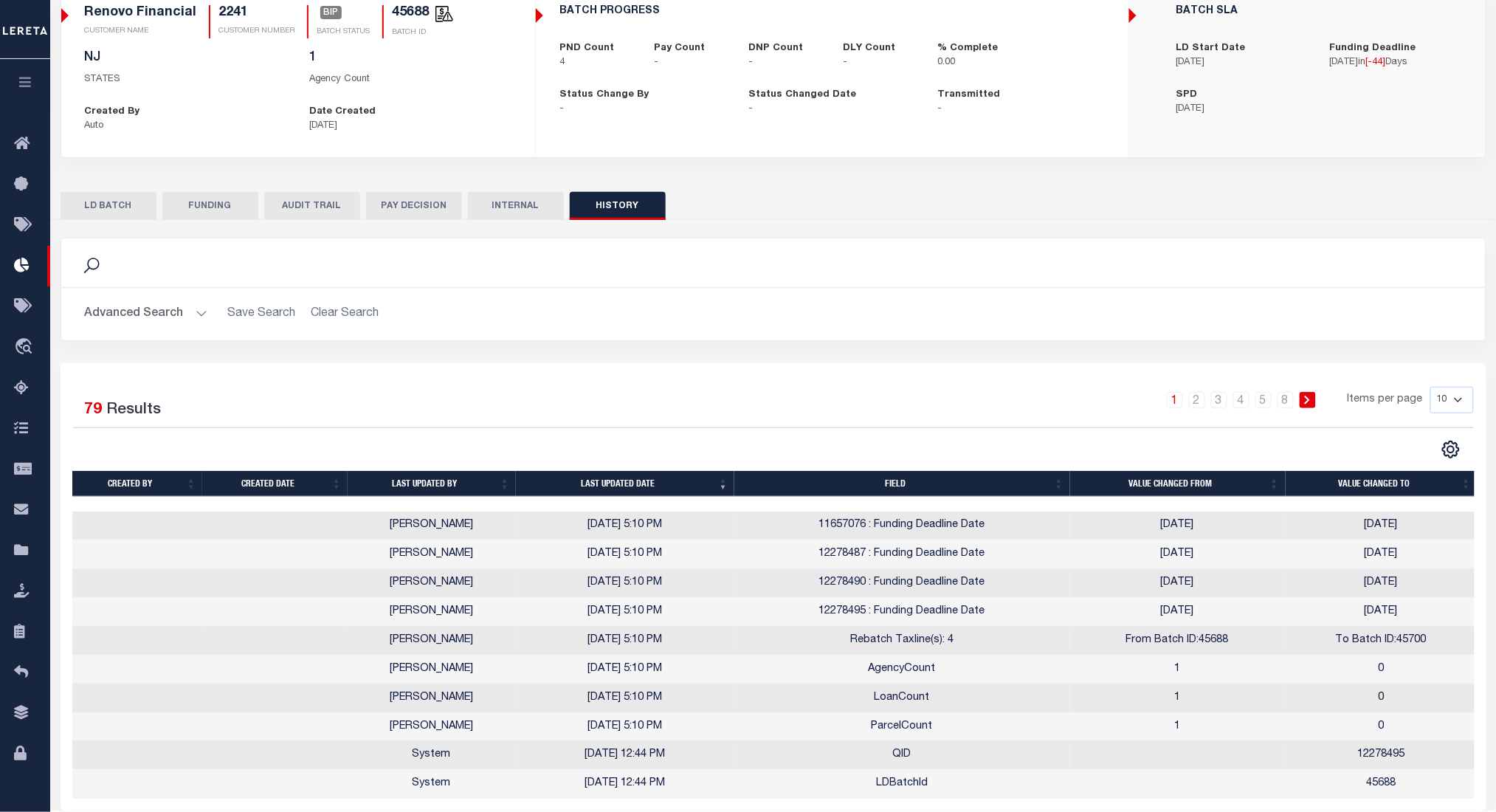
scroll to position [126, 0]
click at [1286, 529] on td "08/21/2025" at bounding box center [1382, 526] width 192 height 28
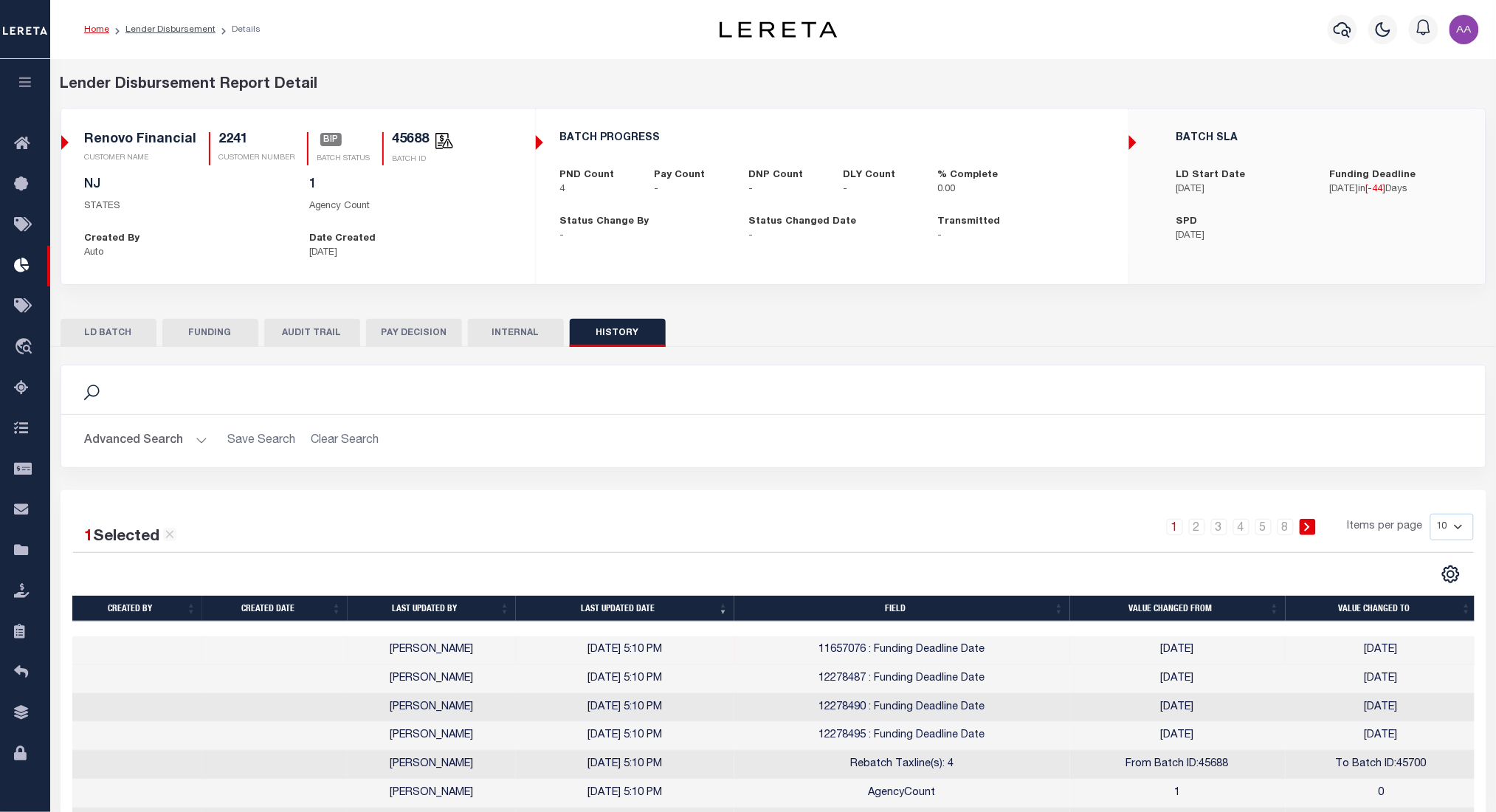
scroll to position [142, 0]
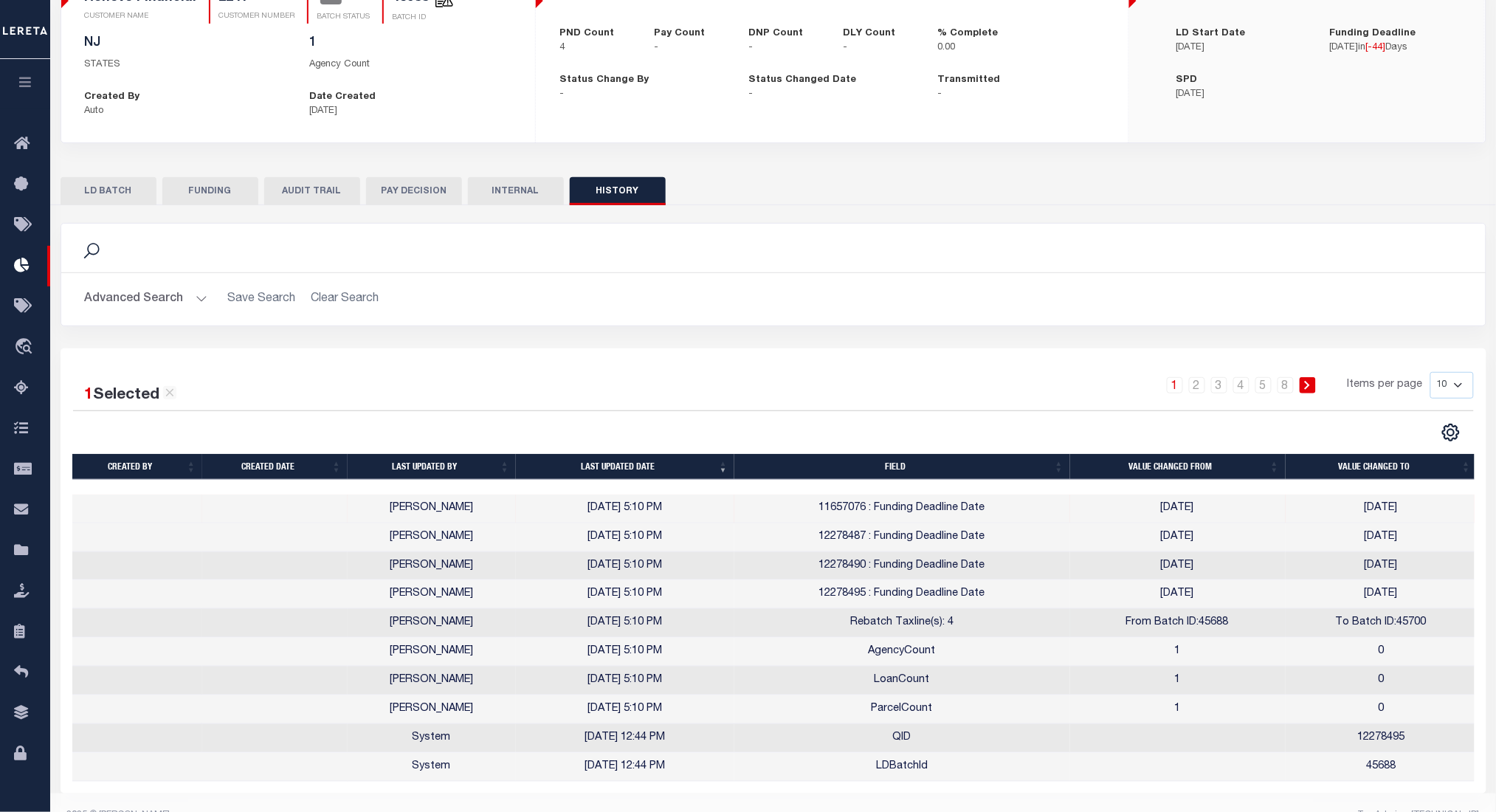
click at [1416, 622] on td "To Batch ID:45700" at bounding box center [1382, 622] width 192 height 28
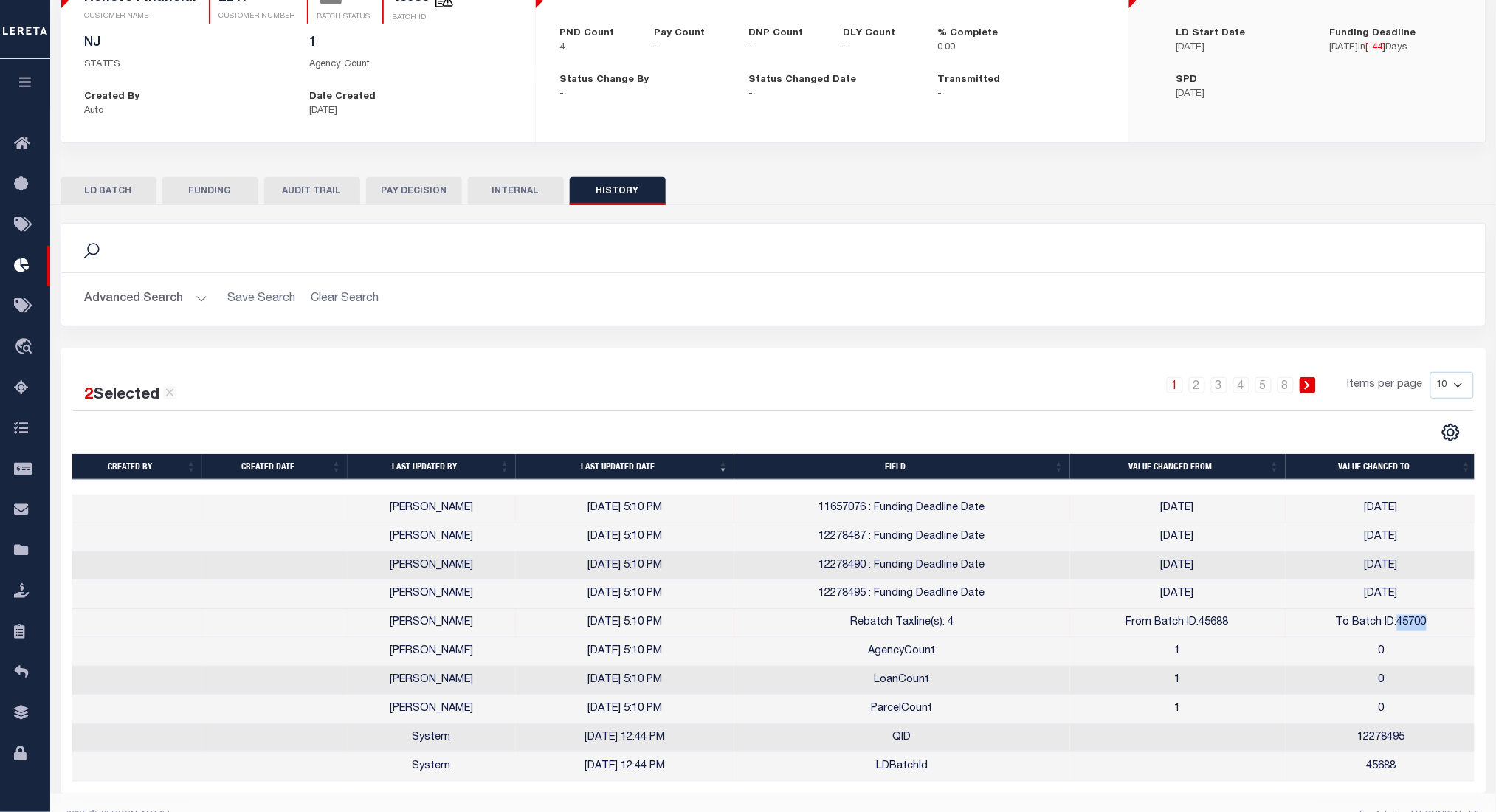
click at [1416, 622] on td "To Batch ID:45700" at bounding box center [1382, 622] width 192 height 28
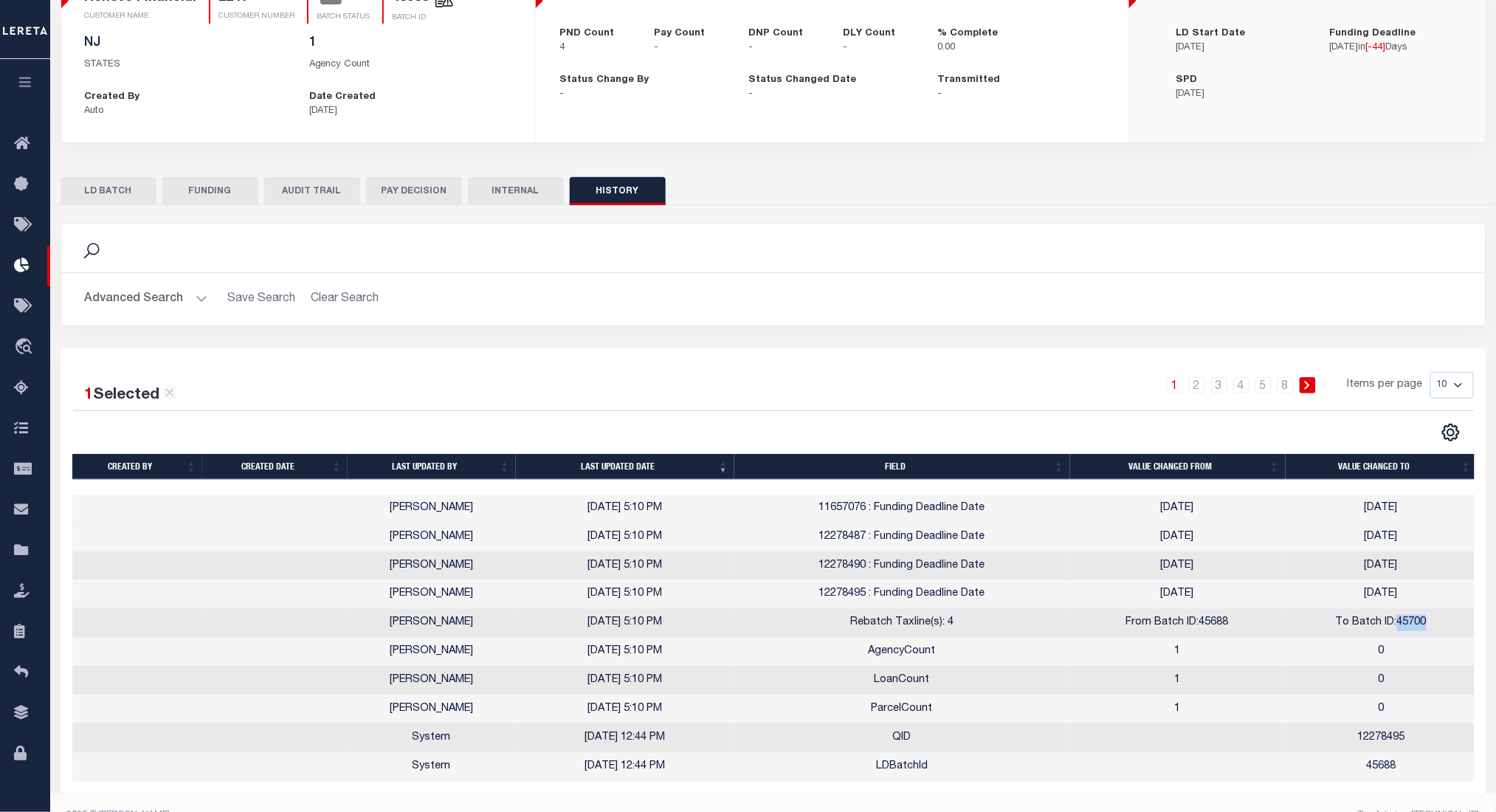
copy td "45700"
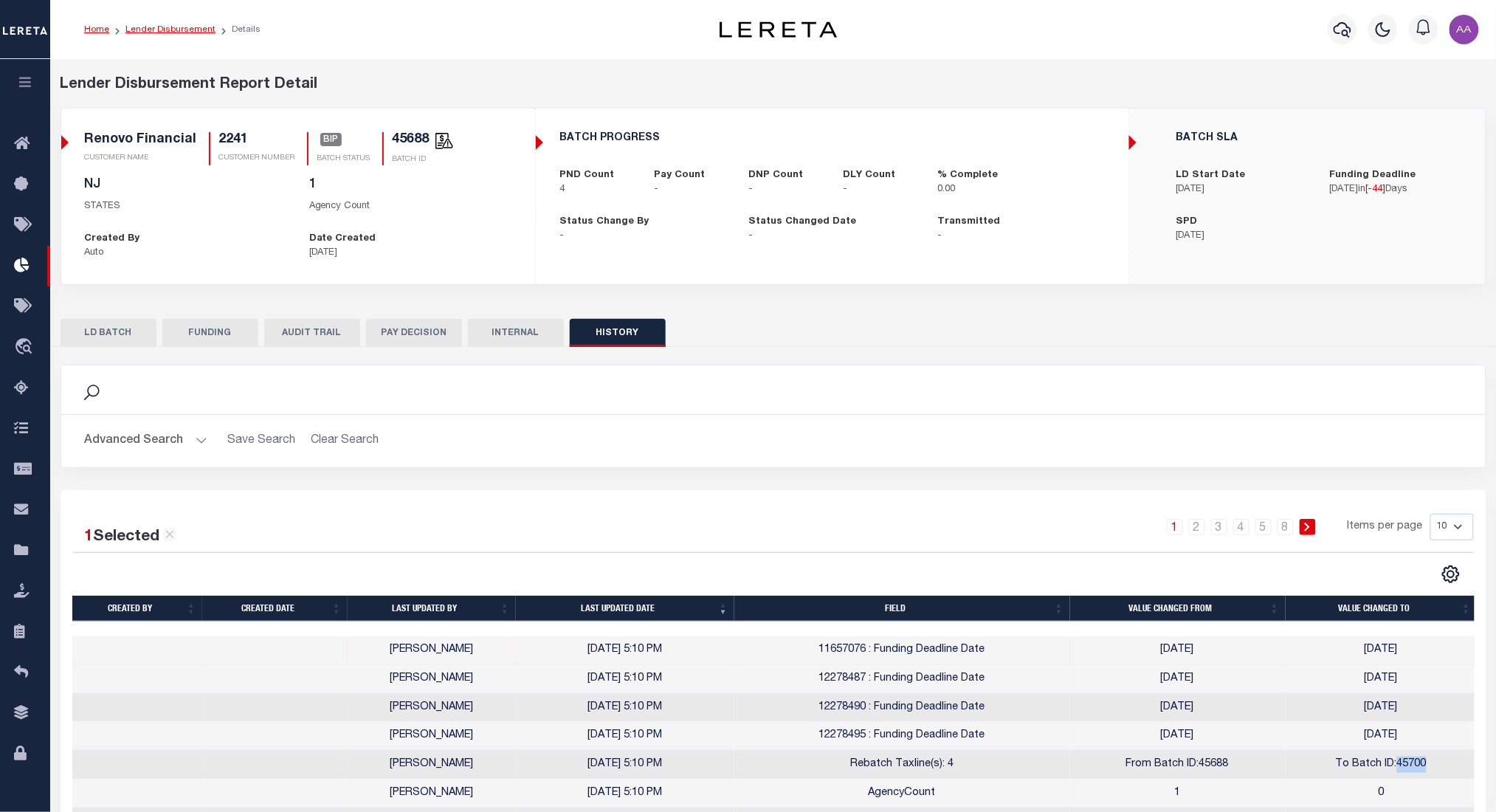
click at [167, 31] on link "Lender Disbursement" at bounding box center [170, 29] width 90 height 9
checkbox input "true"
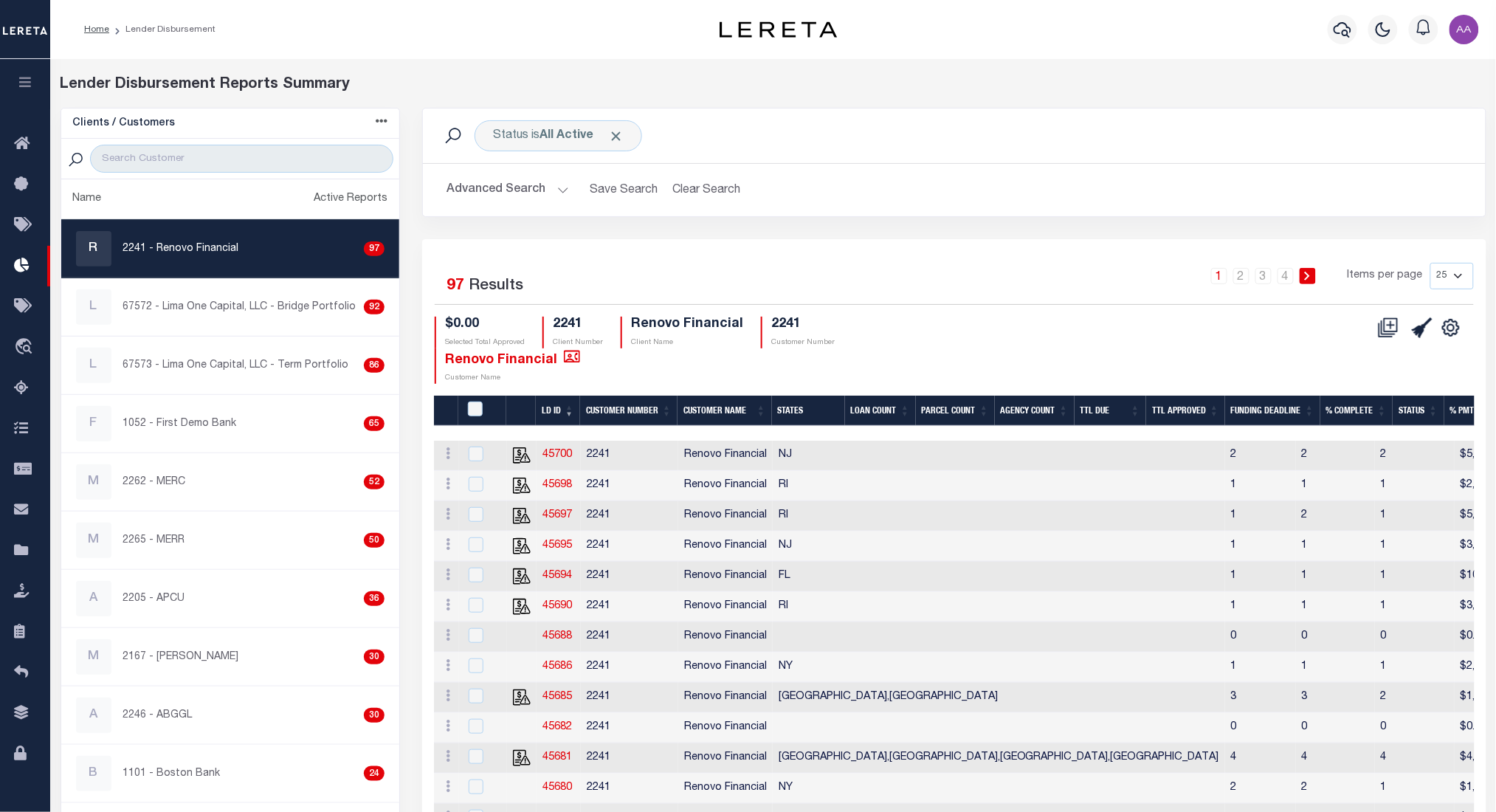
click at [553, 459] on link "45700" at bounding box center [557, 454] width 29 height 11
checkbox input "true"
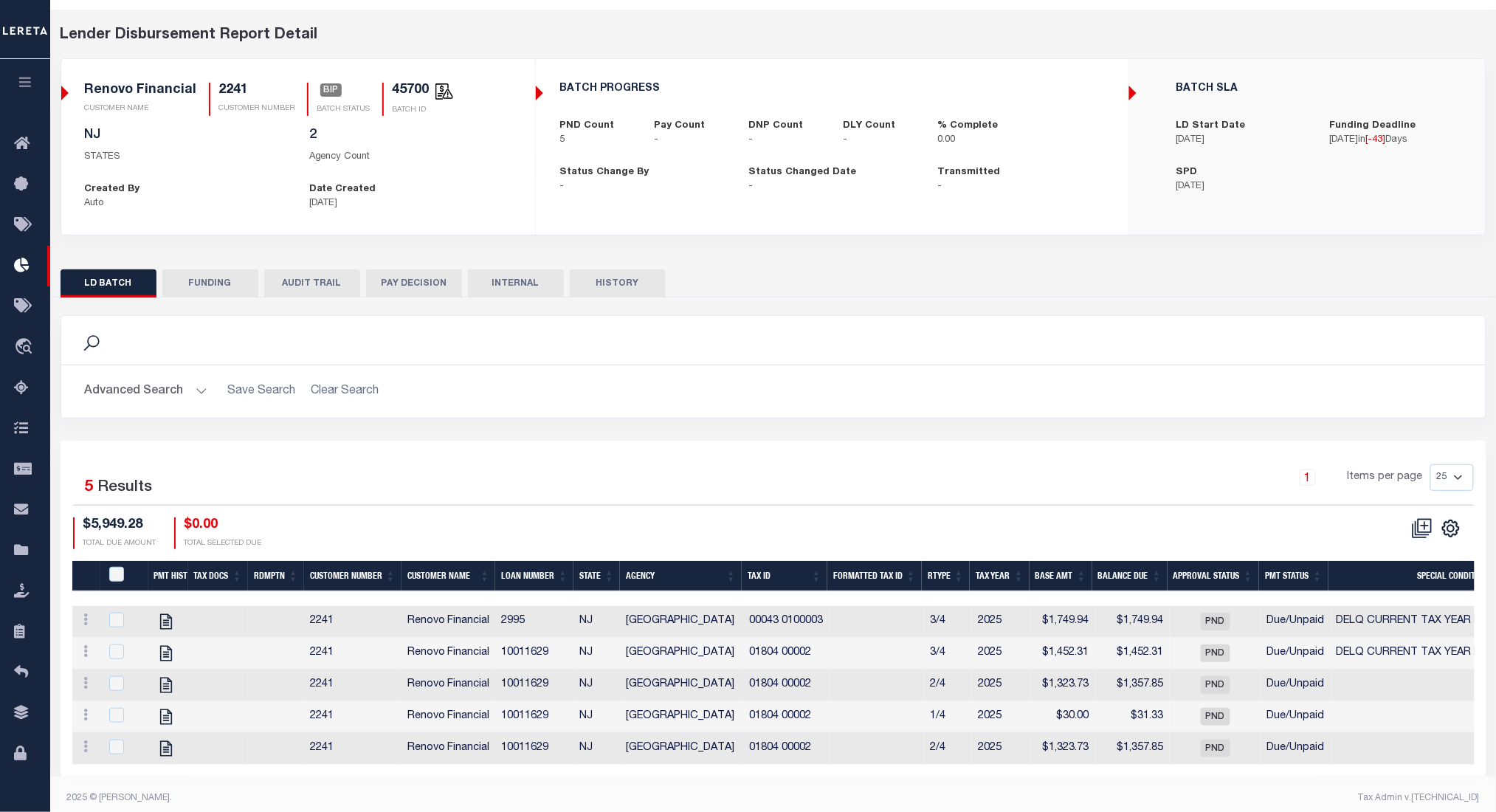
scroll to position [50, 0]
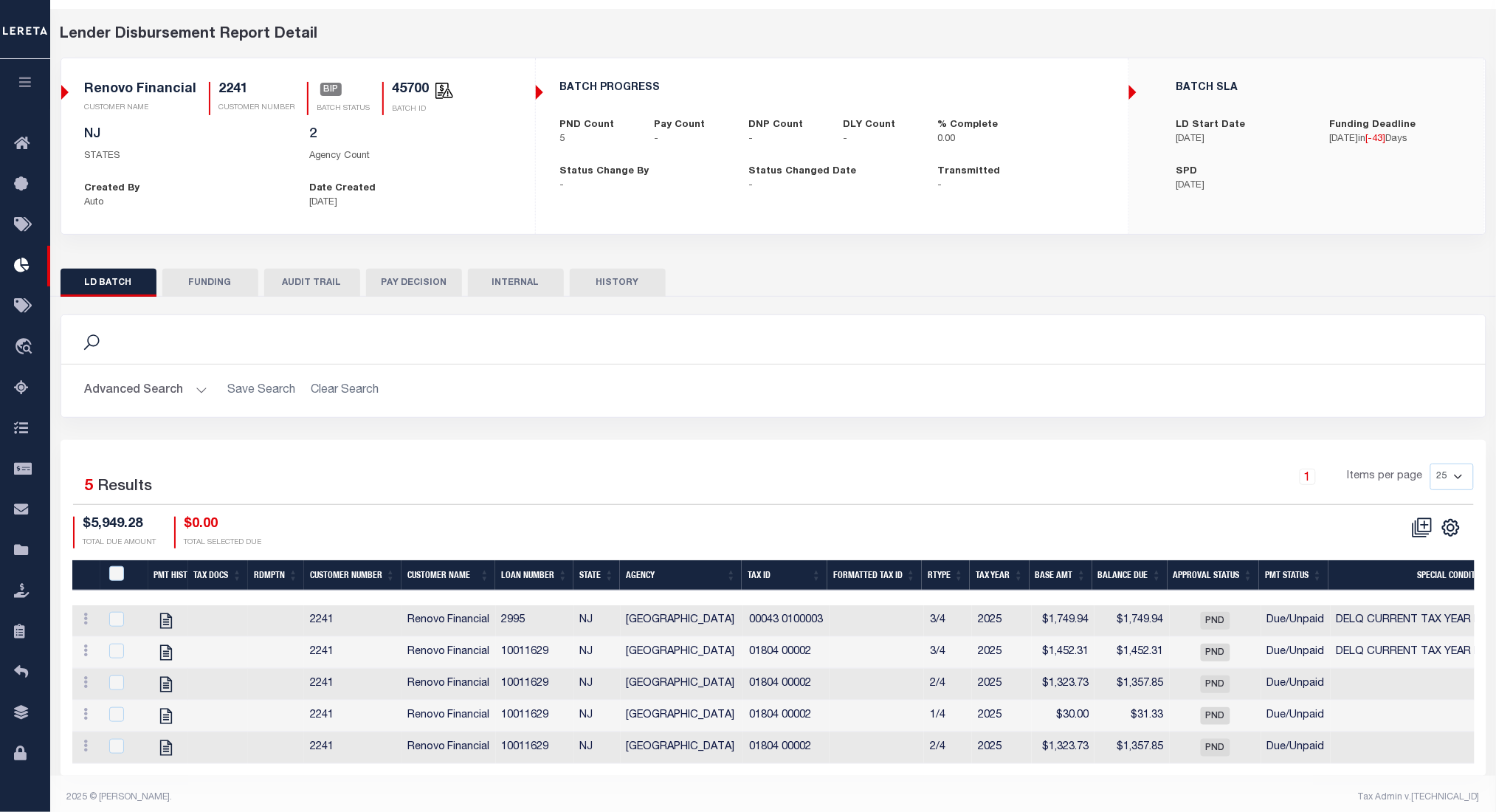
click at [302, 283] on button "AUDIT TRAIL" at bounding box center [312, 282] width 96 height 28
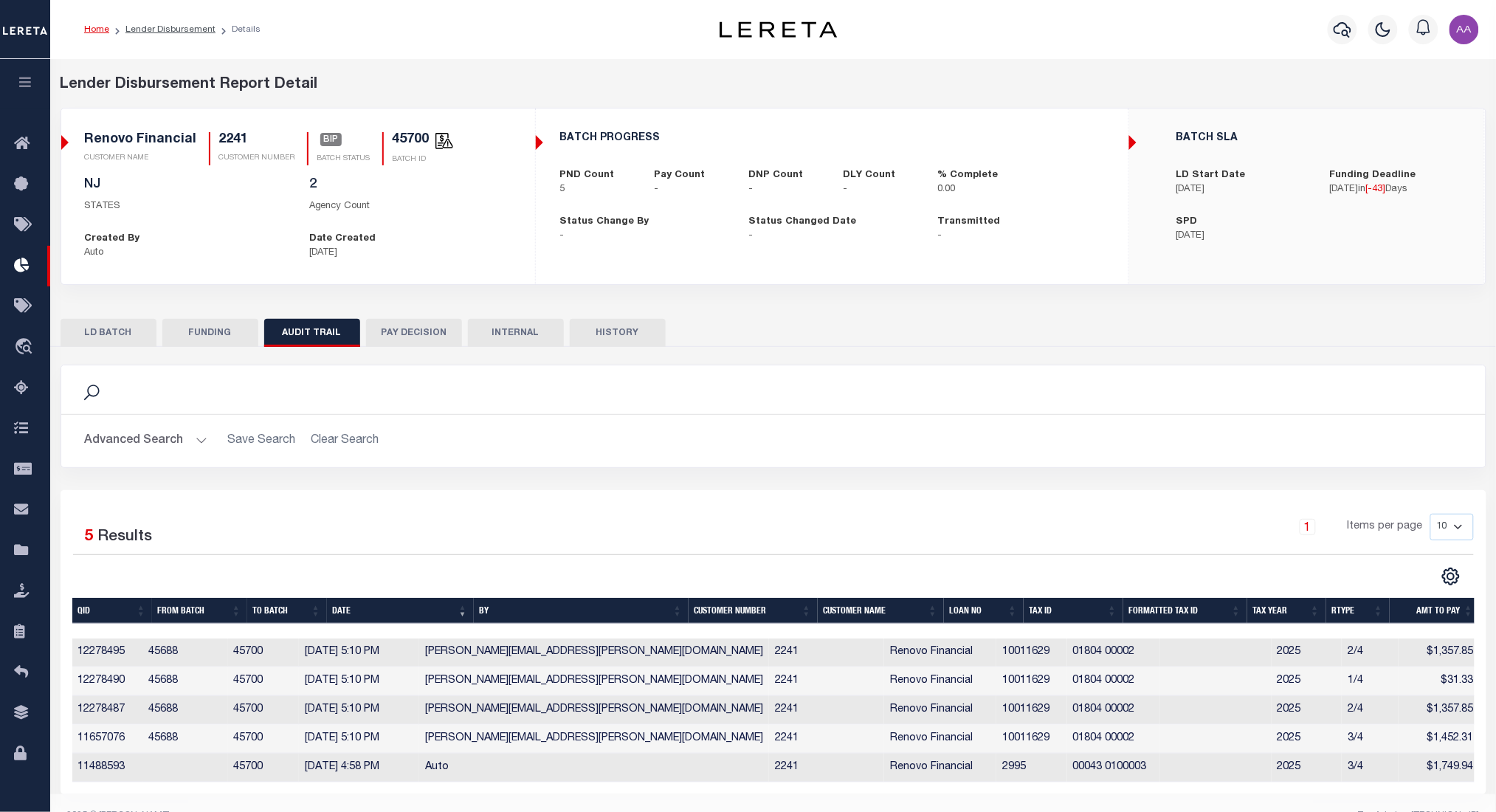
scroll to position [38, 0]
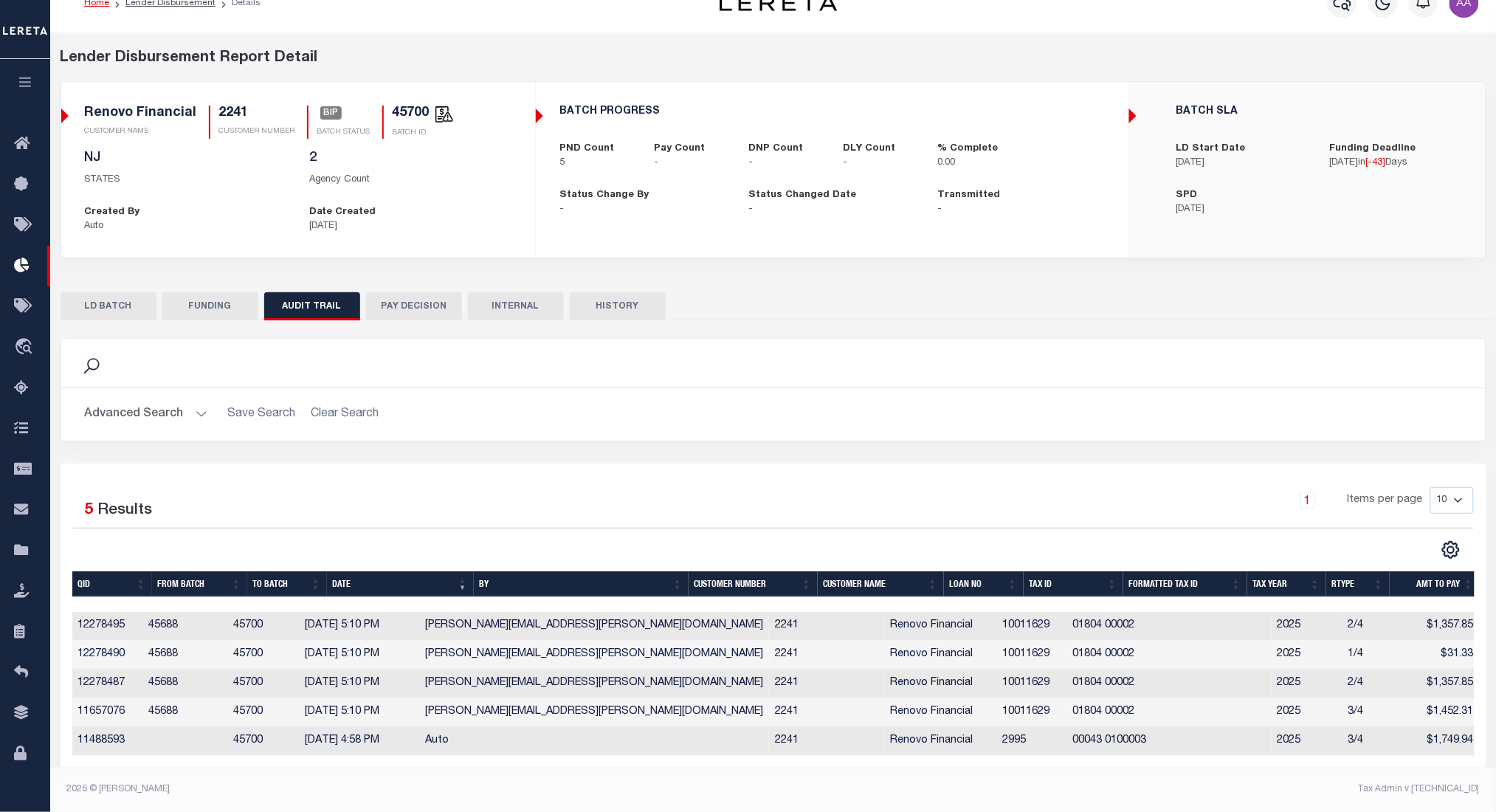
click at [617, 301] on button "HISTORY" at bounding box center [618, 306] width 96 height 28
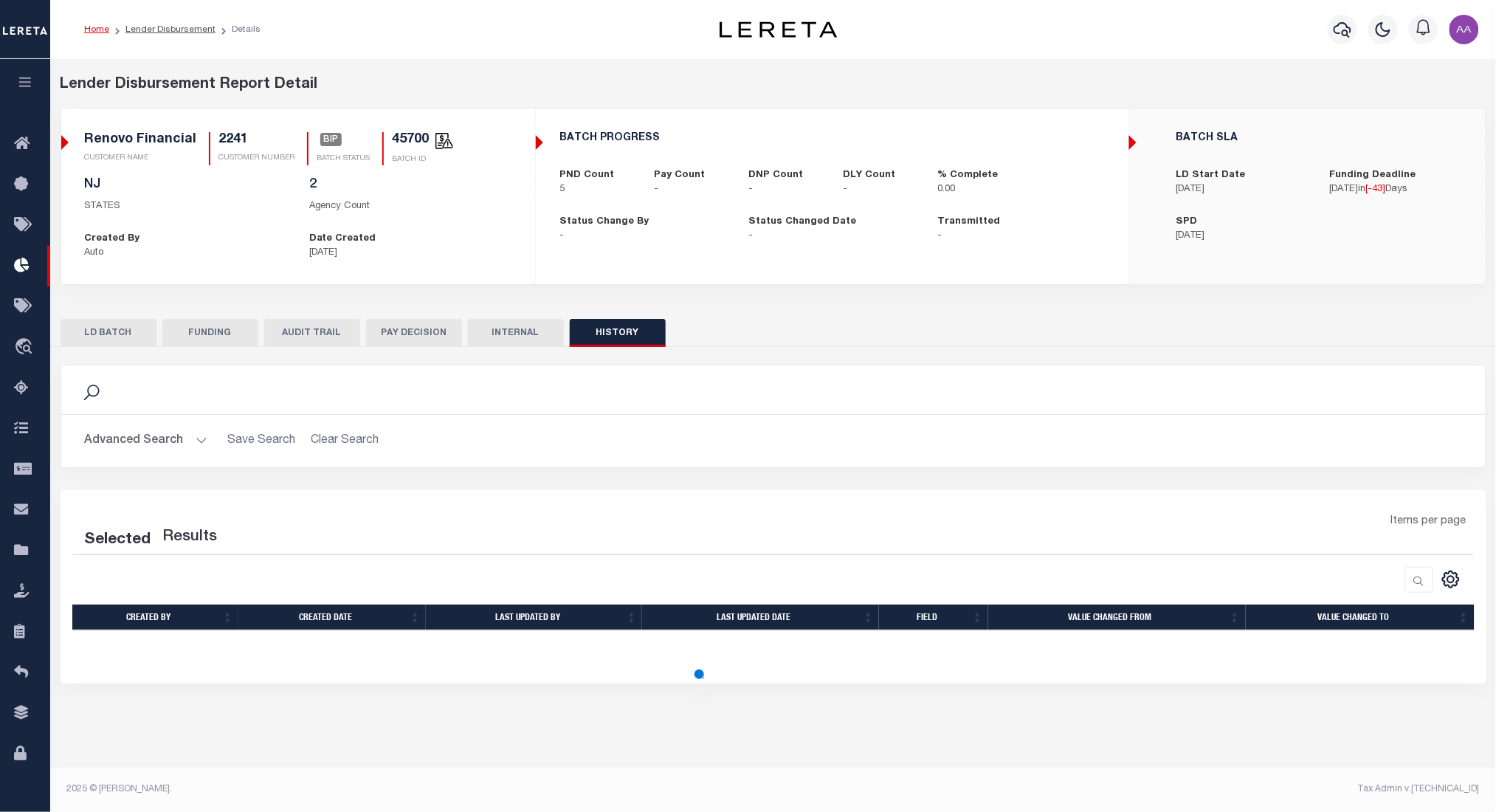
scroll to position [0, 0]
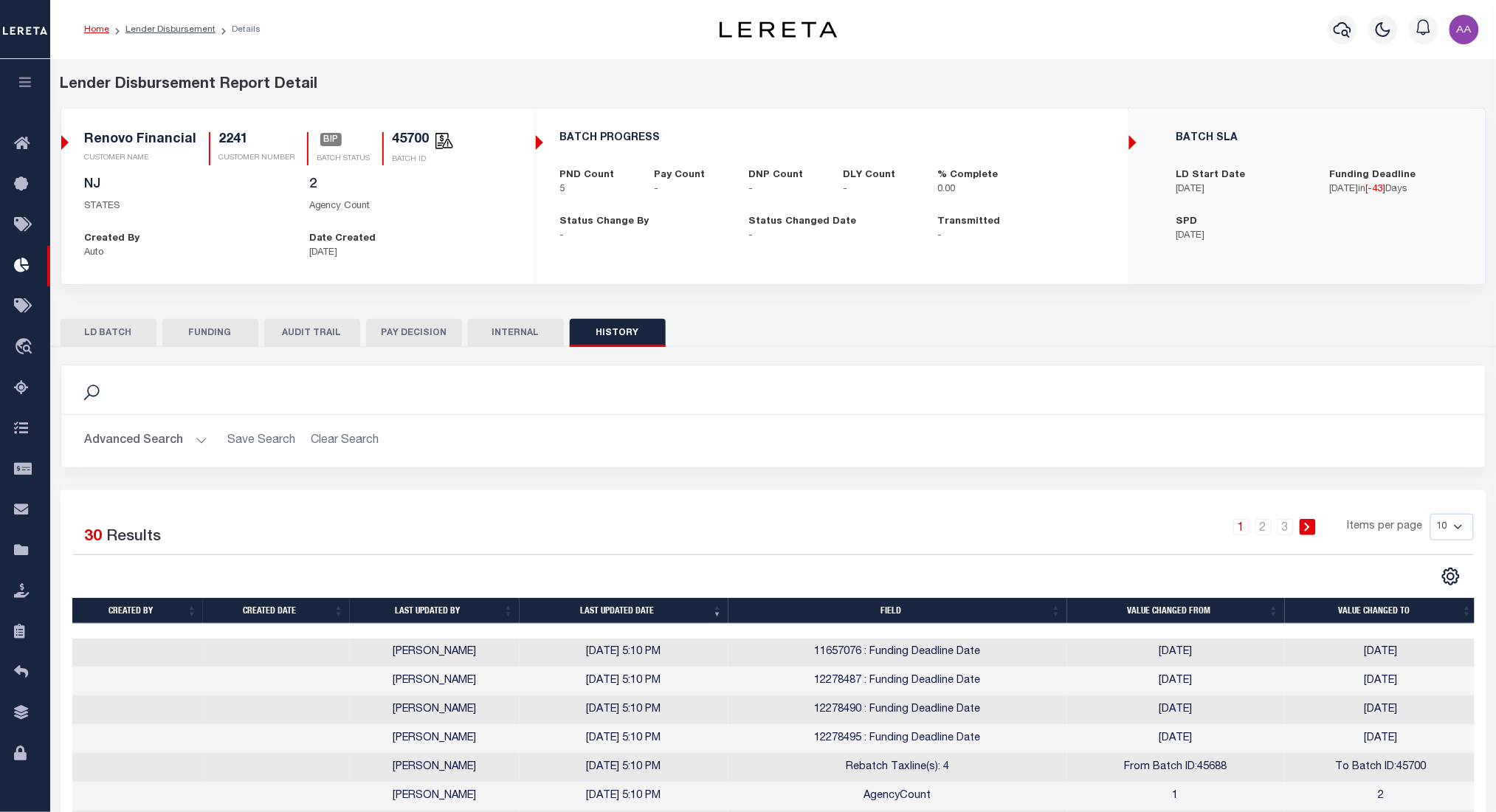
click at [282, 334] on button "AUDIT TRAIL" at bounding box center [312, 332] width 96 height 28
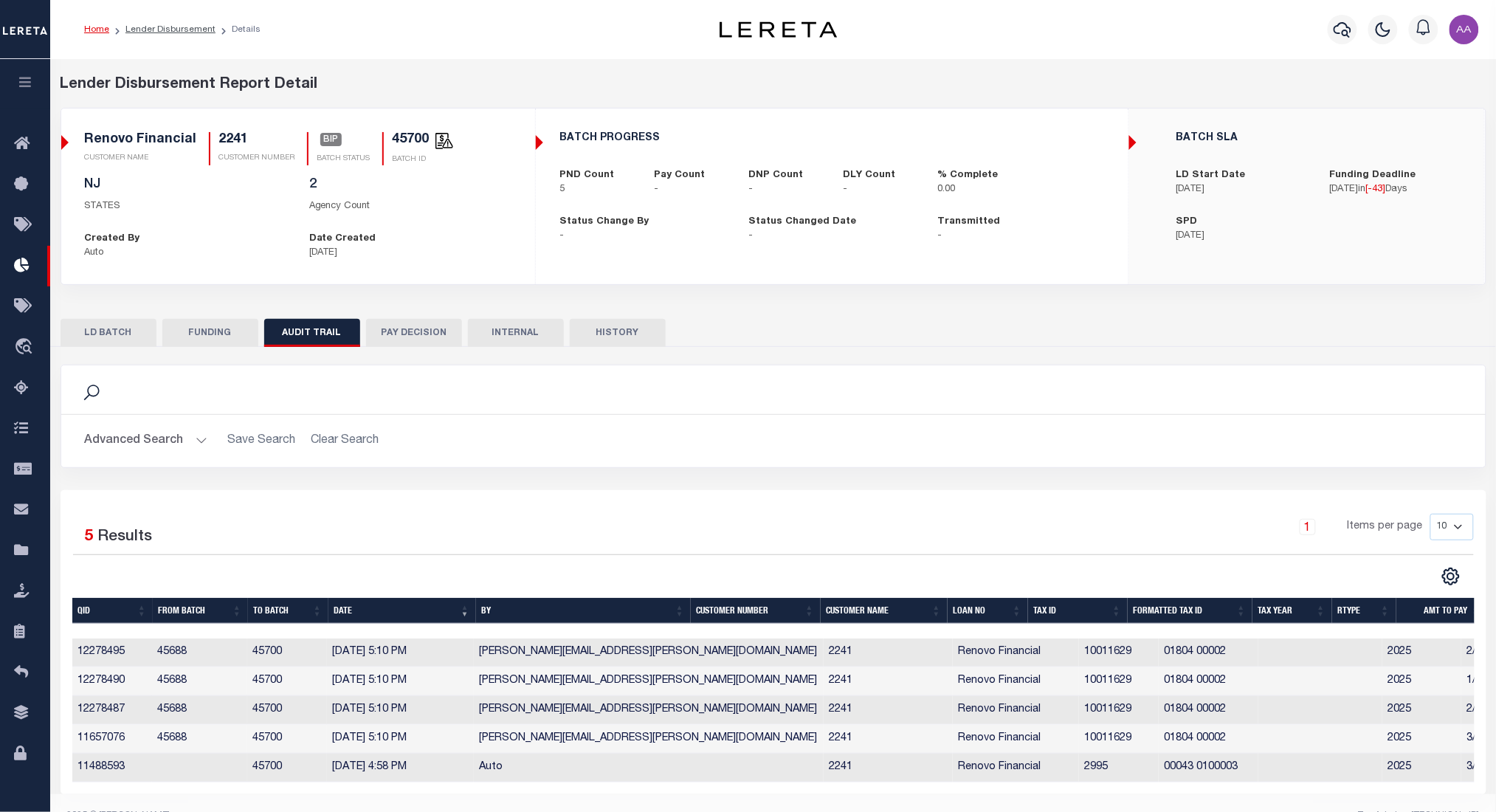
click at [642, 332] on button "HISTORY" at bounding box center [618, 332] width 96 height 28
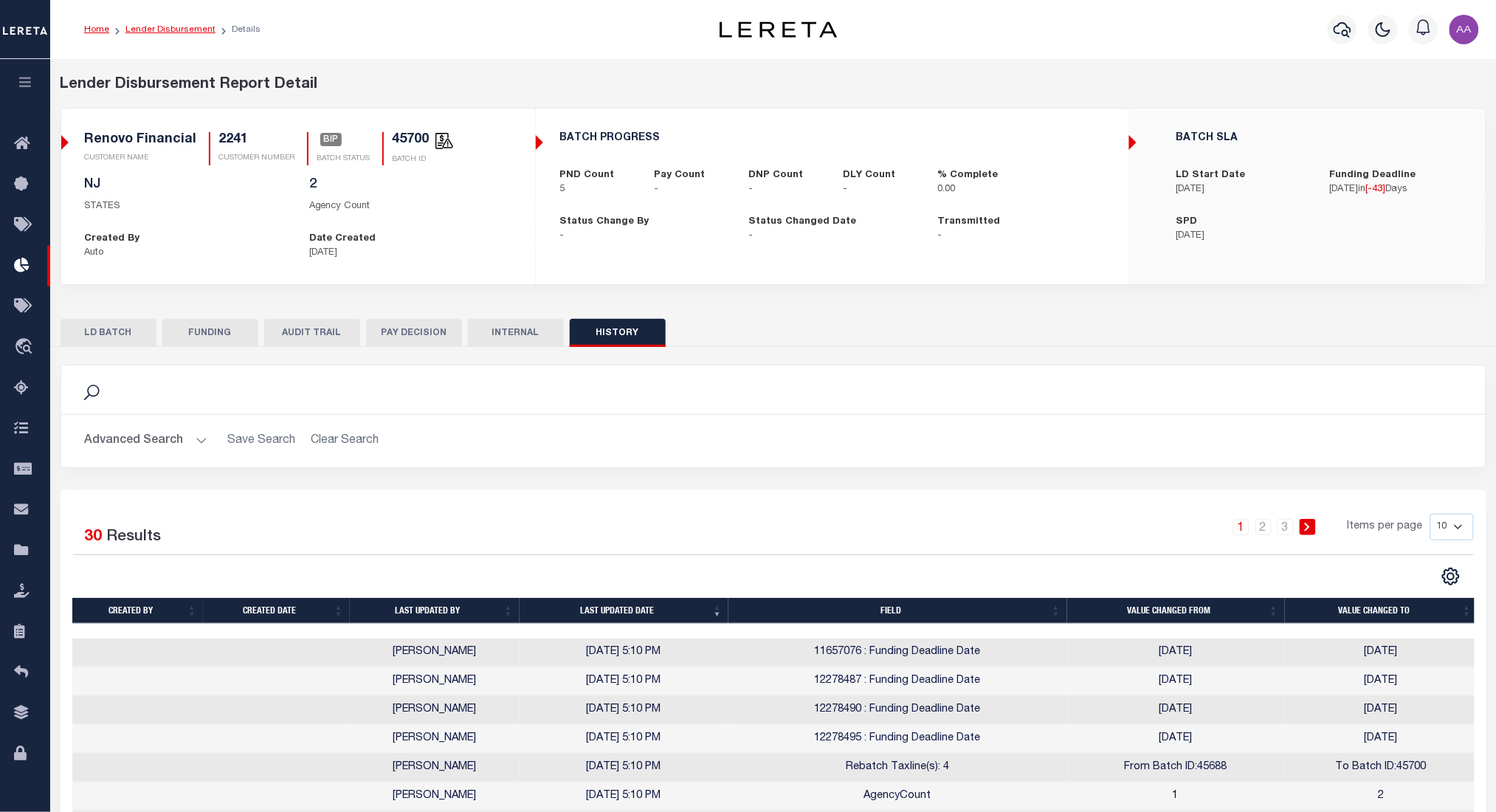
click at [159, 28] on link "Lender Disbursement" at bounding box center [170, 29] width 90 height 9
checkbox input "true"
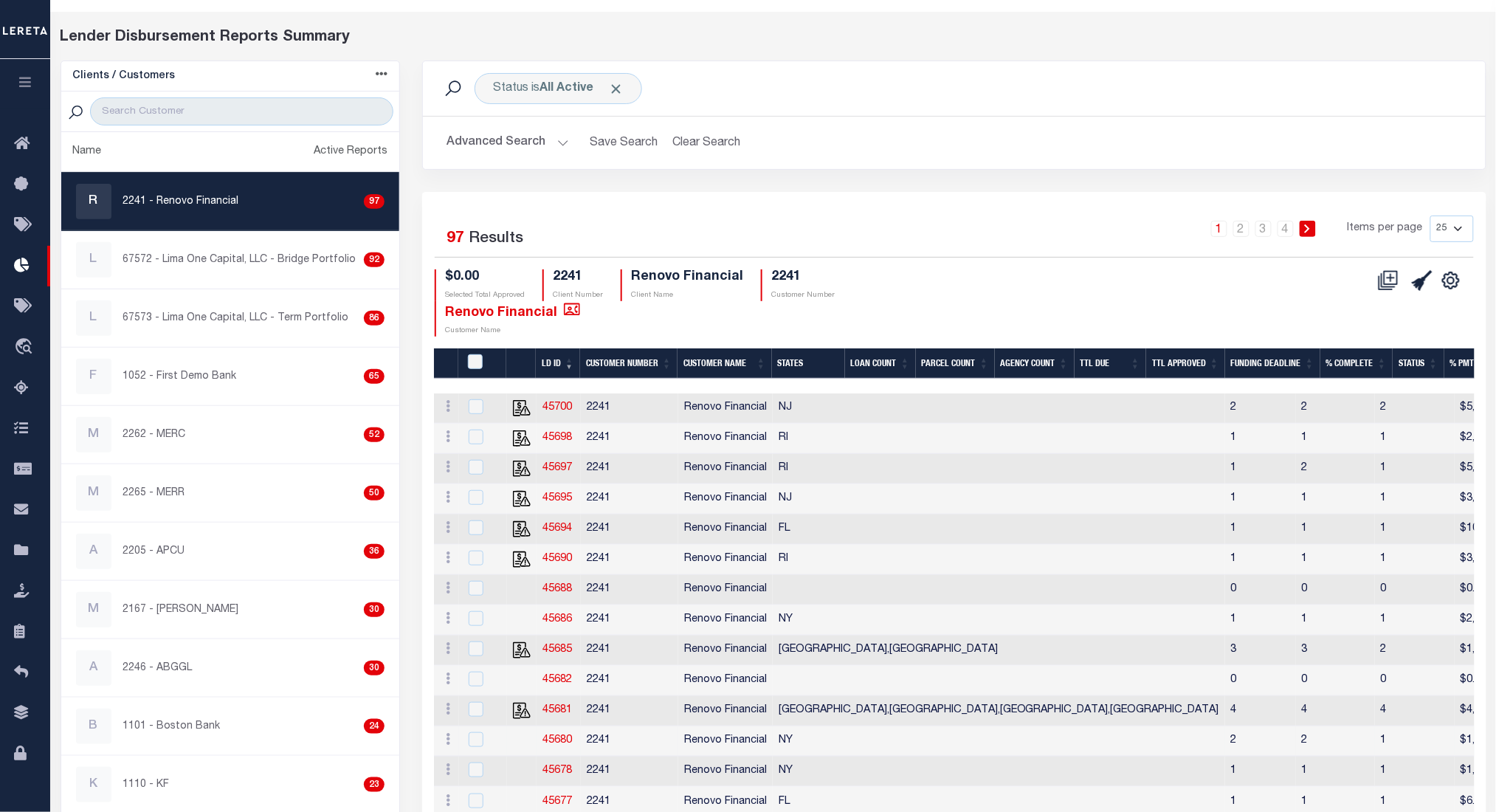
scroll to position [48, 0]
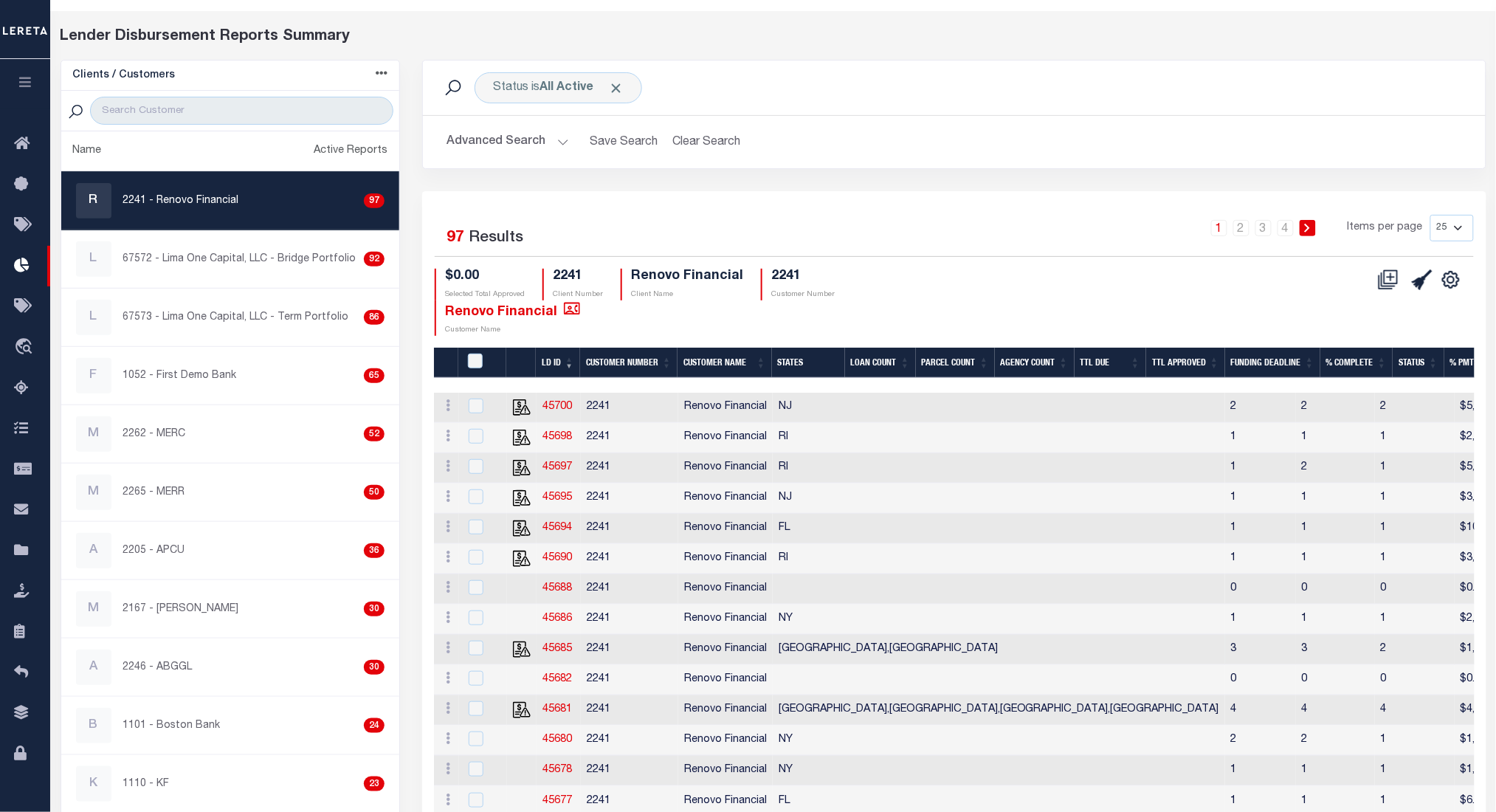
drag, startPoint x: 1302, startPoint y: 689, endPoint x: 668, endPoint y: 667, distance: 634.4
click at [668, 667] on tbody "ACTIONS Delete Batch 2241" at bounding box center [1521, 772] width 2176 height 759
click at [558, 654] on link "45685" at bounding box center [557, 649] width 29 height 11
checkbox input "true"
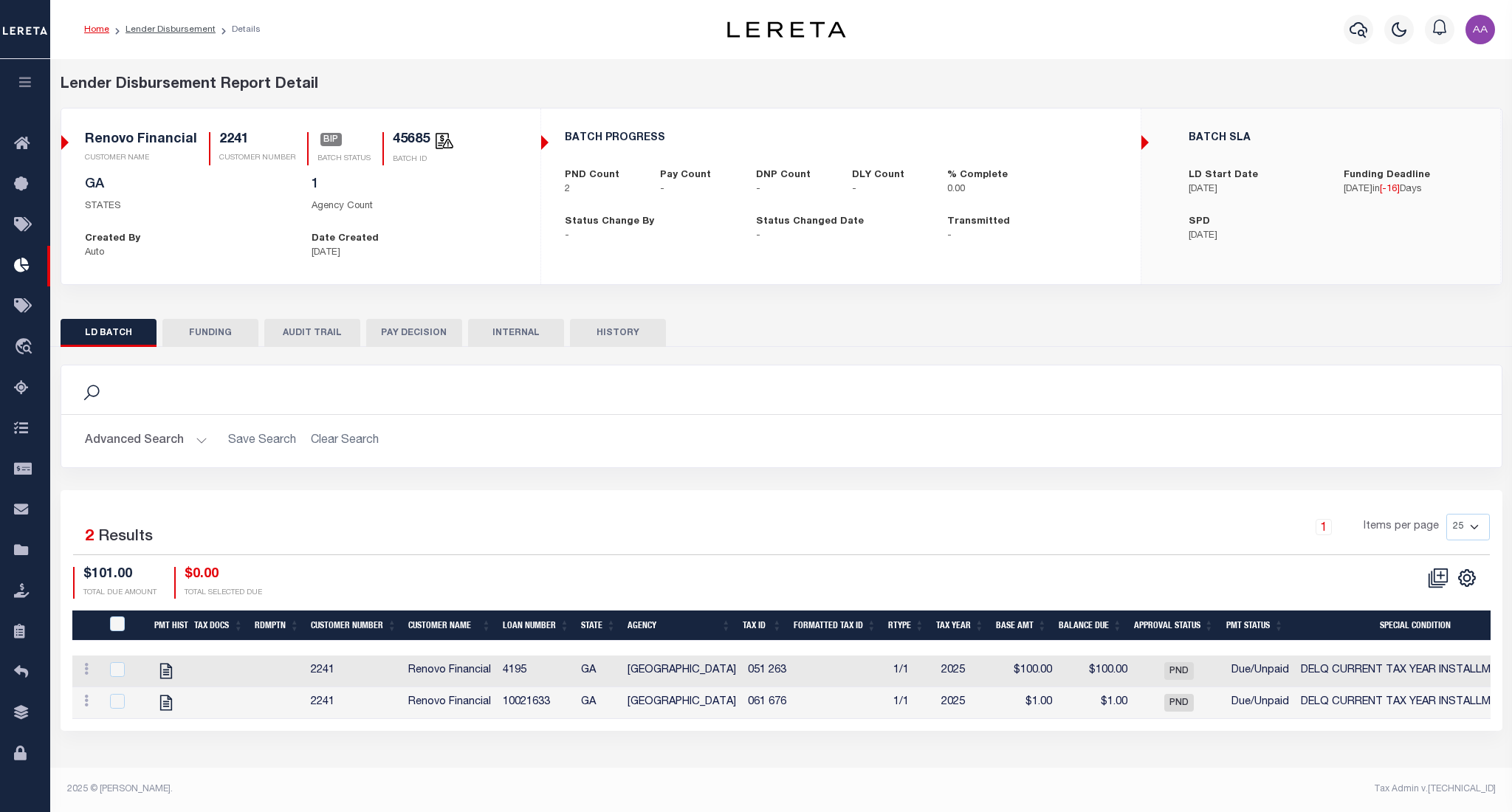
click at [325, 326] on button "AUDIT TRAIL" at bounding box center [312, 332] width 96 height 28
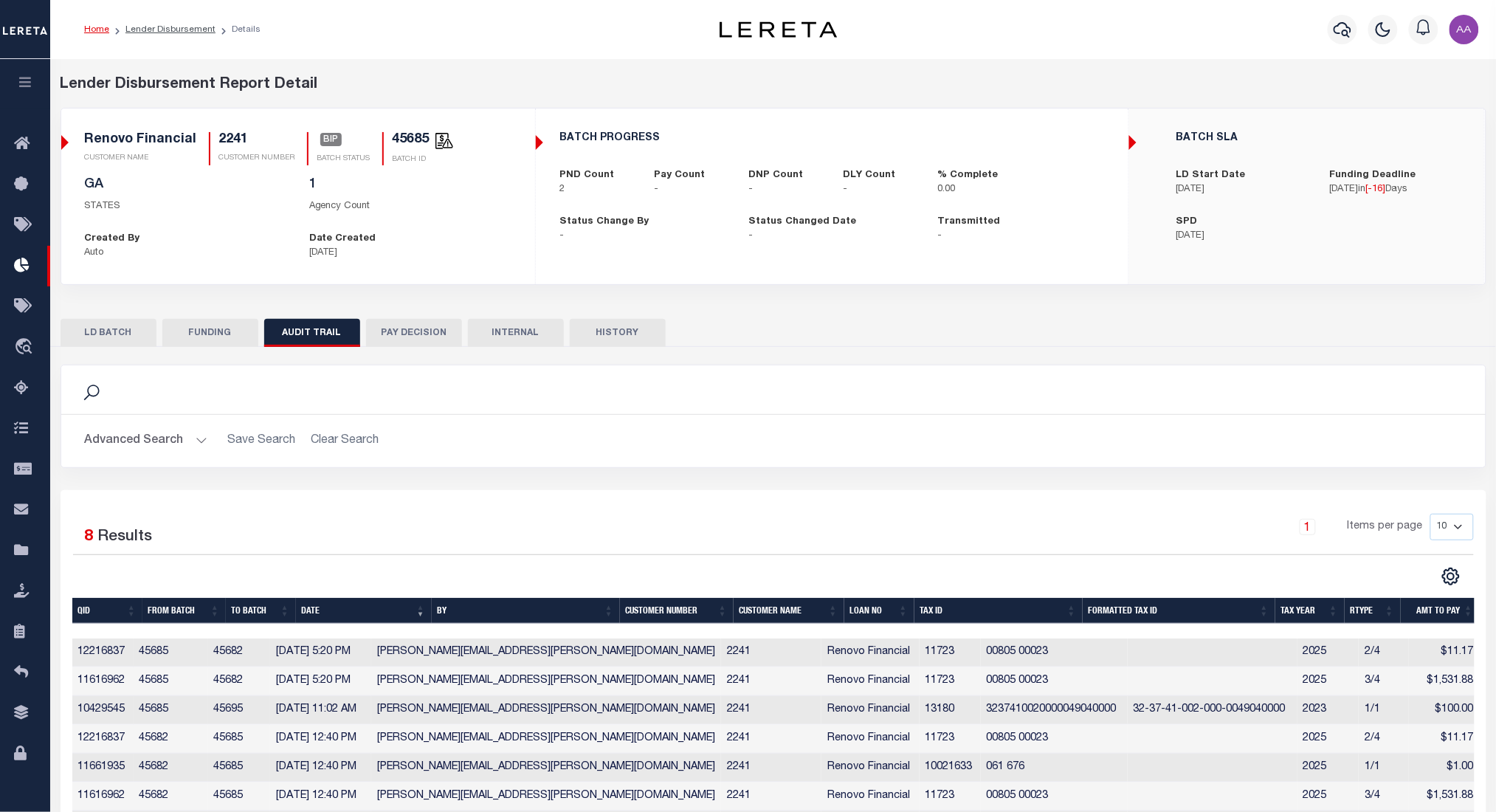
scroll to position [124, 0]
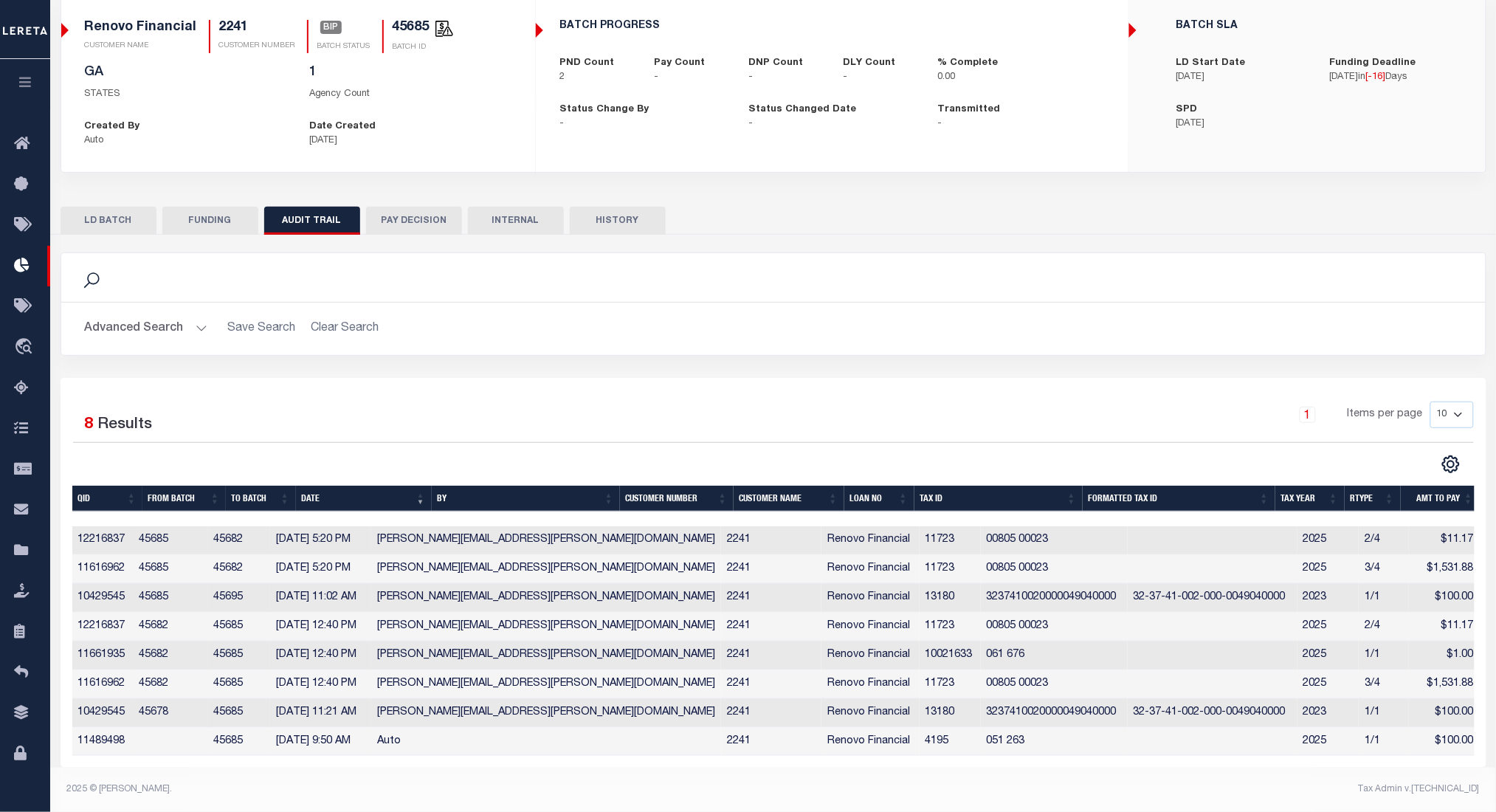
checkbox input "true"
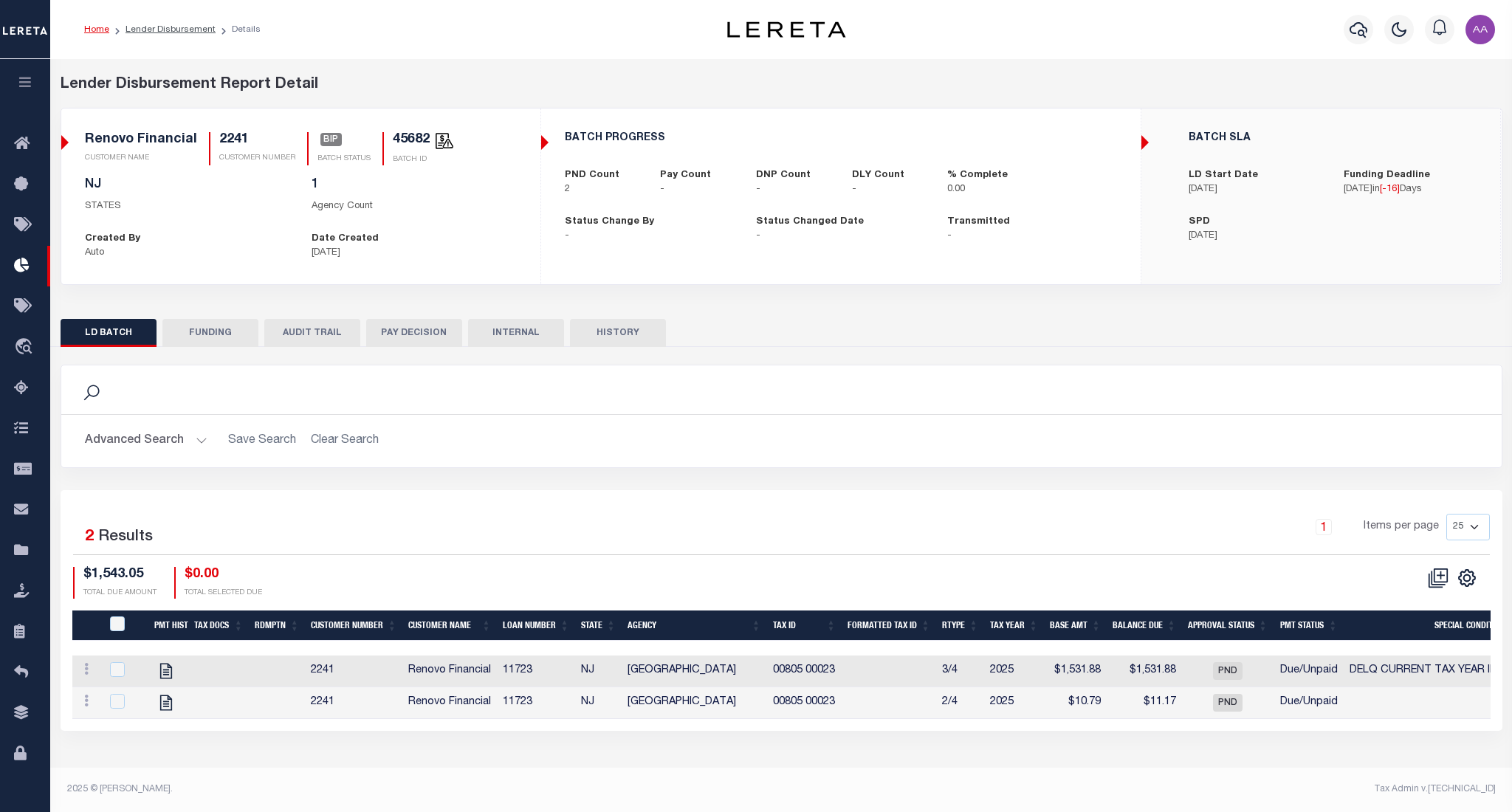
click at [314, 331] on button "AUDIT TRAIL" at bounding box center [312, 332] width 96 height 28
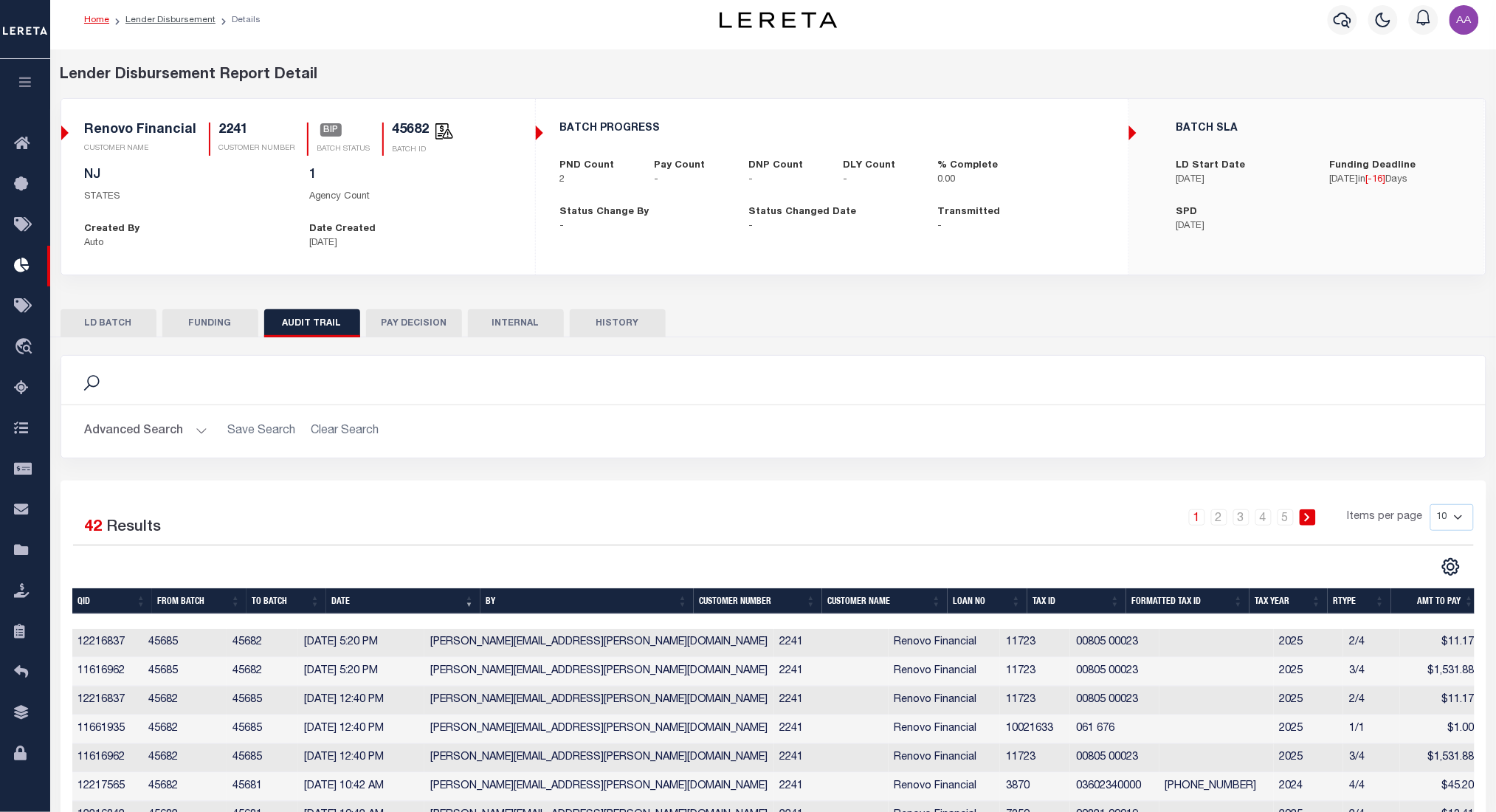
scroll to position [11, 0]
